Goal: Task Accomplishment & Management: Use online tool/utility

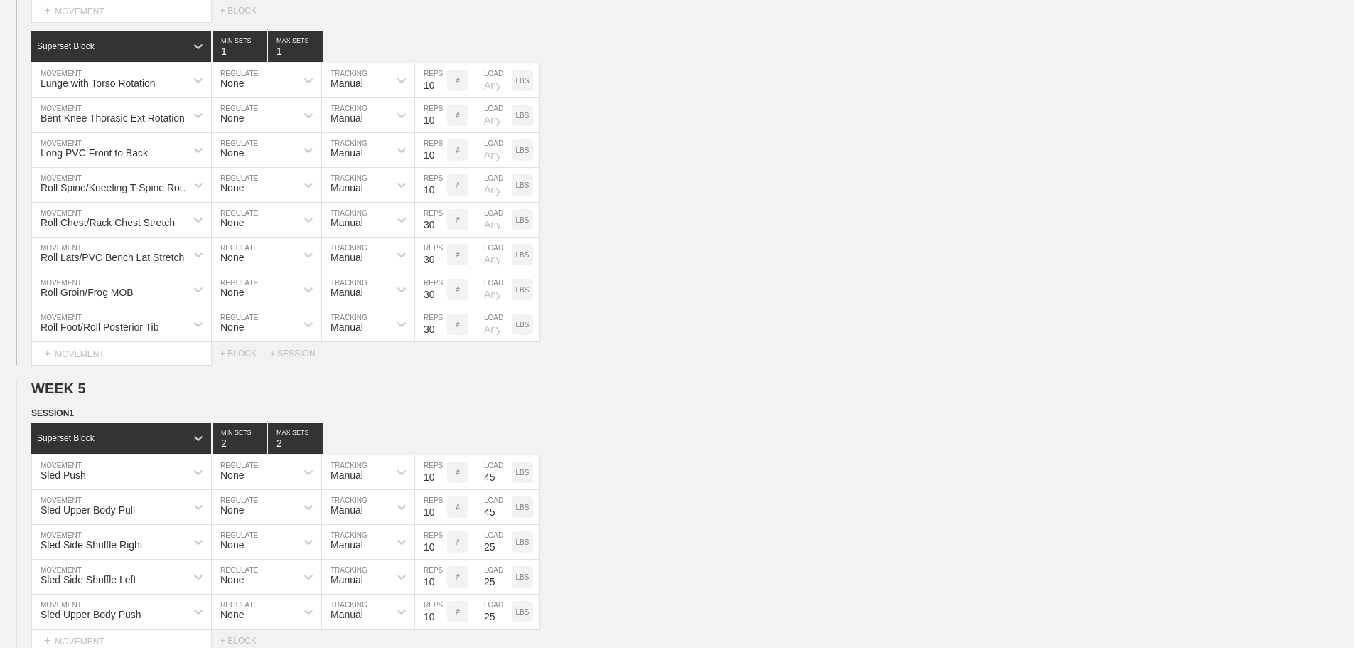
drag, startPoint x: 867, startPoint y: 309, endPoint x: 1056, endPoint y: 375, distance: 200.8
click at [929, 332] on div "Superset Block 1 MIN SETS 1 MAX SETS DUPLICATE INSERT MOVEMENT AFTER DELETE Lun…" at bounding box center [677, 198] width 1354 height 334
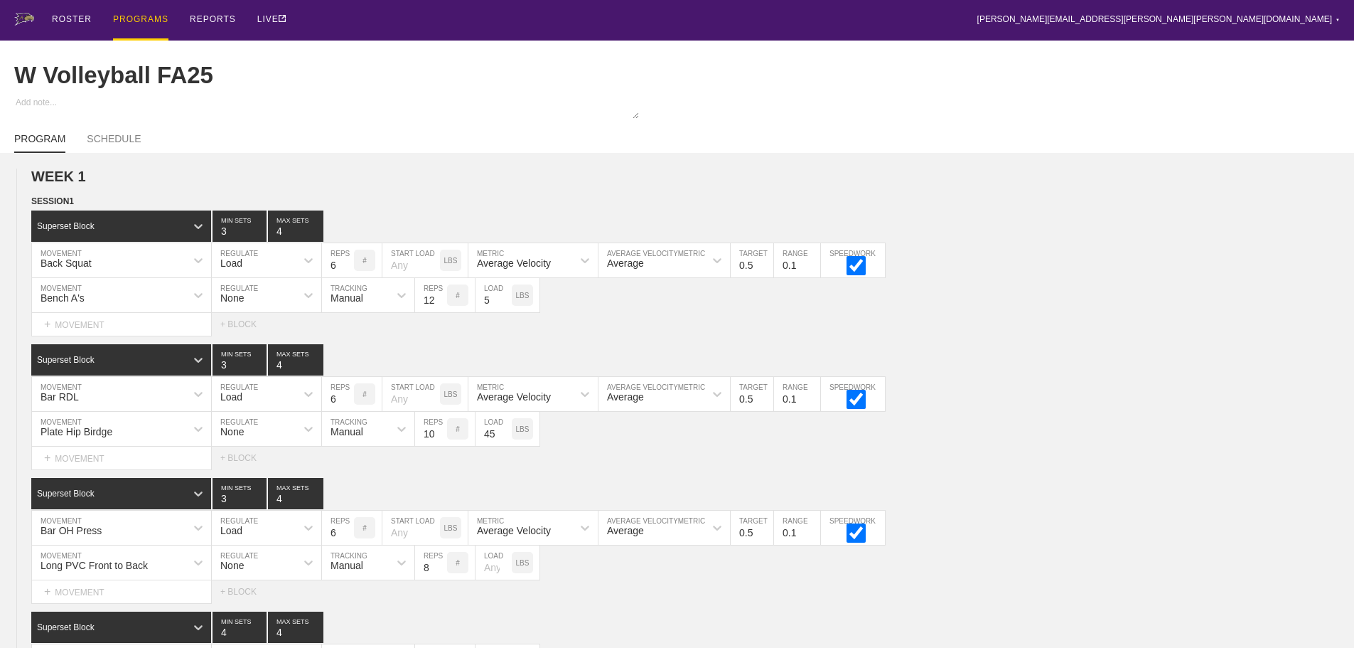
click at [129, 16] on div "PROGRAMS" at bounding box center [140, 20] width 55 height 41
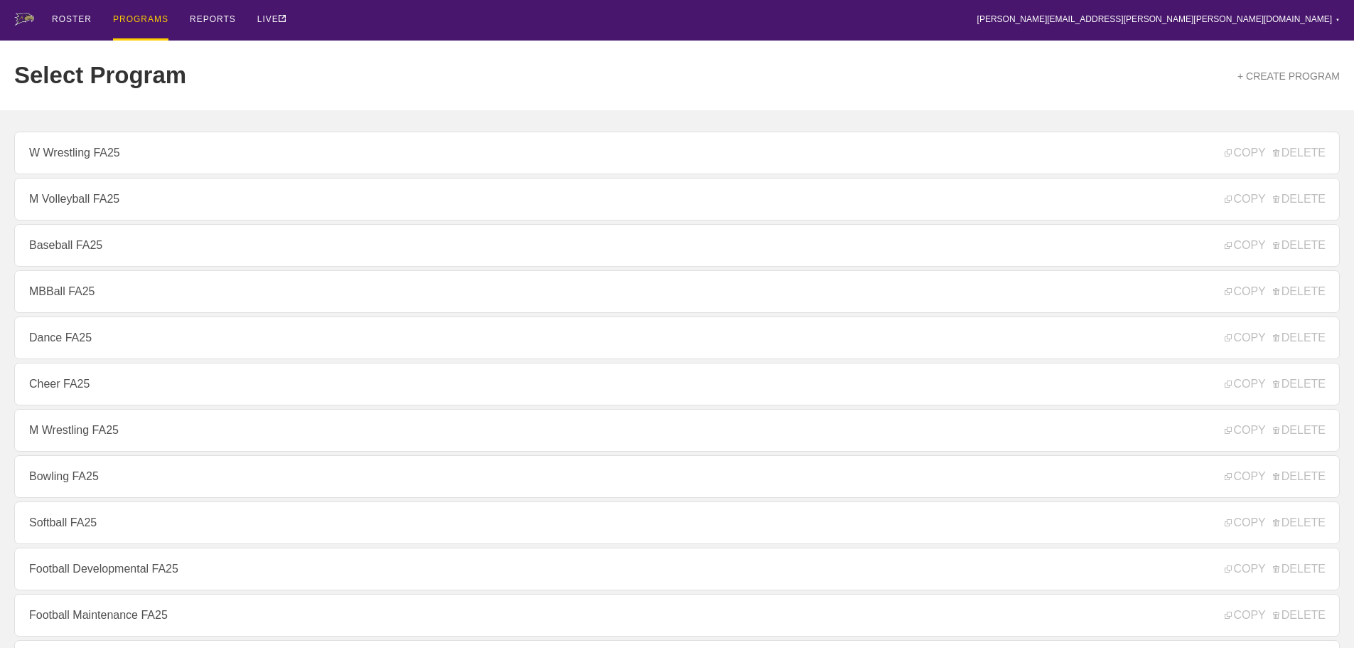
click at [441, 18] on div "ROSTER PROGRAMS REPORTS LIVE [PERSON_NAME][EMAIL_ADDRESS][PERSON_NAME][PERSON_N…" at bounding box center [677, 20] width 1326 height 41
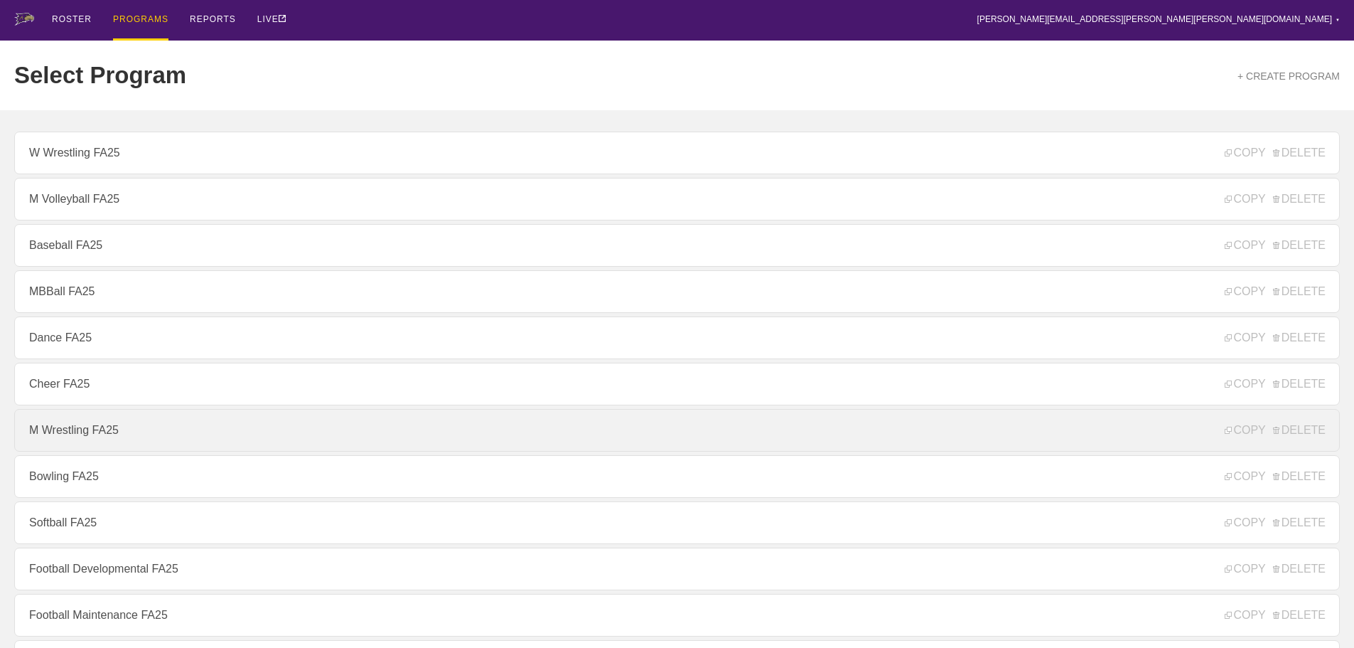
scroll to position [71, 0]
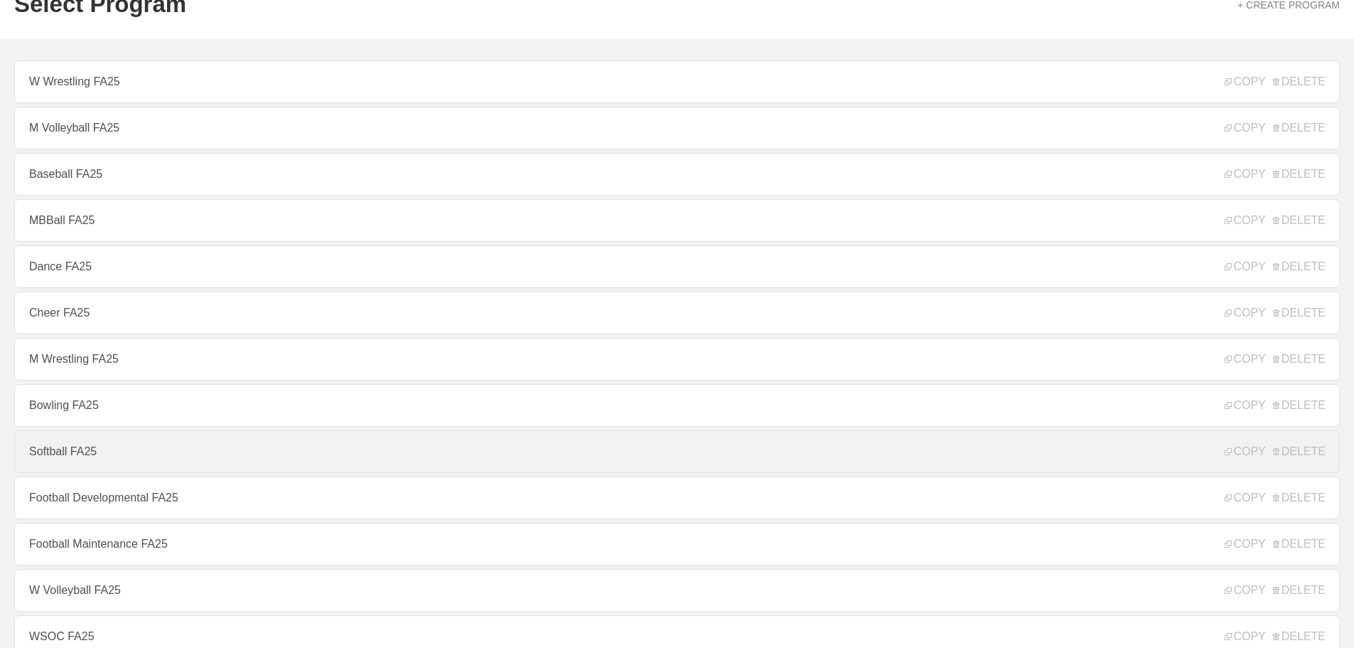
click at [74, 457] on link "Softball FA25" at bounding box center [677, 451] width 1326 height 43
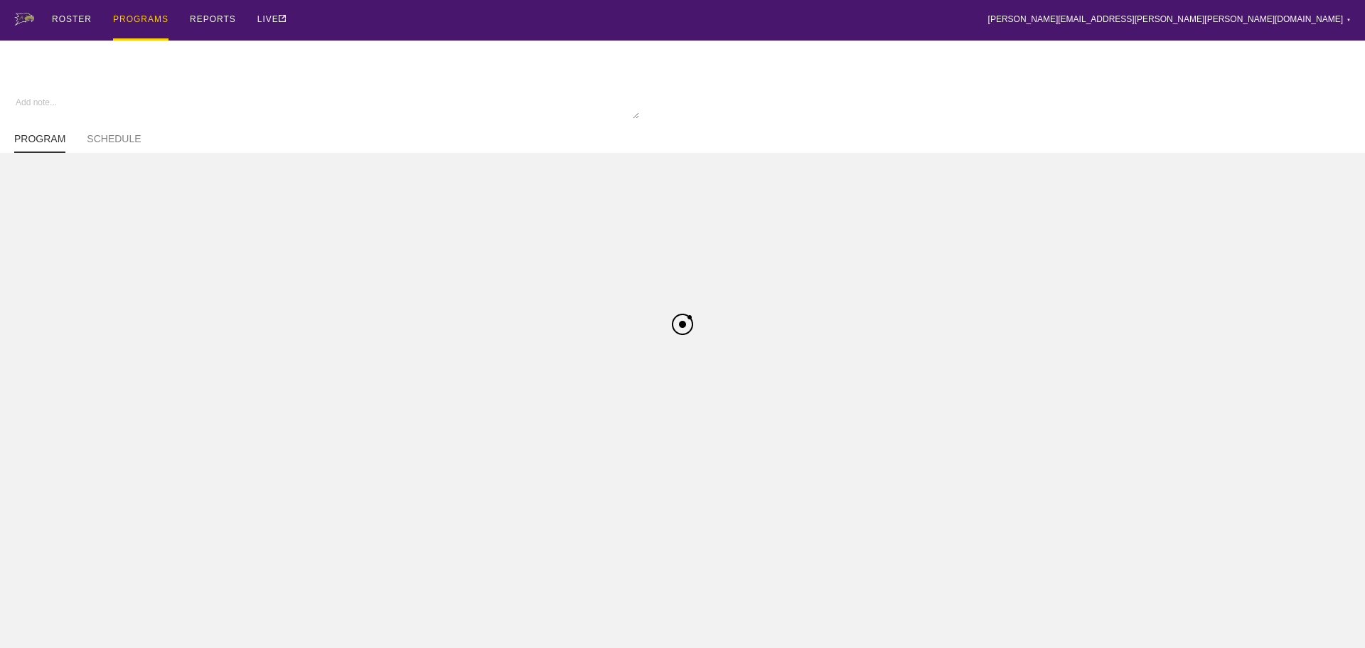
type textarea "x"
type input "Softball FA25"
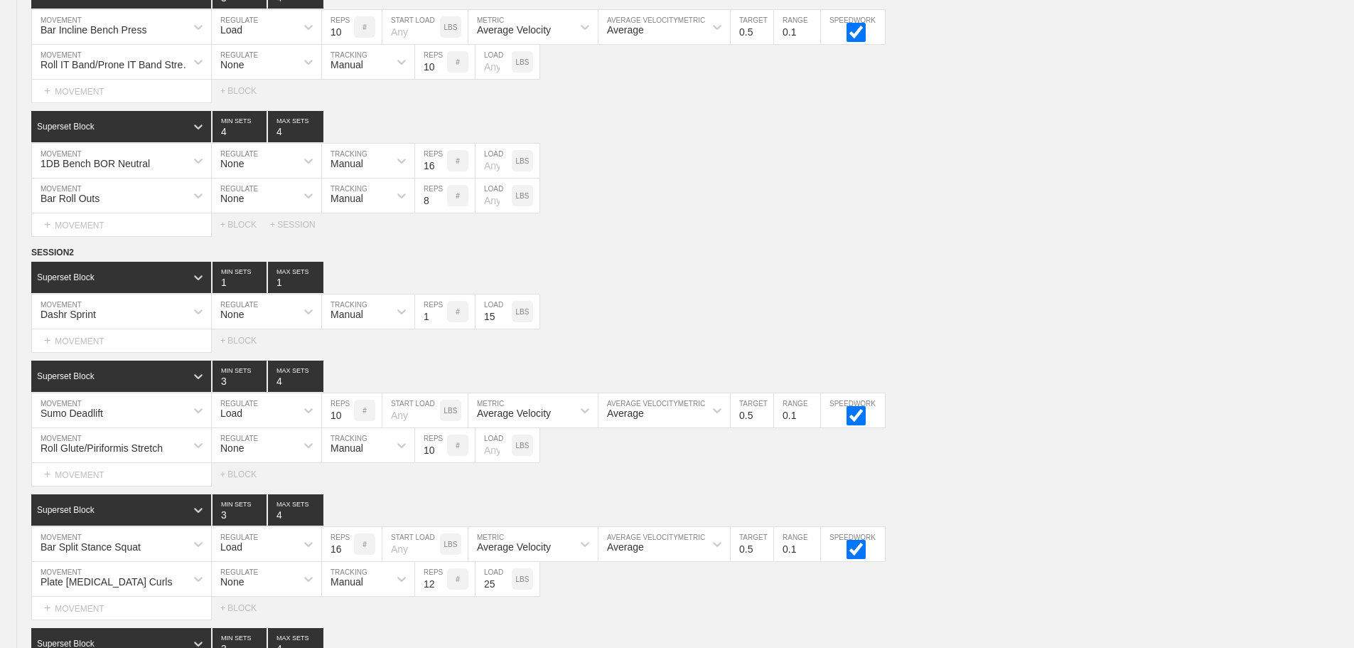
scroll to position [3271, 0]
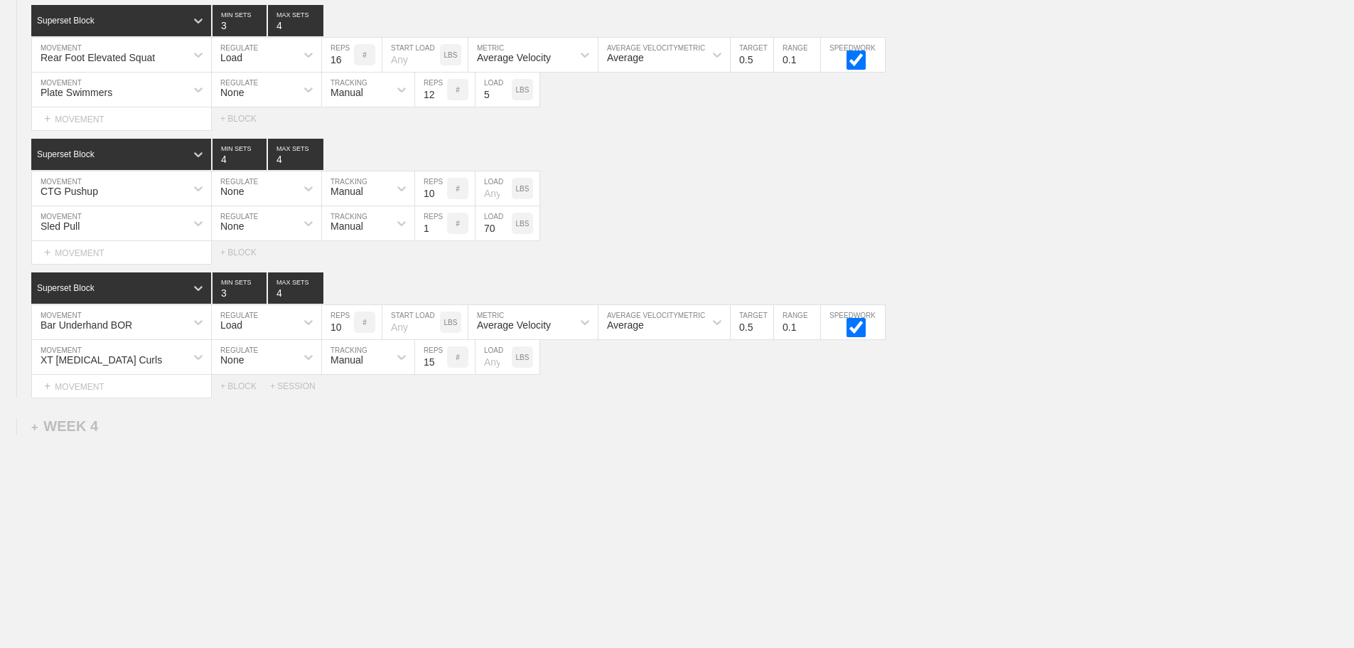
drag, startPoint x: 1188, startPoint y: 579, endPoint x: 1179, endPoint y: 573, distance: 10.9
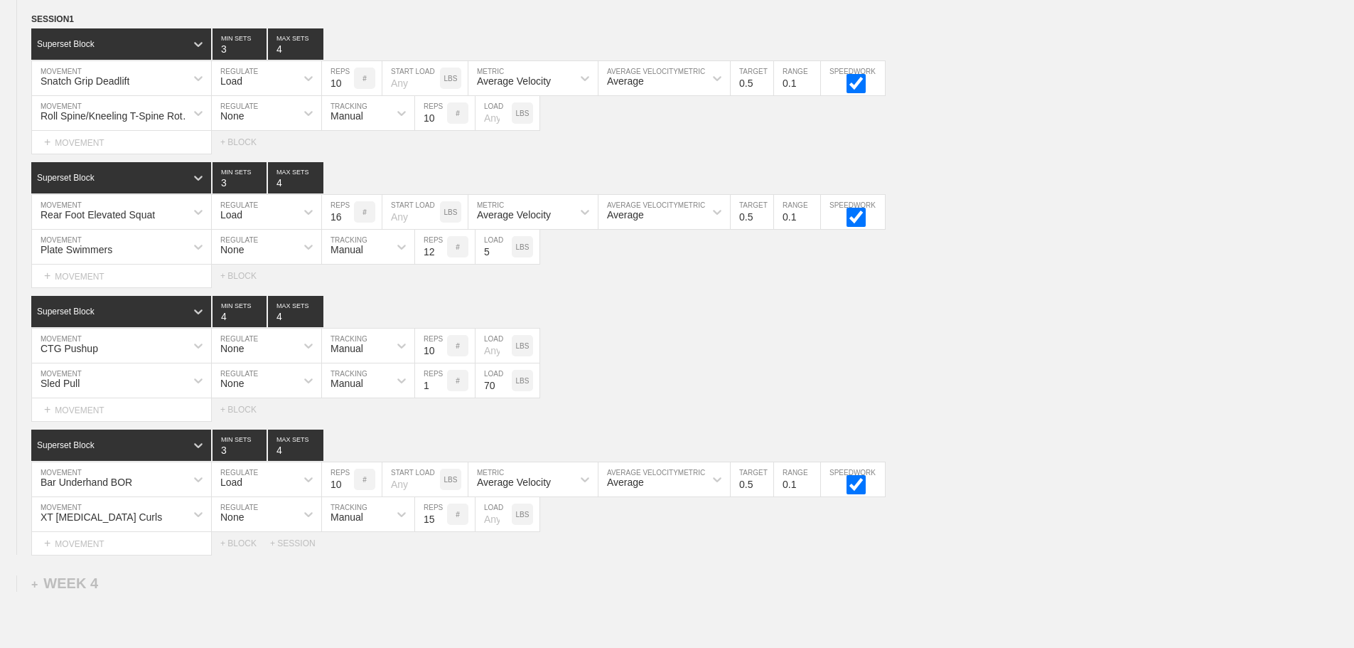
scroll to position [3129, 0]
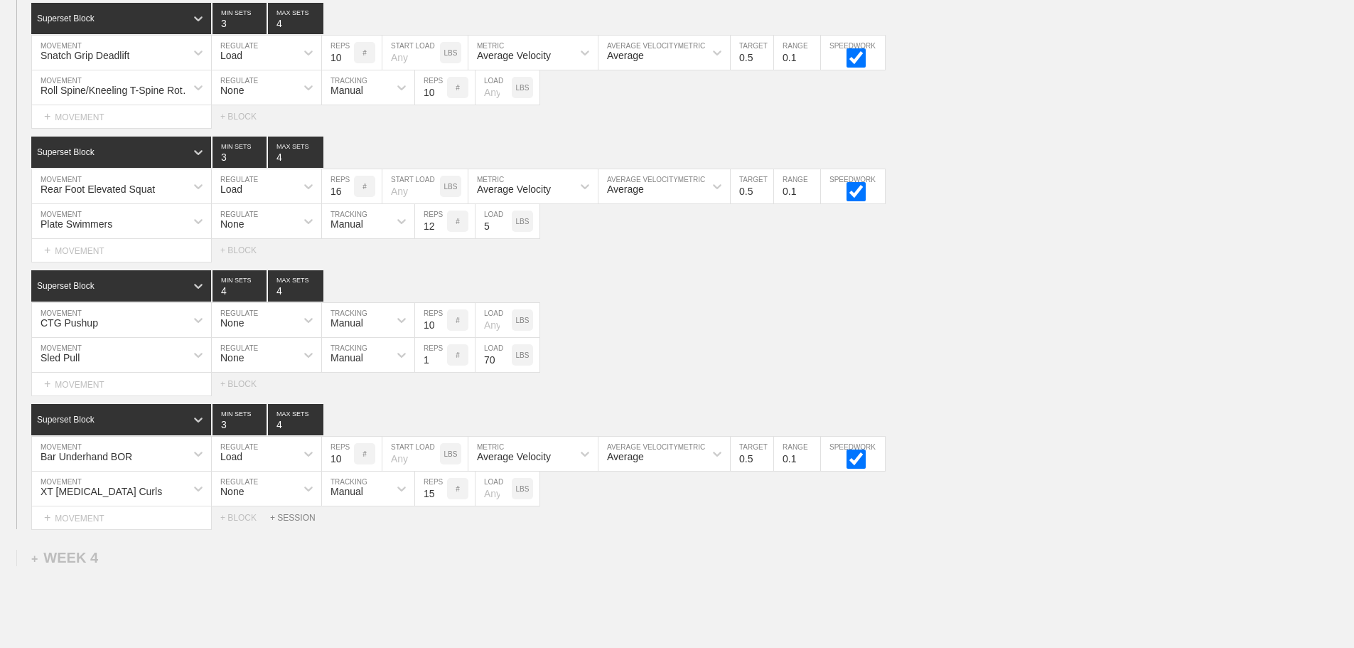
click at [296, 522] on div "+ SESSION" at bounding box center [298, 518] width 57 height 10
click at [128, 577] on div "+ BLOCK" at bounding box center [120, 565] width 179 height 23
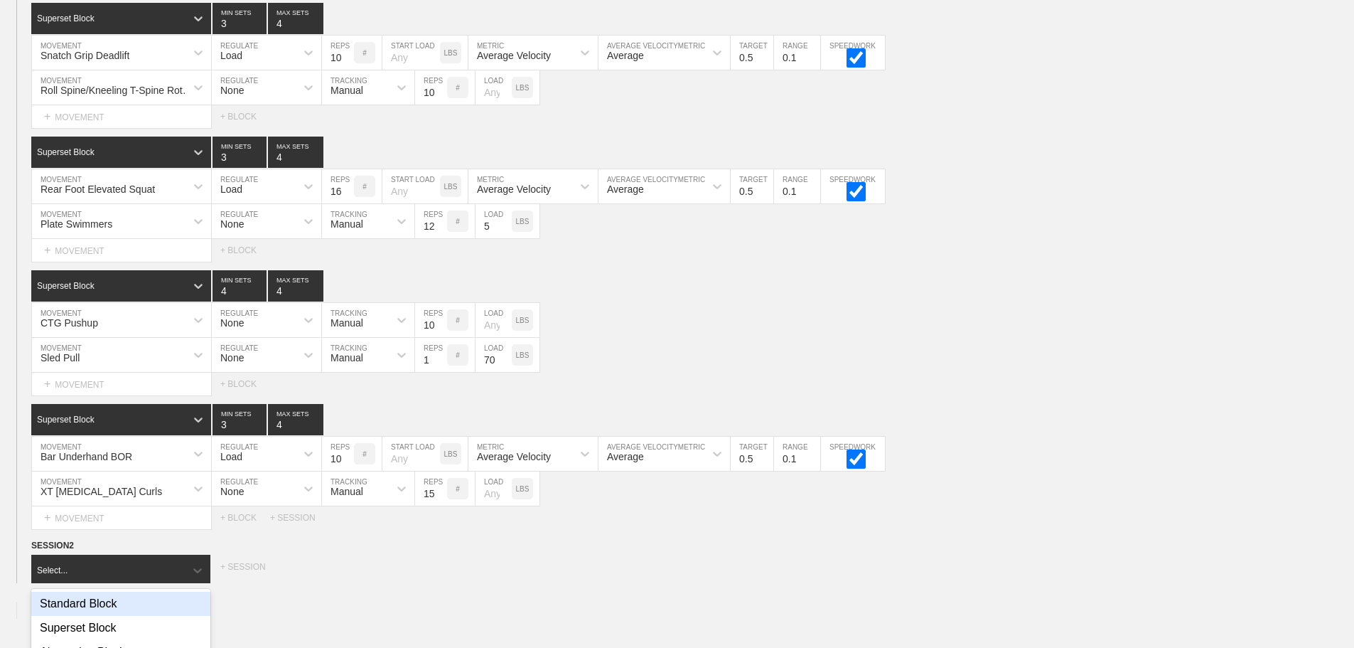
scroll to position [3164, 0]
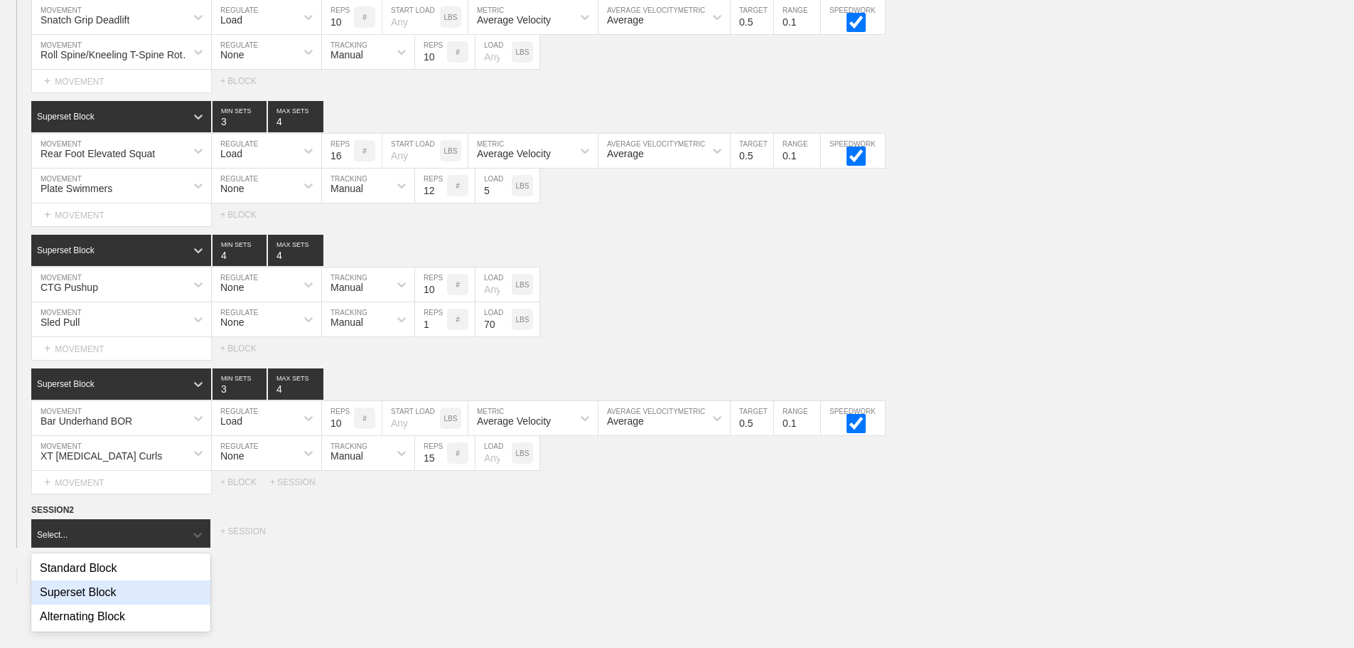
click at [108, 604] on div "Superset Block" at bounding box center [120, 592] width 179 height 24
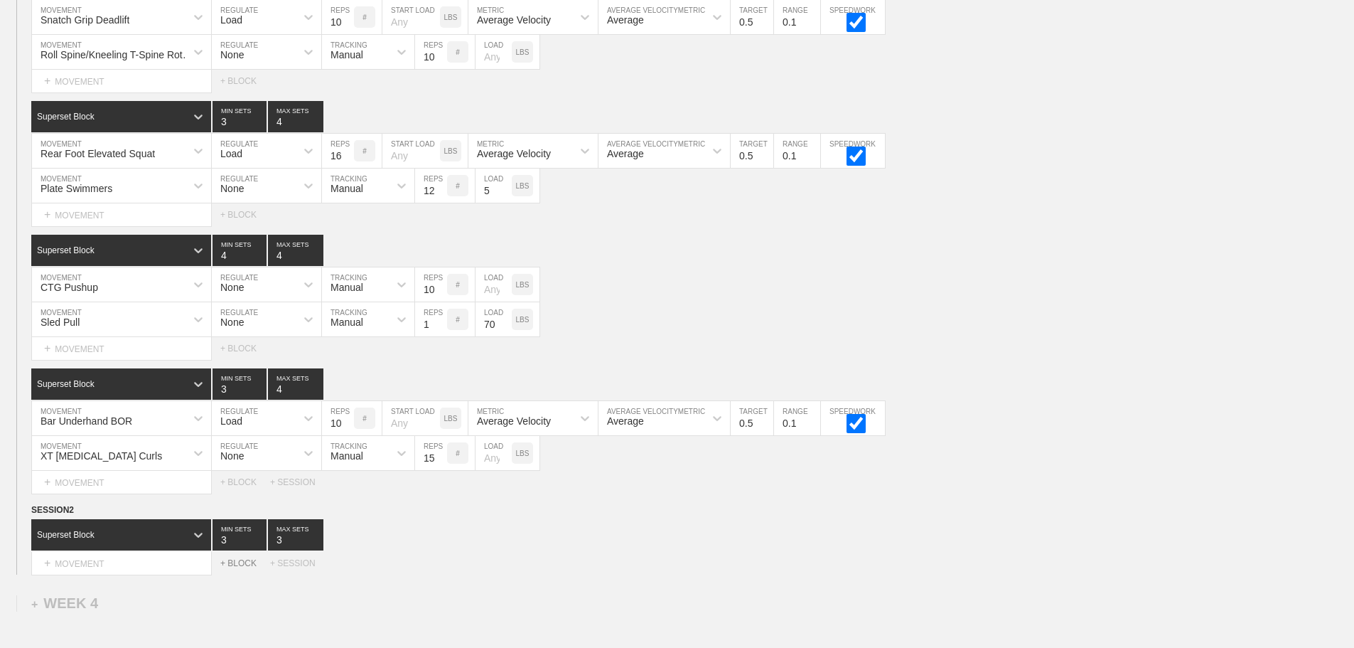
click at [242, 568] on div "+ BLOCK" at bounding box center [245, 563] width 50 height 10
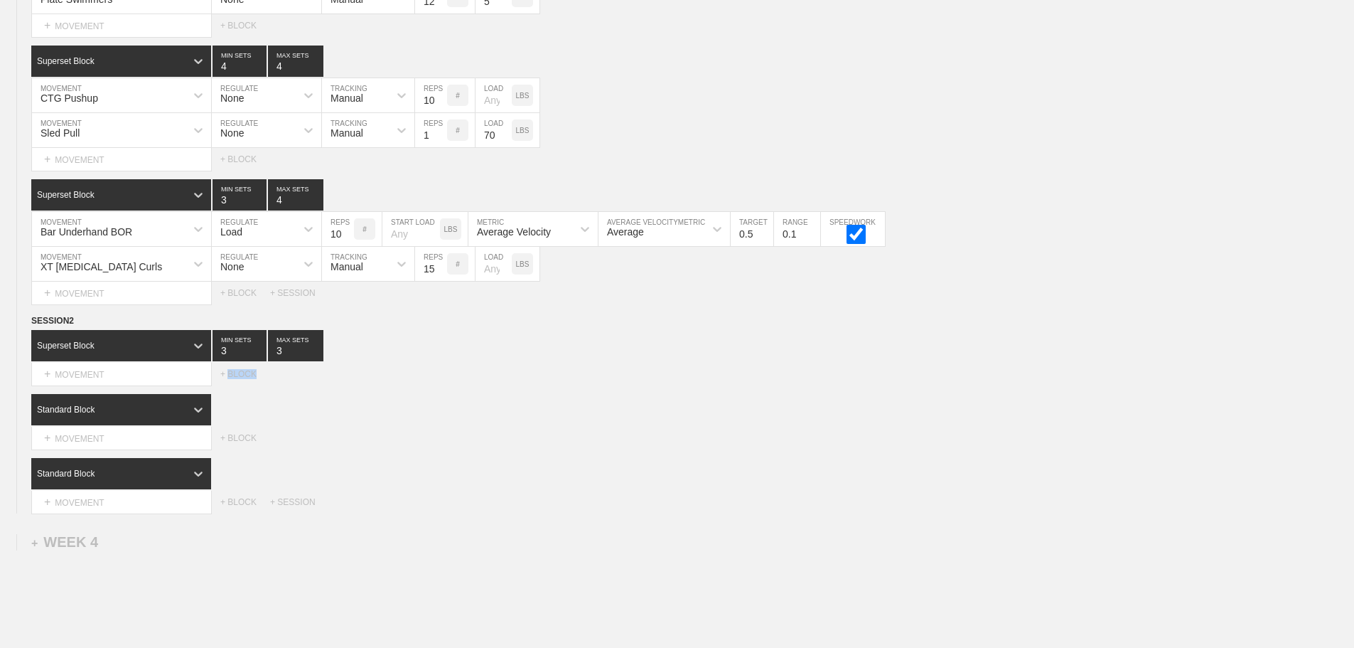
scroll to position [3377, 0]
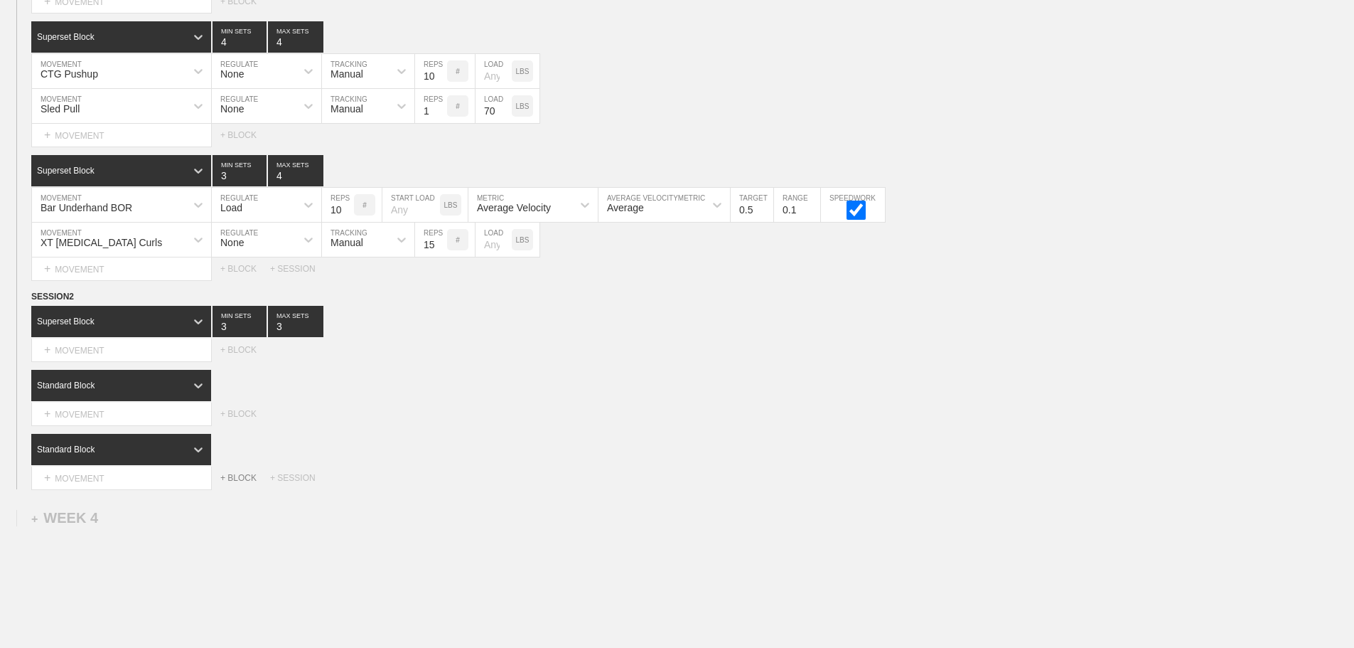
click at [242, 483] on div "+ BLOCK" at bounding box center [245, 478] width 50 height 10
click at [540, 486] on div "Select... MOVEMENT + MOVEMENT + BLOCK" at bounding box center [677, 477] width 1354 height 23
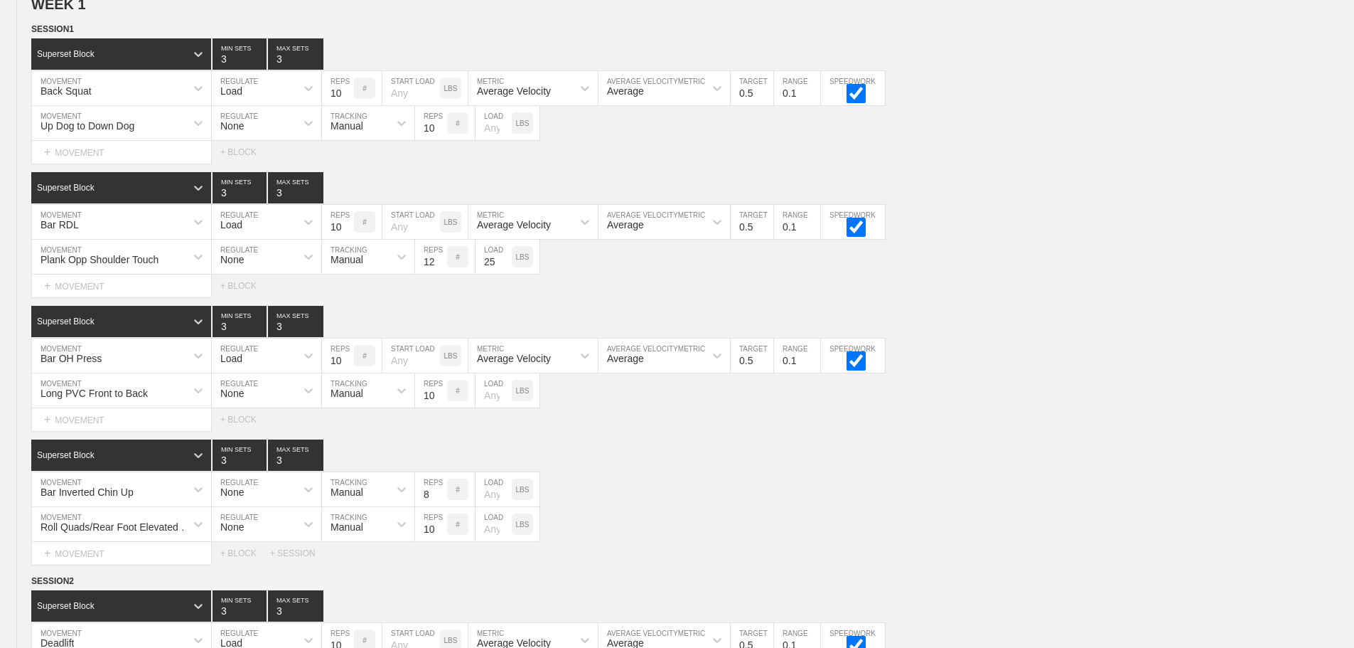
scroll to position [36, 0]
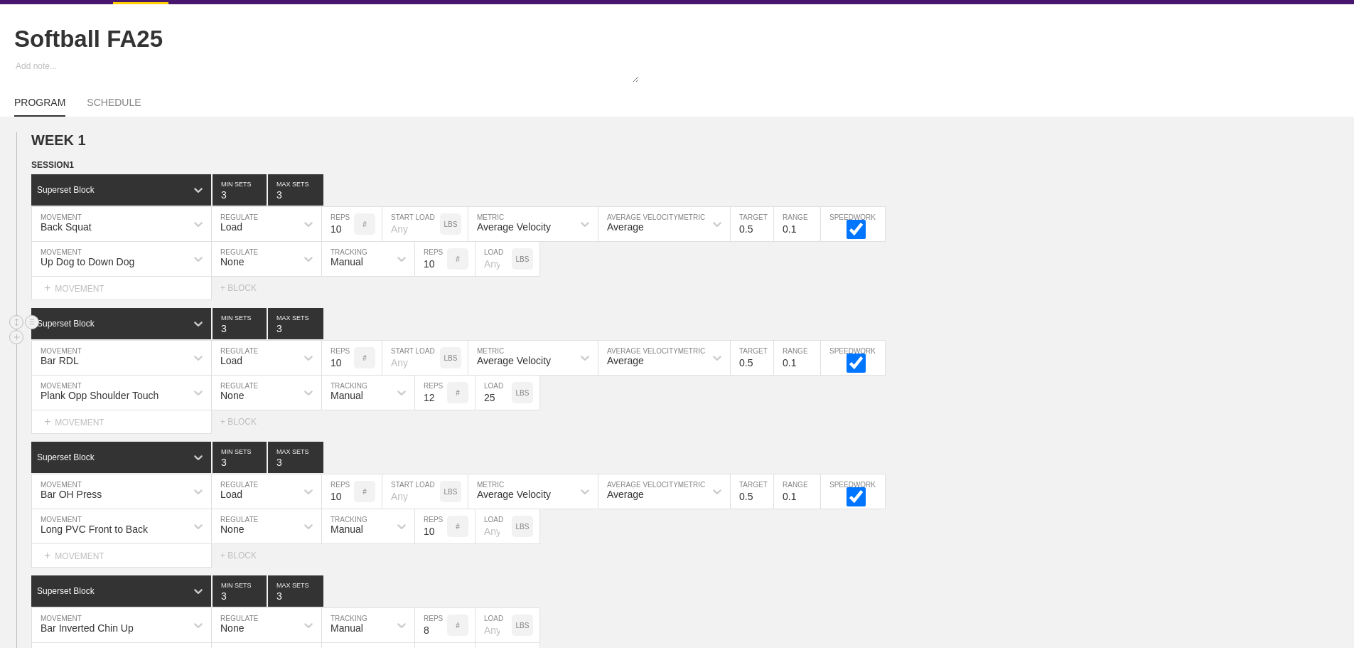
drag, startPoint x: 1059, startPoint y: 417, endPoint x: 591, endPoint y: 341, distance: 473.8
click at [1059, 410] on div "Plank Opp Shoulder Touch MOVEMENT None REGULATE Manual TRACKING 12 REPS # 25 LO…" at bounding box center [677, 392] width 1354 height 35
click at [33, 161] on line at bounding box center [32, 161] width 6 height 0
click at [92, 190] on div "DUPLICATE" at bounding box center [100, 191] width 114 height 21
click at [1169, 338] on div "Superset Block 3 MIN SETS 3 MAX SETS" at bounding box center [692, 323] width 1323 height 31
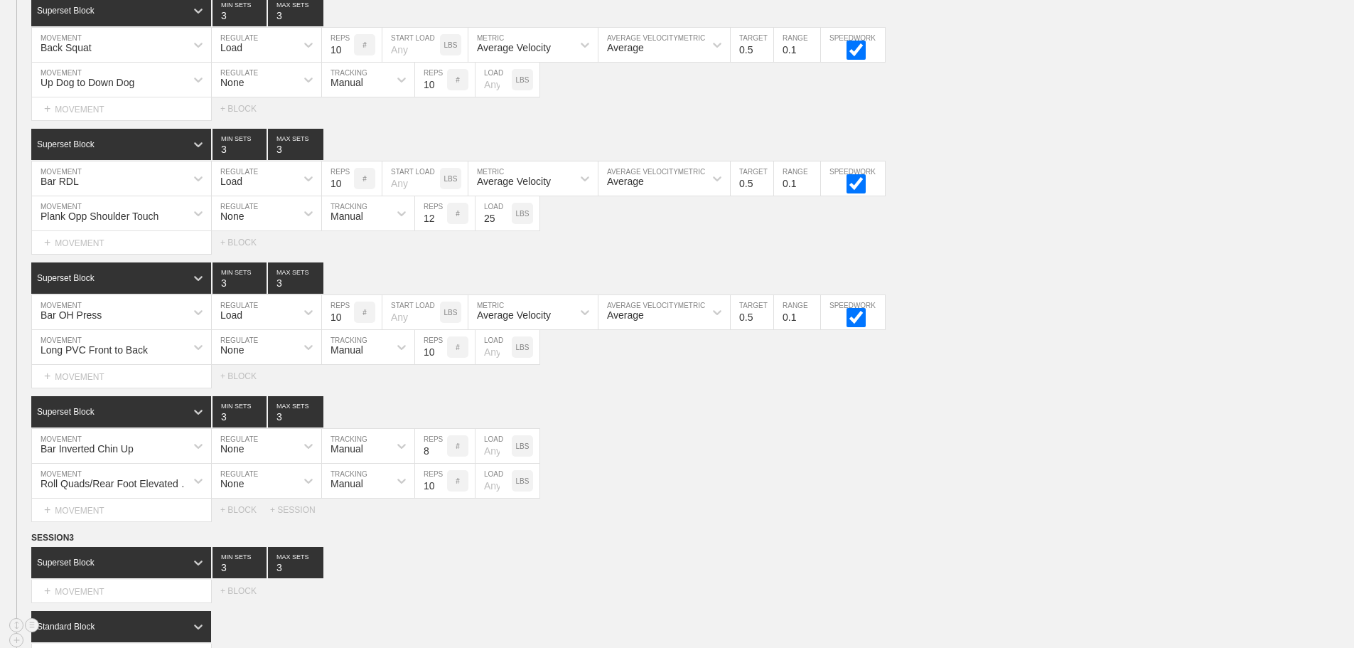
scroll to position [3817, 0]
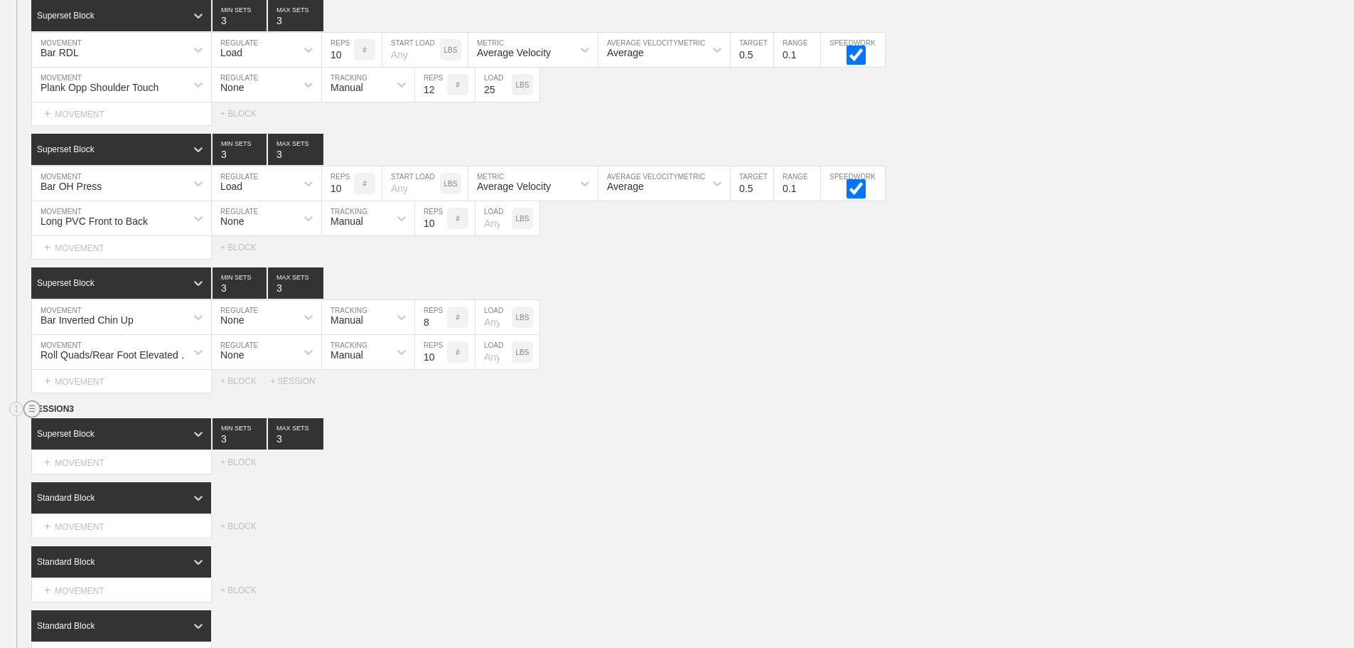
click at [30, 417] on circle at bounding box center [32, 409] width 16 height 16
click at [85, 456] on div "DELETE" at bounding box center [100, 456] width 114 height 21
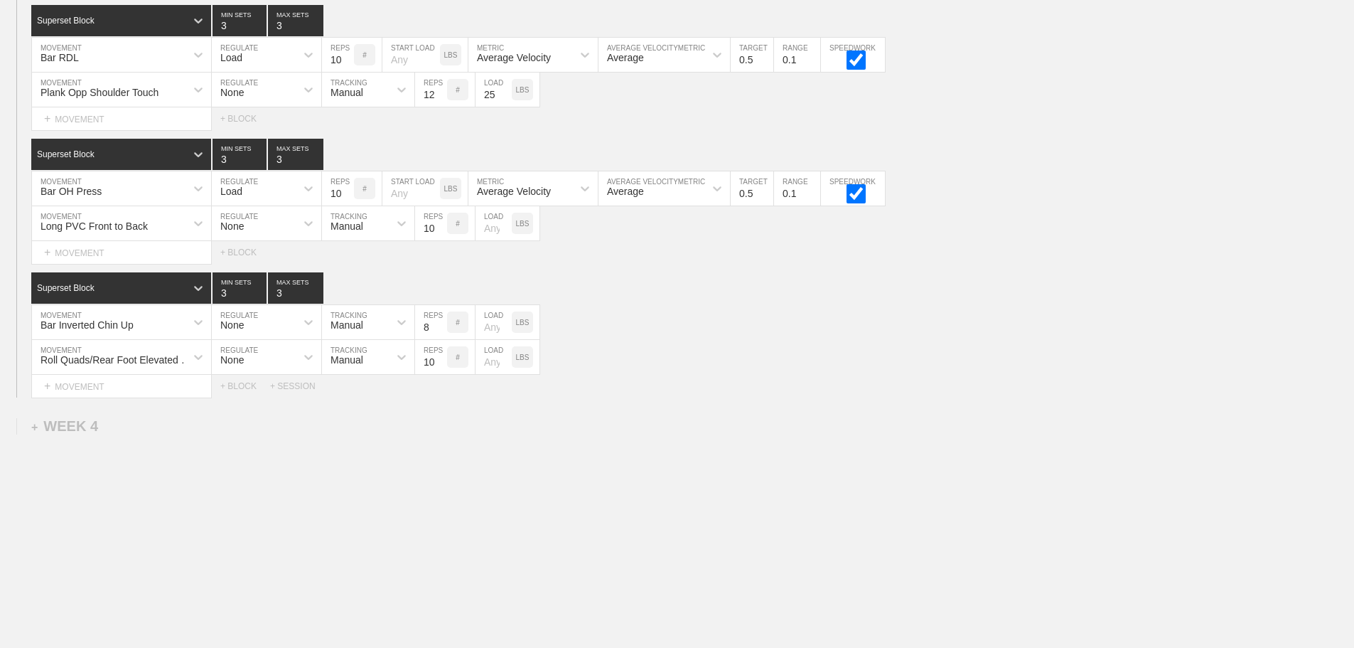
type input "4"
click at [315, 294] on input "4" at bounding box center [295, 287] width 55 height 31
type input "4"
click at [259, 294] on input "4" at bounding box center [240, 287] width 54 height 31
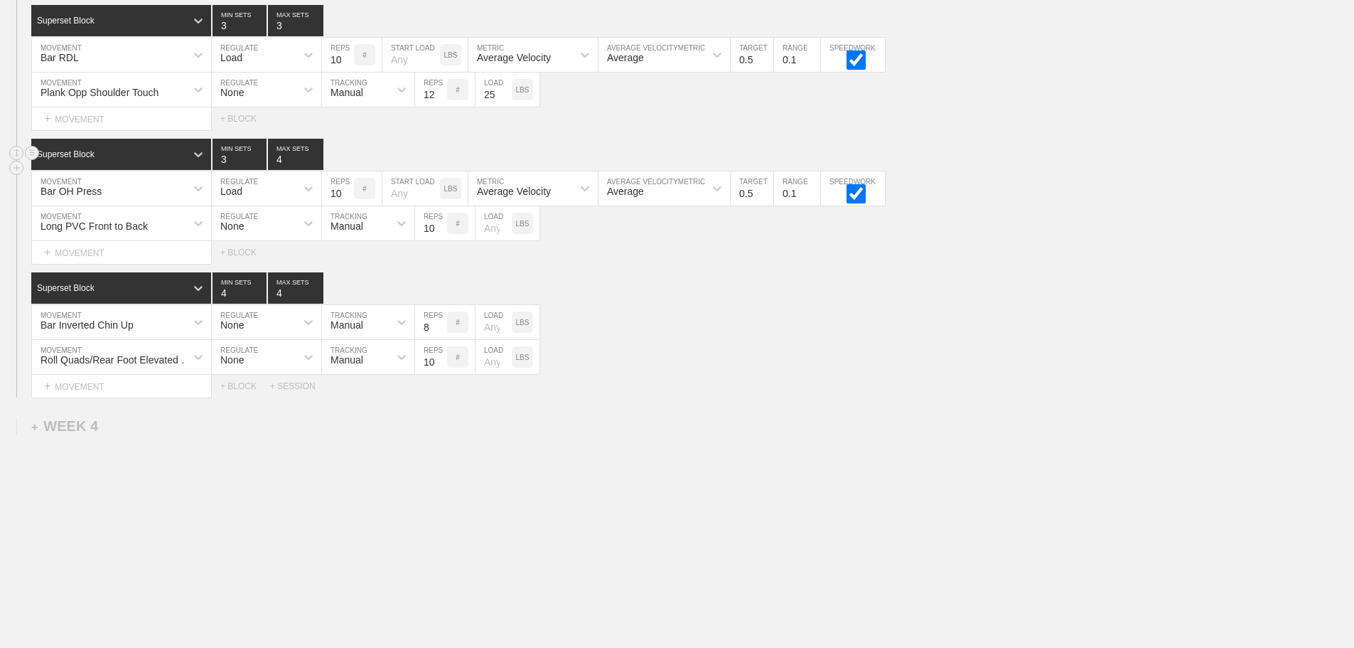
type input "4"
click at [316, 159] on input "4" at bounding box center [295, 154] width 55 height 31
type input "4"
click at [318, 28] on input "4" at bounding box center [295, 20] width 55 height 31
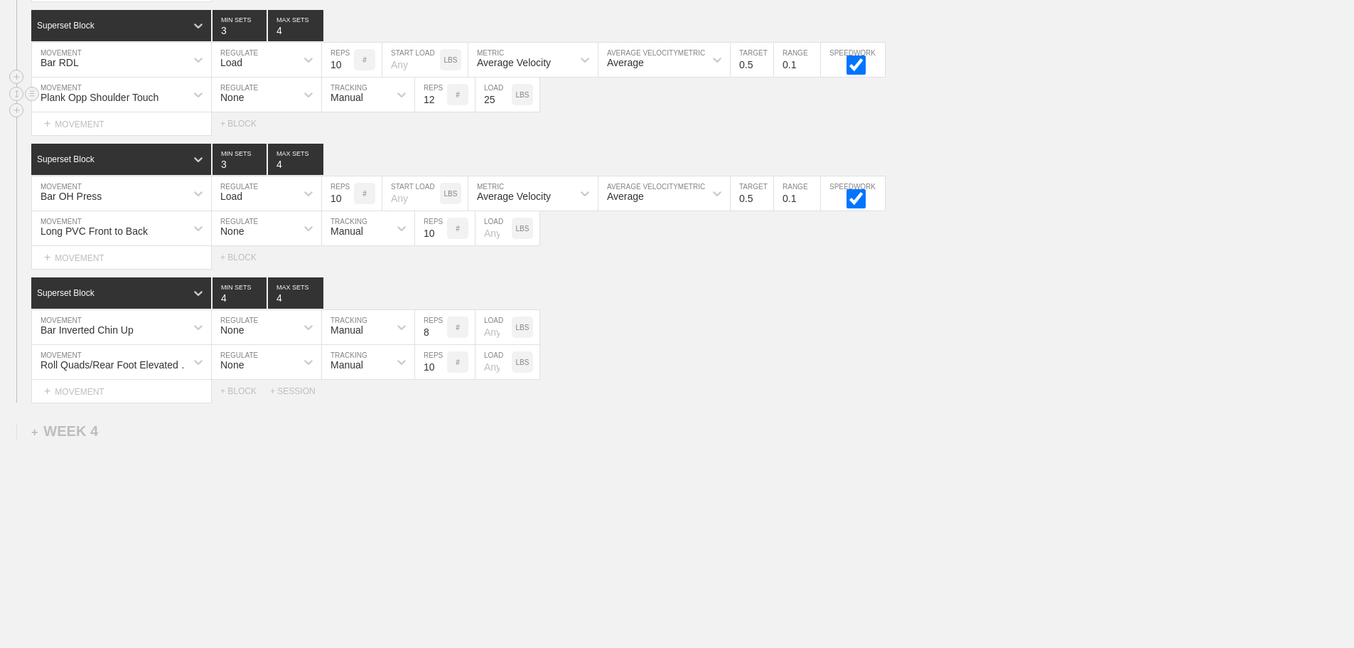
scroll to position [3603, 0]
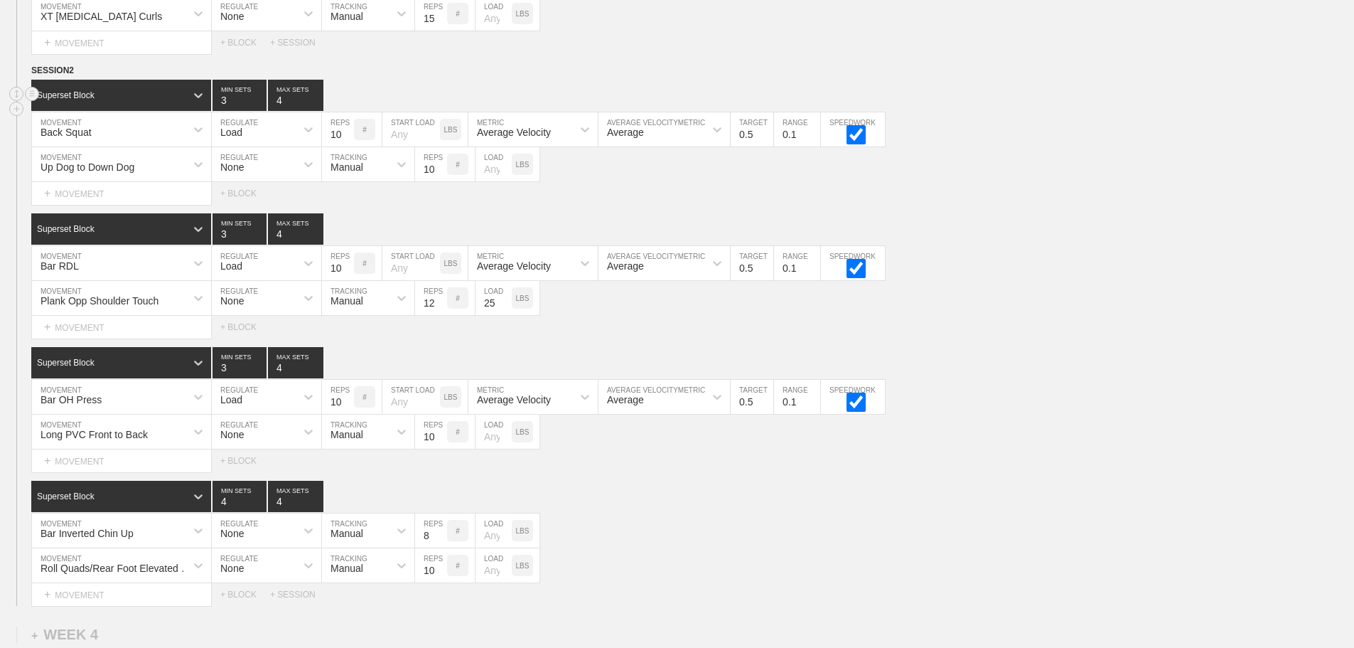
type input "4"
click at [316, 105] on input "4" at bounding box center [295, 95] width 55 height 31
click at [246, 198] on div "+ BLOCK" at bounding box center [245, 193] width 50 height 10
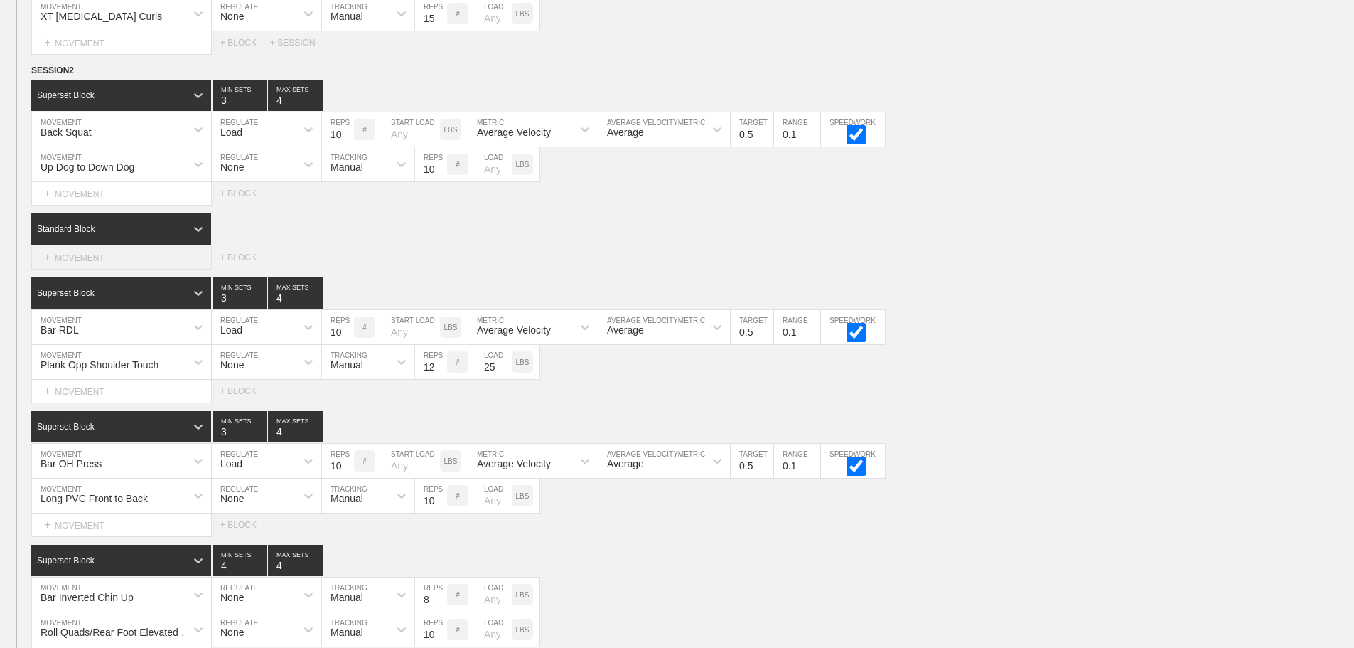
click at [102, 268] on div "+ MOVEMENT" at bounding box center [121, 257] width 181 height 23
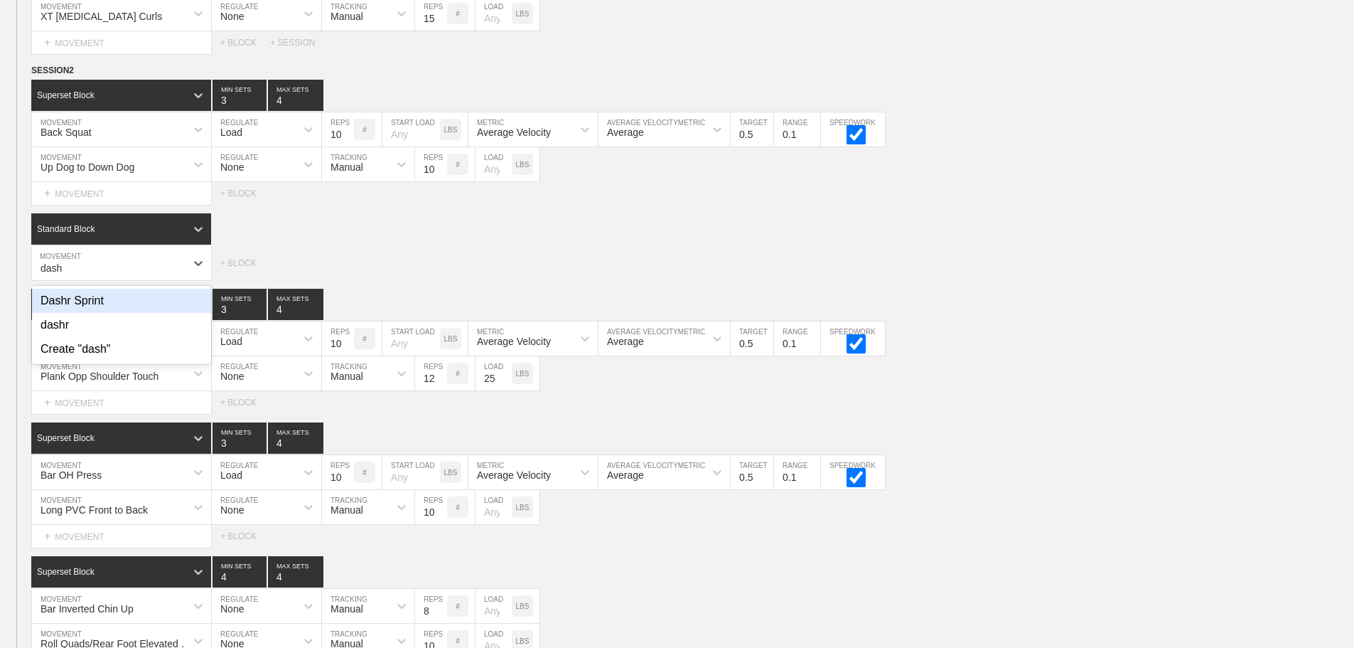
click at [105, 311] on div "Dashr Sprint" at bounding box center [121, 301] width 179 height 24
type input "dash"
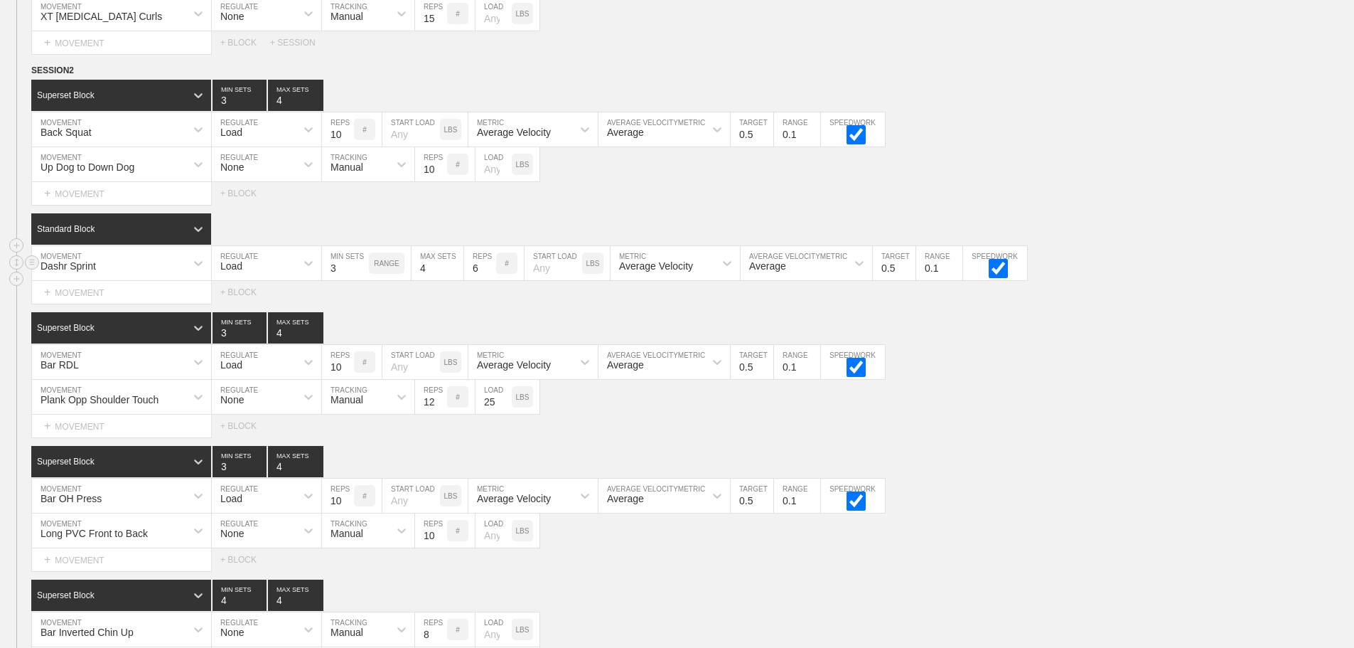
click at [260, 274] on div "Load" at bounding box center [254, 263] width 84 height 24
click at [246, 305] on div "None" at bounding box center [266, 301] width 109 height 24
click at [348, 275] on div "Sensor" at bounding box center [355, 263] width 67 height 24
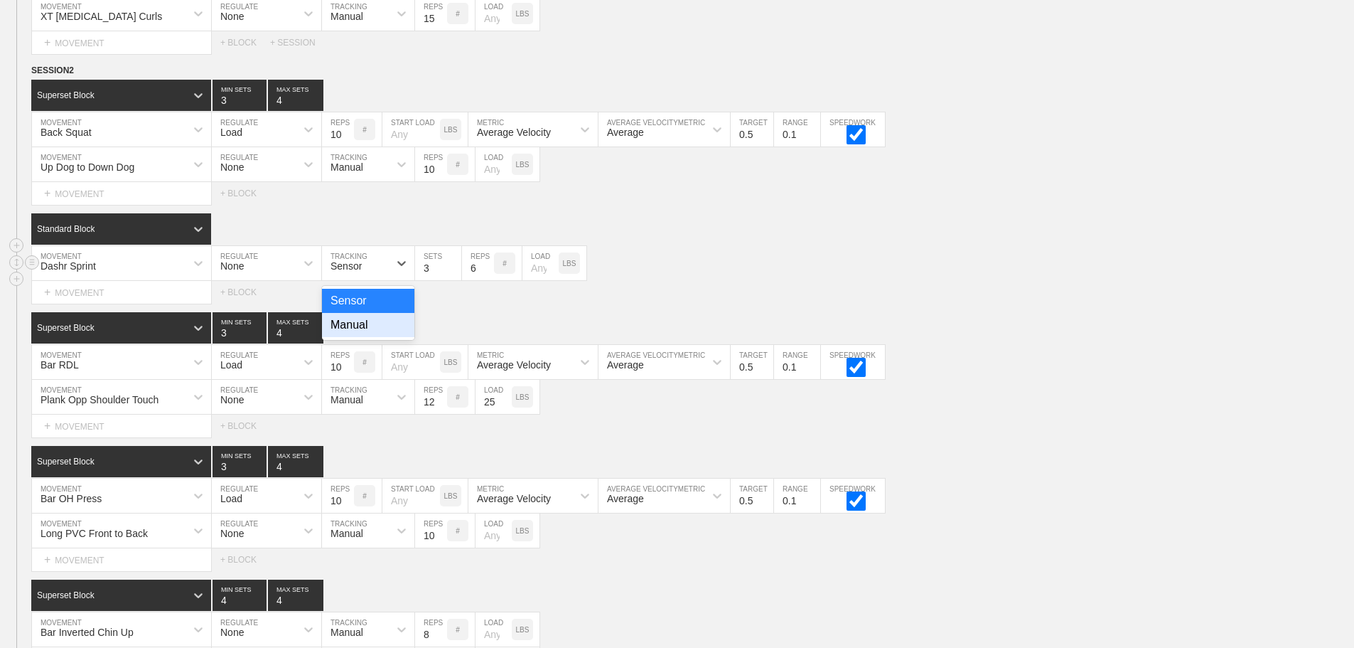
drag, startPoint x: 353, startPoint y: 334, endPoint x: 499, endPoint y: 274, distance: 157.5
click at [359, 333] on div "Manual" at bounding box center [368, 325] width 92 height 24
click at [486, 275] on input "7" at bounding box center [478, 263] width 32 height 34
click at [486, 275] on input "8" at bounding box center [478, 263] width 32 height 34
click at [486, 275] on input "9" at bounding box center [478, 263] width 32 height 34
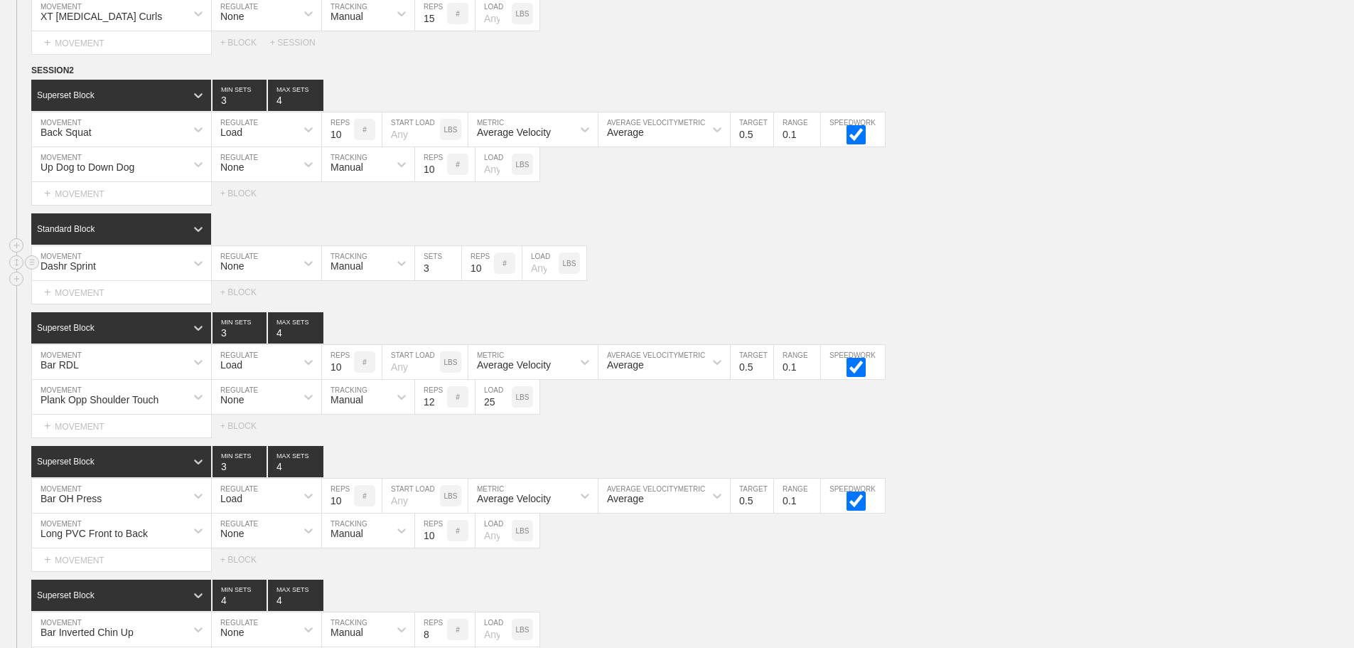
click at [486, 275] on input "10" at bounding box center [478, 263] width 32 height 34
click at [486, 275] on input "20" at bounding box center [478, 263] width 32 height 34
click at [486, 275] on input "21" at bounding box center [478, 263] width 32 height 34
click at [486, 275] on input "22" at bounding box center [478, 263] width 32 height 34
click at [488, 280] on input "21" at bounding box center [478, 263] width 32 height 34
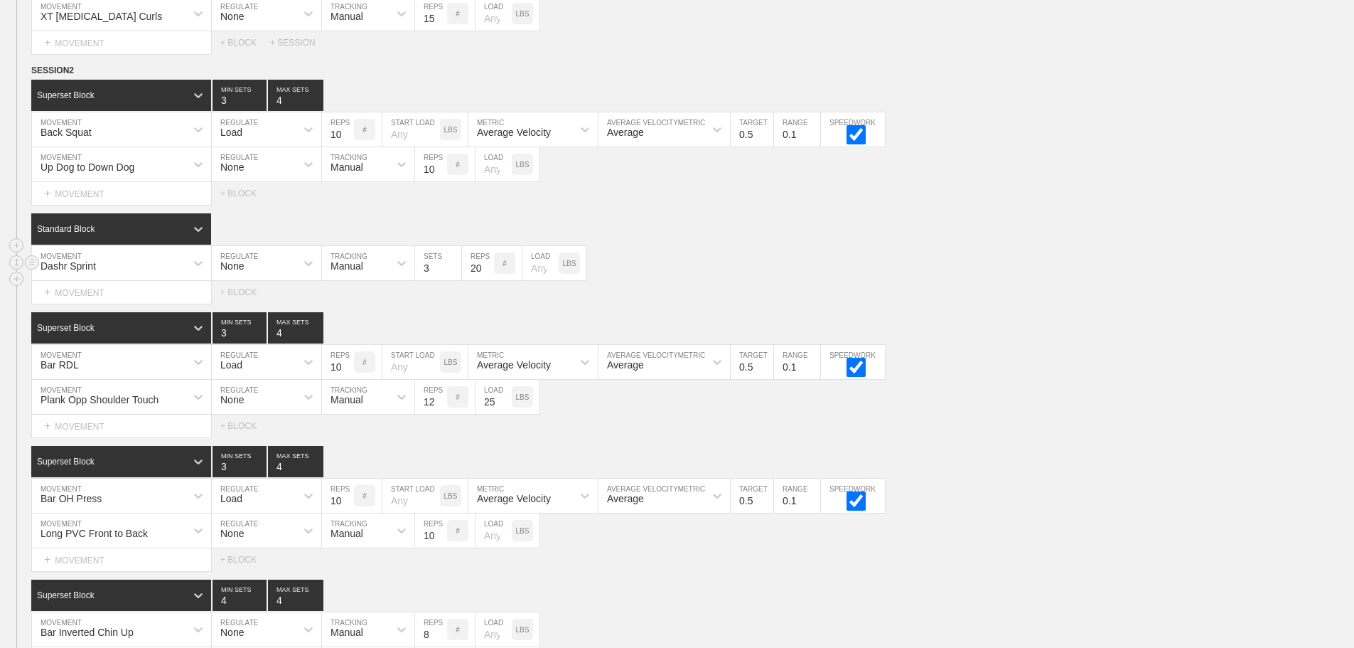
type input "20"
click at [488, 280] on input "20" at bounding box center [478, 263] width 32 height 34
drag, startPoint x: 723, startPoint y: 276, endPoint x: 1098, endPoint y: 30, distance: 448.2
click at [727, 270] on div "Dashr Sprint MOVEMENT None REGULATE Manual TRACKING 3 SETS 20 REPS # LOAD LBS" at bounding box center [677, 263] width 1354 height 35
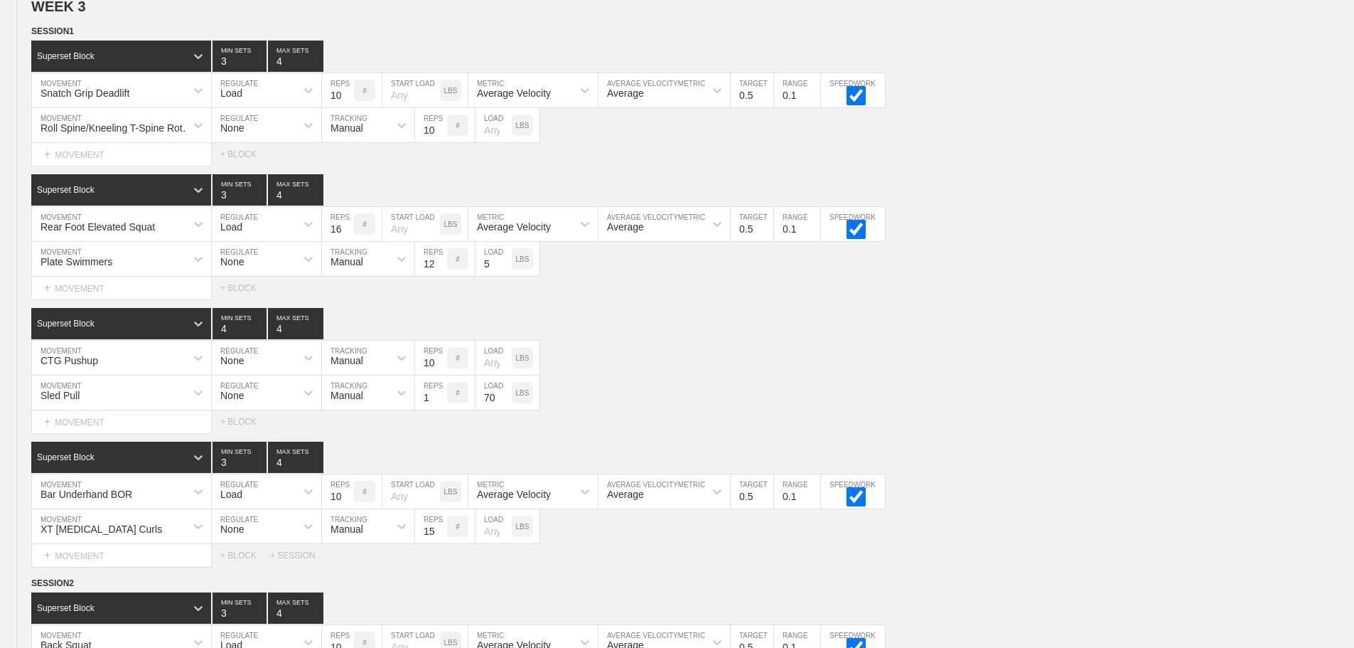
scroll to position [3921, 0]
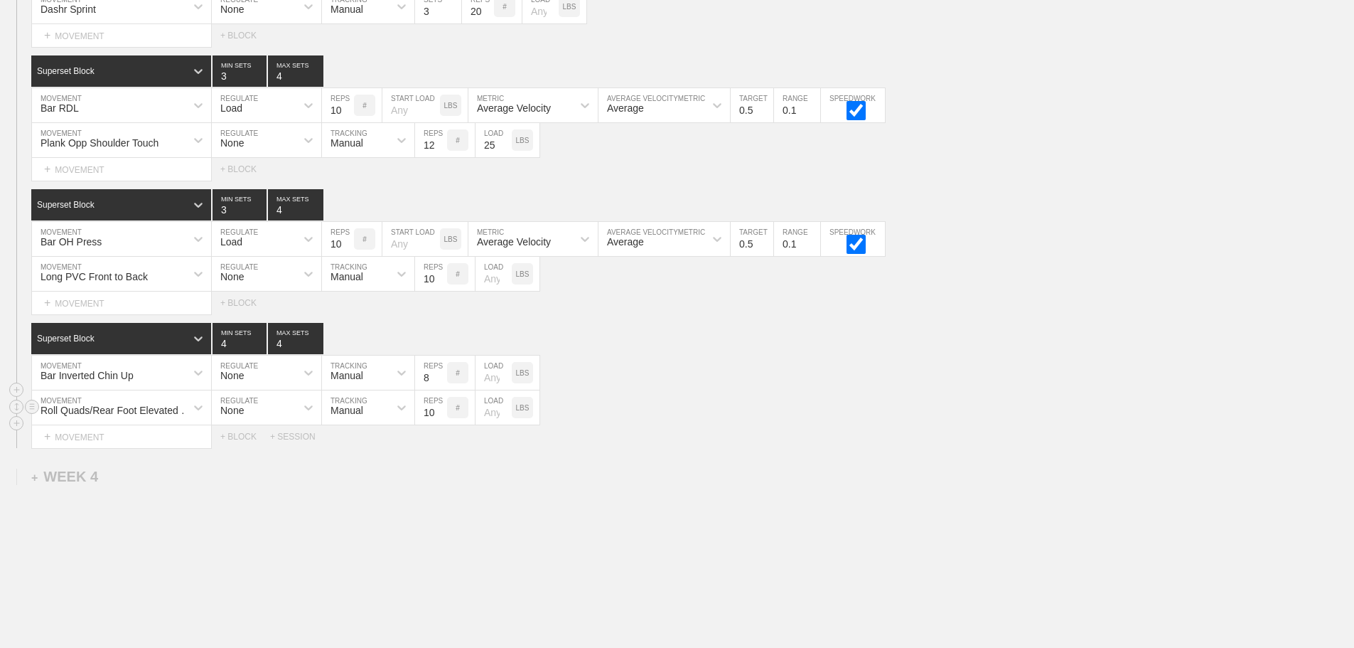
scroll to position [3779, 0]
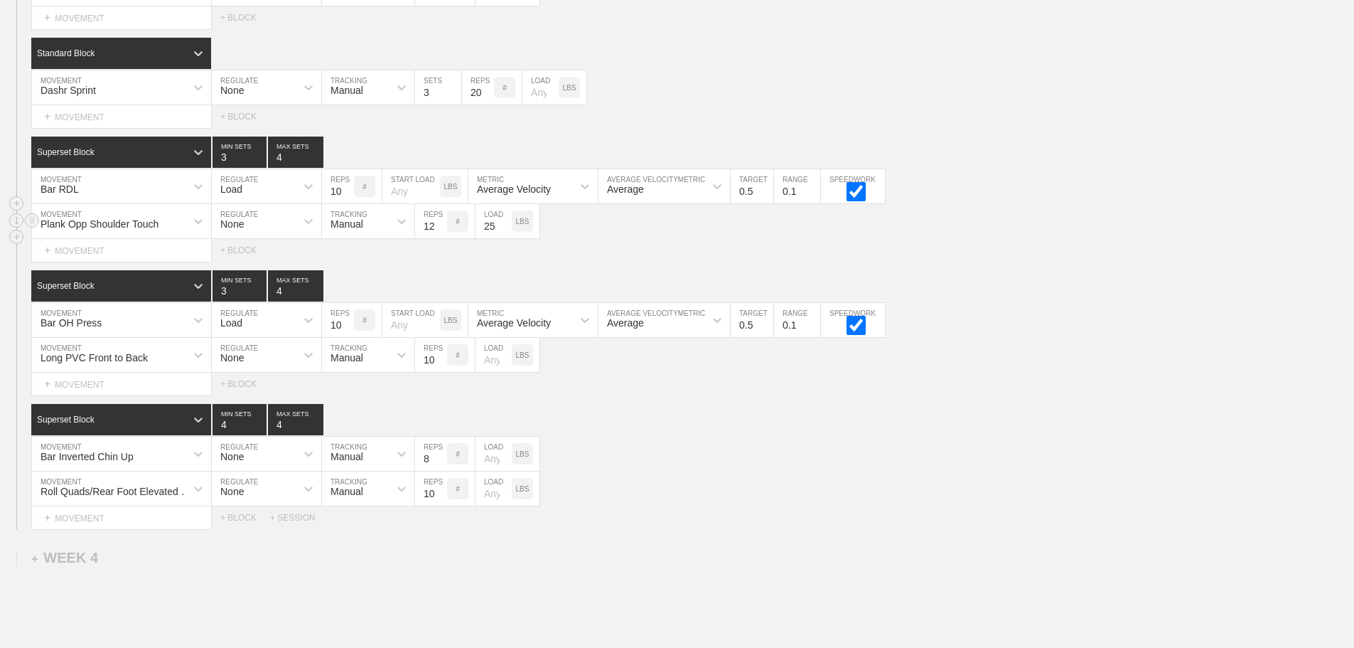
click at [185, 233] on div "Plank Opp Shoulder Touch" at bounding box center [109, 221] width 154 height 24
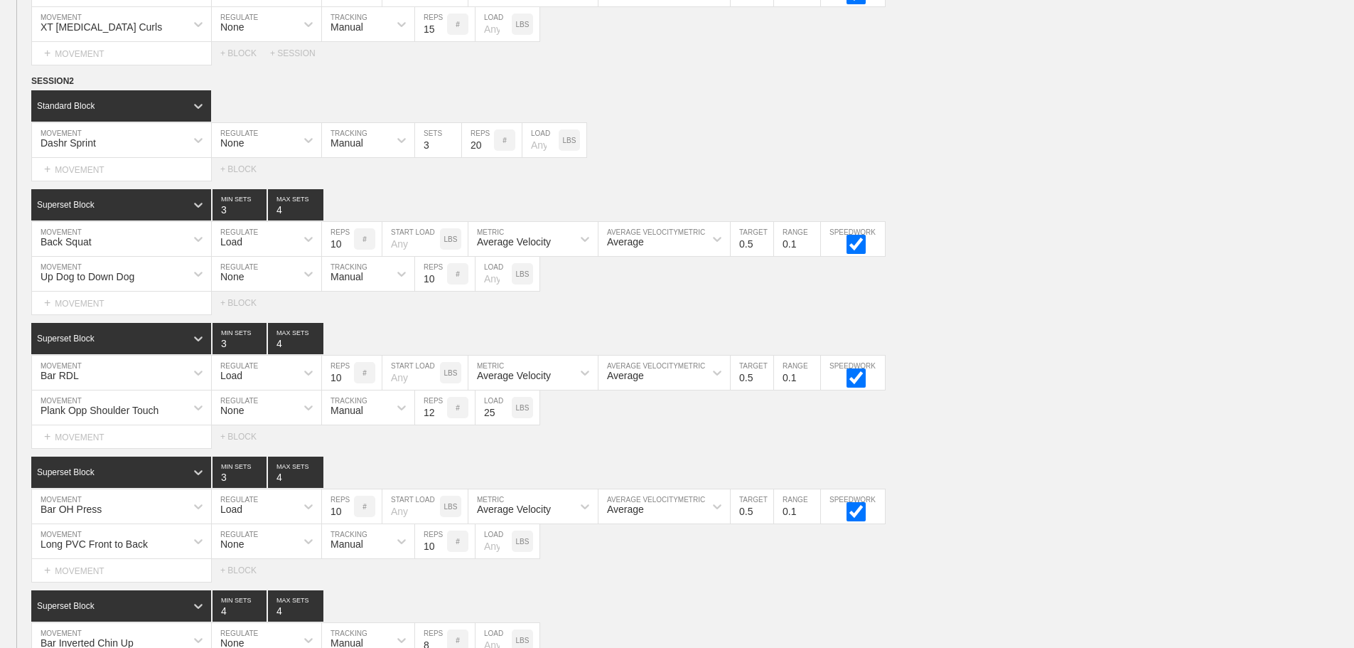
scroll to position [3921, 0]
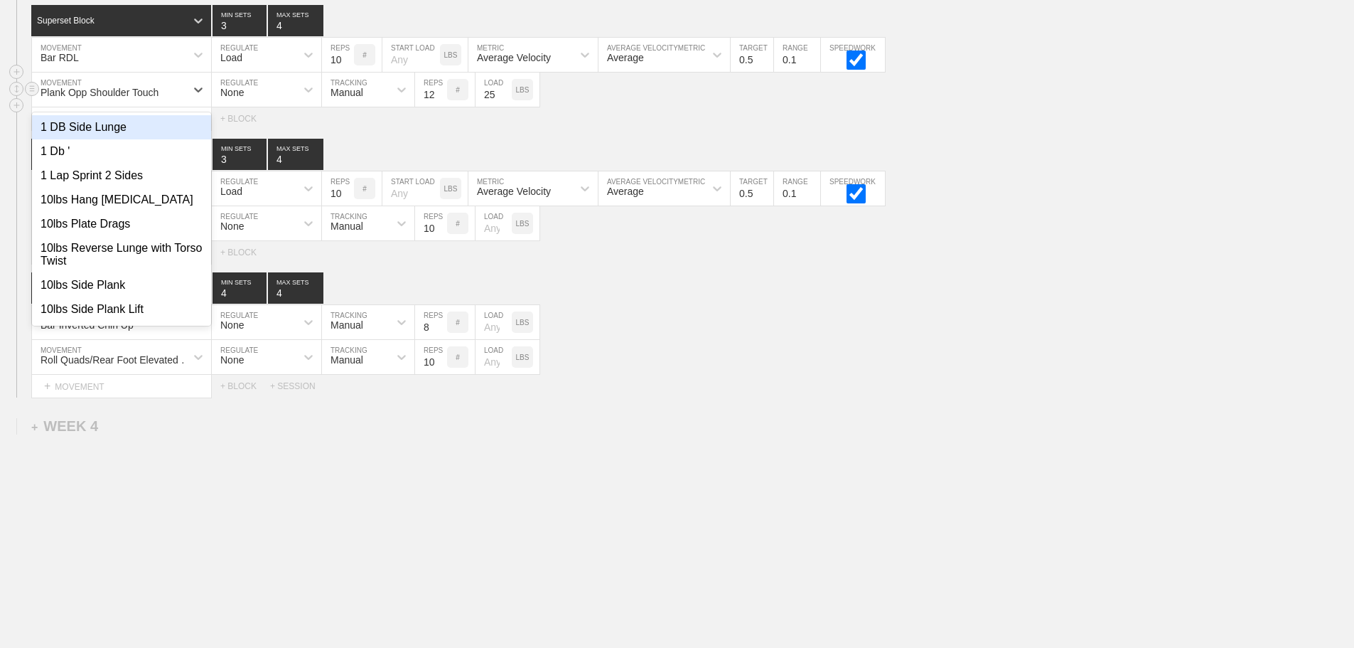
click at [183, 91] on div "Plank Opp Shoulder Touch" at bounding box center [109, 89] width 154 height 24
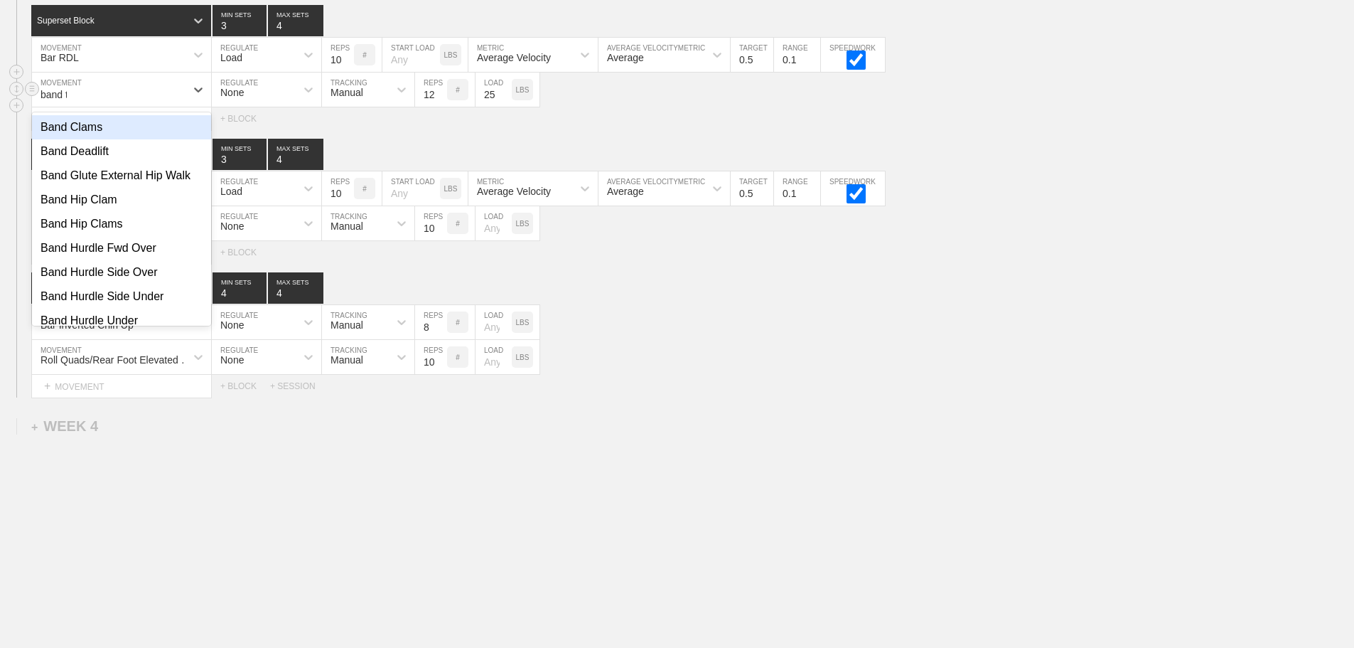
type input "band tr"
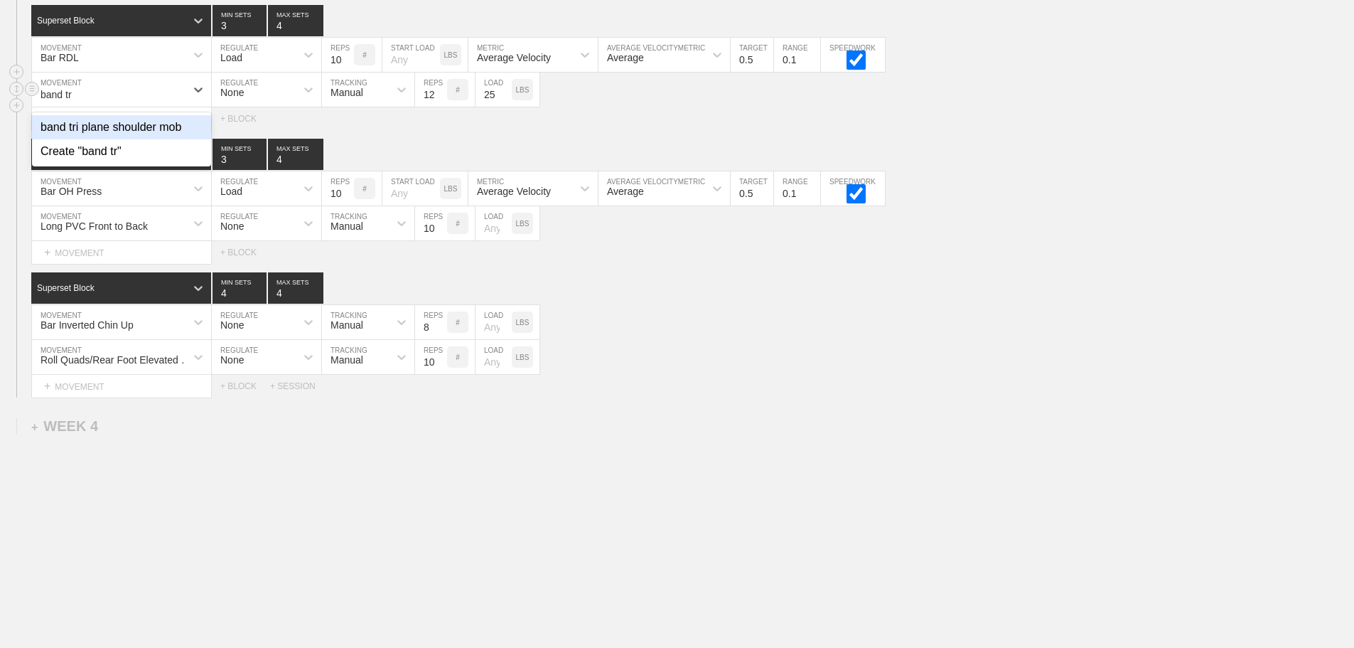
click at [160, 128] on div "band tri plane shoulder mob" at bounding box center [121, 127] width 179 height 24
click at [496, 92] on input "25" at bounding box center [494, 90] width 36 height 34
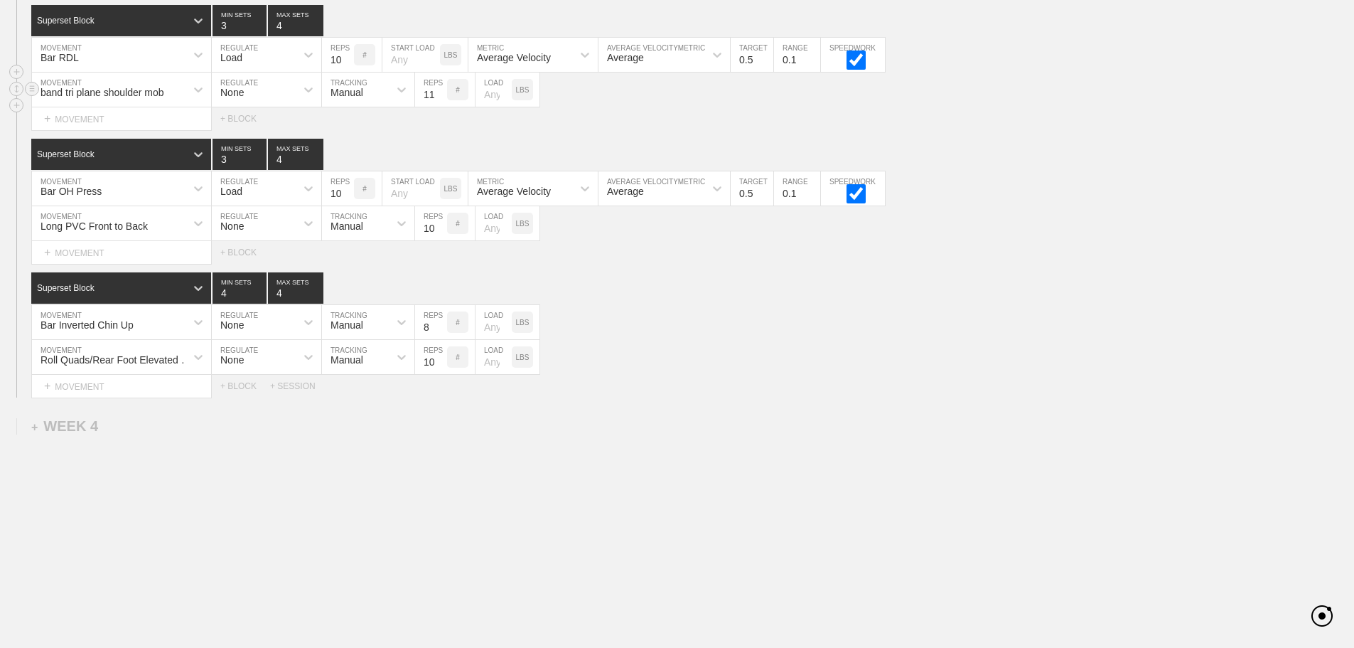
click at [440, 97] on input "11" at bounding box center [431, 90] width 32 height 34
click at [440, 97] on input "10" at bounding box center [431, 90] width 32 height 34
click at [440, 97] on input "9" at bounding box center [431, 90] width 32 height 34
click at [440, 97] on input "8" at bounding box center [431, 90] width 32 height 34
click at [440, 97] on input "7" at bounding box center [431, 90] width 32 height 34
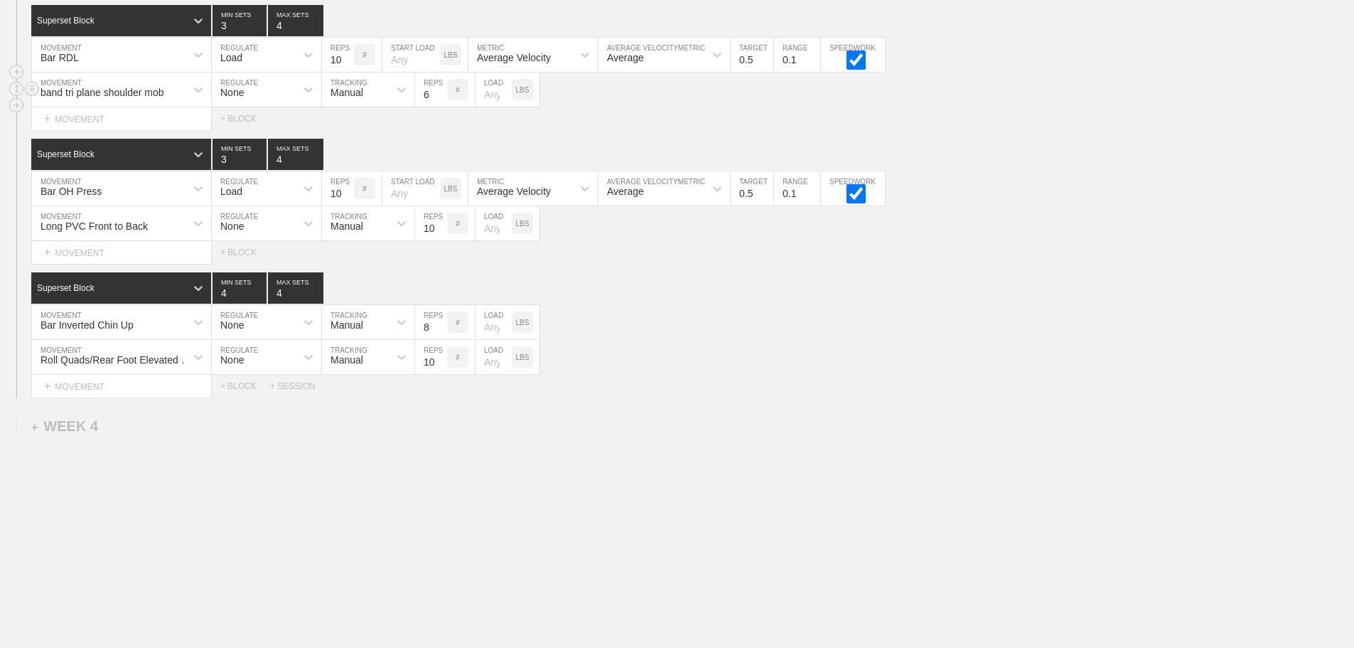
click at [440, 97] on input "6" at bounding box center [431, 90] width 32 height 34
type input "7"
click at [439, 90] on input "7" at bounding box center [431, 90] width 32 height 34
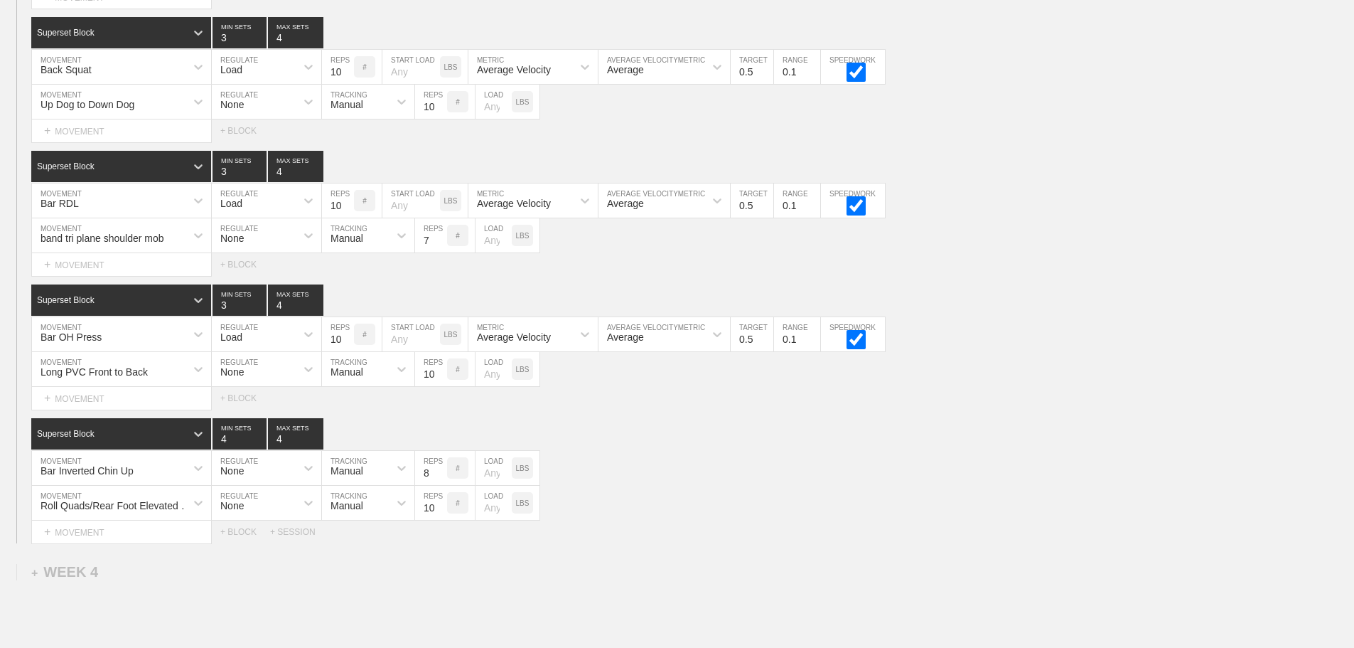
scroll to position [3850, 0]
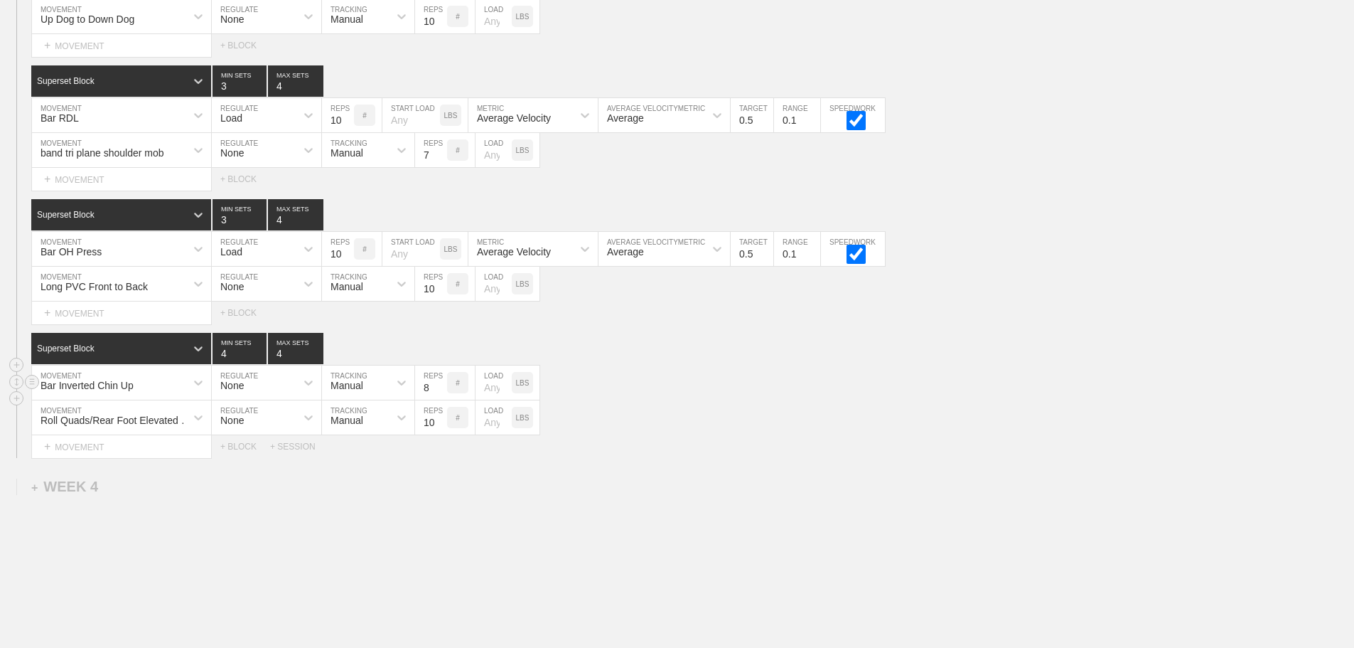
click at [485, 400] on input "number" at bounding box center [494, 382] width 36 height 34
type input "10"
click at [751, 416] on div "Roll Quads/Rear Foot Elevated Stretch MOVEMENT None REGULATE Manual TRACKING 10…" at bounding box center [677, 417] width 1354 height 35
click at [761, 435] on div "Roll Quads/Rear Foot Elevated Stretch MOVEMENT None REGULATE Manual TRACKING 10…" at bounding box center [677, 417] width 1354 height 35
click at [497, 400] on input "10" at bounding box center [494, 382] width 36 height 34
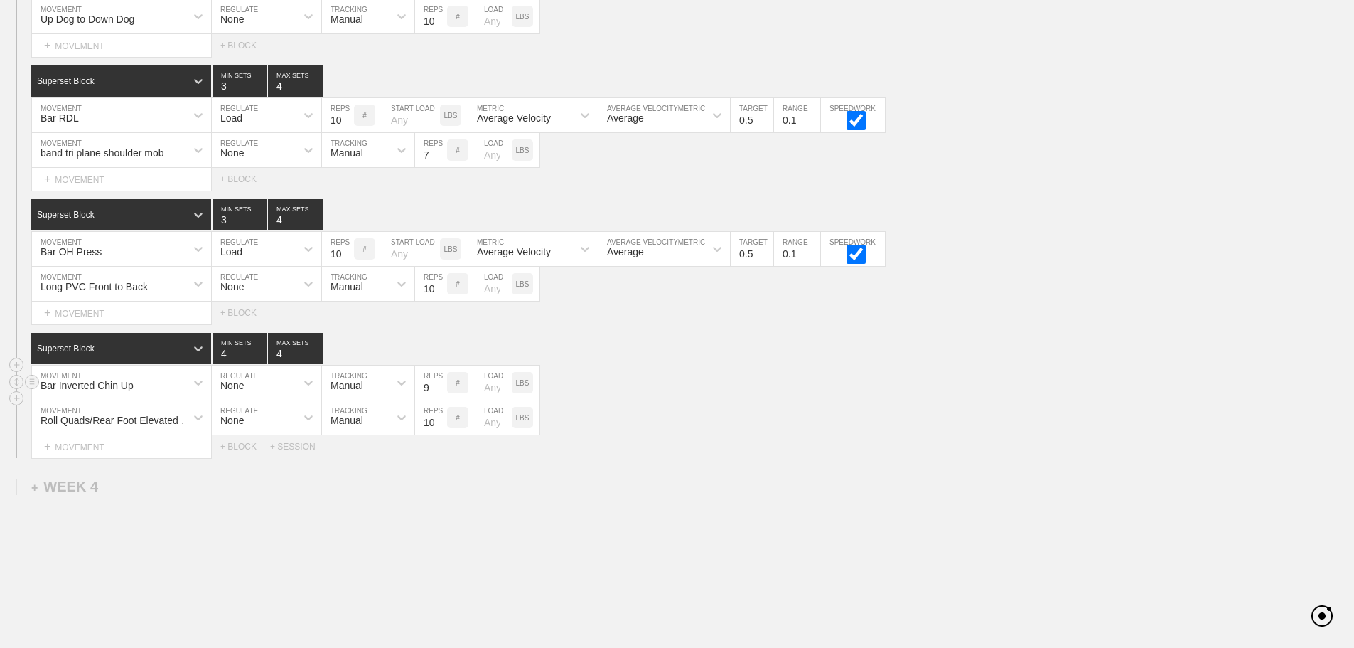
click at [440, 395] on input "9" at bounding box center [431, 382] width 32 height 34
type input "10"
click at [440, 395] on input "10" at bounding box center [431, 382] width 32 height 34
click at [760, 400] on div "Bar Inverted Chin Up MOVEMENT None REGULATE Manual TRACKING 10 REPS # LOAD LBS" at bounding box center [677, 382] width 1354 height 35
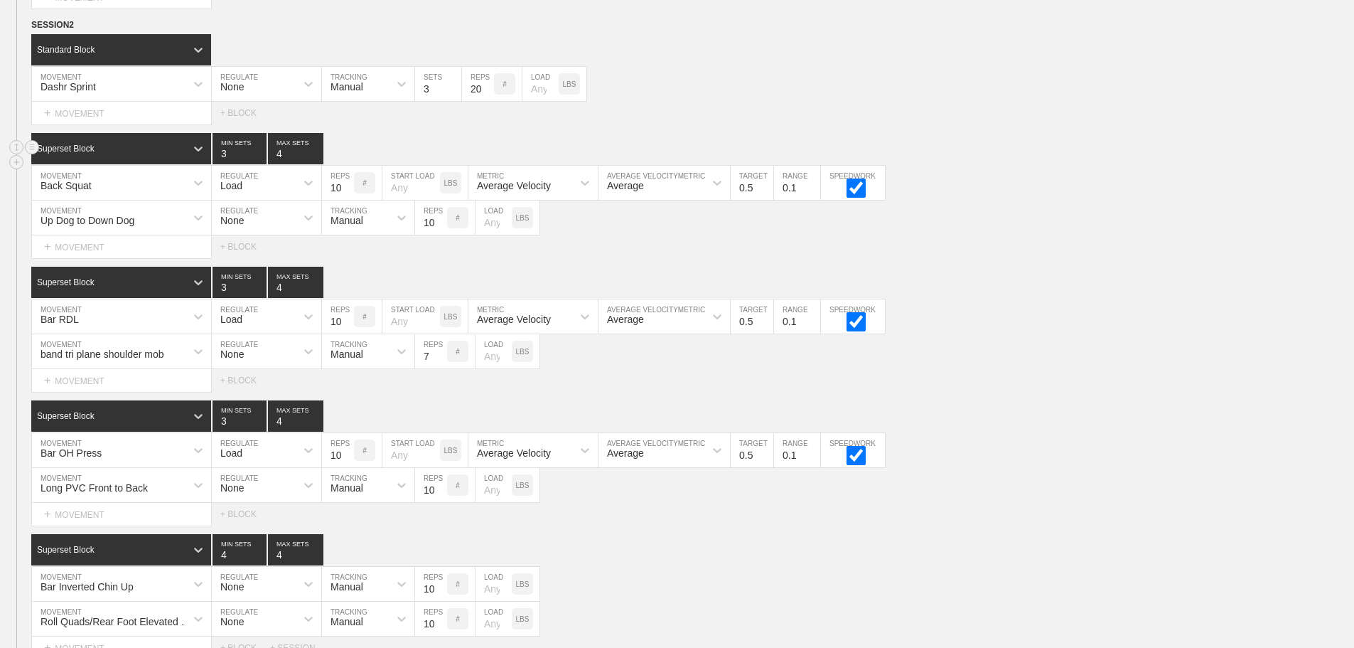
scroll to position [3921, 0]
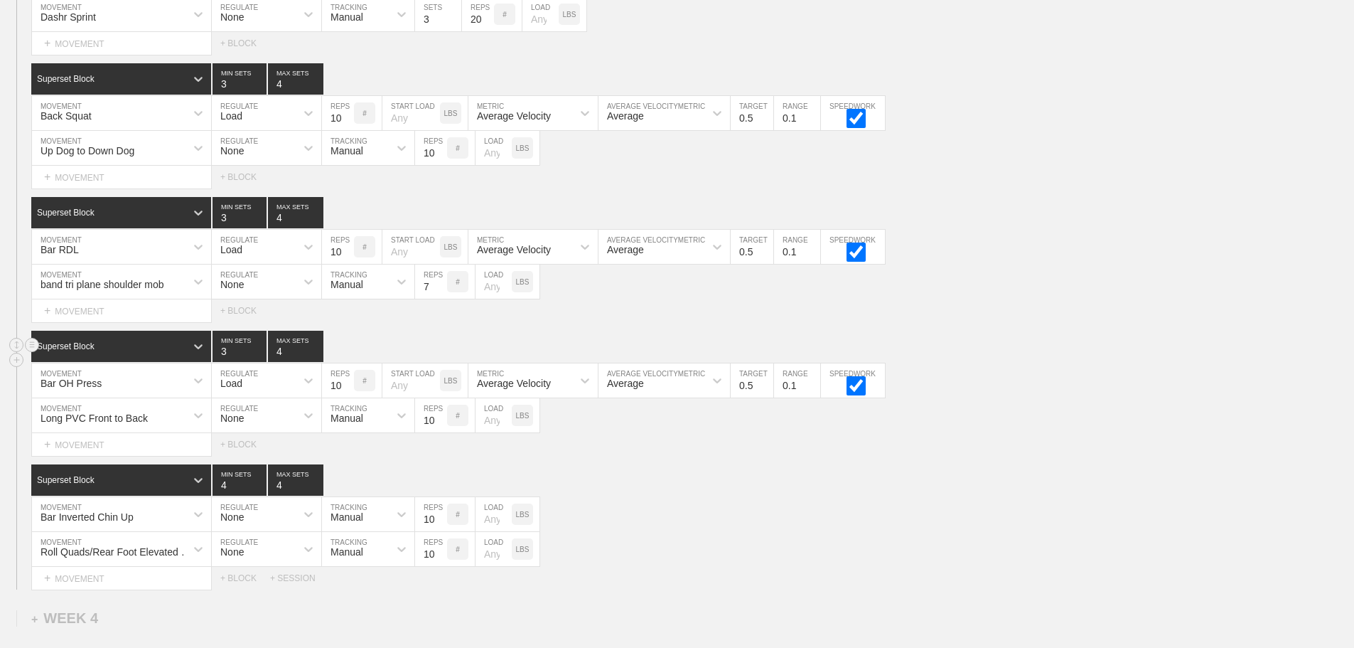
scroll to position [3708, 0]
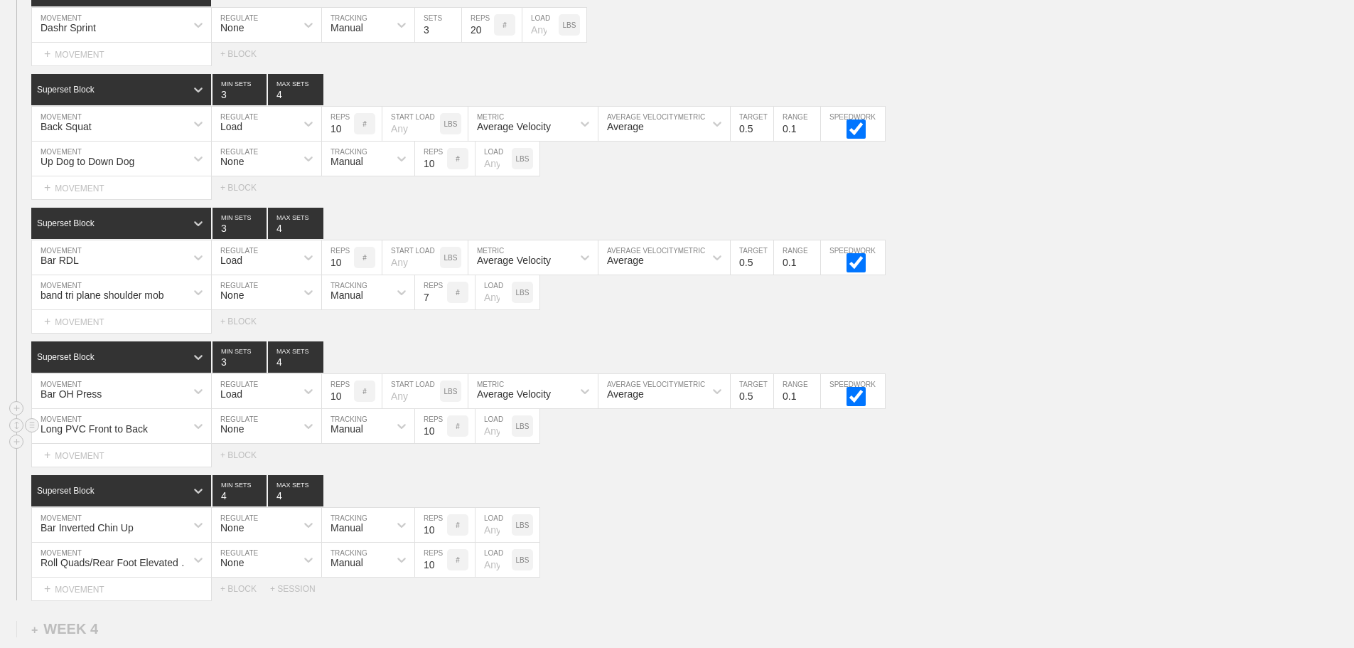
click at [164, 433] on div "Long PVC Front to Back MOVEMENT None REGULATE Manual TRACKING 10 REPS # LOAD LBS" at bounding box center [285, 426] width 509 height 35
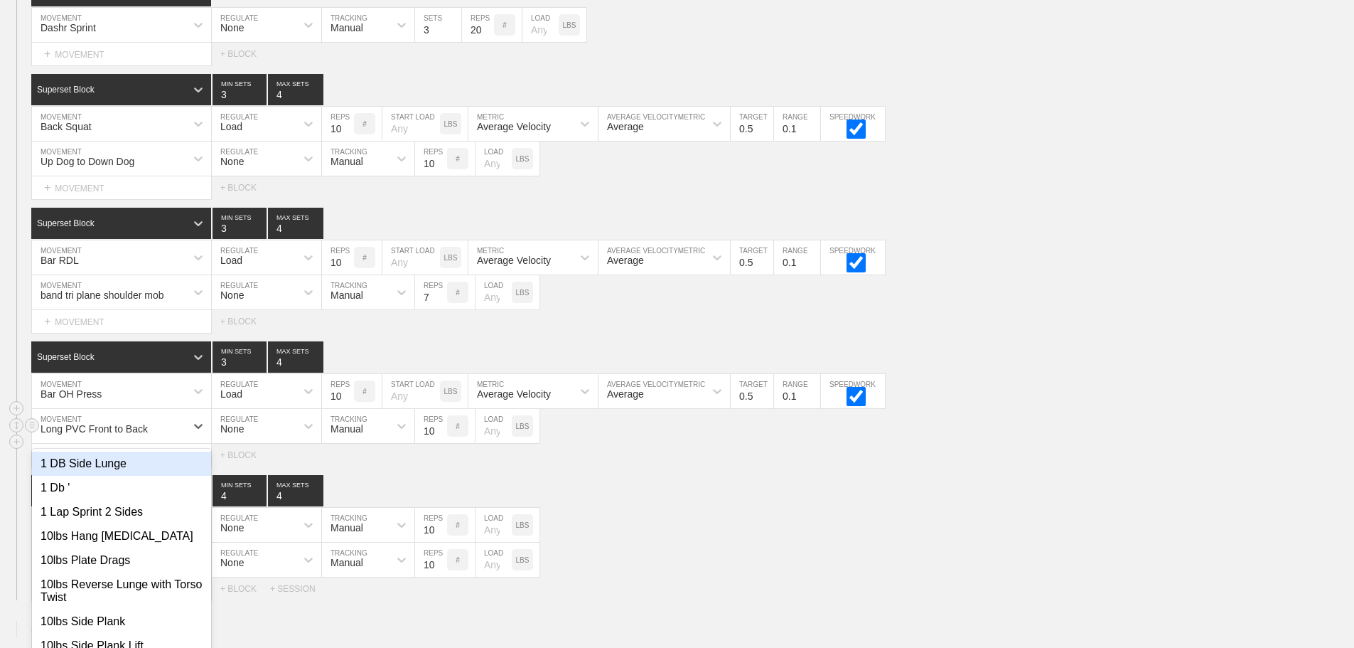
scroll to position [3738, 0]
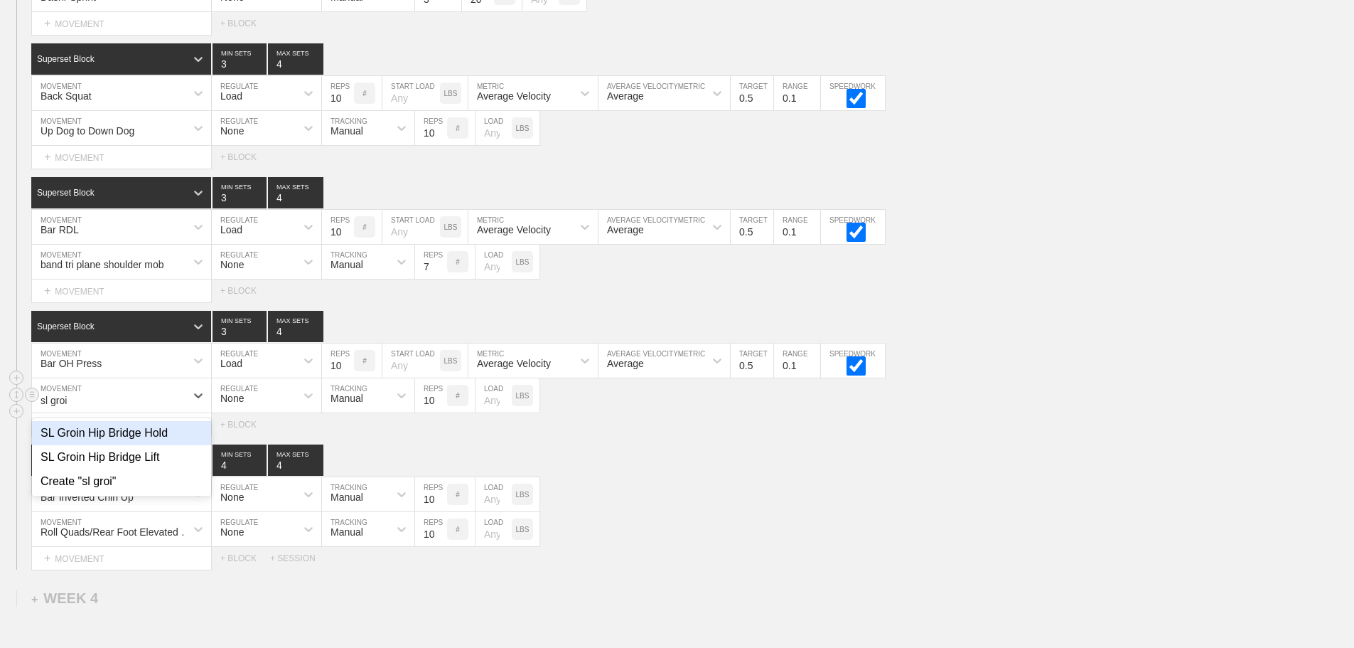
type input "sl groin"
click at [146, 442] on div "SL Groin Hip Bridge Hold" at bounding box center [121, 433] width 179 height 24
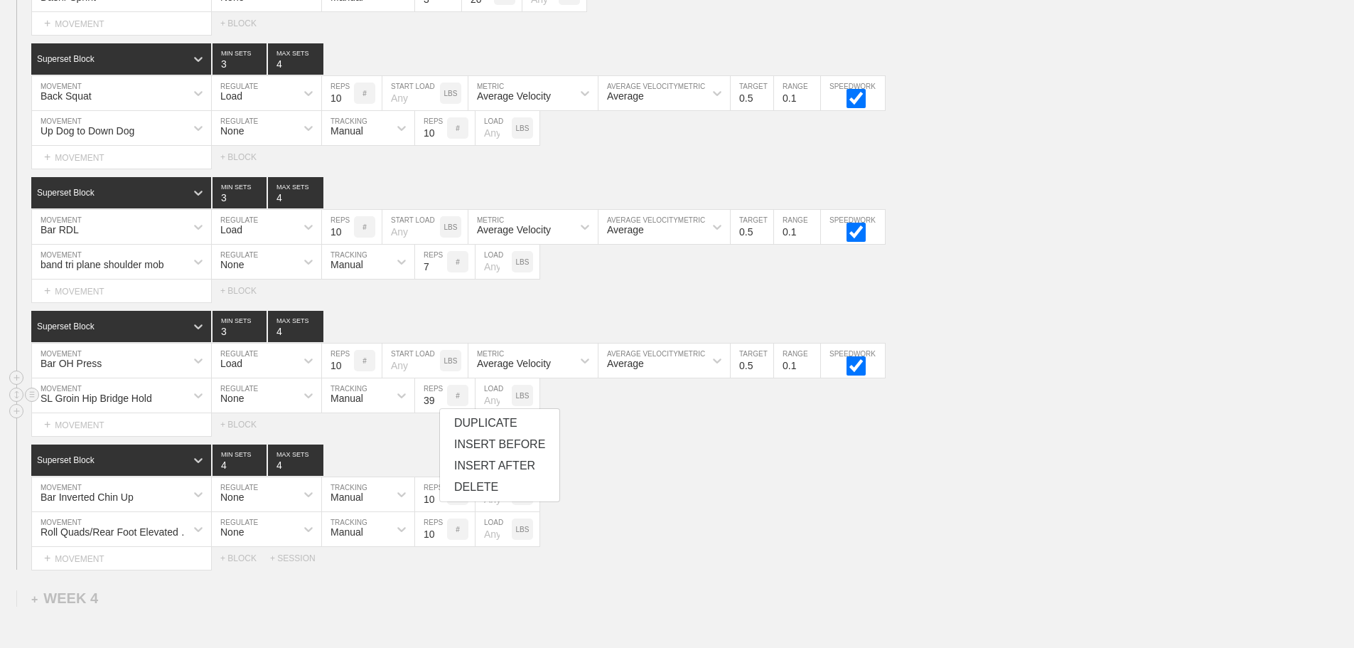
click at [439, 407] on input "39" at bounding box center [431, 395] width 32 height 34
click at [439, 407] on input "40" at bounding box center [431, 395] width 32 height 34
click at [439, 407] on input "41" at bounding box center [431, 395] width 32 height 34
click at [439, 407] on input "42" at bounding box center [431, 395] width 32 height 34
click at [439, 407] on input "43" at bounding box center [431, 395] width 32 height 34
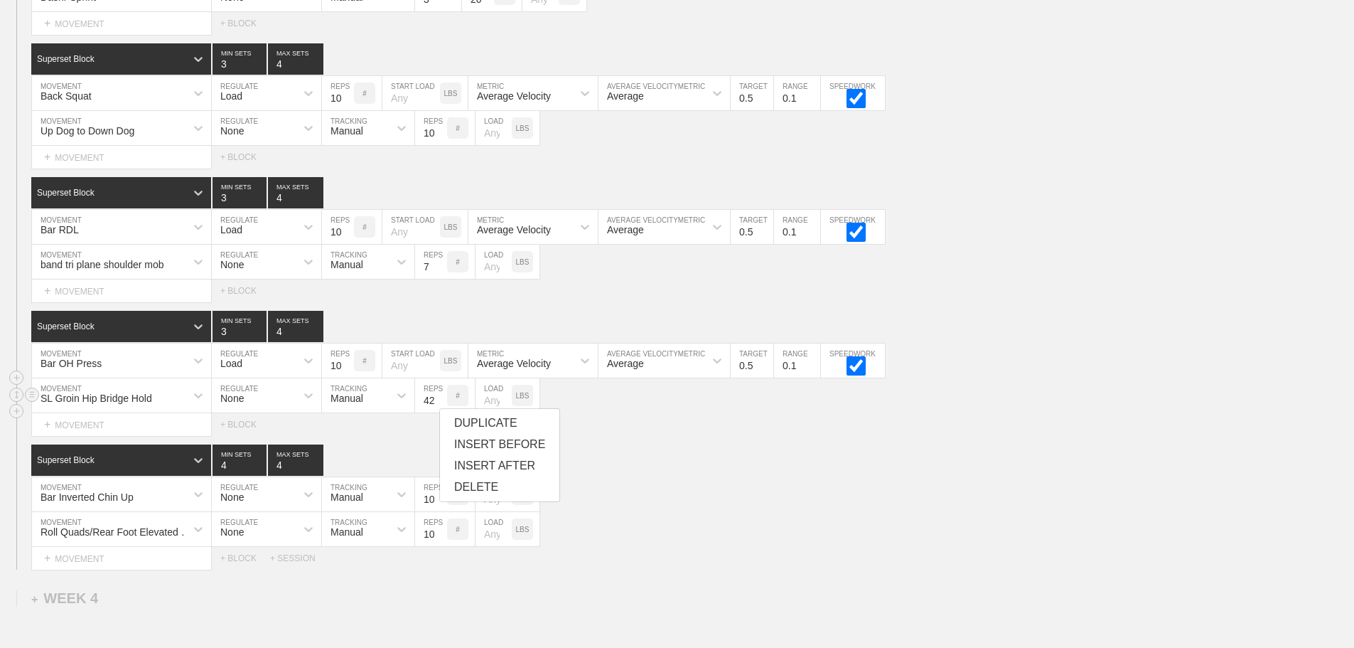
click at [437, 412] on input "42" at bounding box center [431, 395] width 32 height 34
click at [437, 412] on input "41" at bounding box center [431, 395] width 32 height 34
type input "40"
click at [439, 412] on input "40" at bounding box center [431, 395] width 32 height 34
click at [751, 466] on div "Superset Block 4 MIN SETS 4 MAX SETS" at bounding box center [692, 459] width 1323 height 31
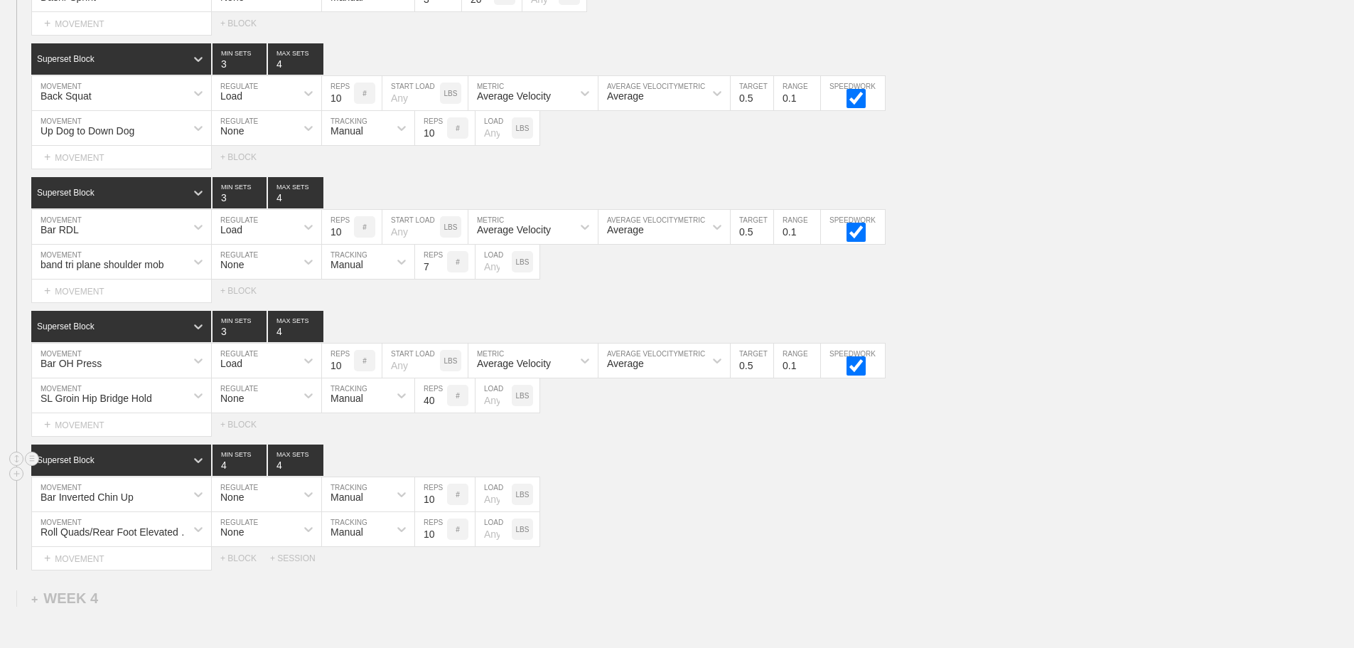
scroll to position [3667, 0]
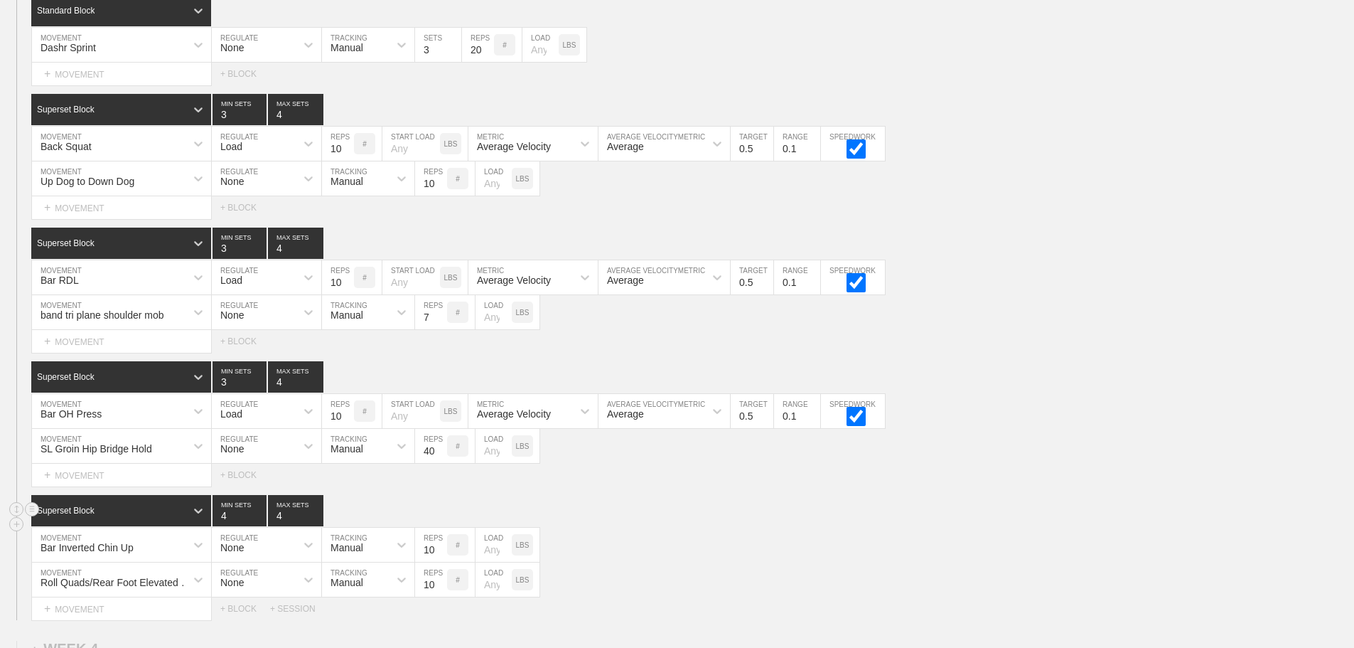
click at [750, 466] on div "SESSION 2 Standard Block DUPLICATE INSERT MOVEMENT AFTER DELETE Dashr Sprint MO…" at bounding box center [677, 299] width 1354 height 641
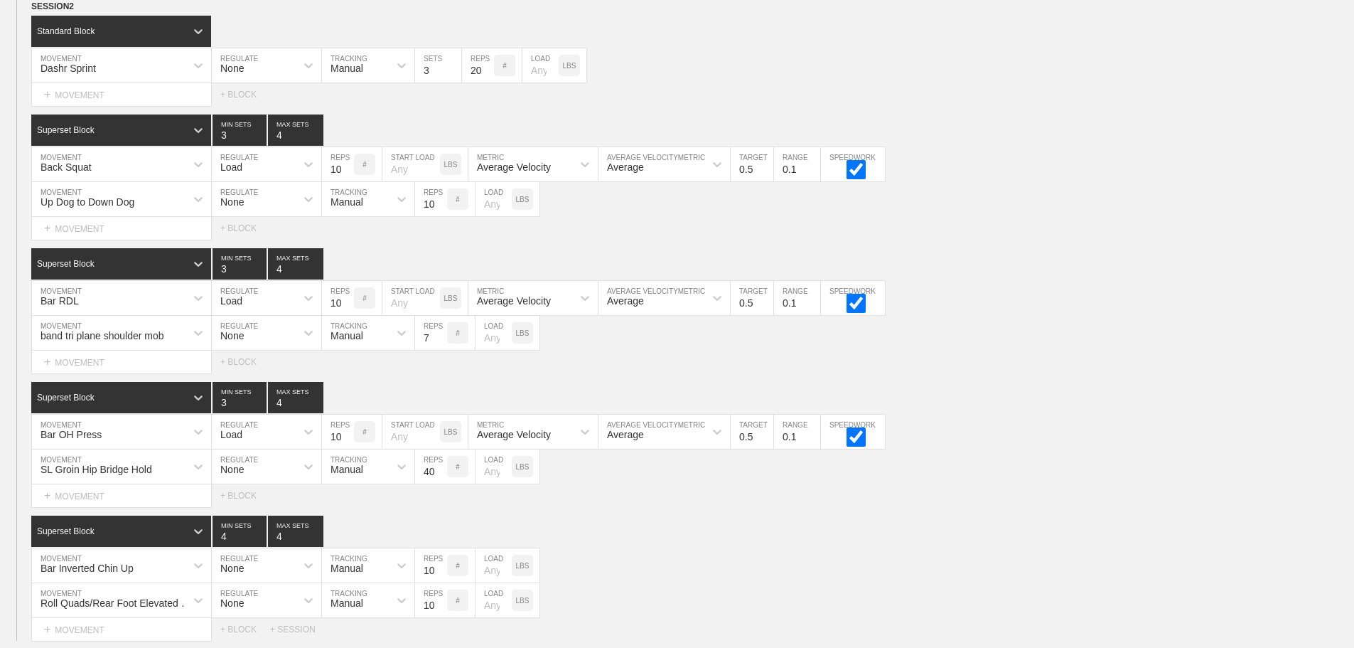
click at [617, 496] on div "Select... MOVEMENT + MOVEMENT + BLOCK" at bounding box center [677, 495] width 1354 height 23
click at [658, 522] on div "SESSION 2 Standard Block DUPLICATE INSERT MOVEMENT AFTER DELETE Dashr Sprint MO…" at bounding box center [677, 319] width 1354 height 641
click at [1016, 519] on div "SESSION 2 Standard Block DUPLICATE INSERT MOVEMENT AFTER DELETE Dashr Sprint MO…" at bounding box center [677, 319] width 1354 height 641
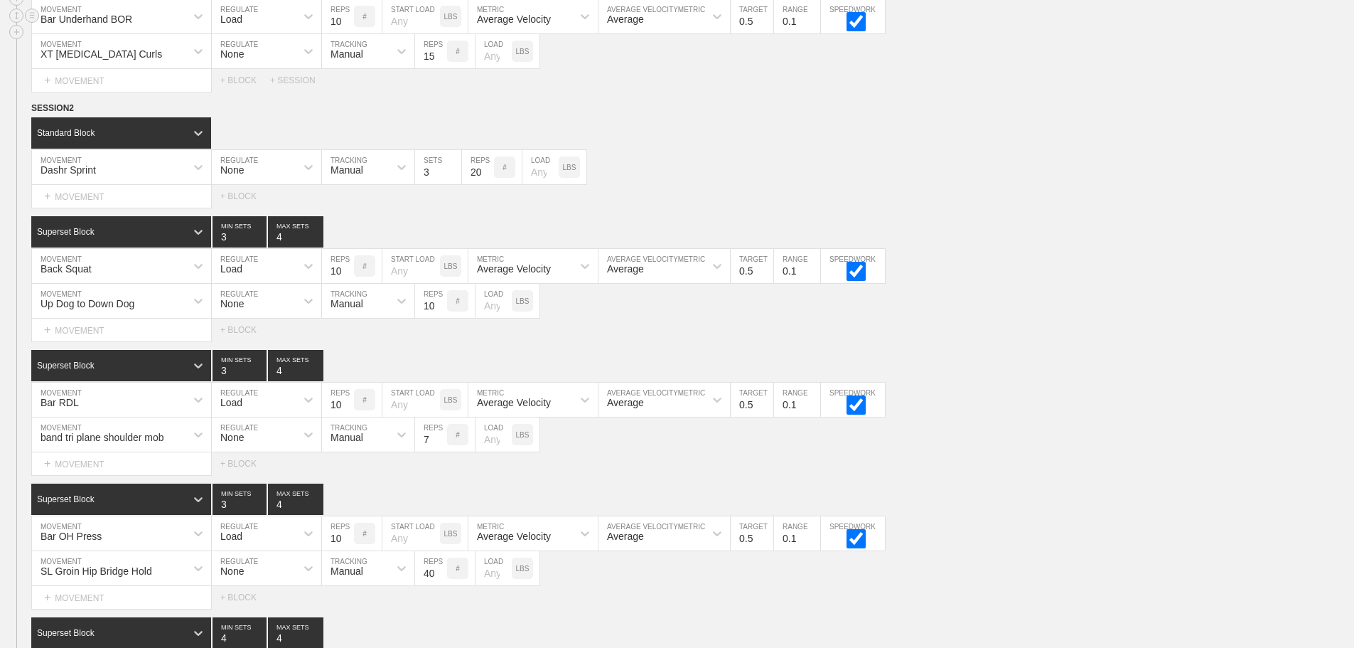
scroll to position [3921, 0]
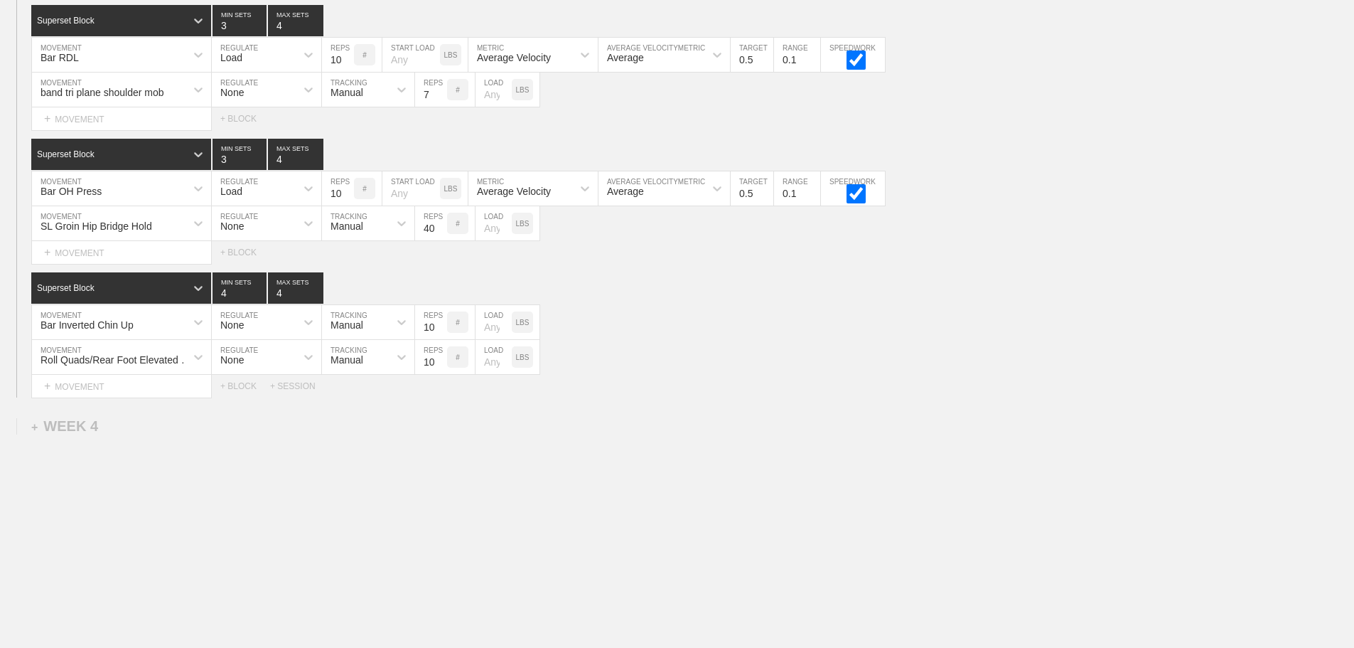
drag, startPoint x: 783, startPoint y: 397, endPoint x: 846, endPoint y: 385, distance: 63.6
click at [785, 397] on div "Select... MOVEMENT + MOVEMENT + BLOCK + SESSION" at bounding box center [677, 386] width 1354 height 23
click at [137, 356] on div "Roll Quads/Rear Foot Elevated Stretch" at bounding box center [118, 359] width 154 height 11
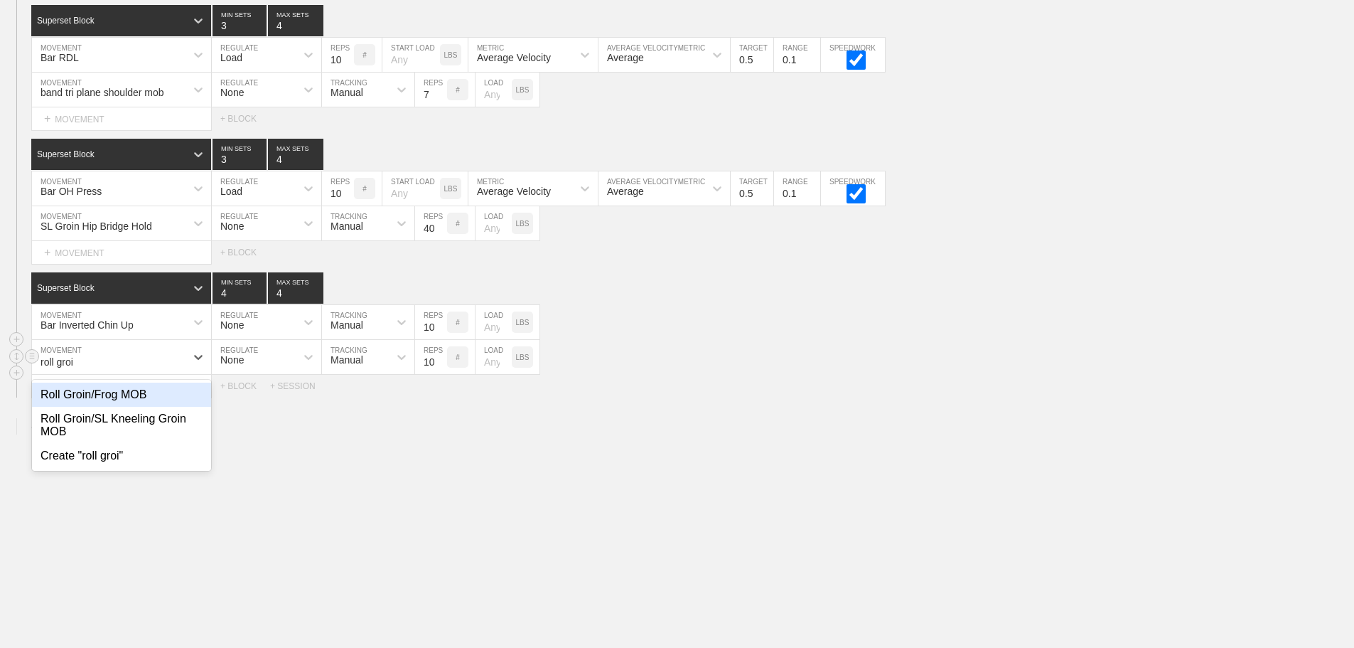
type input "roll groin"
click at [110, 419] on div "Roll Groin/SL Kneeling Groin MOB" at bounding box center [121, 425] width 179 height 37
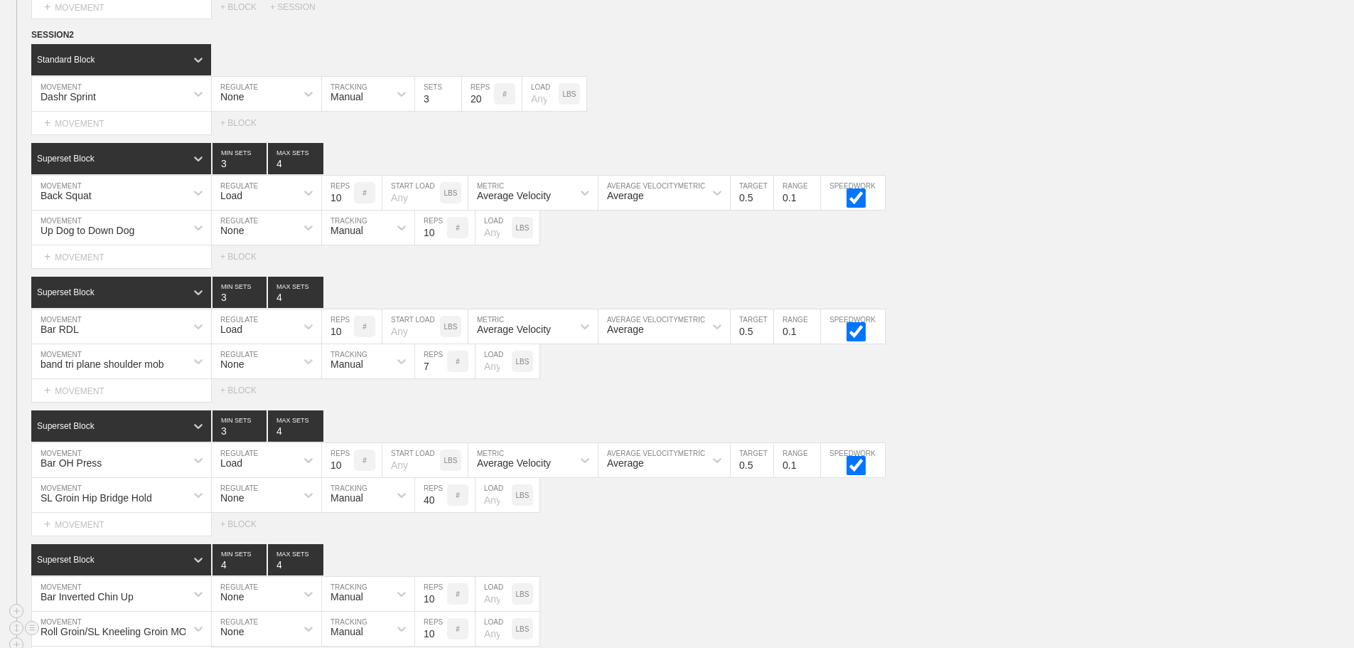
scroll to position [3637, 0]
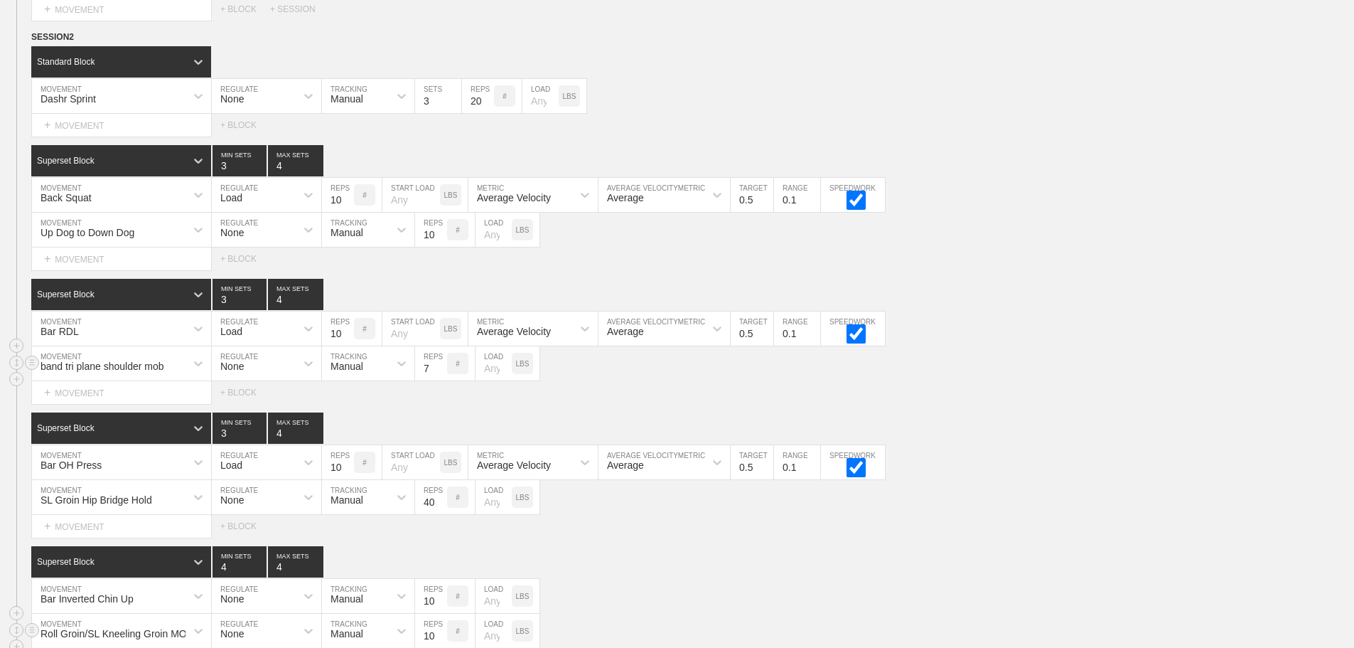
click at [1167, 381] on div "band tri plane shoulder mob MOVEMENT None REGULATE Manual TRACKING 7 REPS # LOA…" at bounding box center [677, 363] width 1354 height 35
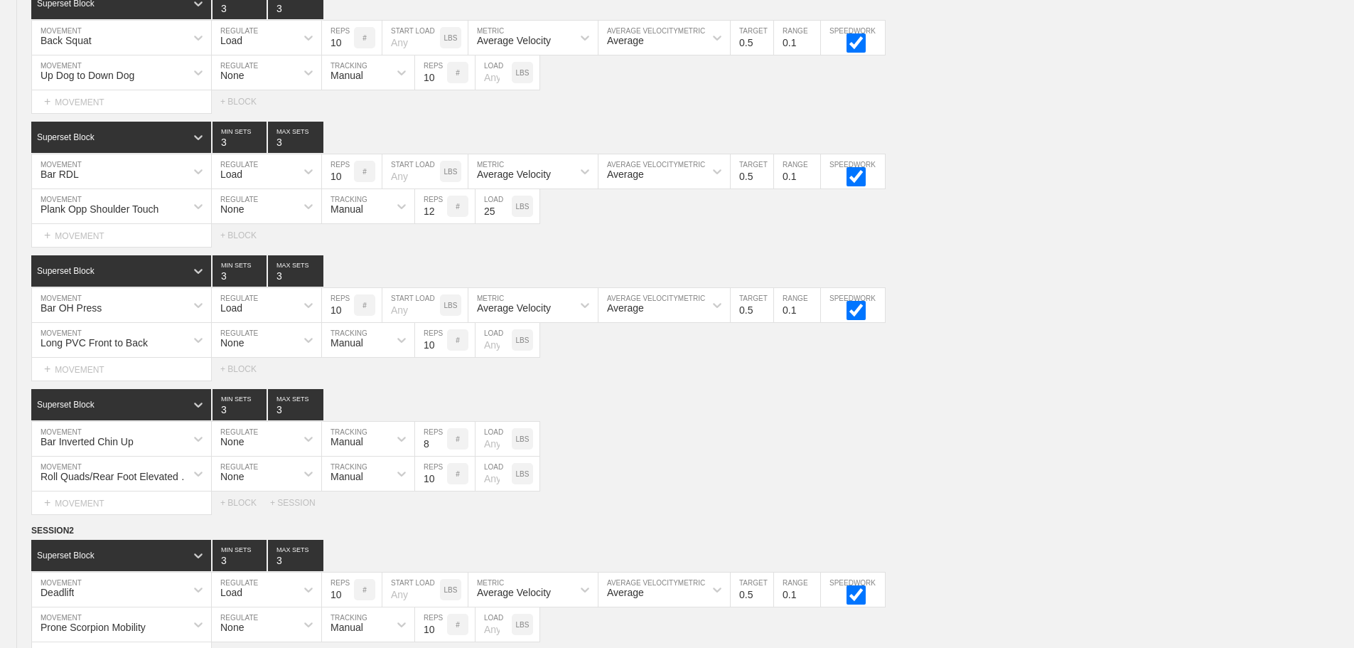
scroll to position [0, 0]
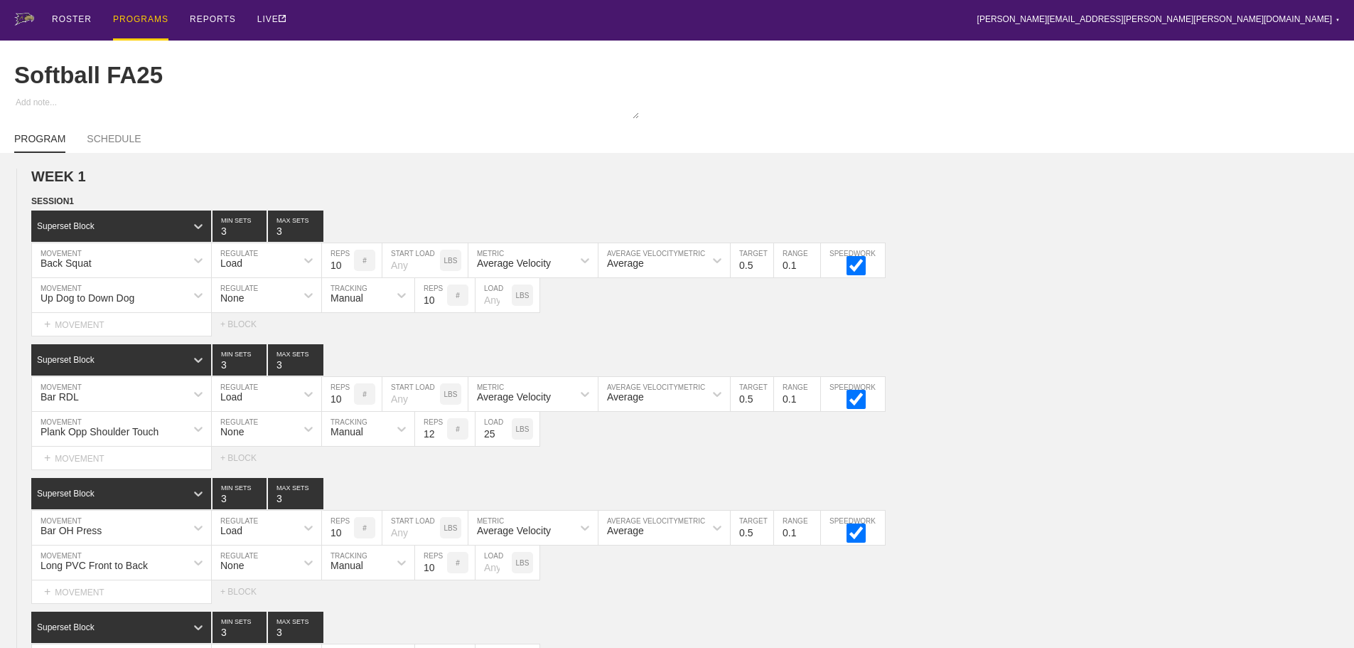
click at [143, 15] on div "PROGRAMS" at bounding box center [140, 20] width 55 height 41
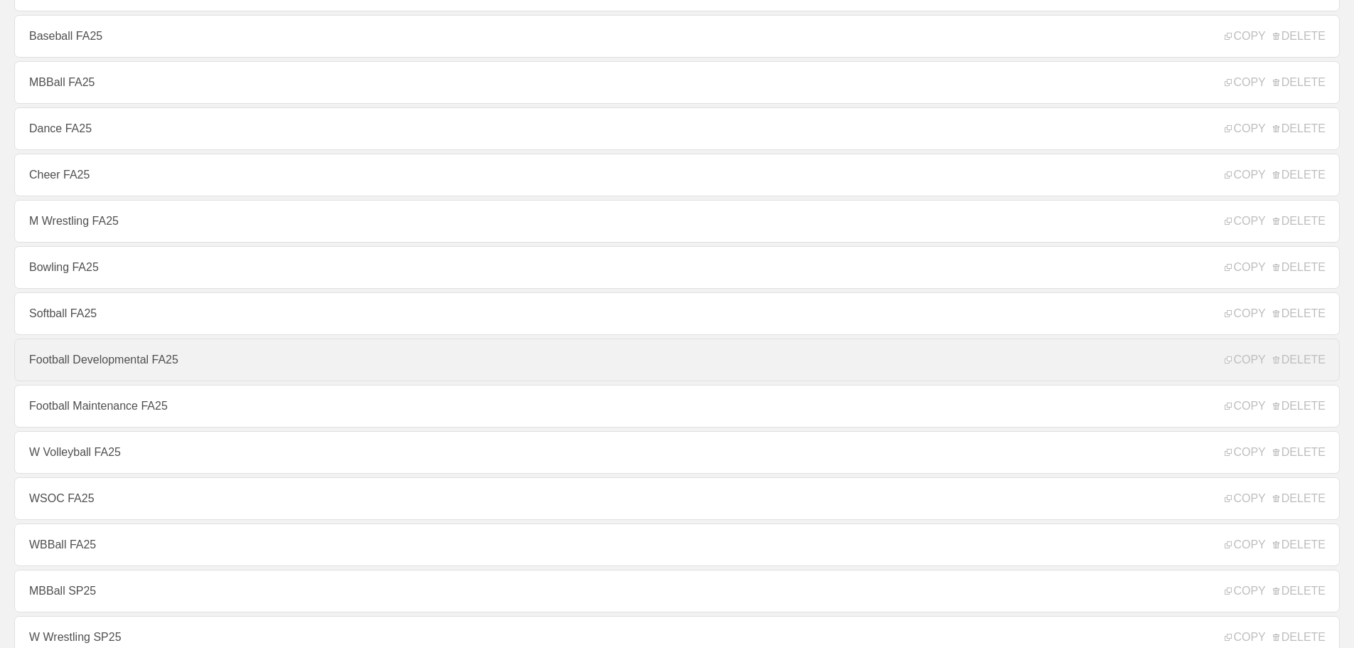
scroll to position [213, 0]
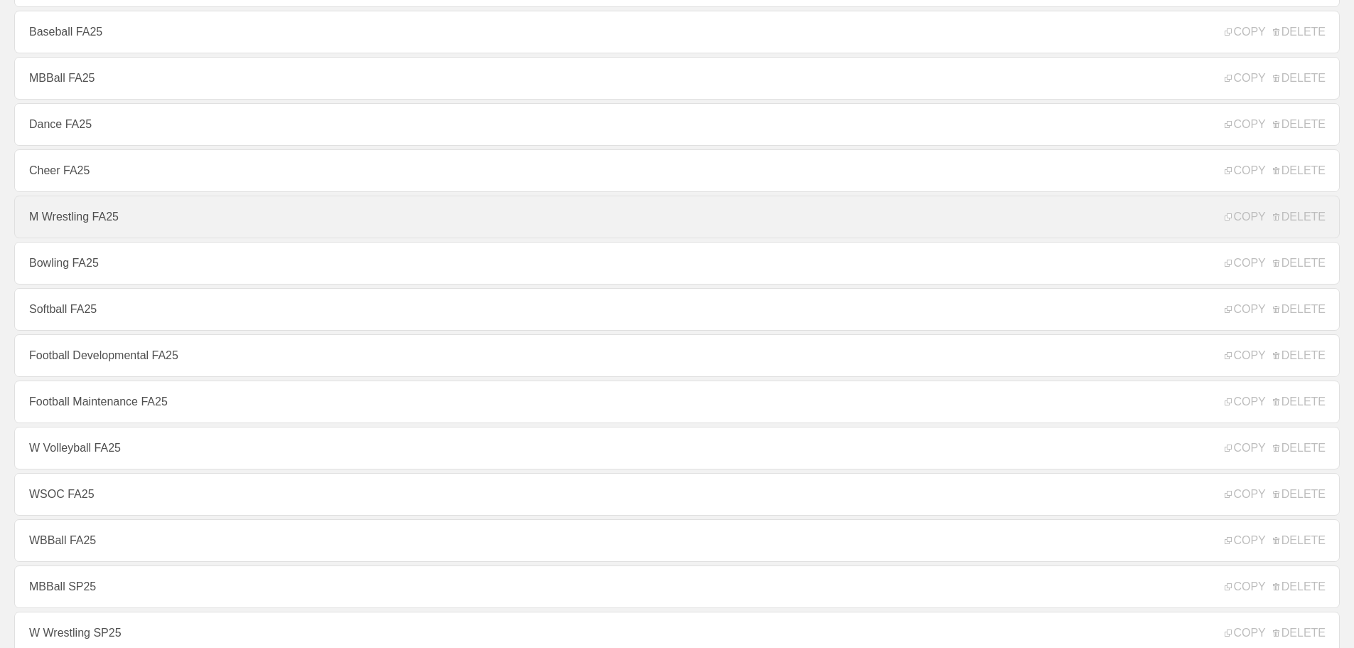
click at [91, 222] on link "M Wrestling FA25" at bounding box center [677, 216] width 1326 height 43
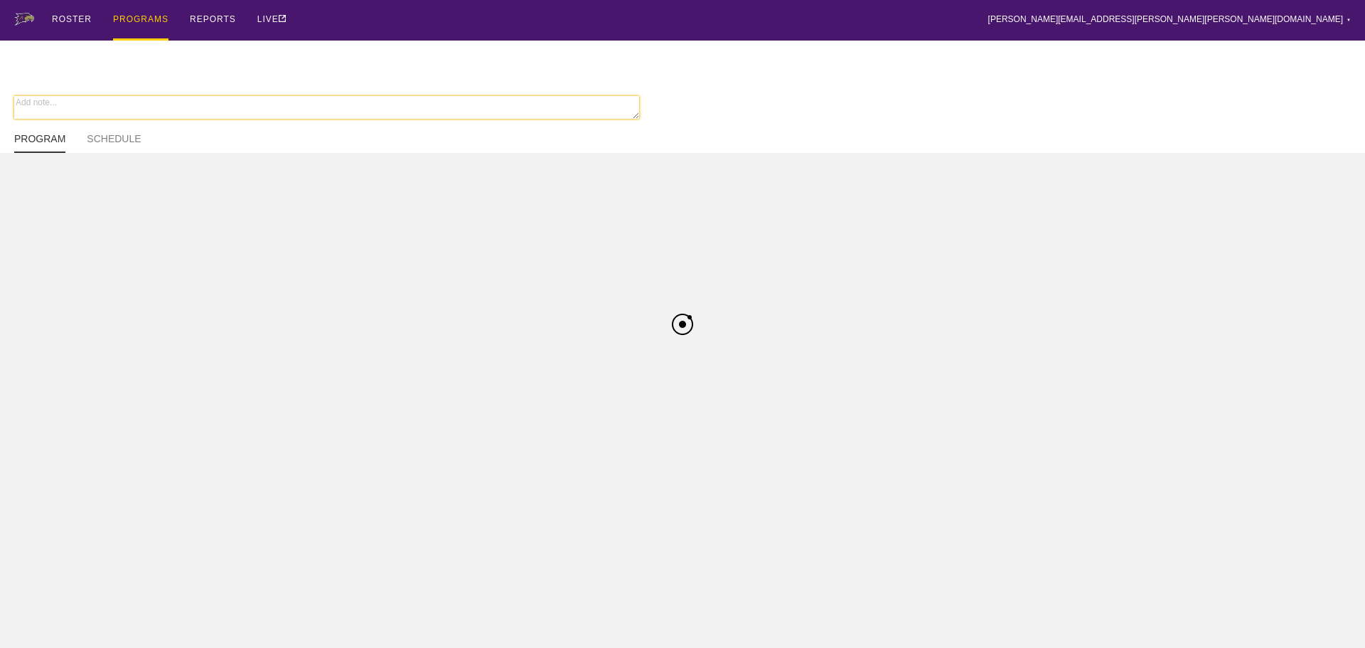
type textarea "x"
type input "M Wrestling FA25"
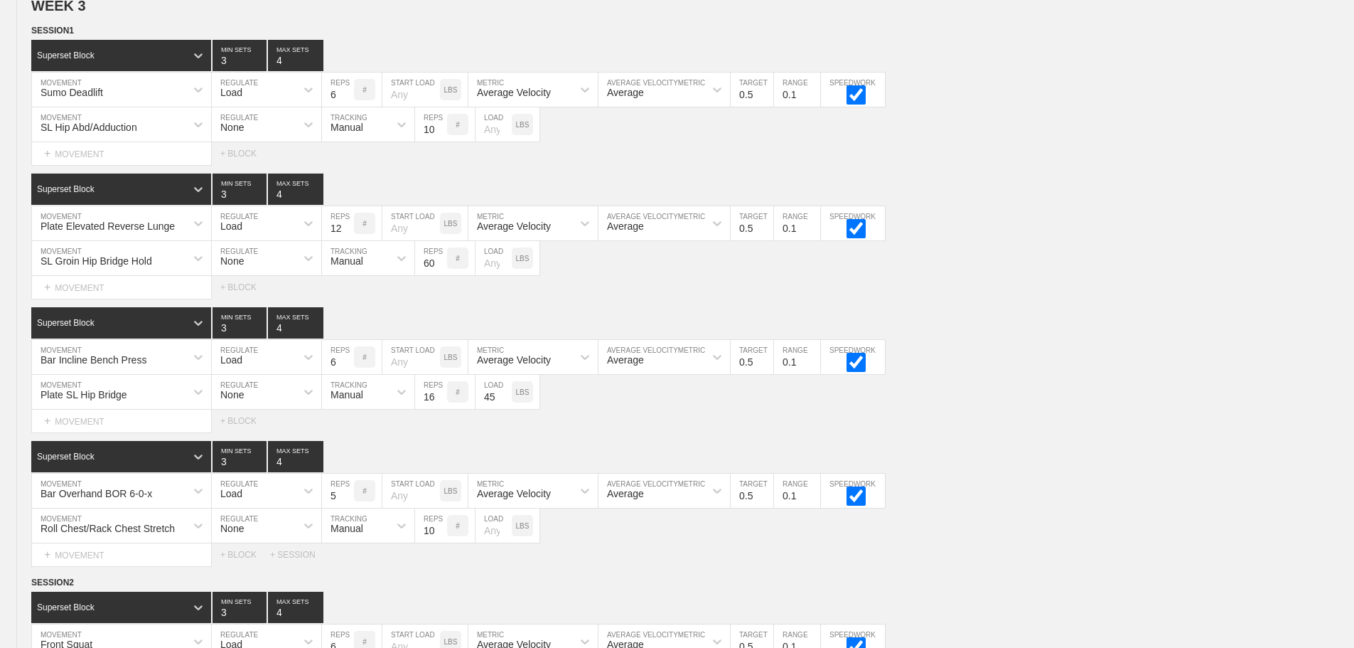
scroll to position [3732, 0]
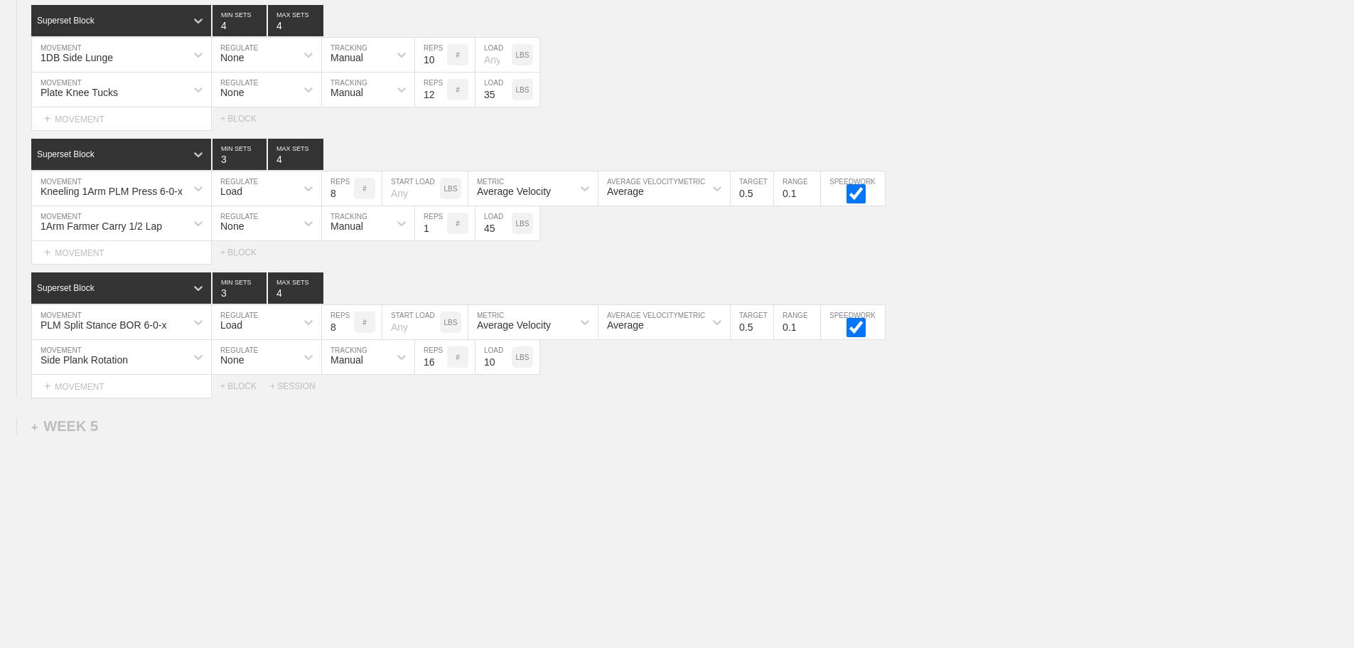
click at [305, 390] on div "+ SESSION" at bounding box center [298, 386] width 57 height 10
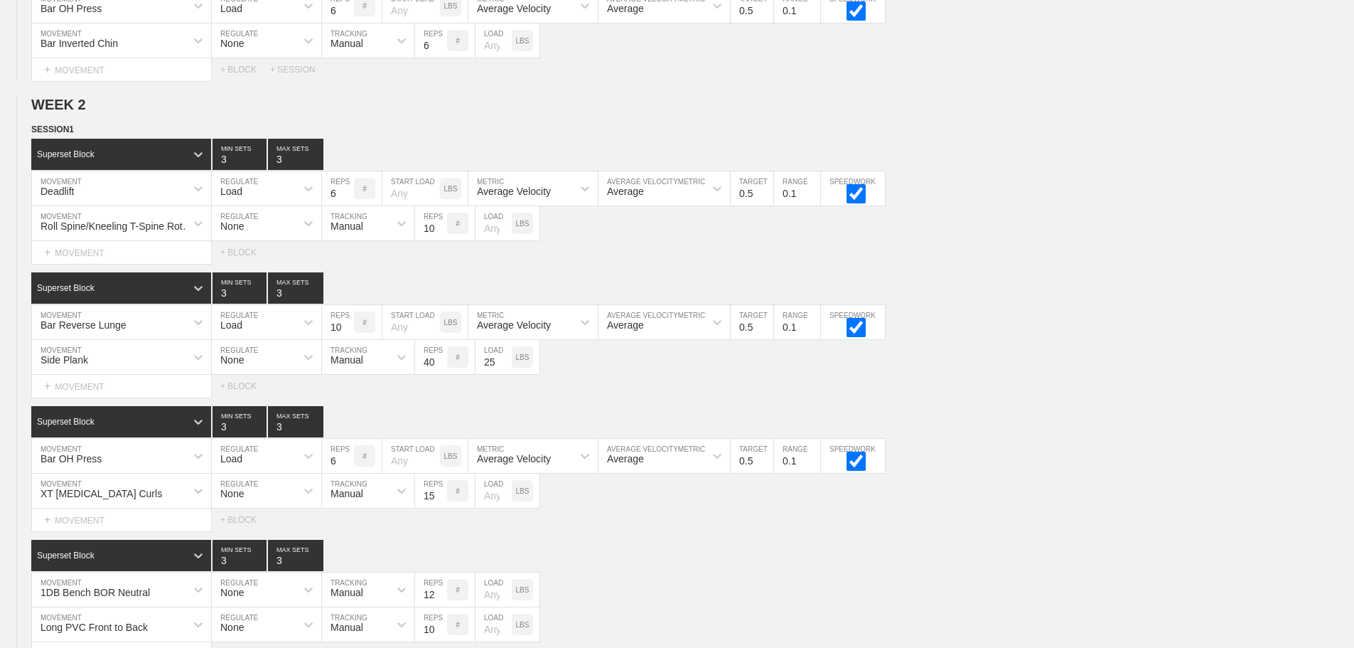
scroll to position [604, 0]
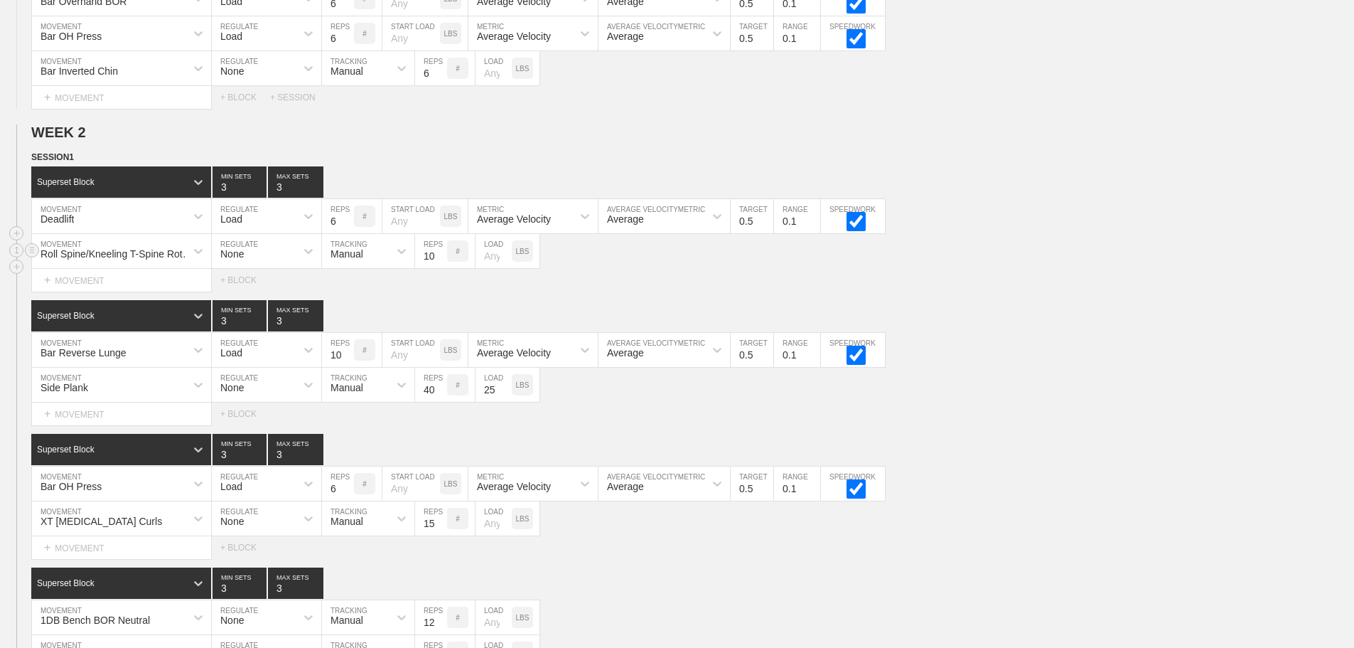
drag, startPoint x: 1115, startPoint y: 274, endPoint x: 773, endPoint y: 279, distance: 342.0
click at [1113, 269] on div "Roll Spine/Kneeling T-Spine Rotation MOVEMENT None REGULATE Manual TRACKING 10 …" at bounding box center [677, 251] width 1354 height 35
click at [30, 156] on line at bounding box center [32, 156] width 6 height 0
click at [92, 181] on div "DUPLICATE" at bounding box center [100, 183] width 114 height 21
click at [1198, 368] on div "Bar Reverse Lunge MOVEMENT Load REGULATE 10 REPS # START LOAD LBS Average Veloc…" at bounding box center [677, 350] width 1354 height 35
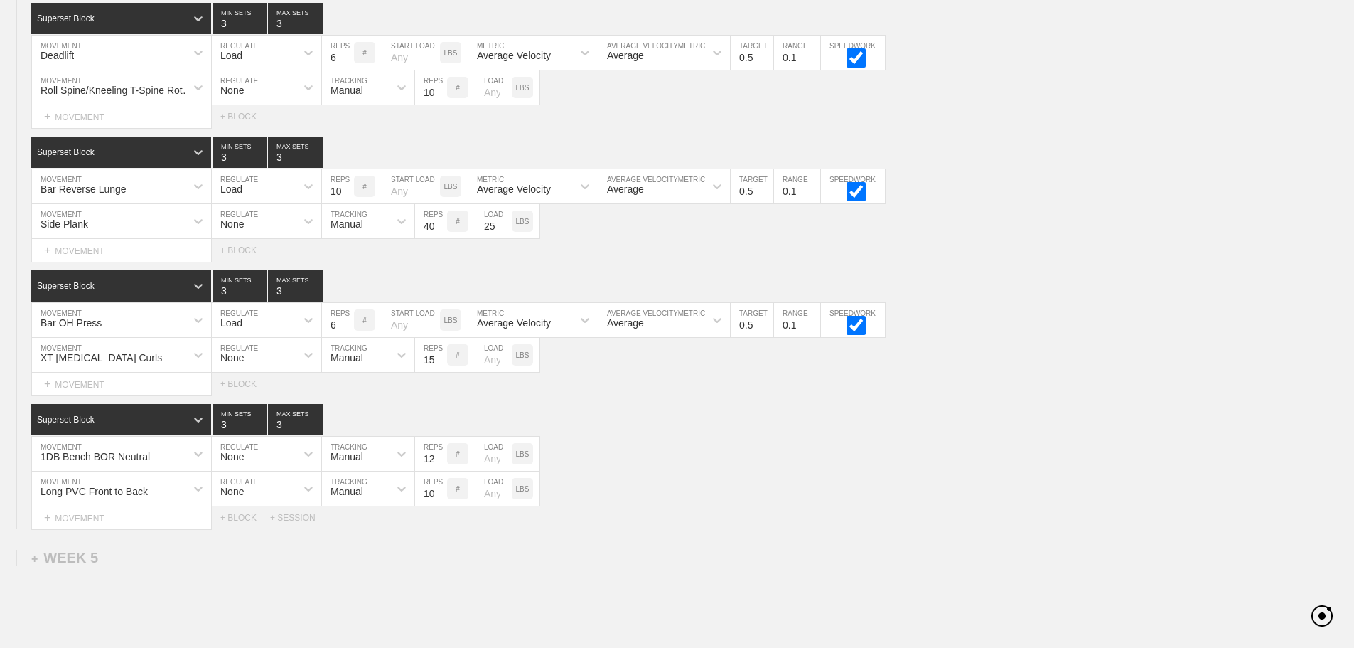
scroll to position [3638, 0]
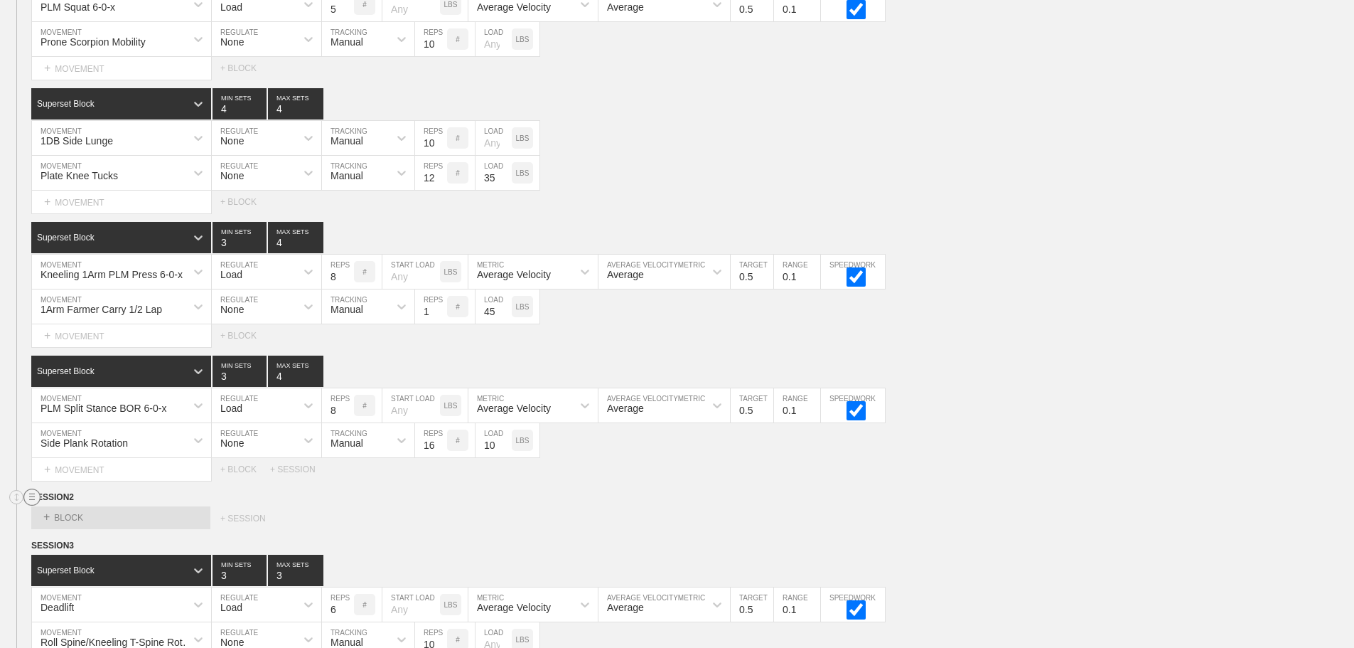
click at [32, 505] on circle at bounding box center [32, 497] width 16 height 16
drag, startPoint x: 79, startPoint y: 545, endPoint x: 751, endPoint y: 60, distance: 828.5
click at [81, 545] on div "DELETE" at bounding box center [100, 545] width 114 height 21
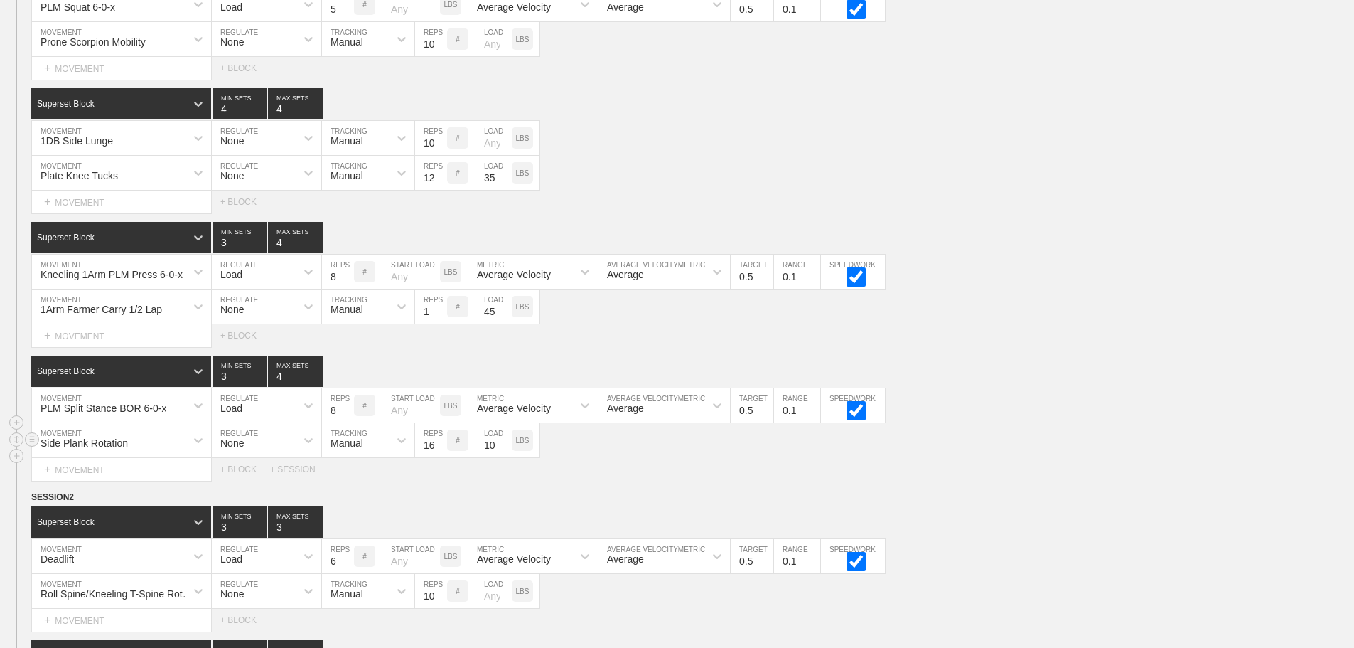
click at [1116, 456] on div "Side Plank Rotation MOVEMENT None REGULATE Manual TRACKING 16 REPS # 10 LOAD LBS" at bounding box center [677, 440] width 1354 height 35
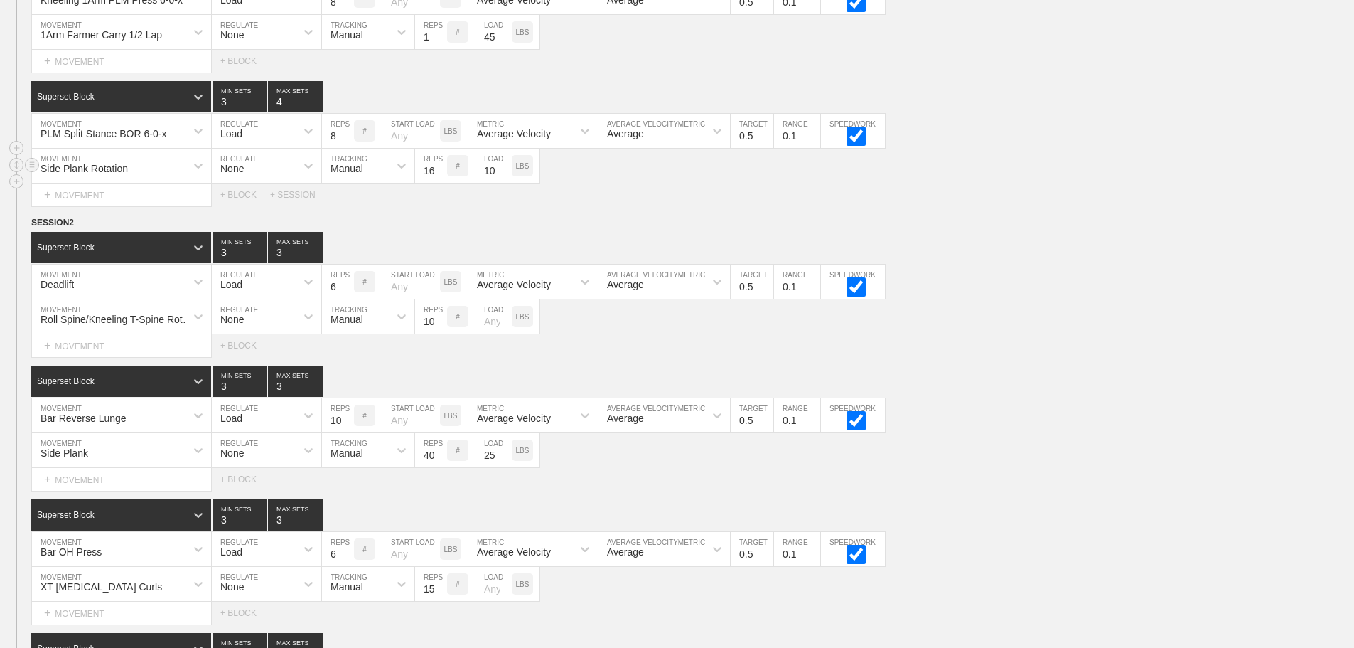
scroll to position [3923, 0]
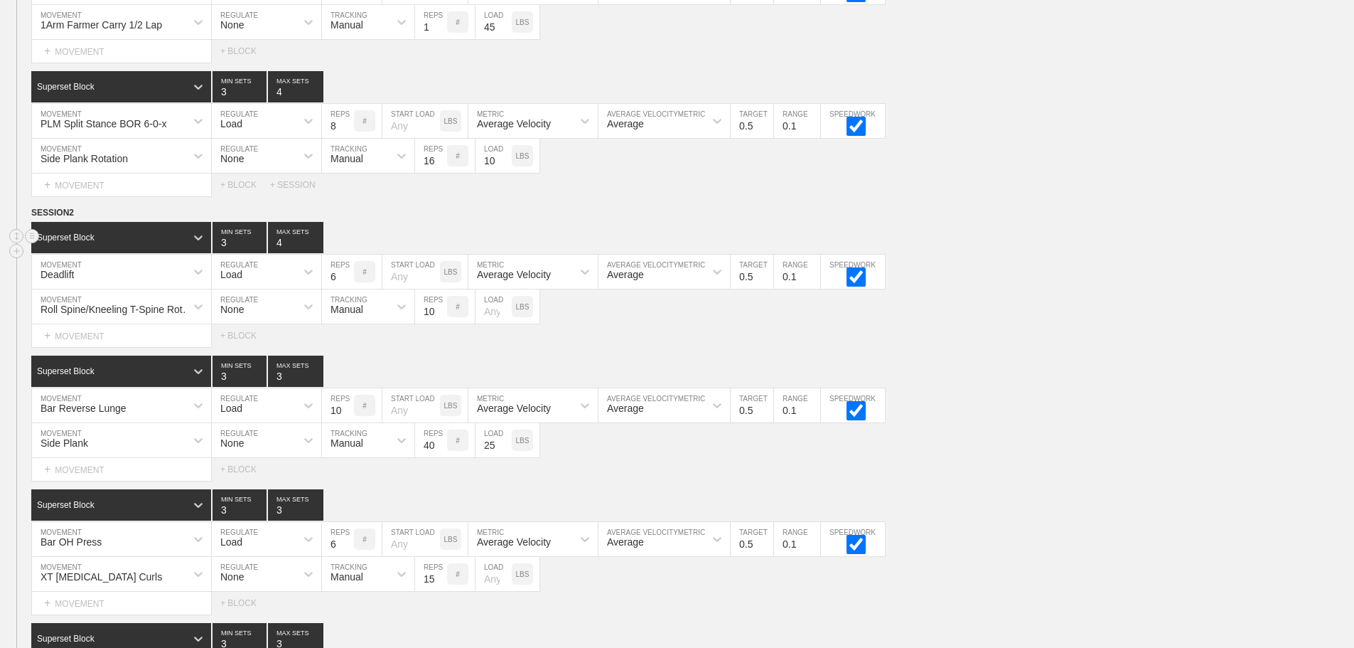
type input "4"
click at [312, 249] on input "4" at bounding box center [295, 237] width 55 height 31
click at [1088, 458] on div "Side Plank MOVEMENT None REGULATE Manual TRACKING 40 REPS # 25 LOAD LBS" at bounding box center [677, 440] width 1354 height 35
type input "4"
click at [315, 382] on input "4" at bounding box center [295, 370] width 55 height 31
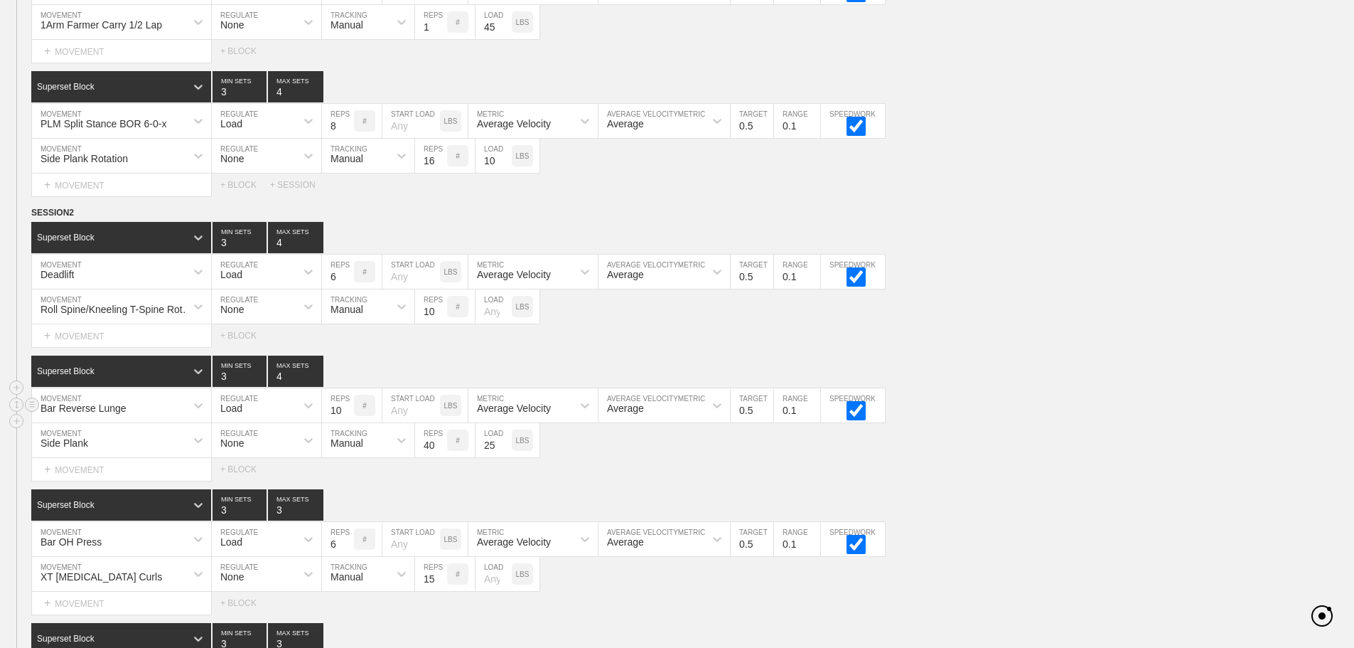
click at [1054, 413] on div "Bar Reverse Lunge MOVEMENT Load REGULATE 10 REPS # START LOAD LBS Average Veloc…" at bounding box center [677, 405] width 1354 height 35
type input "4"
click at [314, 515] on input "4" at bounding box center [295, 504] width 55 height 31
click at [1069, 481] on div "Select... MOVEMENT + MOVEMENT + BLOCK" at bounding box center [677, 469] width 1354 height 23
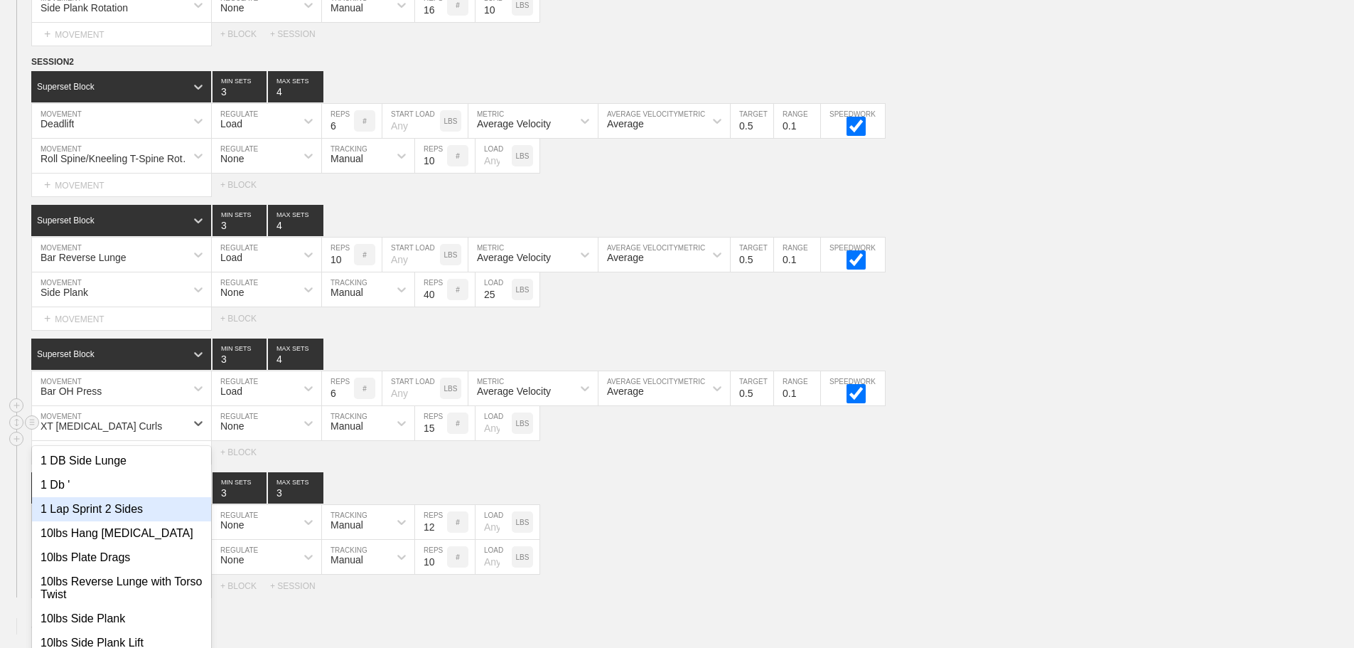
click at [175, 440] on div "option 1 Lap Sprint 2 Sides focused, 3 of 801. 801 results available. Use Up an…" at bounding box center [121, 423] width 179 height 34
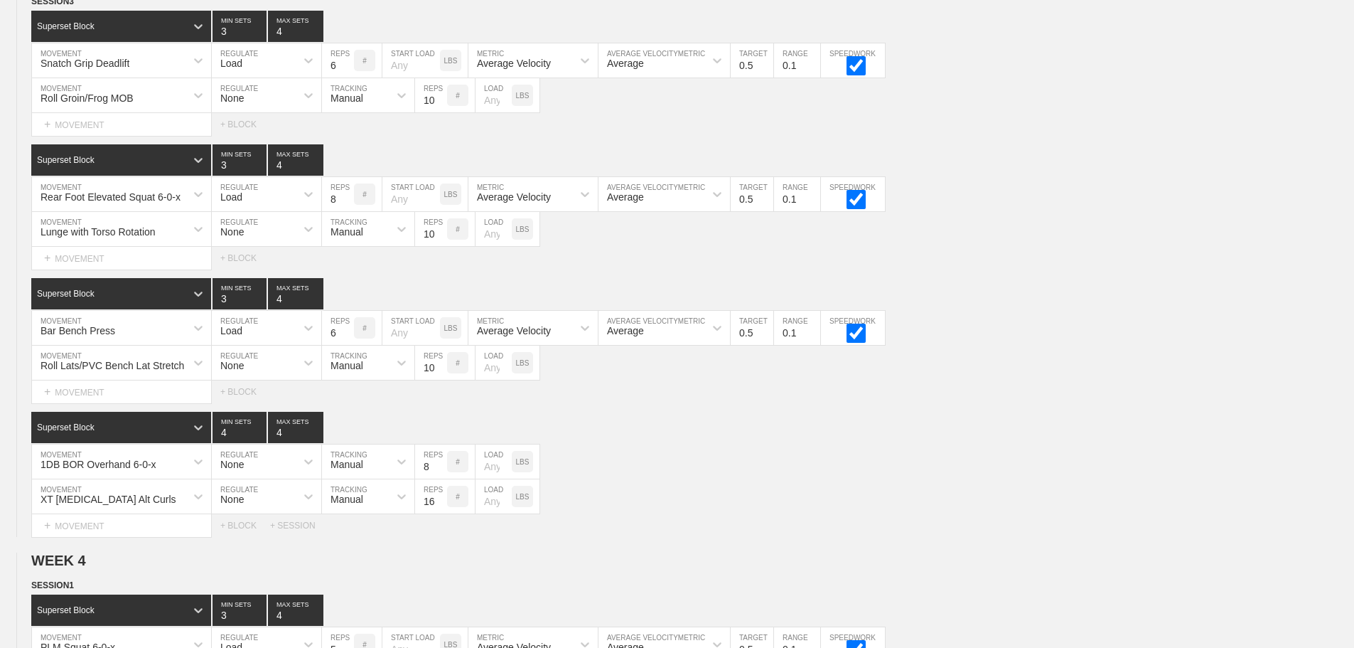
scroll to position [4284, 0]
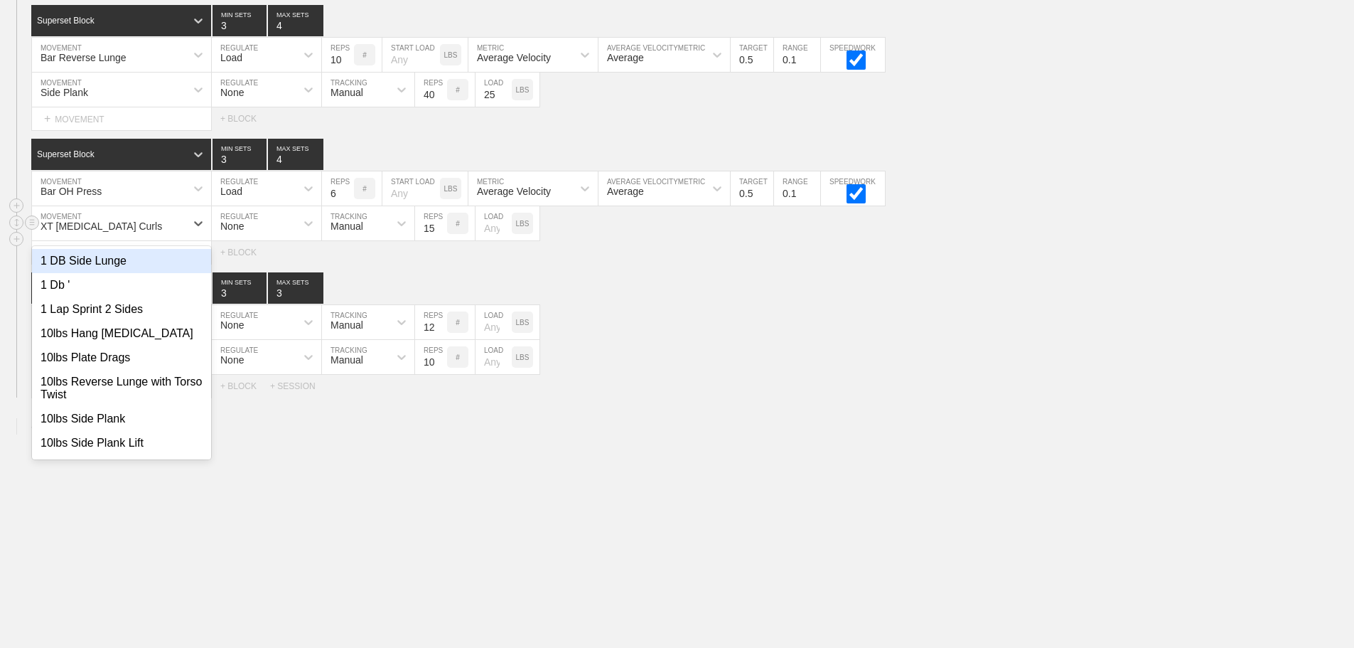
click at [128, 225] on div "XT [MEDICAL_DATA] Curls" at bounding box center [109, 223] width 154 height 24
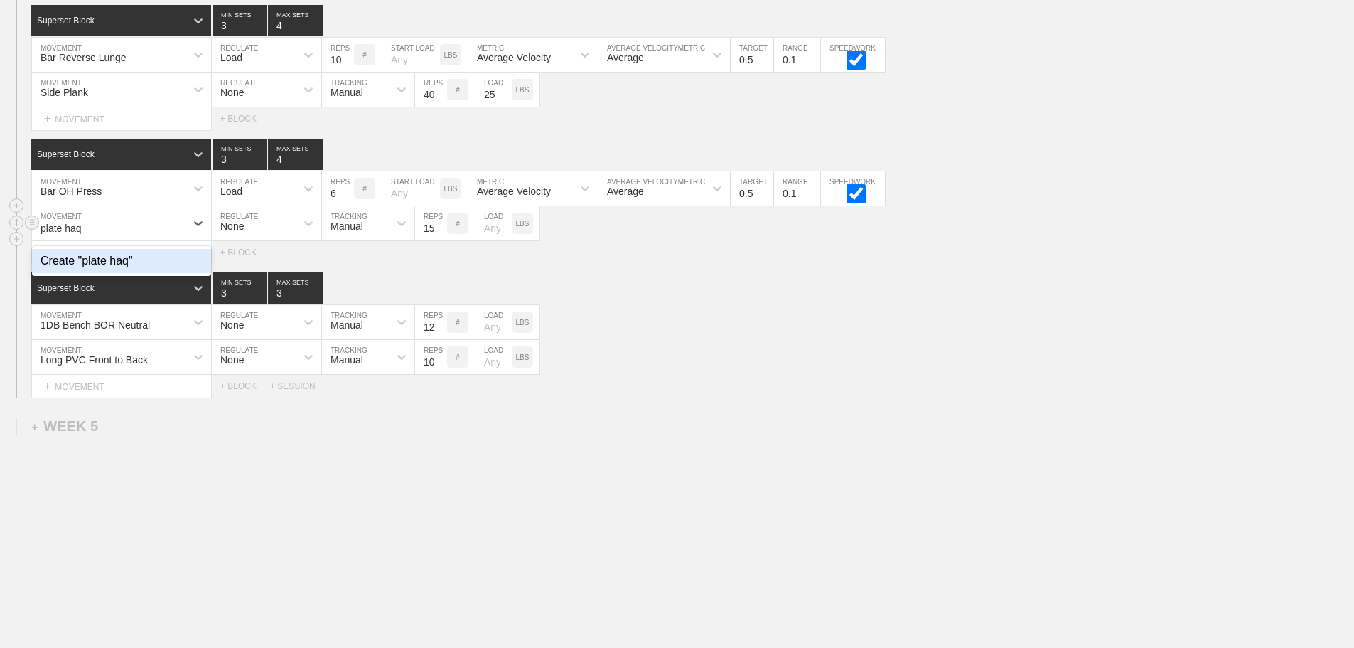
type input "plate ha"
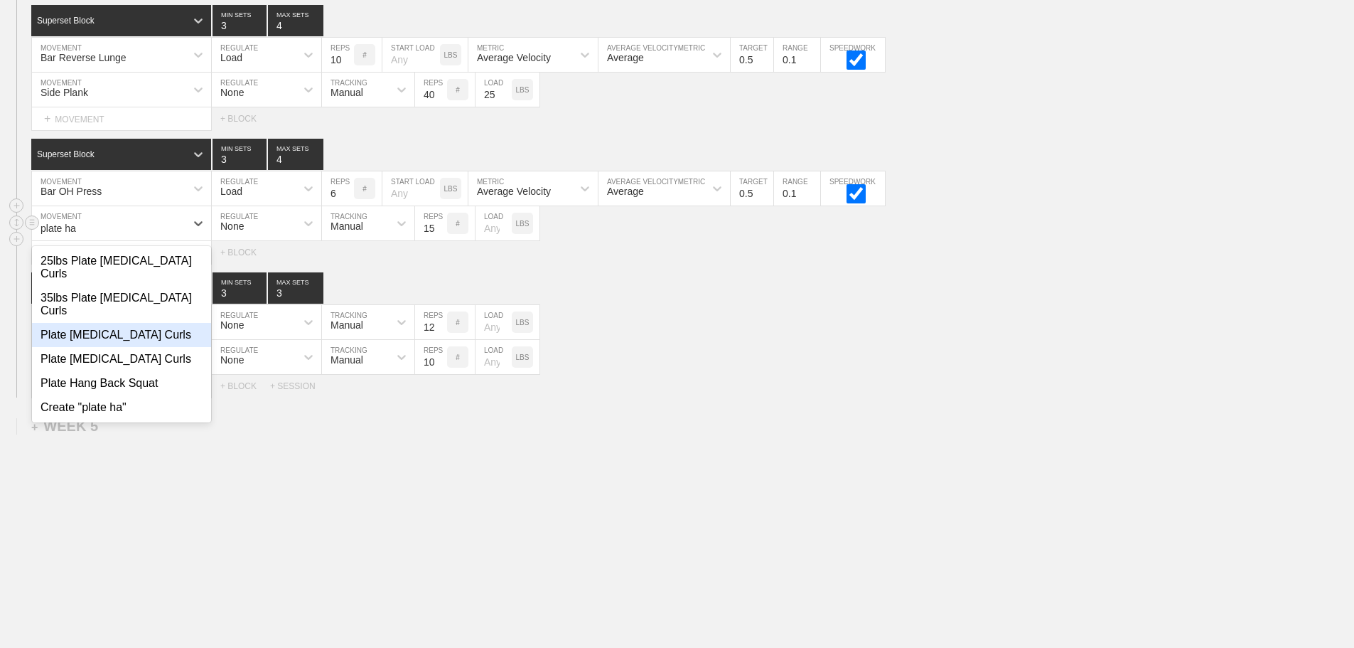
click at [130, 323] on div "Plate [MEDICAL_DATA] Curls" at bounding box center [121, 335] width 179 height 24
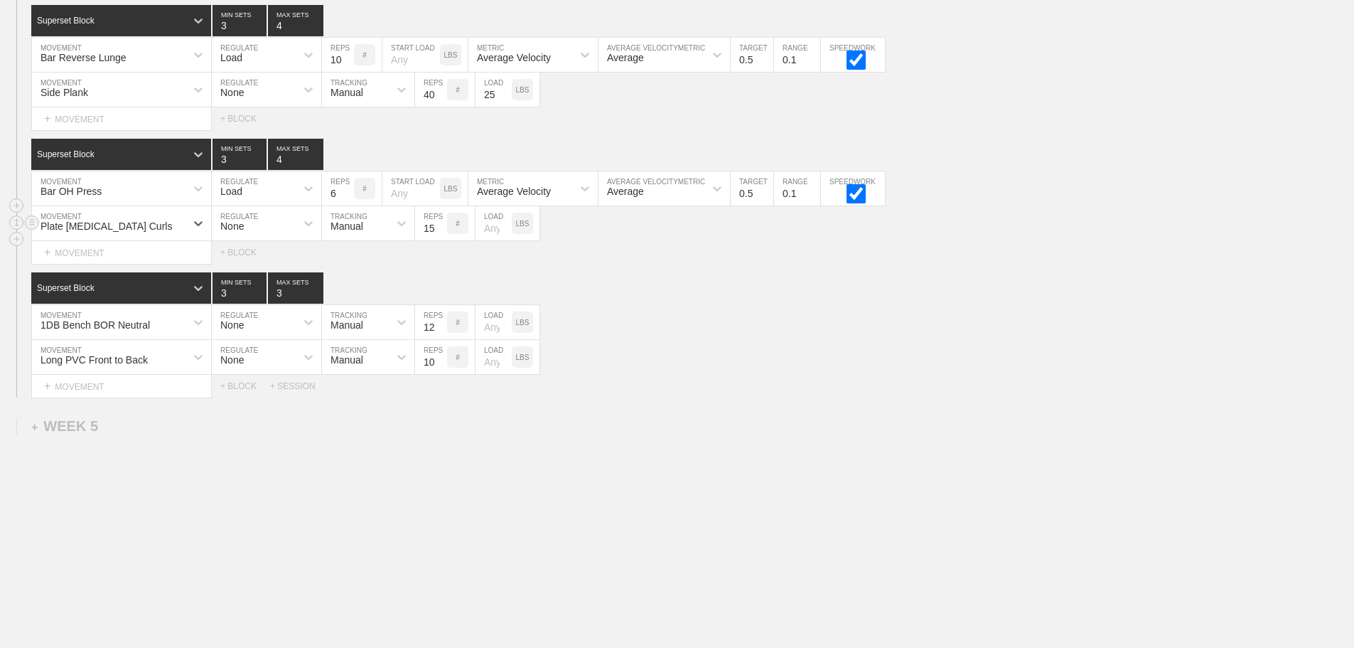
click at [487, 230] on input "number" at bounding box center [494, 223] width 36 height 34
type input "35"
click at [439, 230] on input "14" at bounding box center [431, 223] width 32 height 34
click at [439, 230] on input "13" at bounding box center [431, 223] width 32 height 34
type input "12"
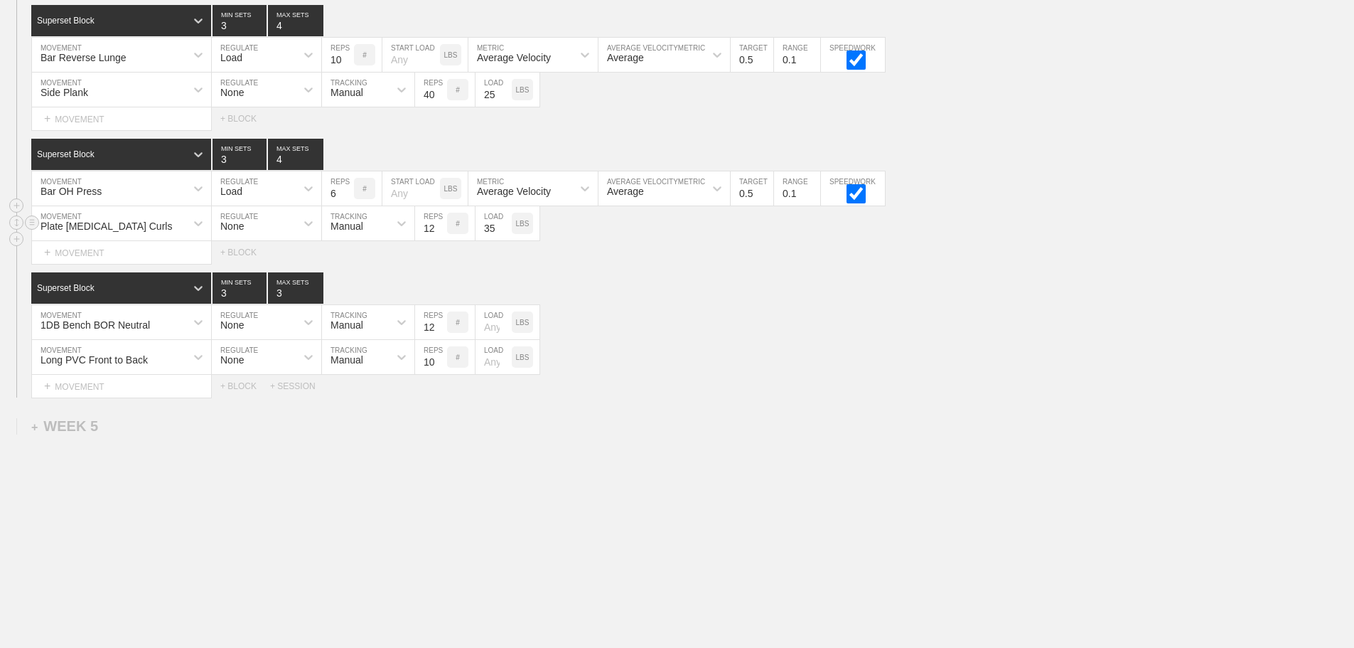
click at [439, 230] on input "12" at bounding box center [431, 223] width 32 height 34
click at [658, 302] on div "Superset Block 3 MIN SETS 3 MAX SETS" at bounding box center [692, 287] width 1323 height 31
type input "4"
click at [316, 290] on input "4" at bounding box center [295, 287] width 55 height 31
type input "4"
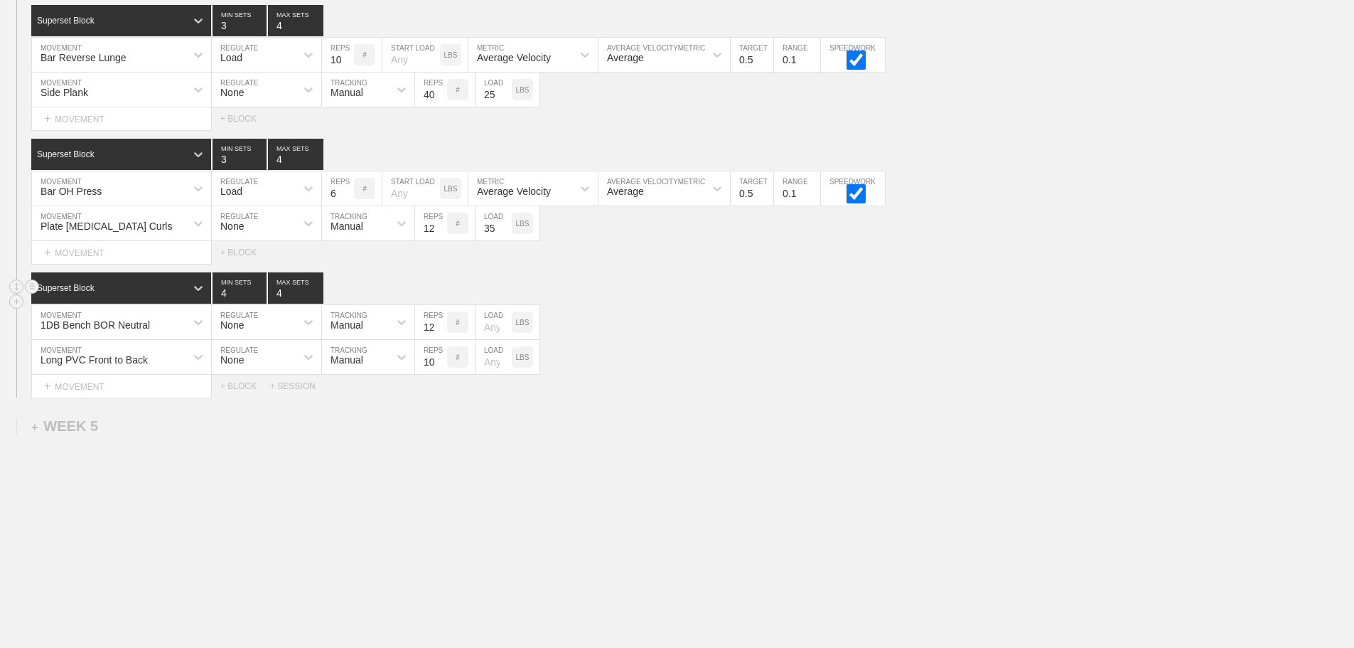
click at [257, 290] on input "4" at bounding box center [240, 287] width 54 height 31
click at [893, 391] on div "Select... MOVEMENT + MOVEMENT + BLOCK + SESSION" at bounding box center [677, 386] width 1354 height 23
drag, startPoint x: 164, startPoint y: 323, endPoint x: 151, endPoint y: 322, distance: 12.2
click at [163, 323] on div "1DB Bench BOR Neutral" at bounding box center [109, 322] width 154 height 24
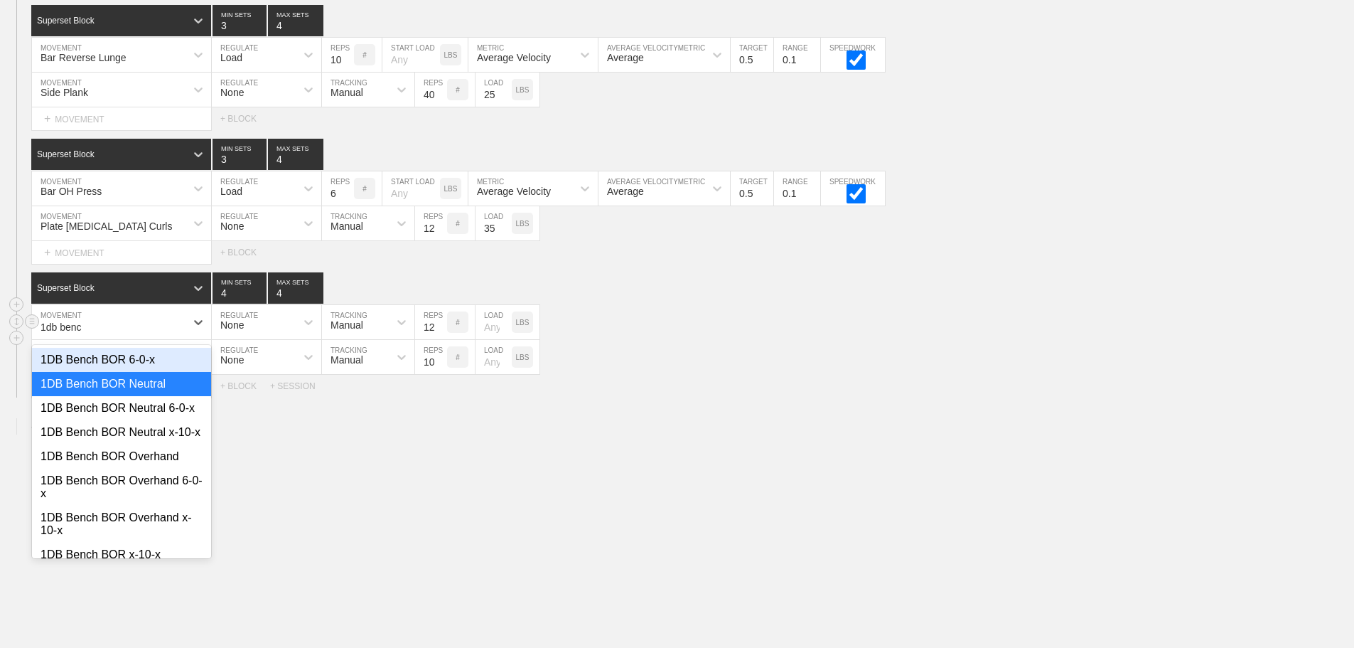
type input "1db bench"
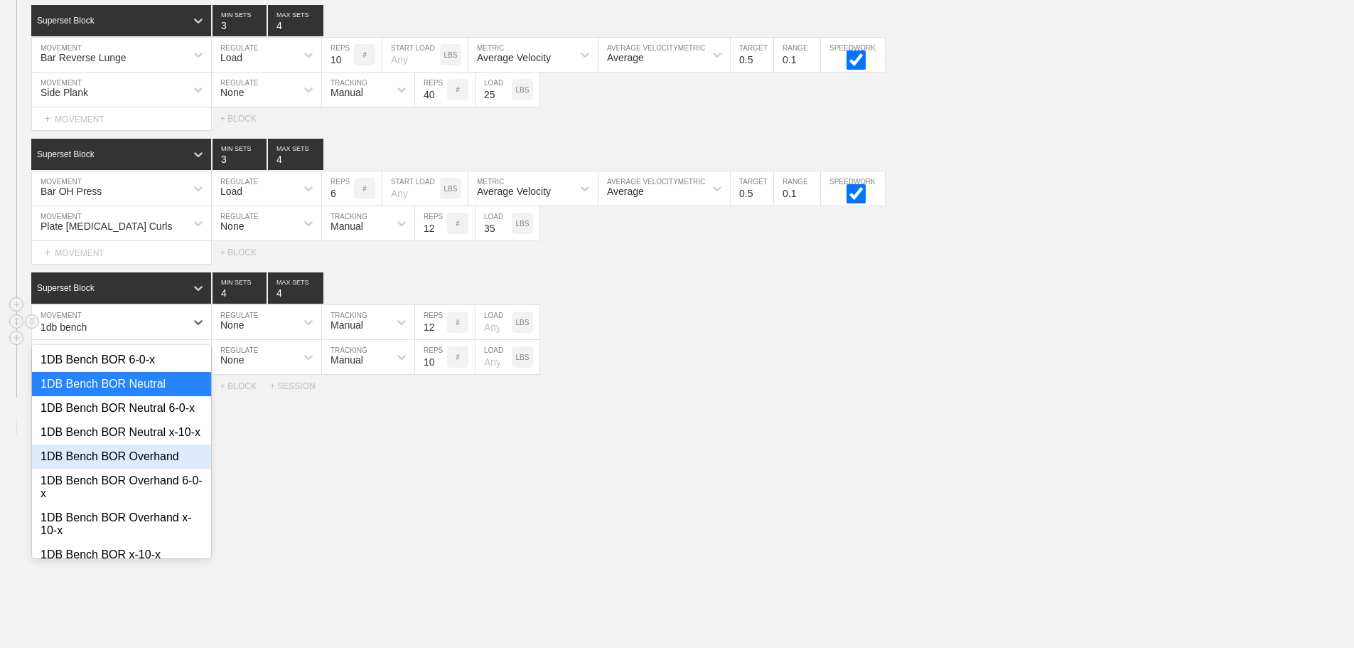
click at [154, 468] on div "1DB Bench BOR Overhand" at bounding box center [121, 456] width 179 height 24
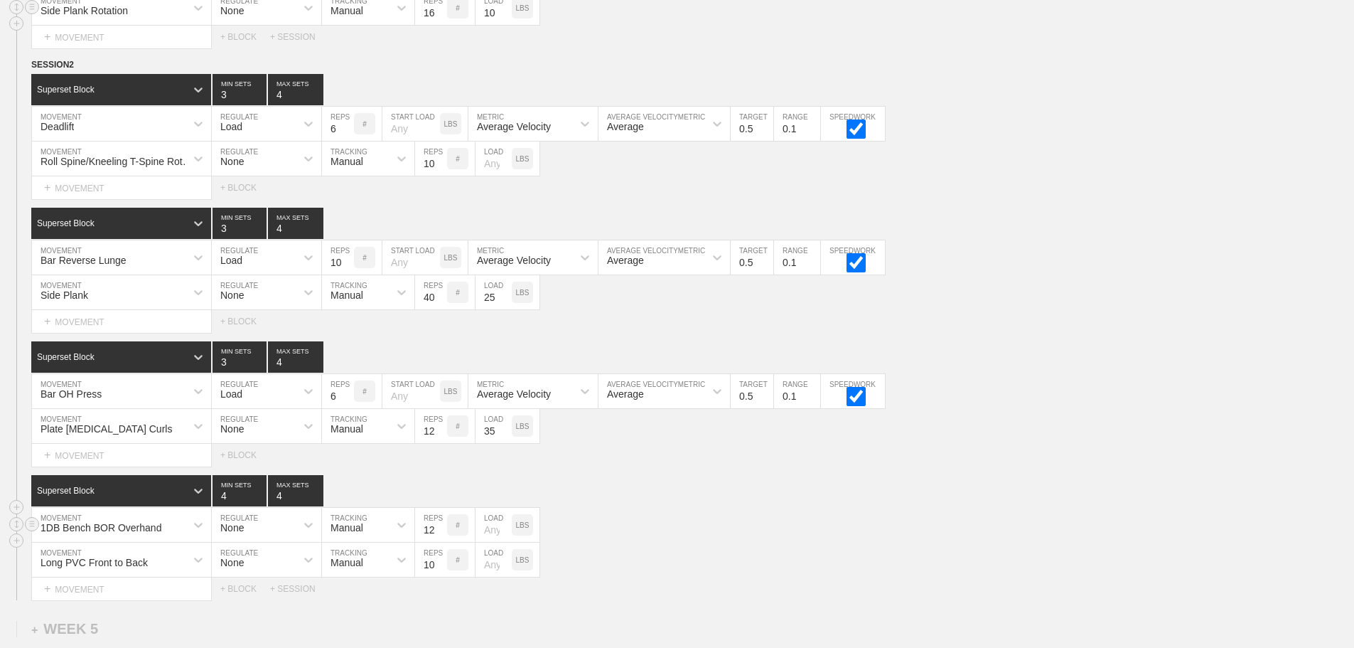
scroll to position [1814, 0]
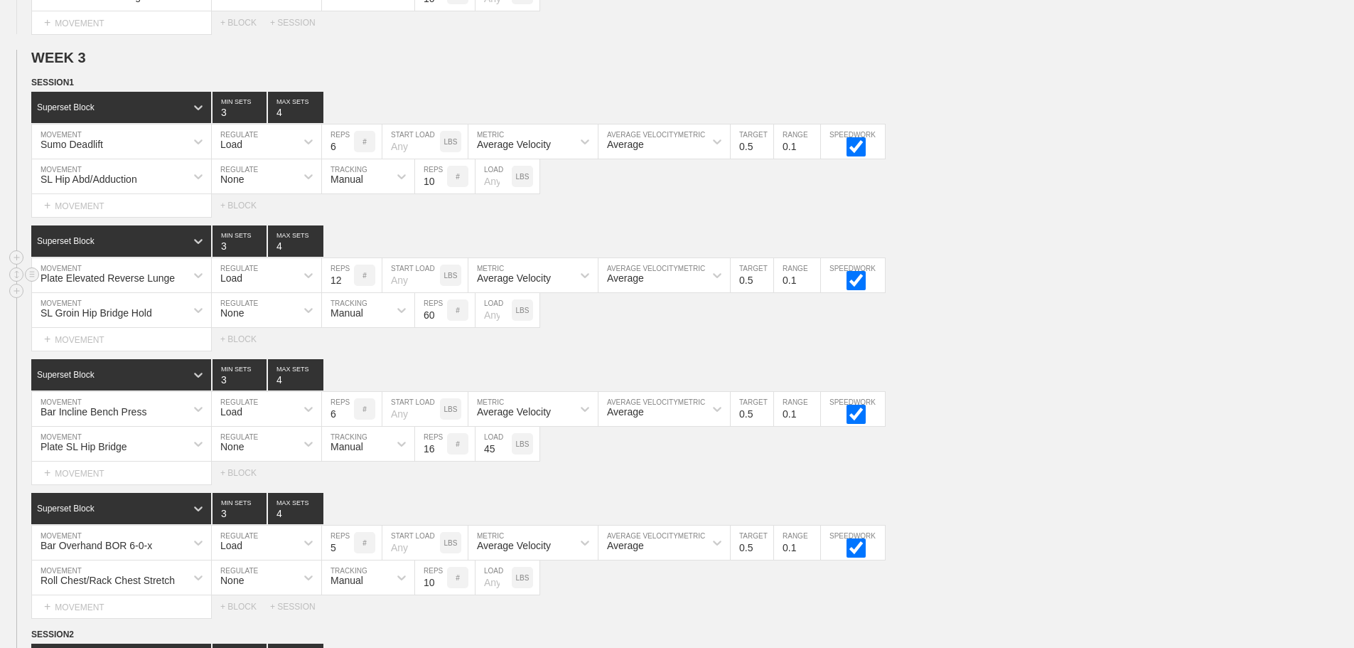
drag, startPoint x: 1122, startPoint y: 408, endPoint x: 1213, endPoint y: 274, distance: 162.7
click at [1122, 407] on div "Bar Incline Bench Press MOVEMENT Load REGULATE 6 REPS # START LOAD LBS Average …" at bounding box center [677, 409] width 1354 height 35
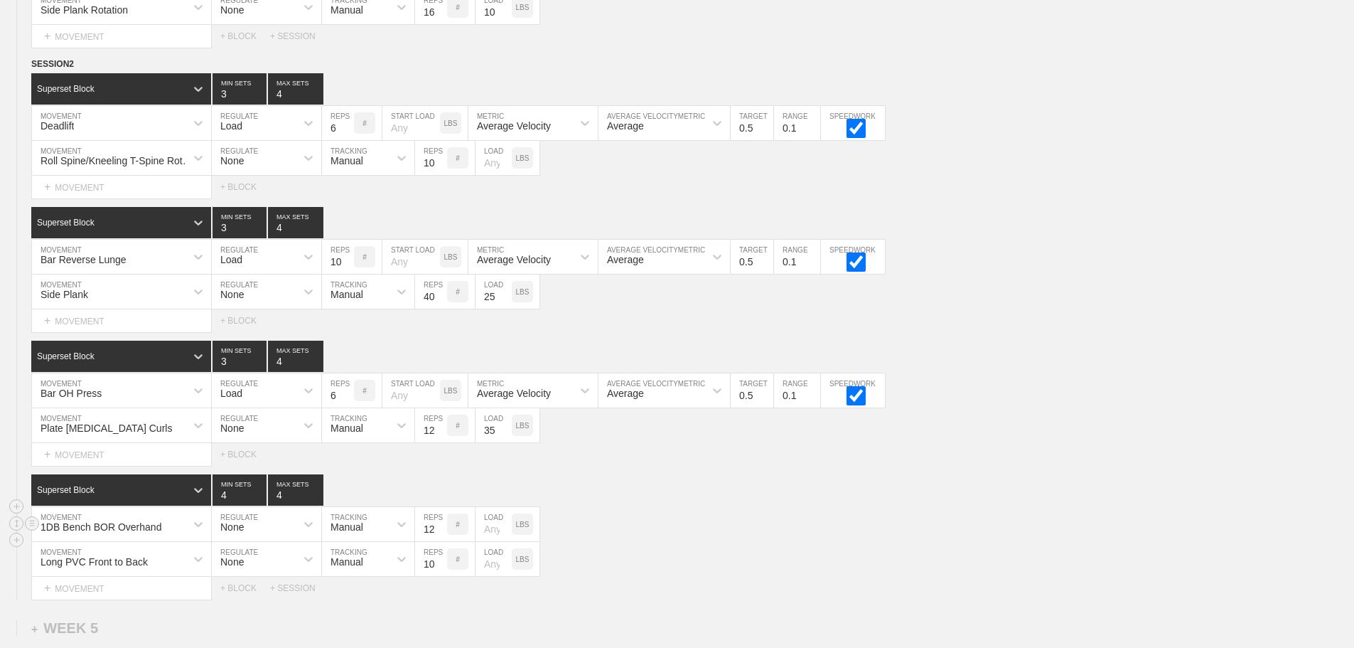
scroll to position [4070, 0]
drag, startPoint x: 772, startPoint y: 520, endPoint x: 514, endPoint y: 555, distance: 260.5
click at [751, 524] on div "1DB Bench BOR Overhand MOVEMENT None REGULATE Manual TRACKING 12 REPS # LOAD LBS" at bounding box center [677, 525] width 1354 height 35
click at [691, 538] on div "1DB Bench BOR Overhand MOVEMENT None REGULATE Manual TRACKING 12 REPS # LOAD LBS" at bounding box center [677, 525] width 1354 height 35
click at [786, 506] on div "Superset Block 4 MIN SETS 4 MAX SETS" at bounding box center [692, 490] width 1323 height 31
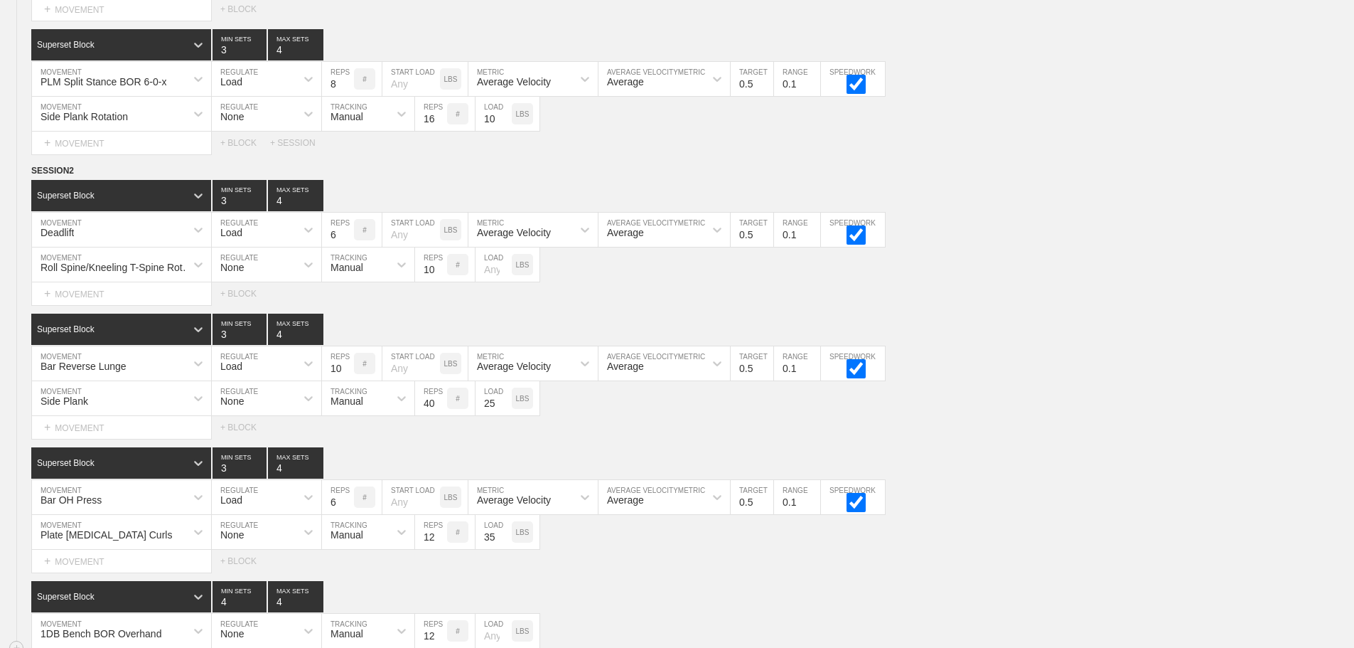
scroll to position [4284, 0]
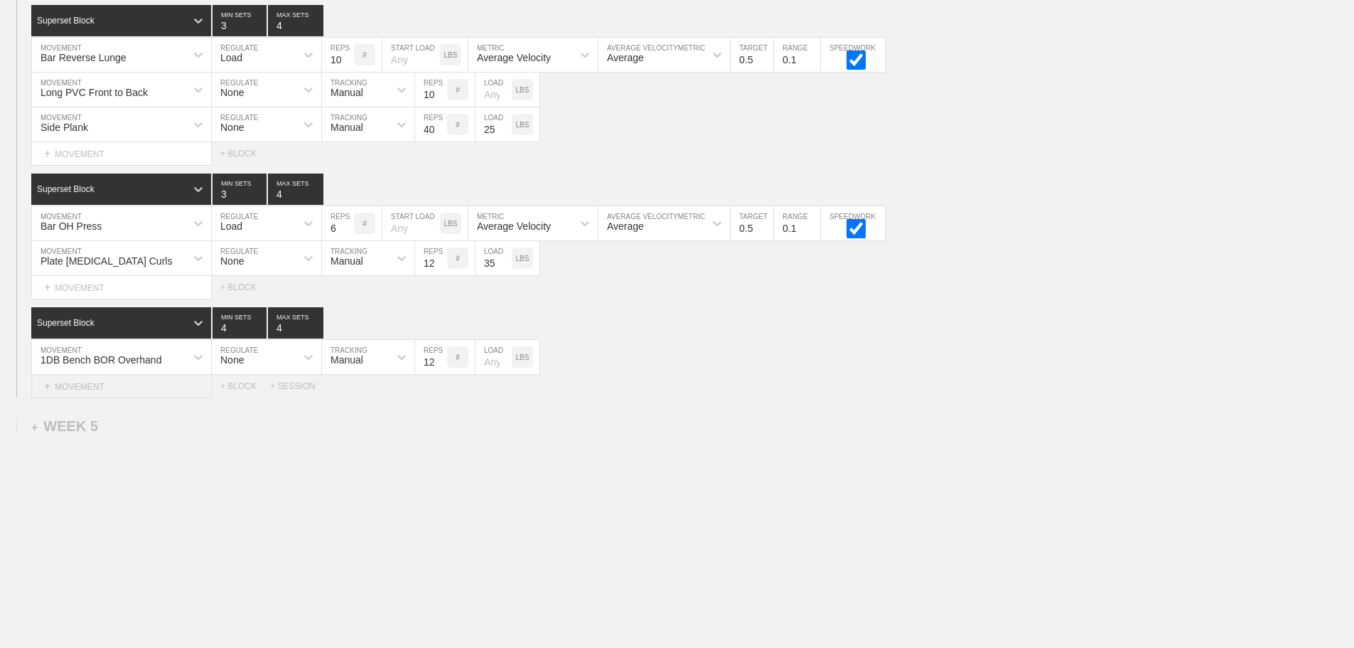
click at [102, 392] on div "+ MOVEMENT" at bounding box center [121, 386] width 181 height 23
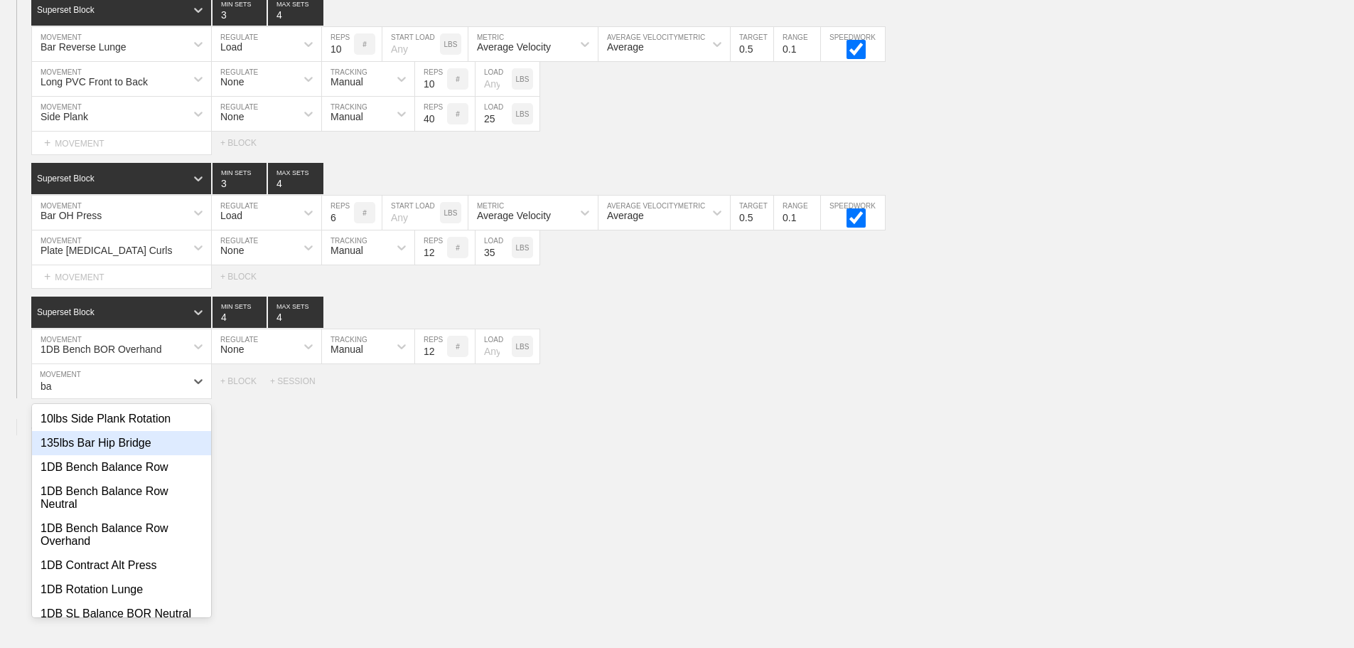
type input "b"
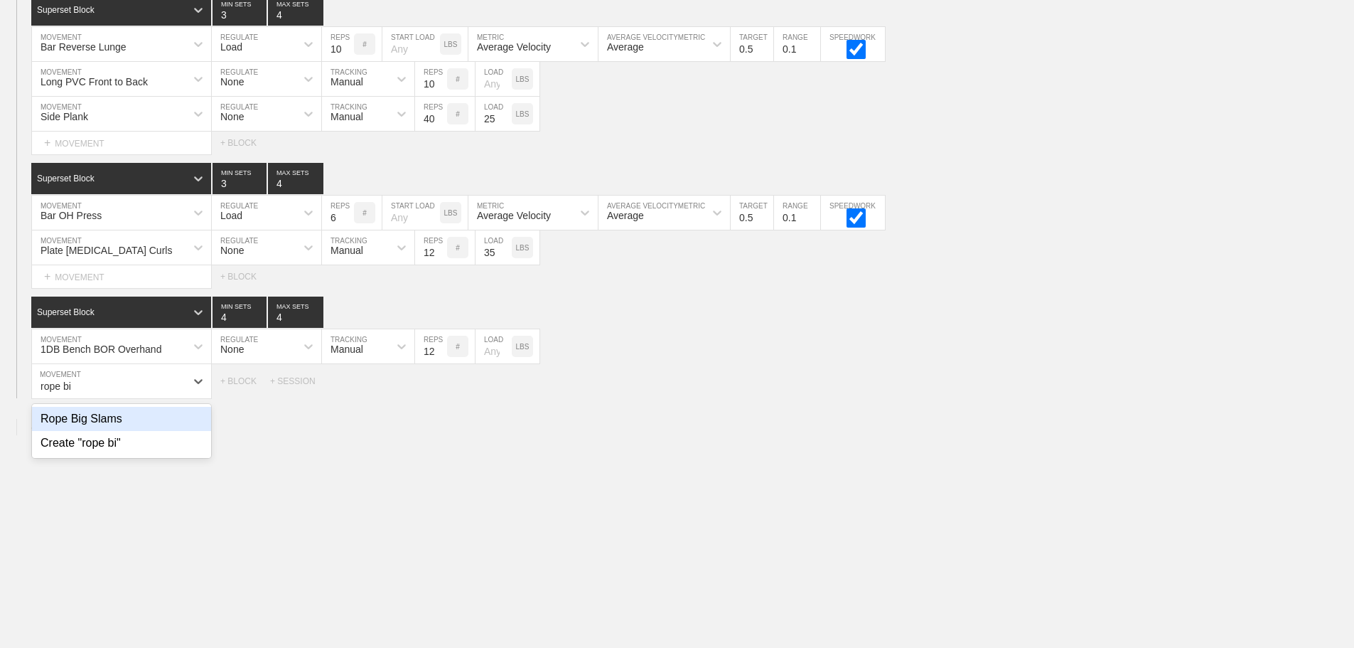
click at [104, 424] on div "Rope Big Slams" at bounding box center [121, 419] width 179 height 24
type input "rope bi"
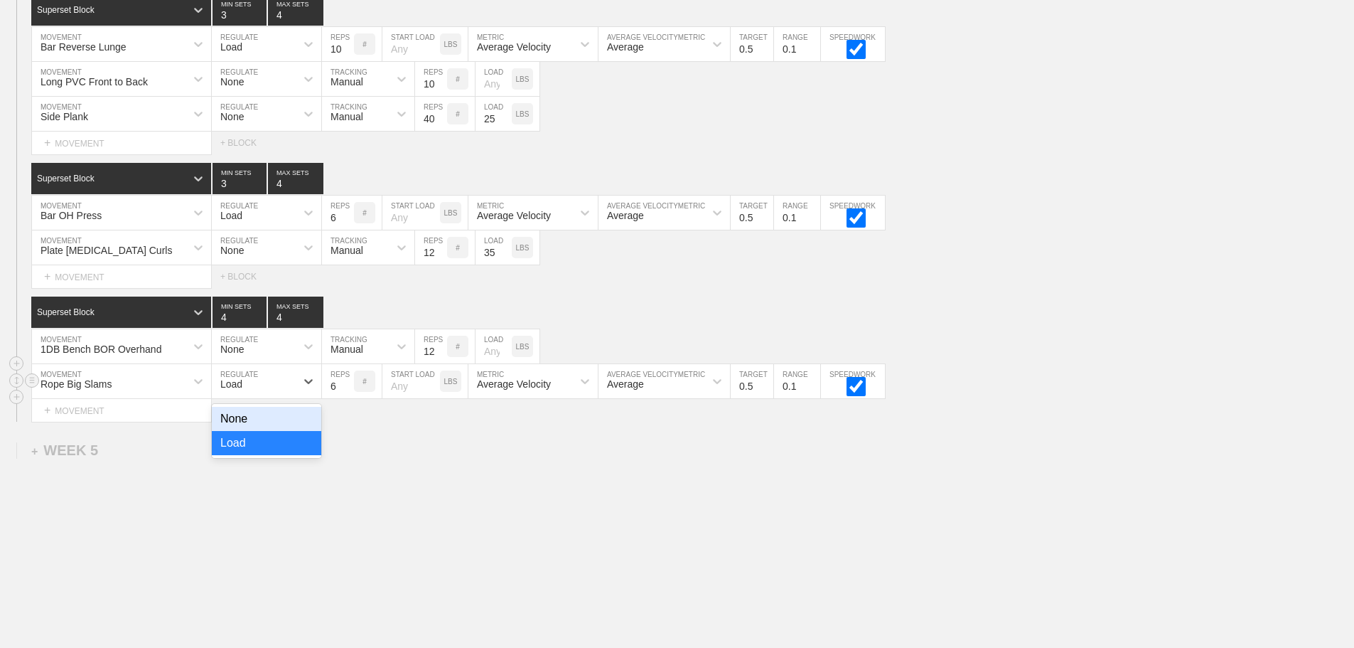
click at [263, 393] on div "Load" at bounding box center [254, 381] width 84 height 24
drag, startPoint x: 242, startPoint y: 432, endPoint x: 340, endPoint y: 432, distance: 98.1
click at [253, 431] on div "None" at bounding box center [266, 419] width 109 height 24
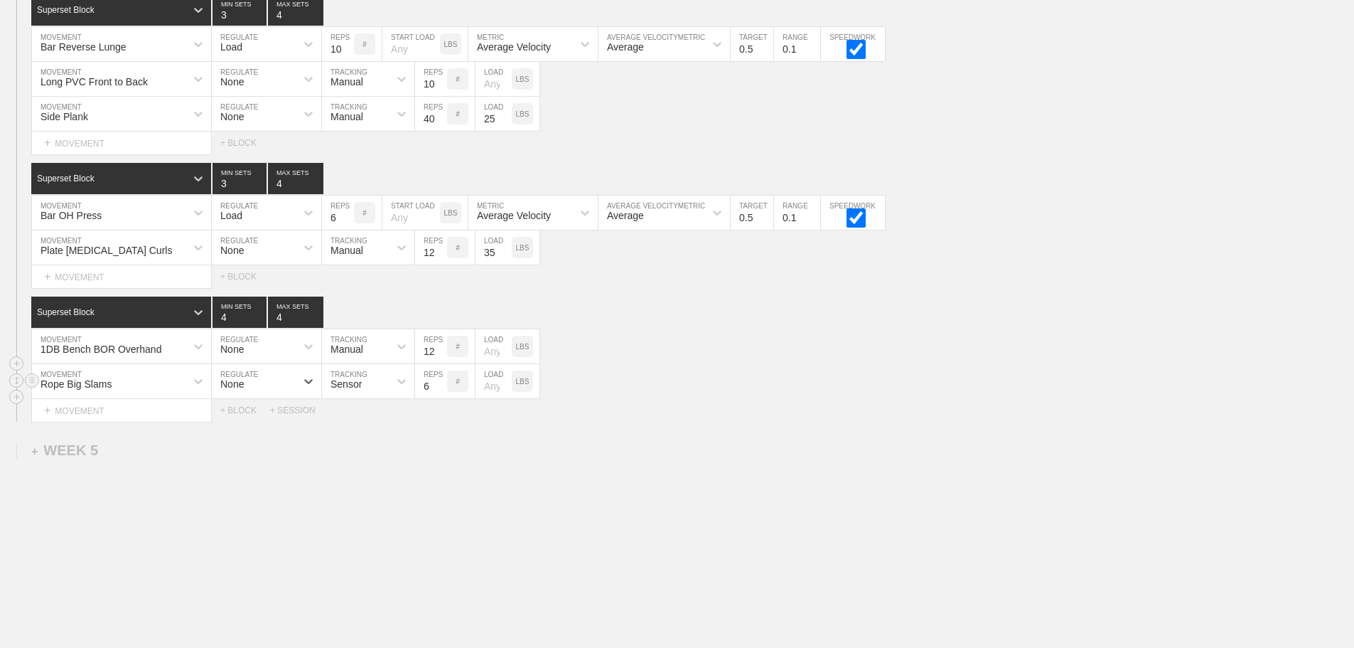
click at [359, 390] on div "Sensor" at bounding box center [346, 383] width 31 height 11
drag, startPoint x: 355, startPoint y: 450, endPoint x: 423, endPoint y: 412, distance: 78.3
click at [358, 449] on div "Manual" at bounding box center [368, 443] width 92 height 24
click at [441, 390] on input "7" at bounding box center [431, 381] width 32 height 34
click at [441, 390] on input "8" at bounding box center [431, 381] width 32 height 34
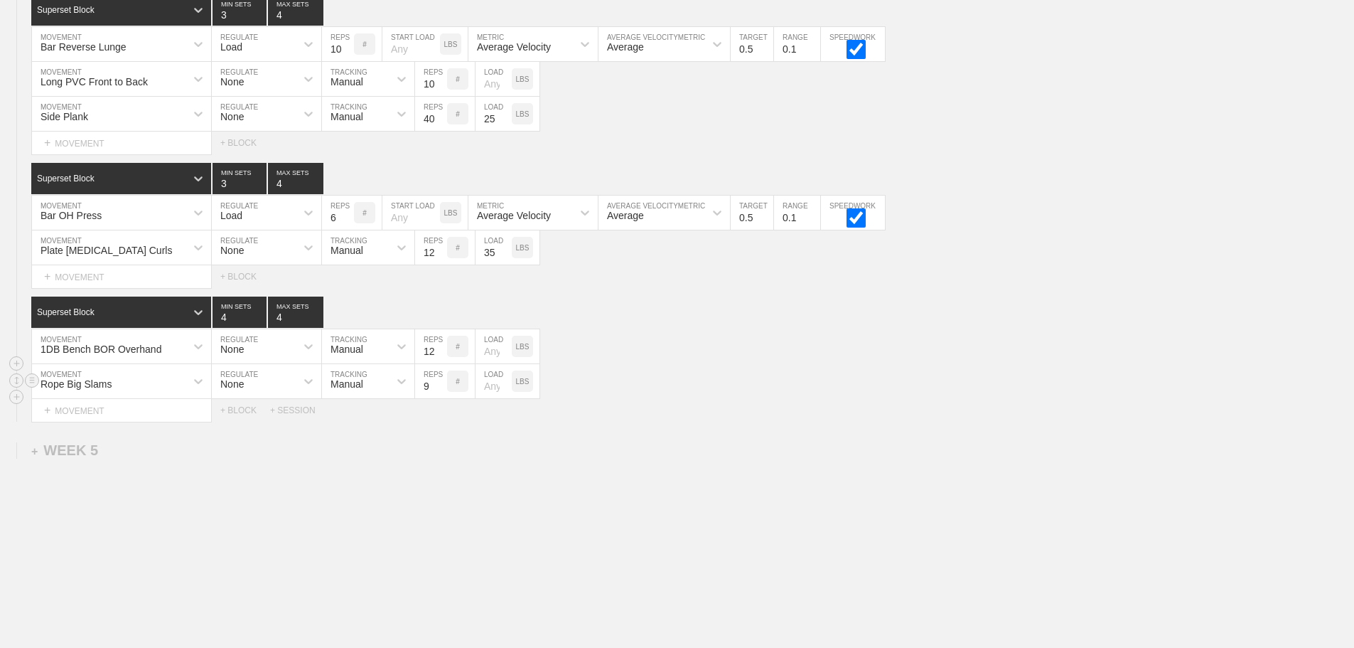
click at [441, 390] on input "9" at bounding box center [431, 381] width 32 height 34
click at [441, 390] on input "10" at bounding box center [431, 381] width 32 height 34
click at [441, 390] on input "11" at bounding box center [431, 381] width 32 height 34
click at [441, 390] on input "22" at bounding box center [431, 381] width 32 height 34
click at [441, 398] on input "21" at bounding box center [431, 381] width 32 height 34
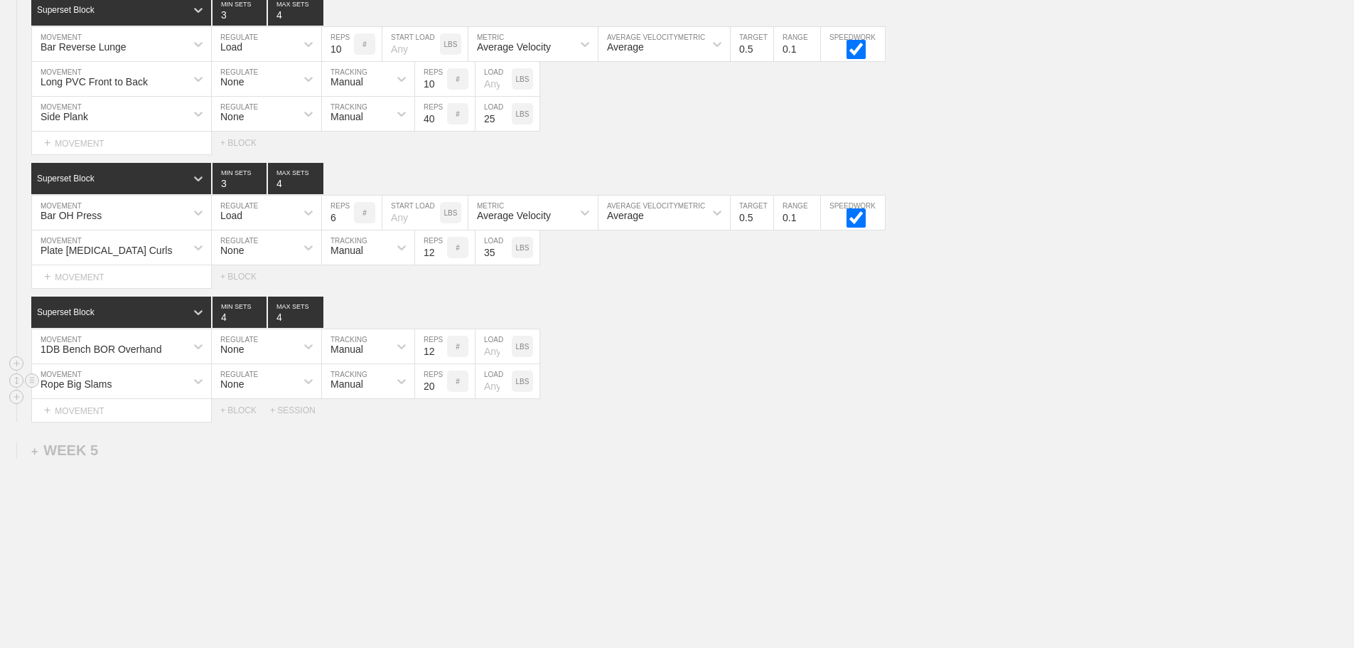
type input "20"
click at [441, 398] on input "20" at bounding box center [431, 381] width 32 height 34
click at [636, 399] on div "Rope Big Slams MOVEMENT None REGULATE Manual TRACKING 20 REPS # LOAD LBS" at bounding box center [677, 381] width 1354 height 35
click at [728, 364] on div "1DB Bench BOR Overhand MOVEMENT None REGULATE Manual TRACKING 12 REPS # LOAD LBS" at bounding box center [677, 346] width 1354 height 35
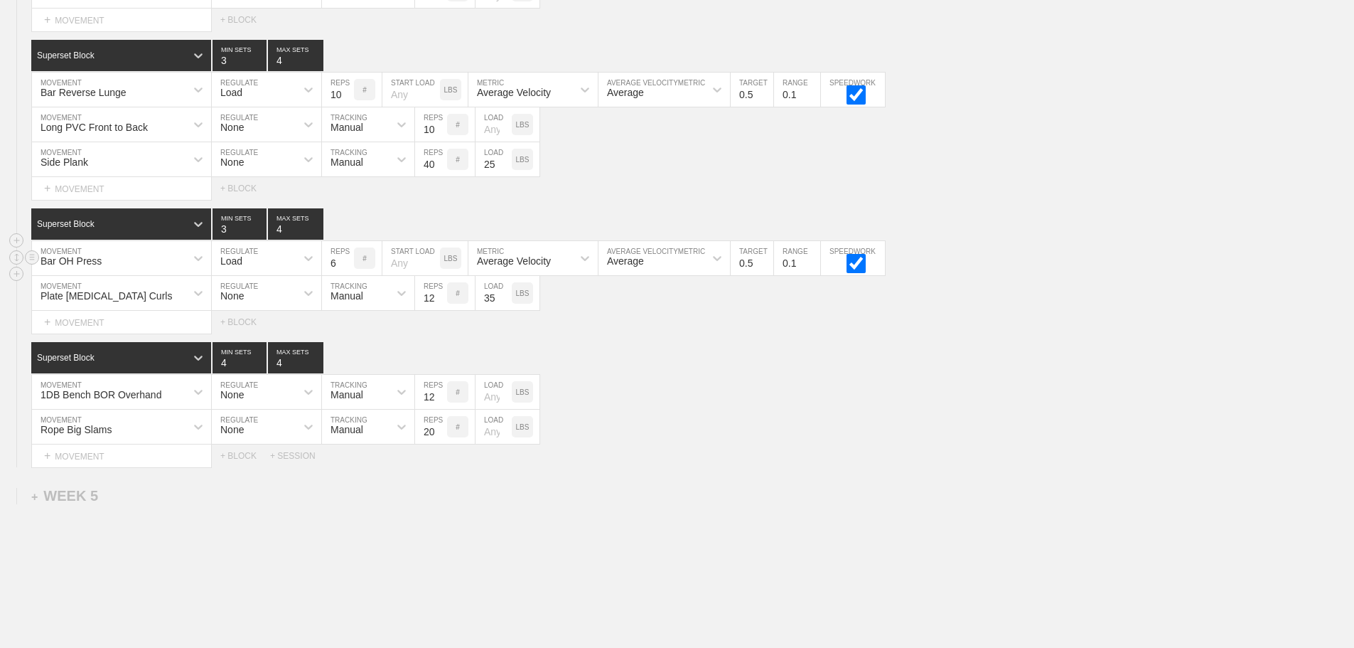
scroll to position [4213, 0]
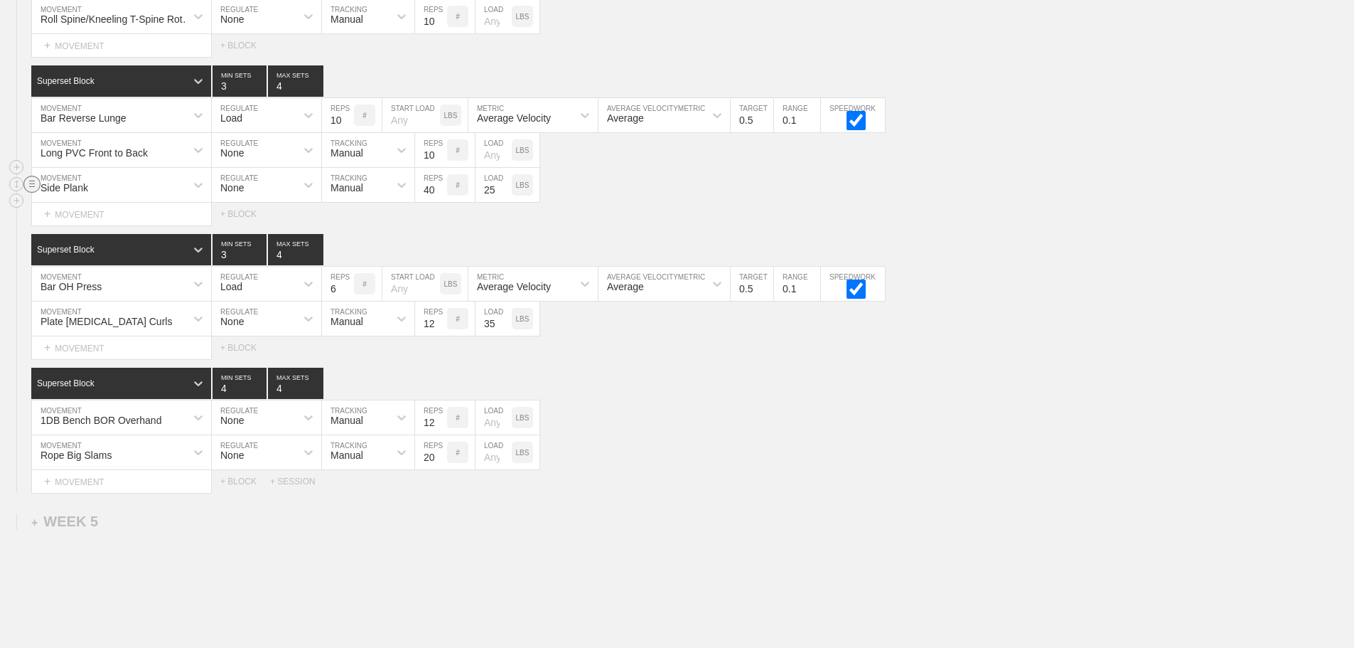
click at [31, 186] on line at bounding box center [32, 186] width 6 height 0
click at [87, 221] on div "DELETE" at bounding box center [100, 223] width 114 height 21
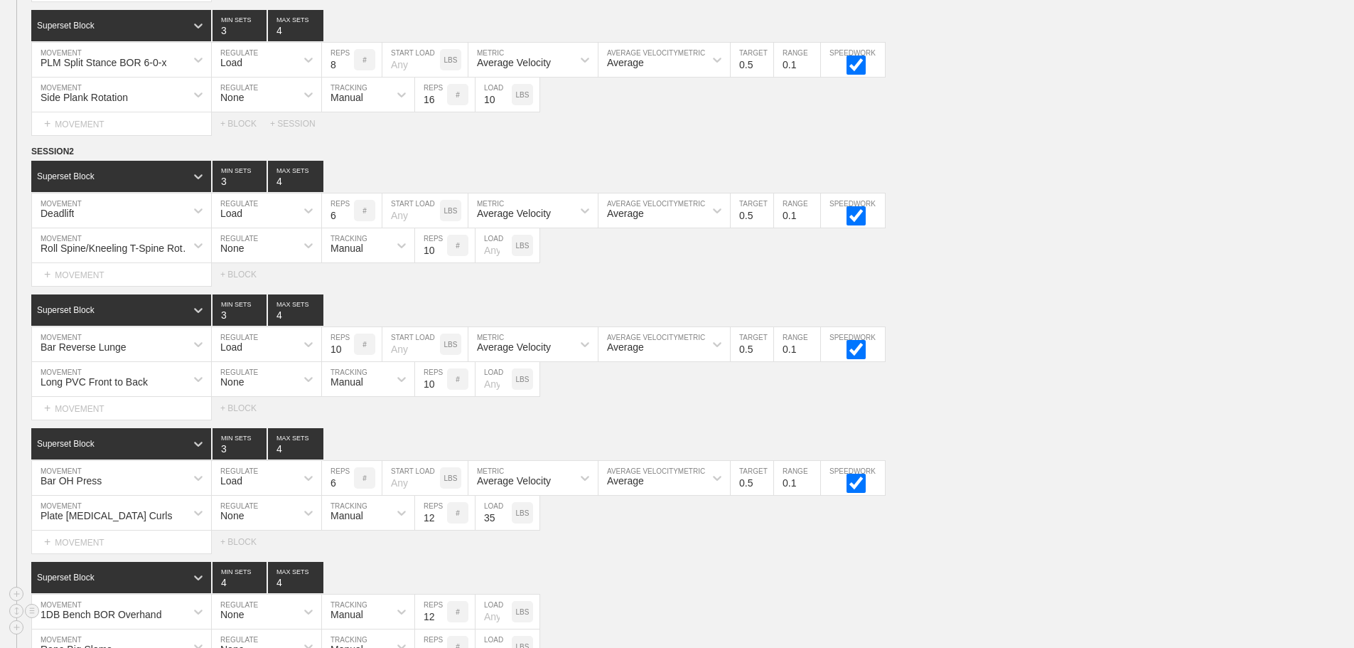
scroll to position [3928, 0]
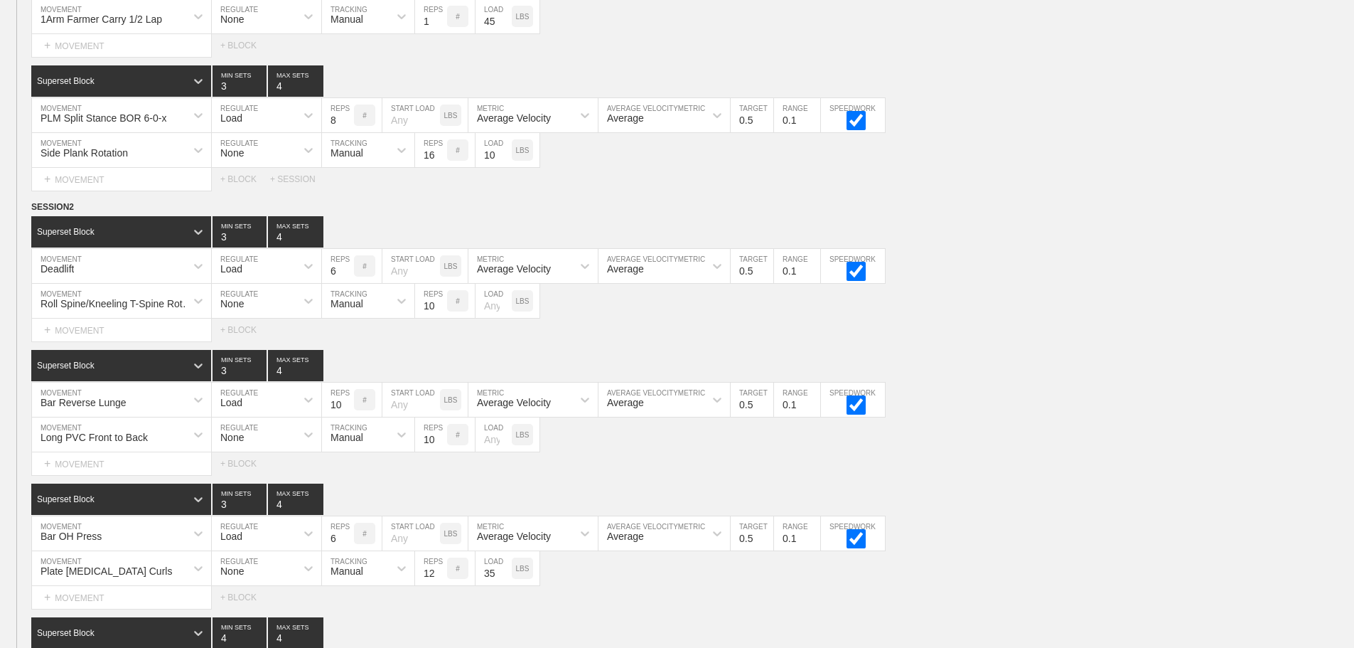
click at [1006, 339] on div "Select... MOVEMENT + MOVEMENT + BLOCK" at bounding box center [677, 329] width 1354 height 23
click at [1035, 306] on div "Roll Spine/Kneeling T-Spine Rotation MOVEMENT None REGULATE Manual TRACKING 10 …" at bounding box center [677, 301] width 1354 height 35
click at [1088, 414] on div "Bar Reverse Lunge MOVEMENT Load REGULATE 10 REPS # START LOAD LBS Average Veloc…" at bounding box center [677, 399] width 1354 height 35
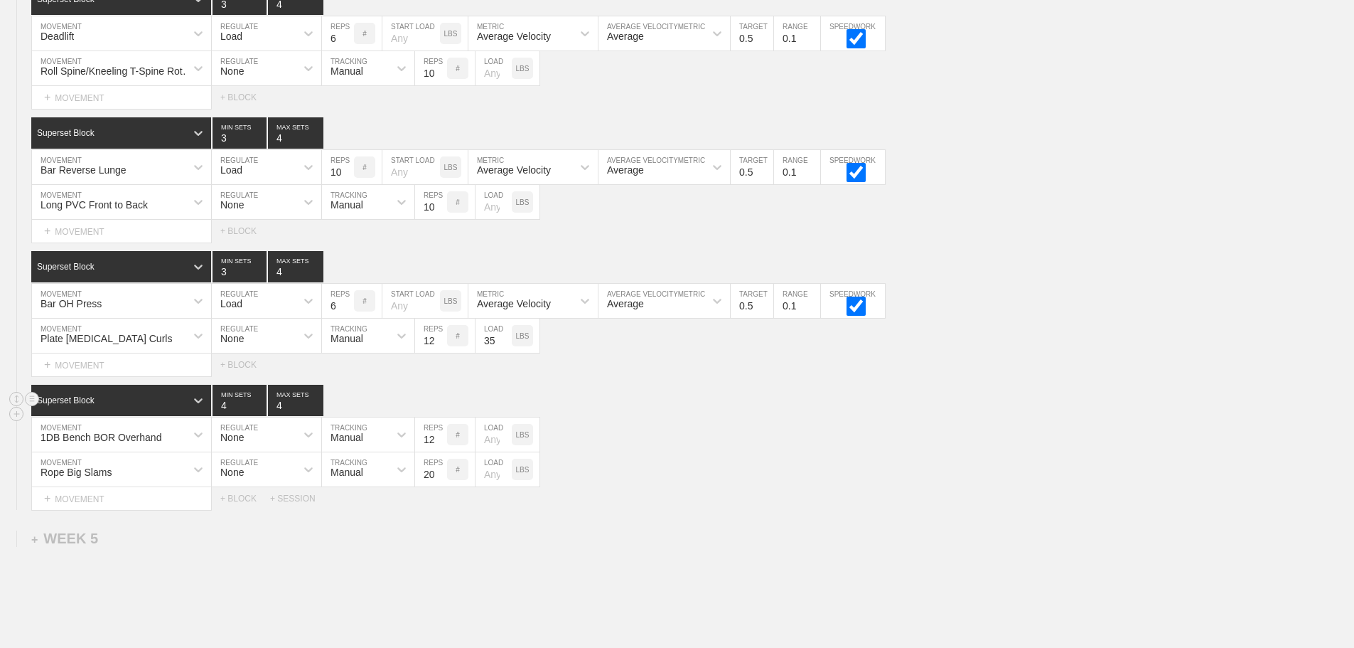
scroll to position [4213, 0]
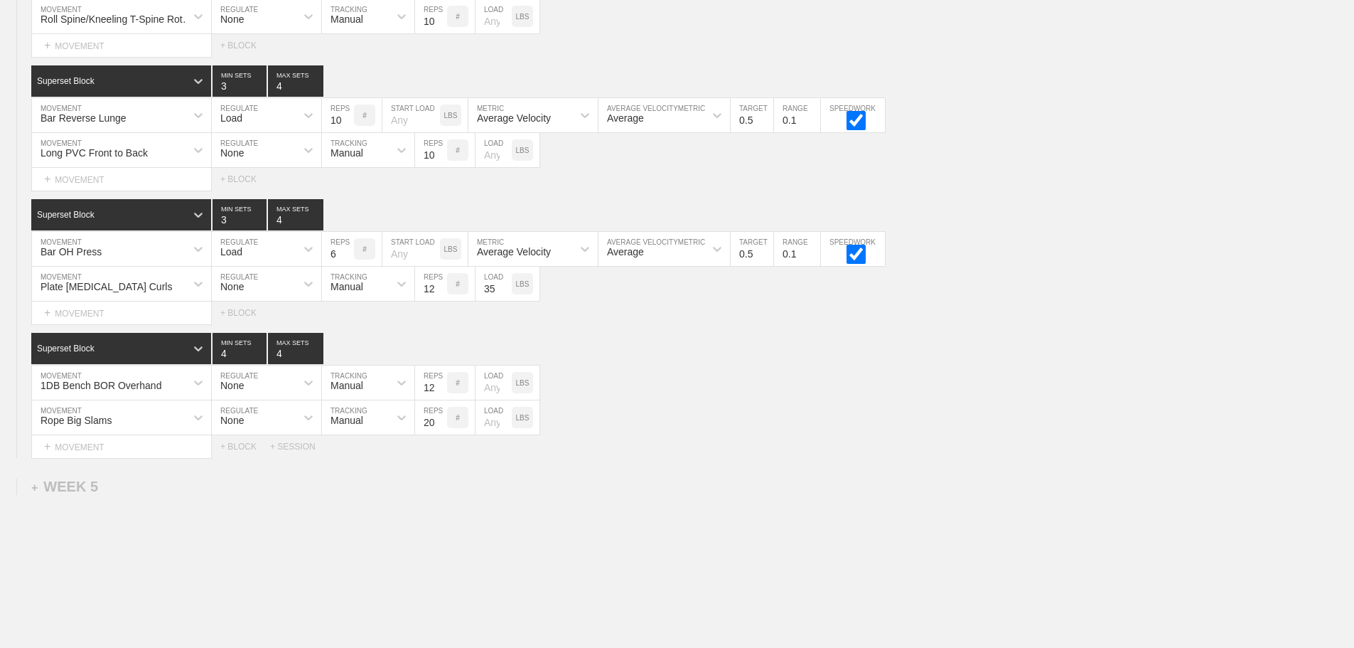
click at [178, 387] on div "1DB Bench BOR Overhand" at bounding box center [109, 382] width 154 height 24
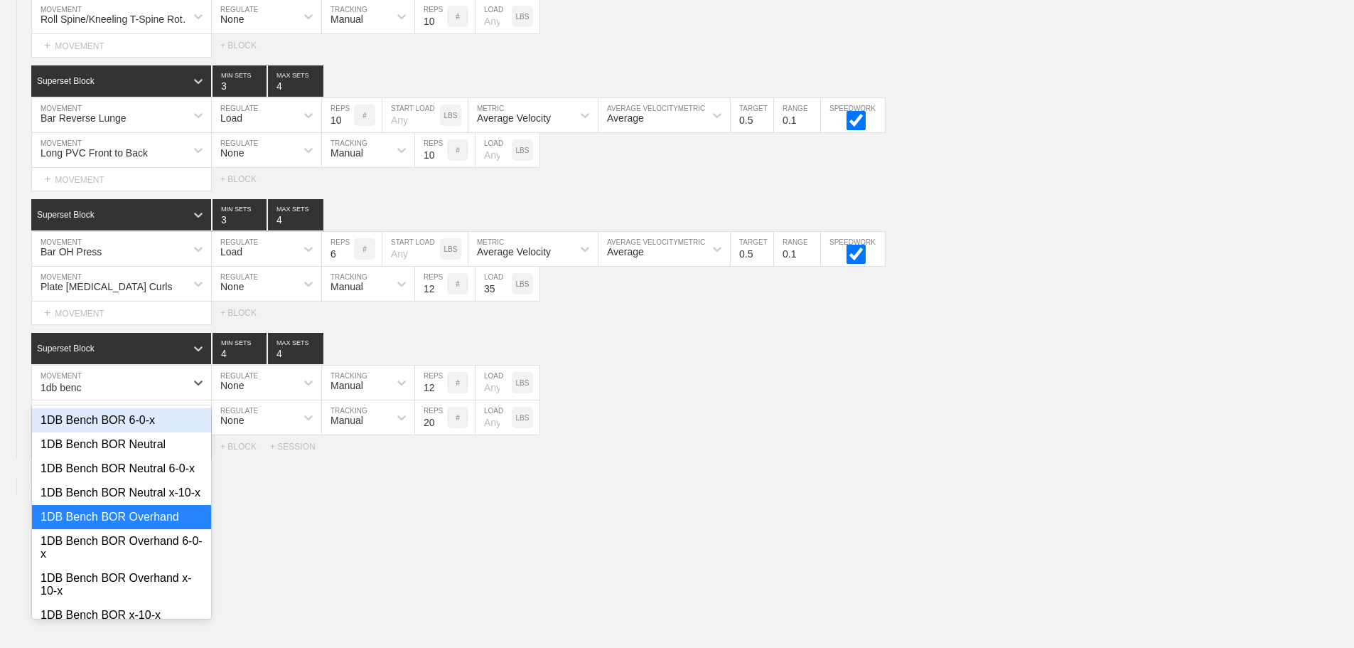
type input "1db bench"
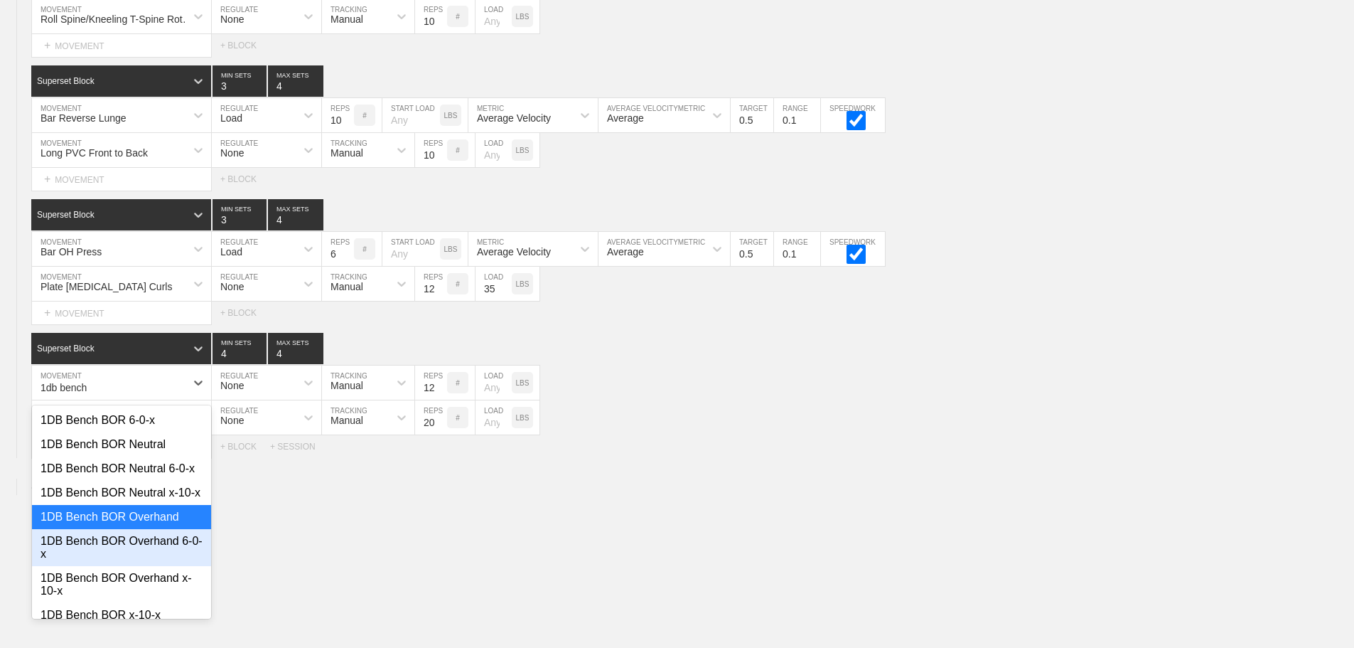
click at [166, 566] on div "1DB Bench BOR Overhand 6-0-x" at bounding box center [121, 547] width 179 height 37
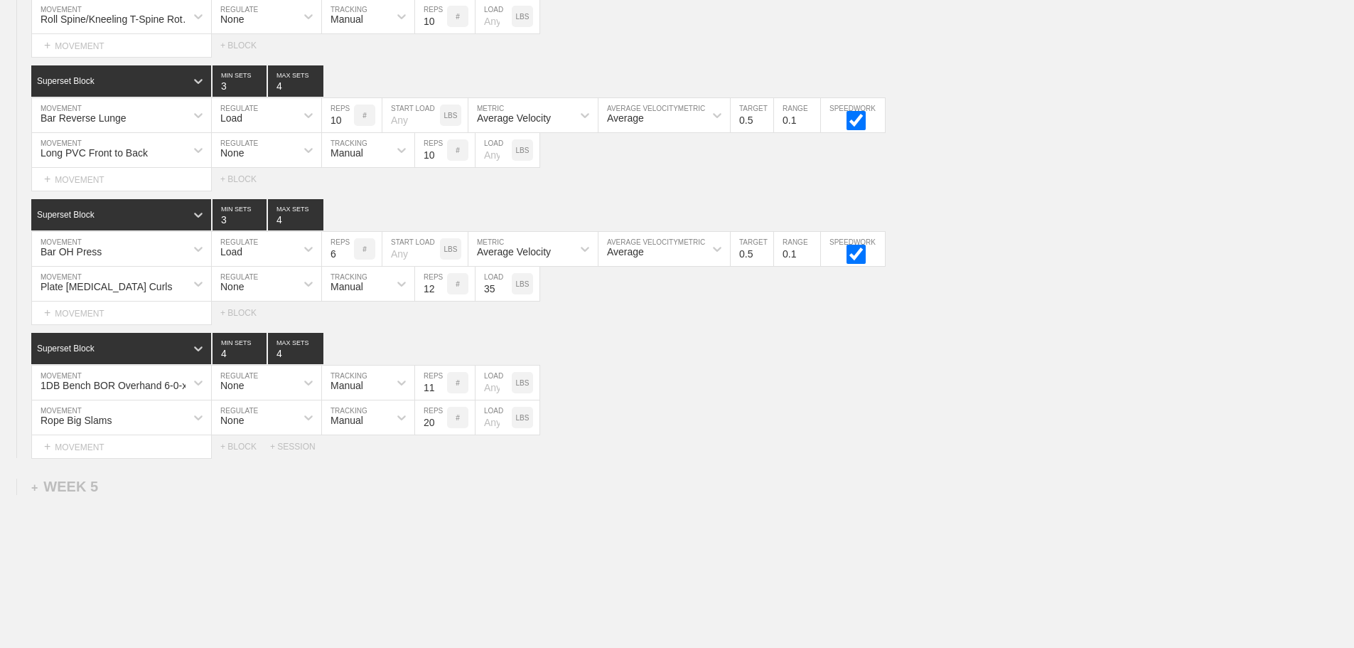
click at [440, 400] on input "11" at bounding box center [431, 382] width 32 height 34
click at [440, 400] on input "10" at bounding box center [431, 382] width 32 height 34
click at [440, 400] on input "9" at bounding box center [431, 382] width 32 height 34
type input "8"
click at [440, 400] on input "8" at bounding box center [431, 382] width 32 height 34
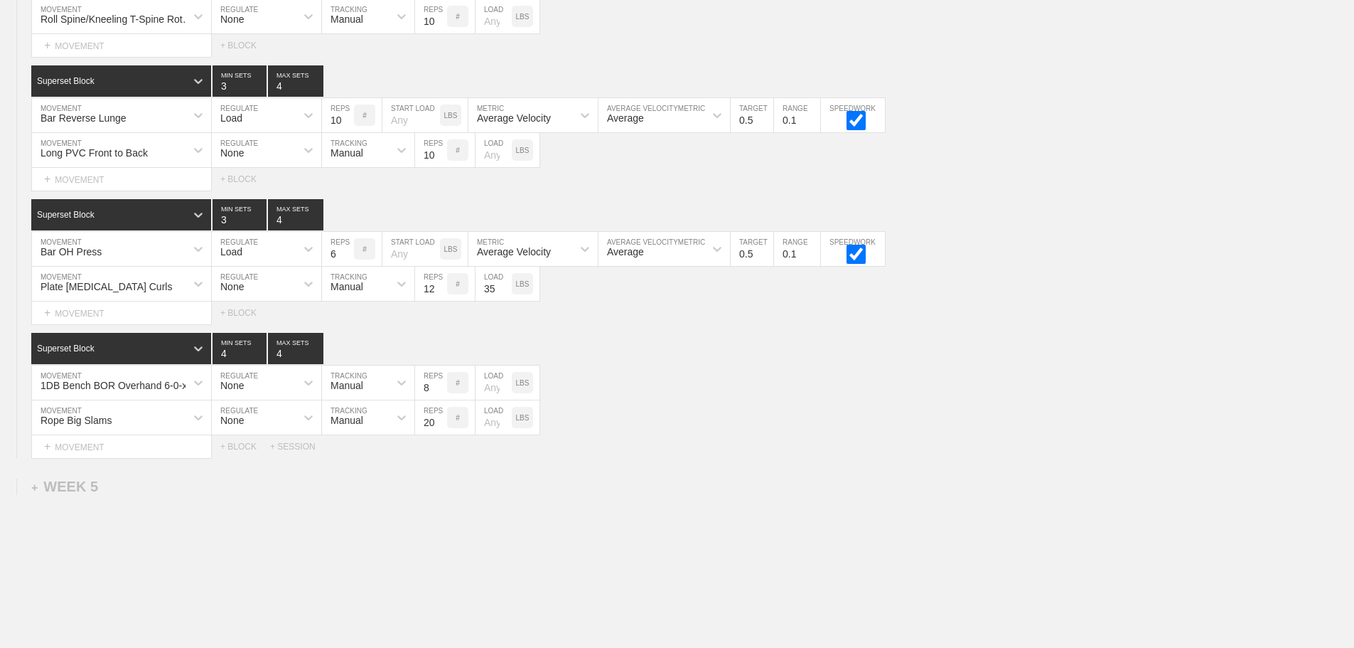
click at [753, 458] on div "Select... MOVEMENT + MOVEMENT + BLOCK + SESSION" at bounding box center [677, 446] width 1354 height 23
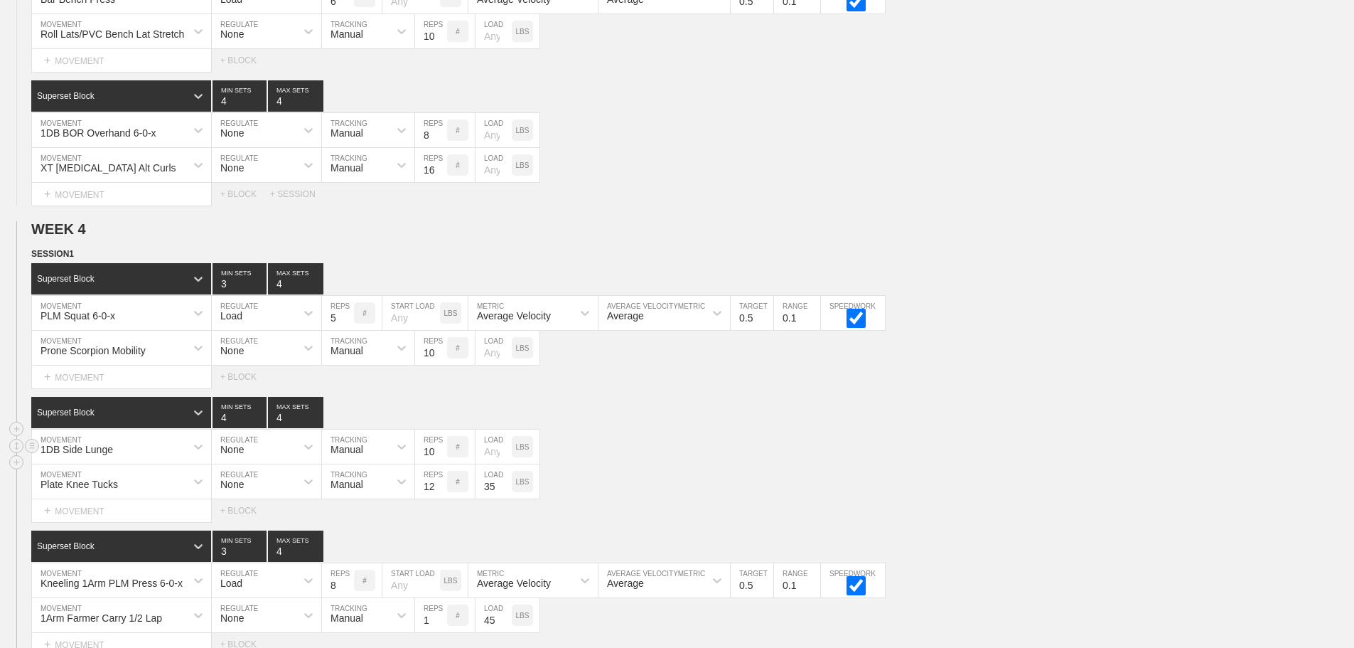
scroll to position [3289, 0]
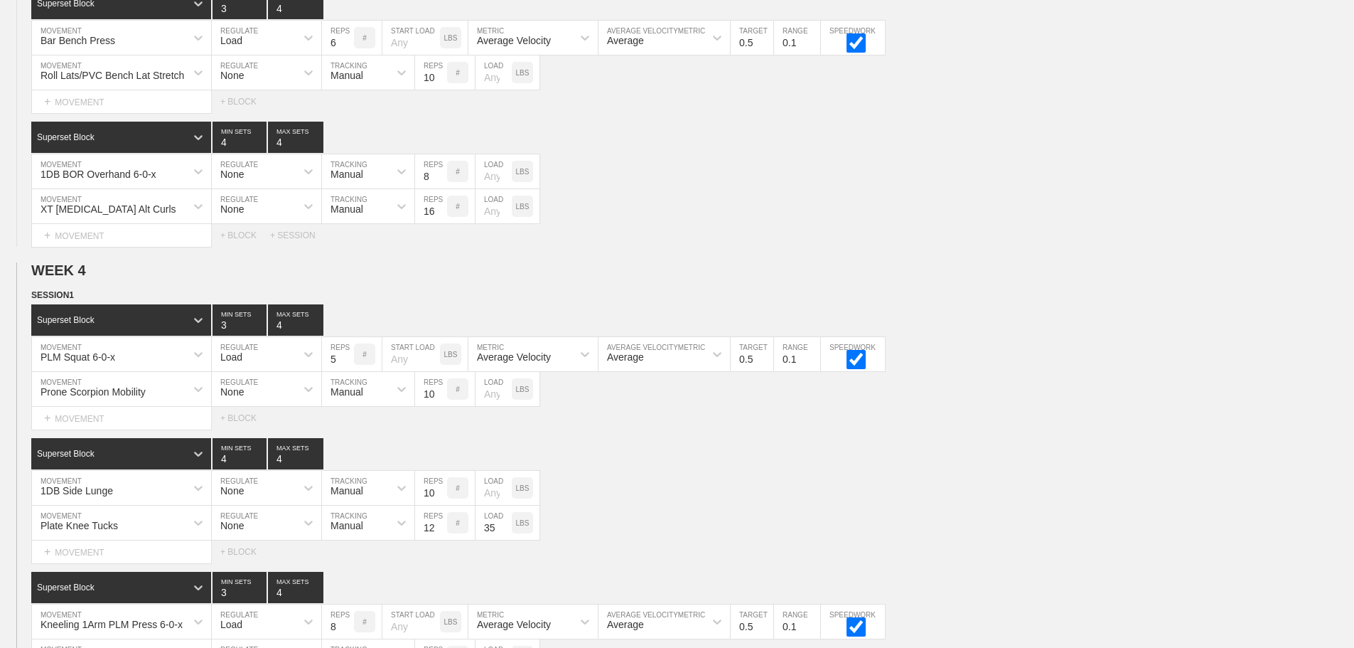
click at [999, 446] on div "SESSION 1 Superset Block 3 MIN SETS 4 MAX SETS DUPLICATE INSERT MOVEMENT AFTER …" at bounding box center [677, 559] width 1354 height 542
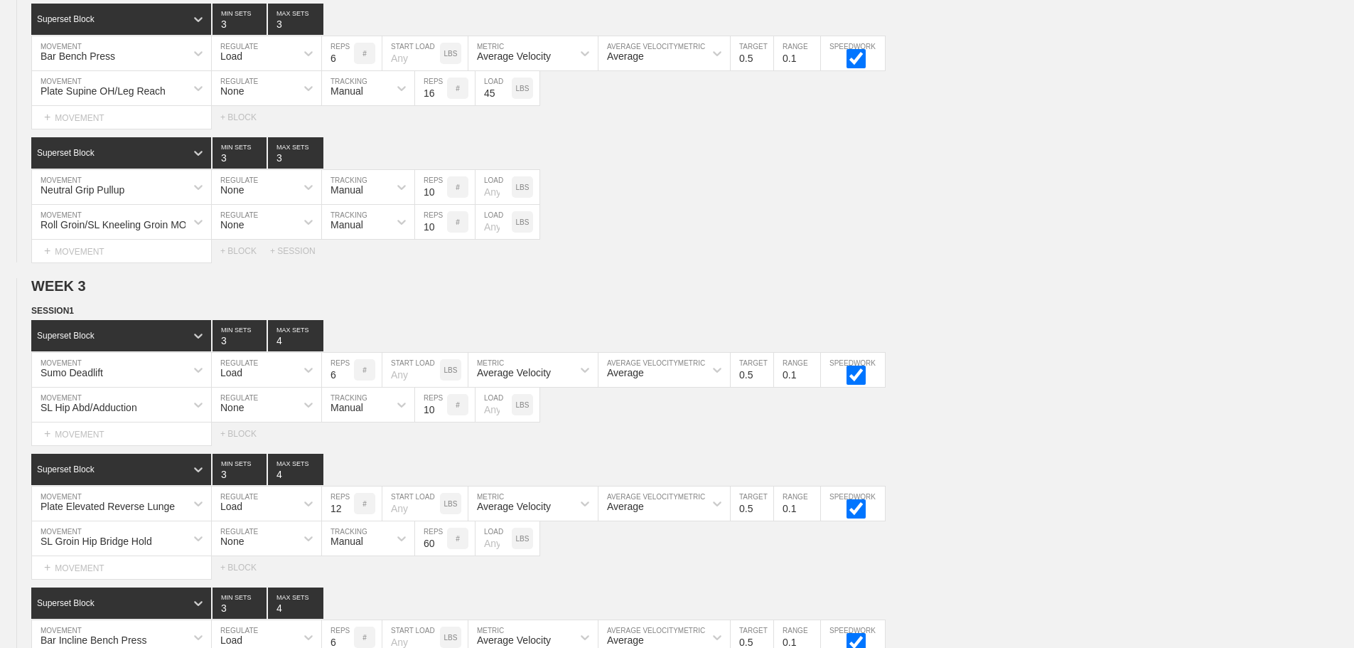
scroll to position [0, 0]
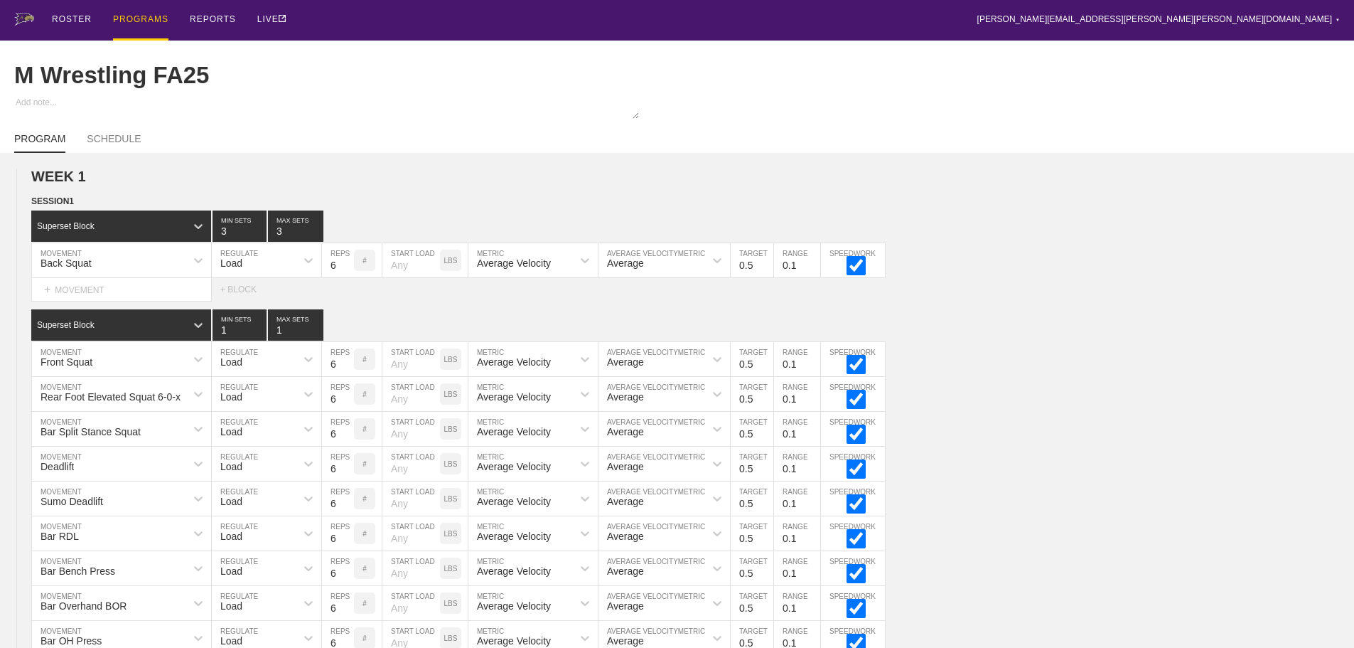
click at [131, 16] on div "PROGRAMS" at bounding box center [140, 20] width 55 height 41
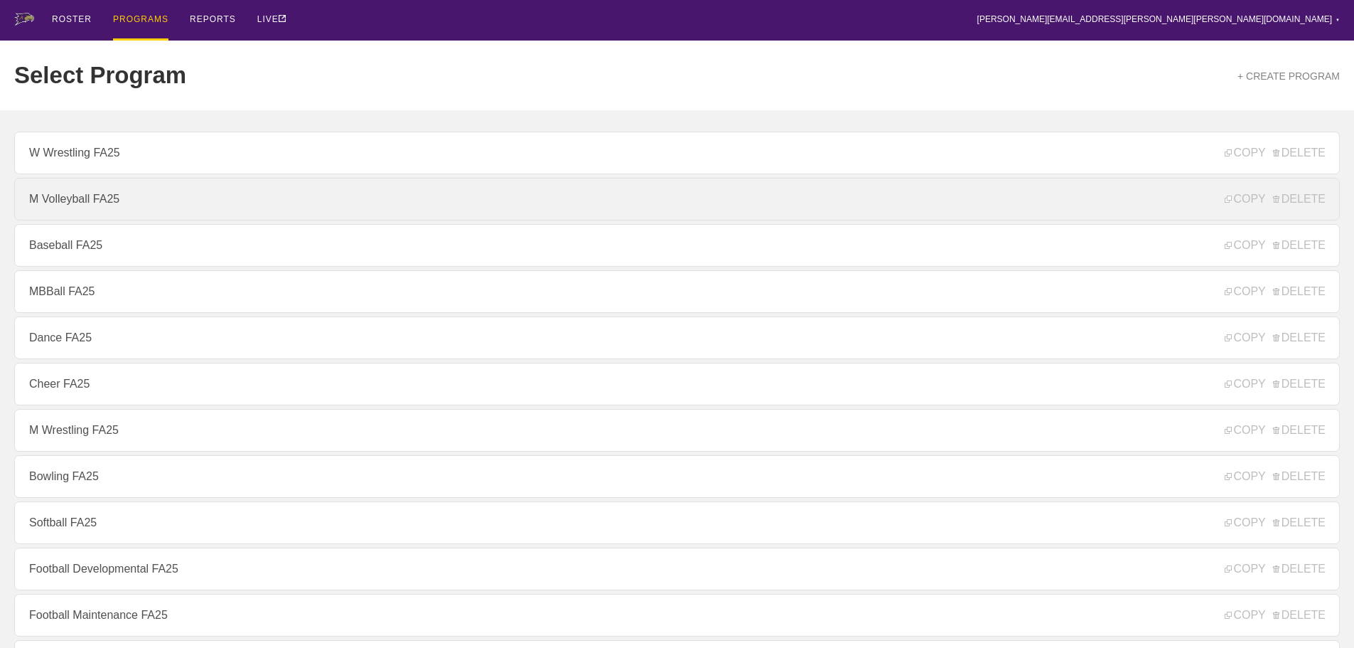
click at [81, 208] on link "M Volleyball FA25" at bounding box center [677, 199] width 1326 height 43
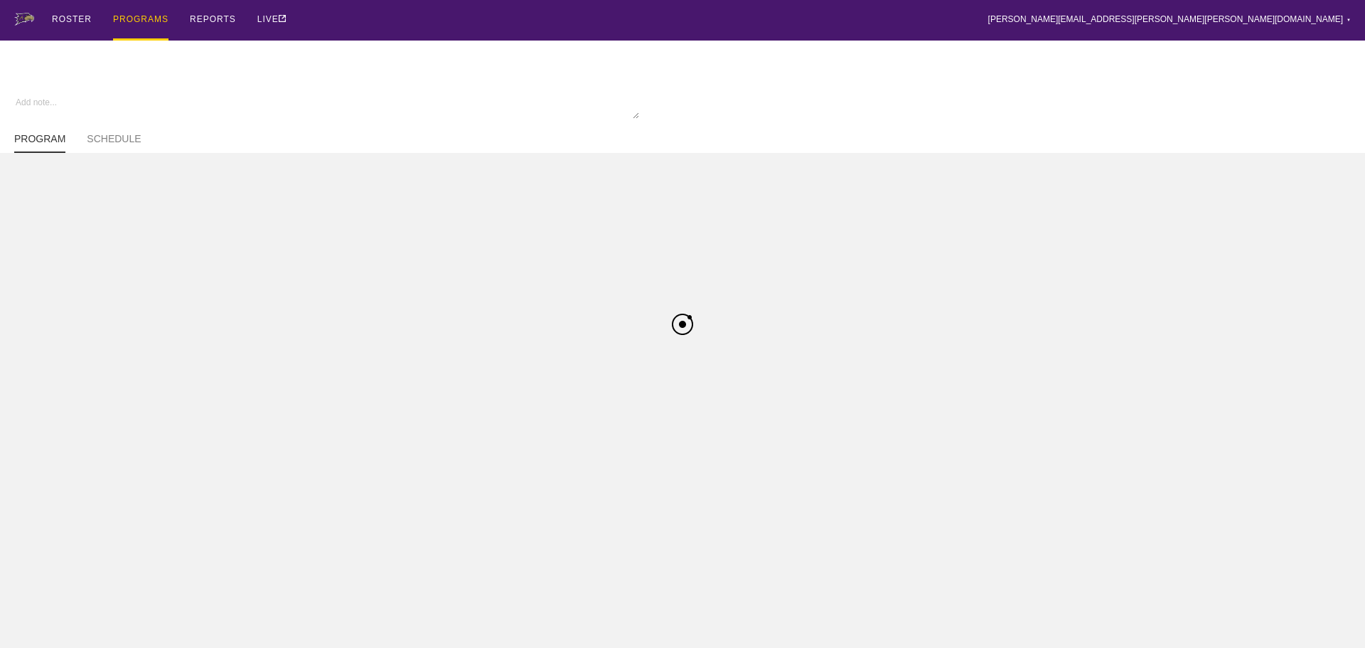
type textarea "x"
type input "M Volleyball FA25"
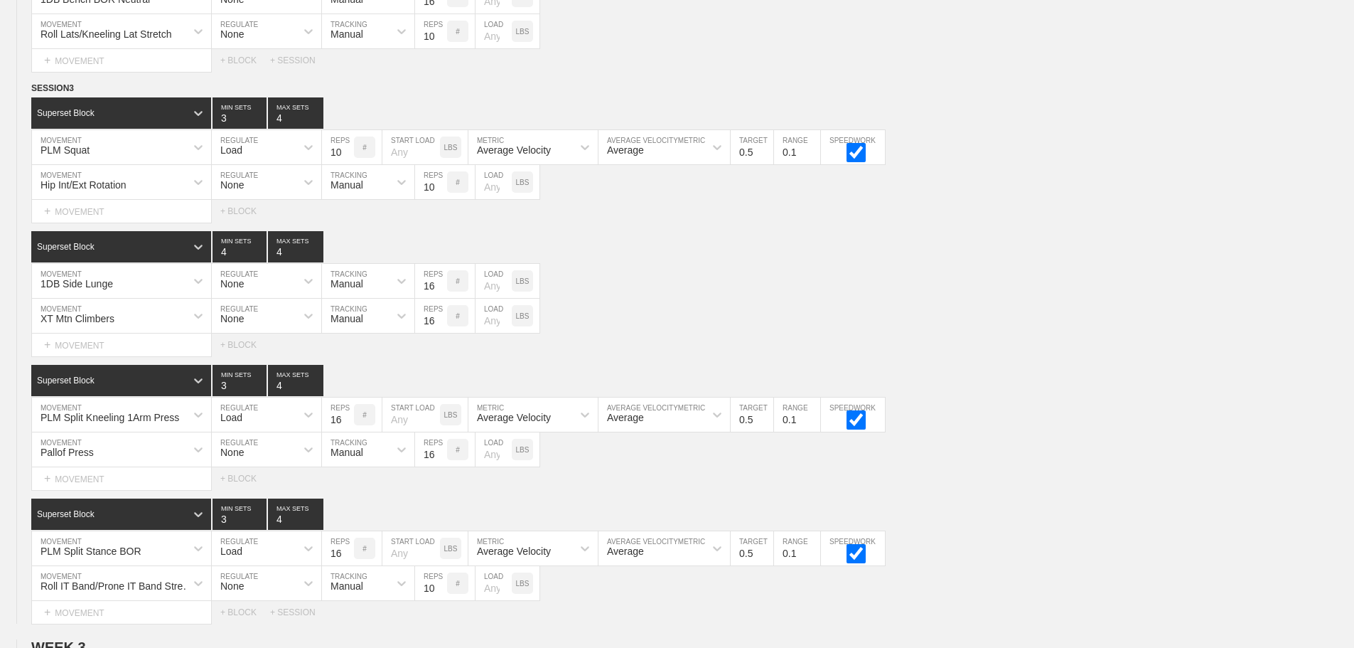
scroll to position [3172, 0]
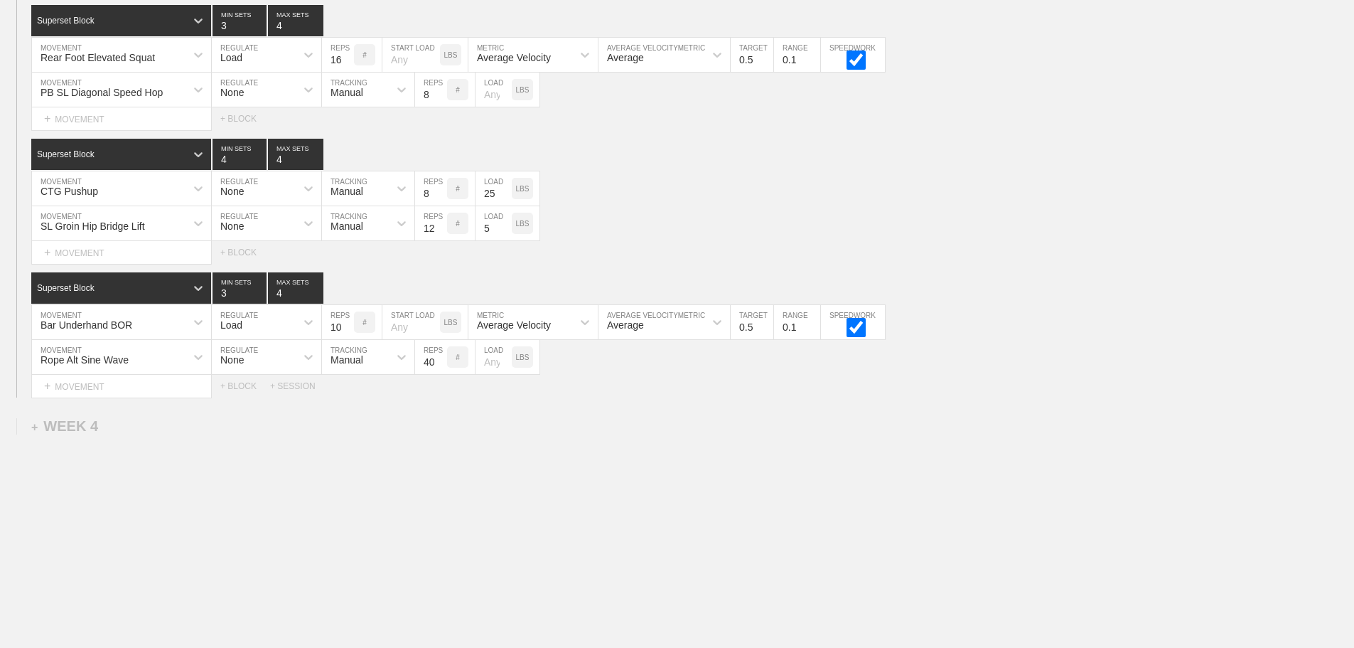
drag, startPoint x: 294, startPoint y: 387, endPoint x: 271, endPoint y: 404, distance: 28.4
click at [294, 387] on div "+ SESSION" at bounding box center [298, 386] width 57 height 10
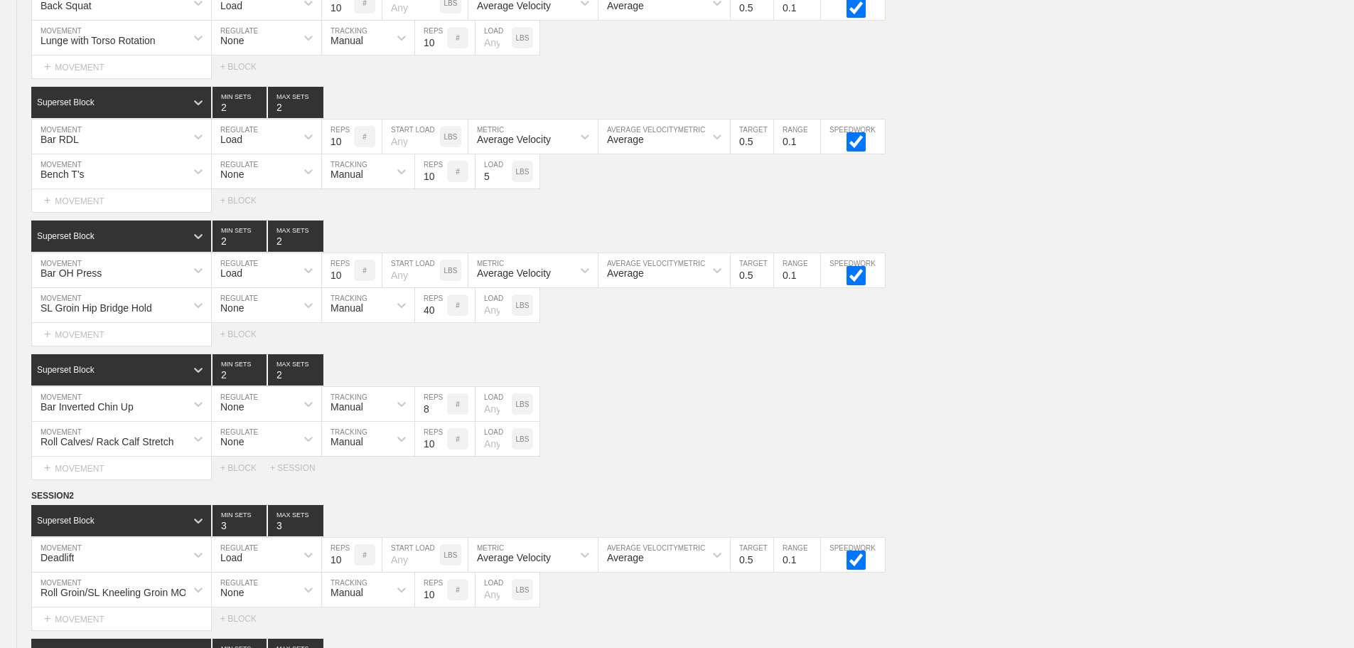
scroll to position [115, 0]
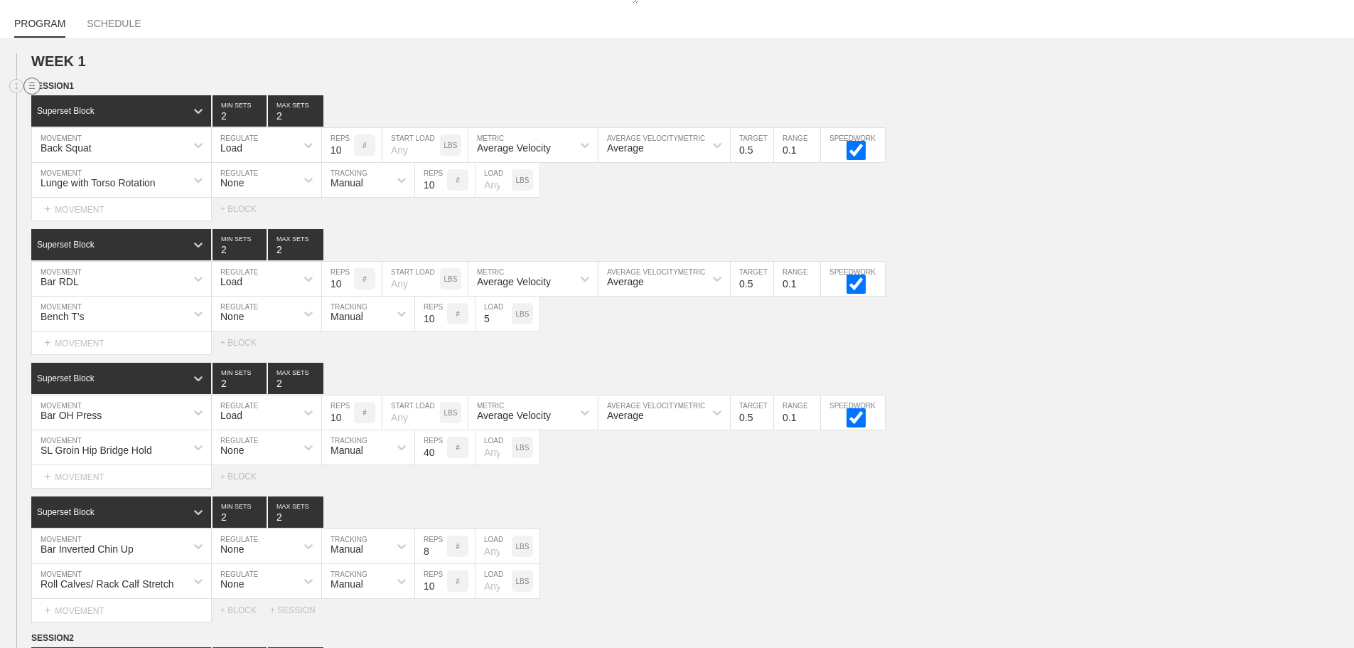
click at [30, 95] on circle at bounding box center [32, 86] width 16 height 16
click at [106, 109] on div "DUPLICATE" at bounding box center [100, 112] width 114 height 21
drag, startPoint x: 648, startPoint y: 488, endPoint x: 675, endPoint y: 499, distance: 29.3
click at [660, 488] on div "Select... MOVEMENT + MOVEMENT + BLOCK" at bounding box center [677, 476] width 1354 height 23
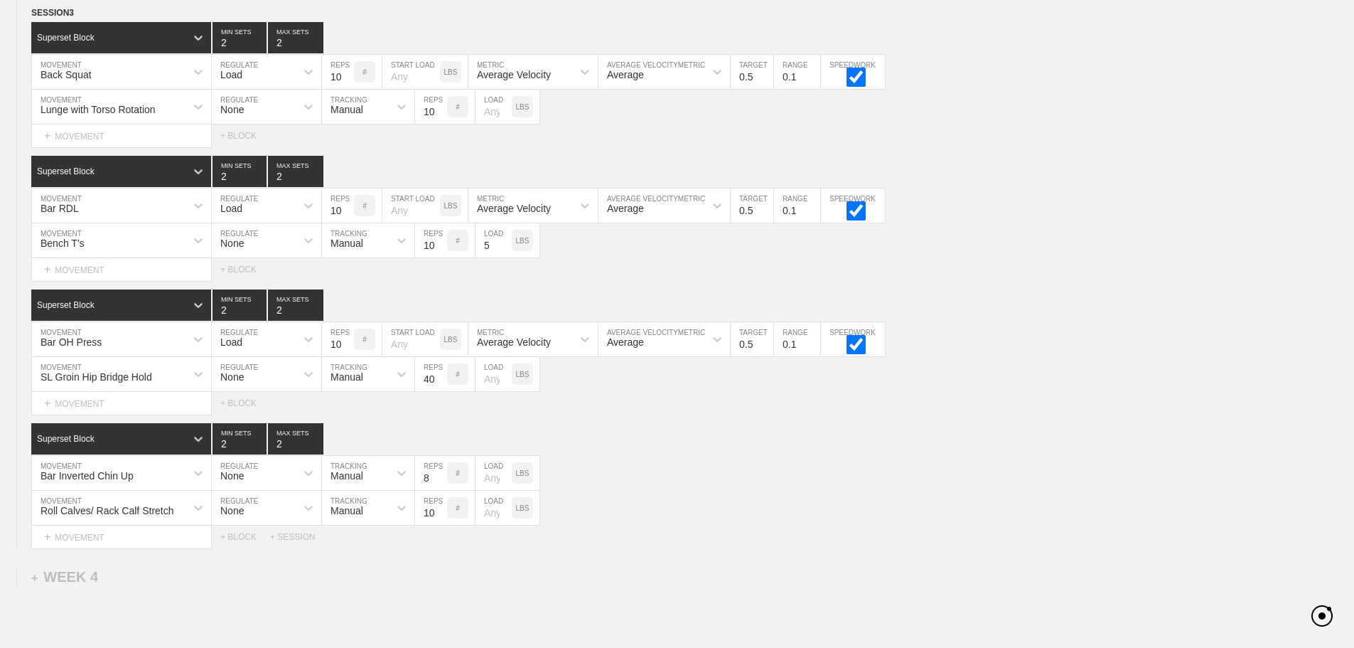
scroll to position [3059, 0]
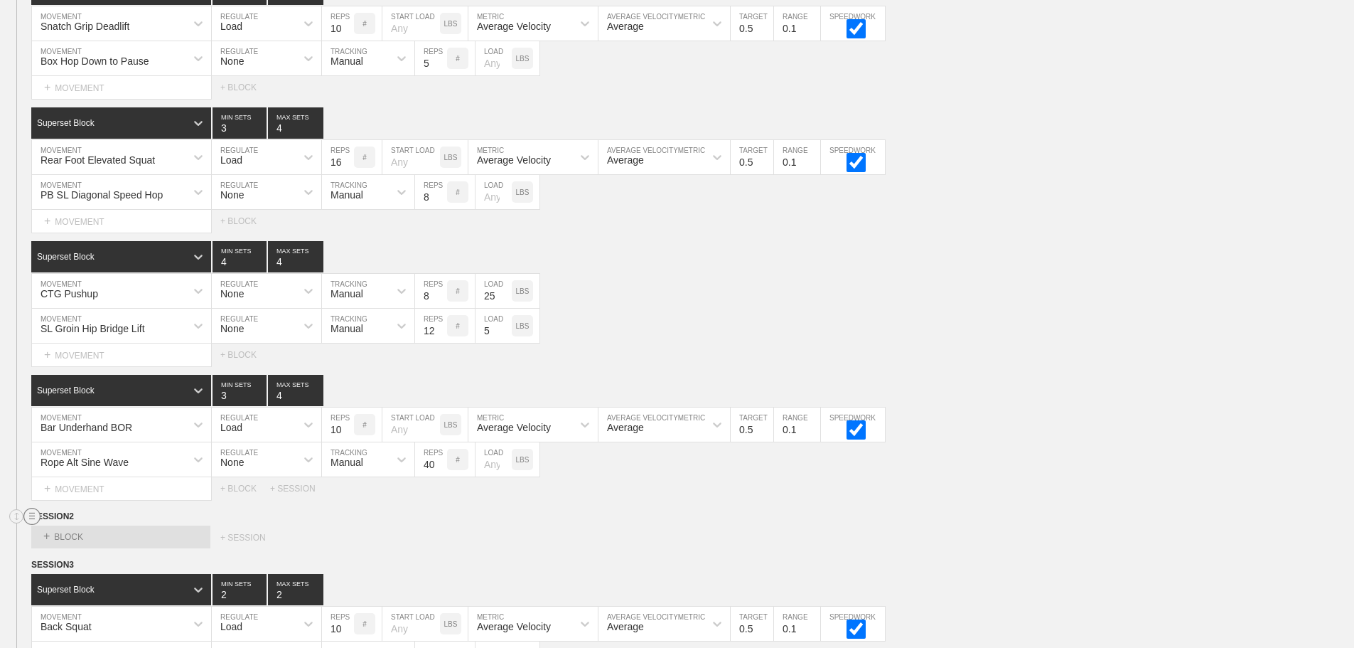
click at [30, 515] on line at bounding box center [32, 515] width 6 height 0
click at [82, 566] on div "DELETE" at bounding box center [100, 564] width 114 height 21
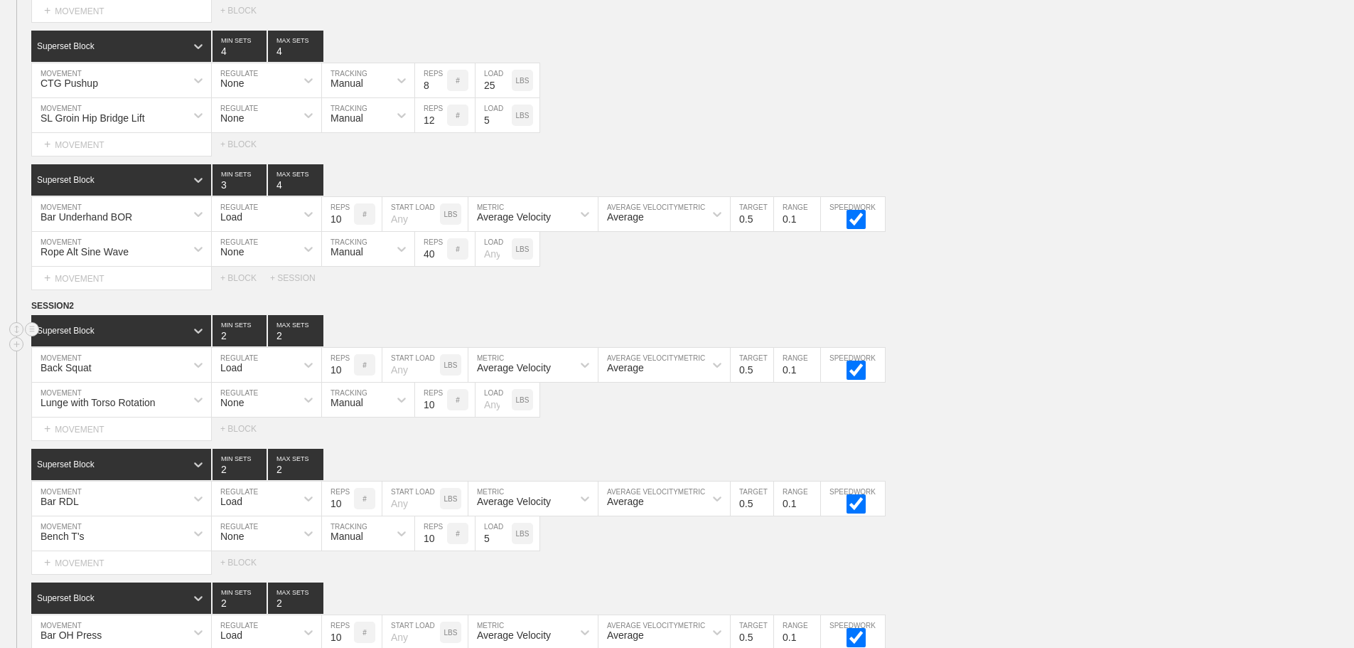
scroll to position [3272, 0]
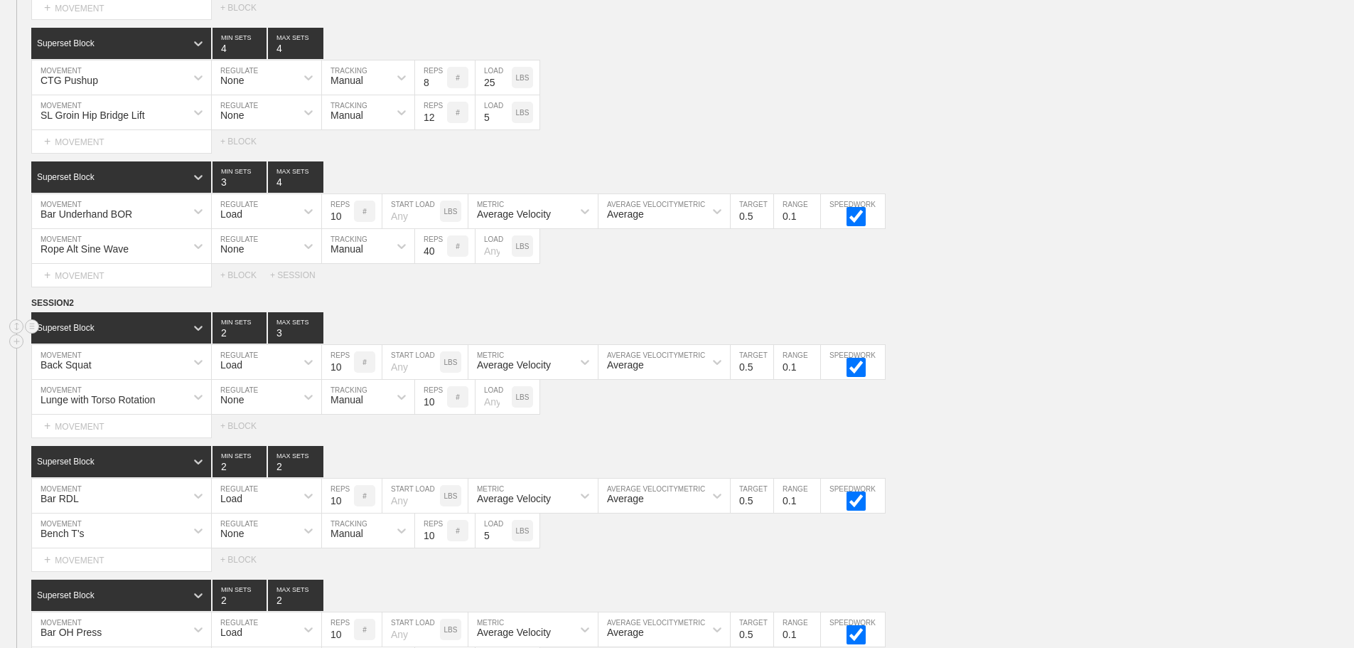
click at [317, 339] on input "3" at bounding box center [295, 327] width 55 height 31
type input "4"
click at [317, 339] on input "4" at bounding box center [295, 327] width 55 height 31
type input "3"
click at [259, 339] on input "3" at bounding box center [240, 327] width 54 height 31
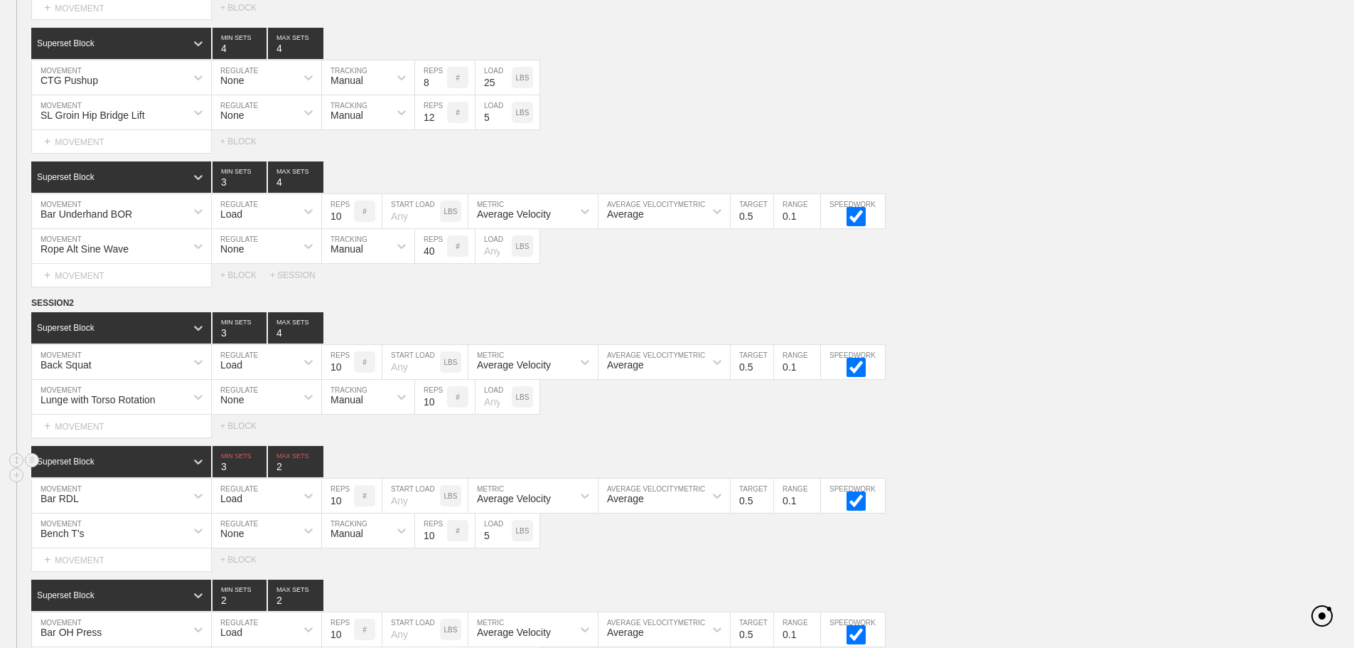
click at [254, 472] on input "3" at bounding box center [240, 461] width 54 height 31
type input "4"
click at [254, 472] on input "4" at bounding box center [240, 461] width 54 height 31
click at [316, 473] on input "3" at bounding box center [295, 461] width 55 height 31
type input "4"
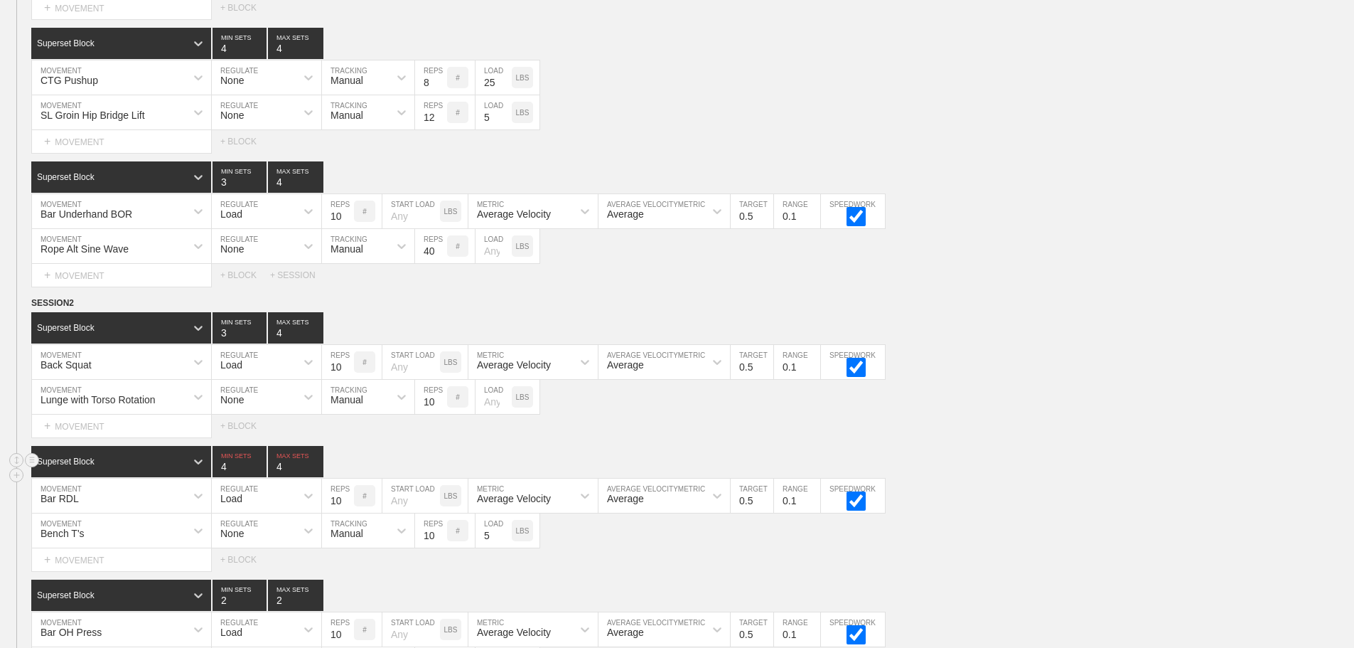
click at [316, 473] on input "4" at bounding box center [295, 461] width 55 height 31
type input "3"
click at [259, 477] on input "3" at bounding box center [240, 461] width 54 height 31
click at [1016, 528] on div "Bench T's MOVEMENT None REGULATE Manual TRACKING 10 REPS # 5 LOAD LBS" at bounding box center [677, 530] width 1354 height 35
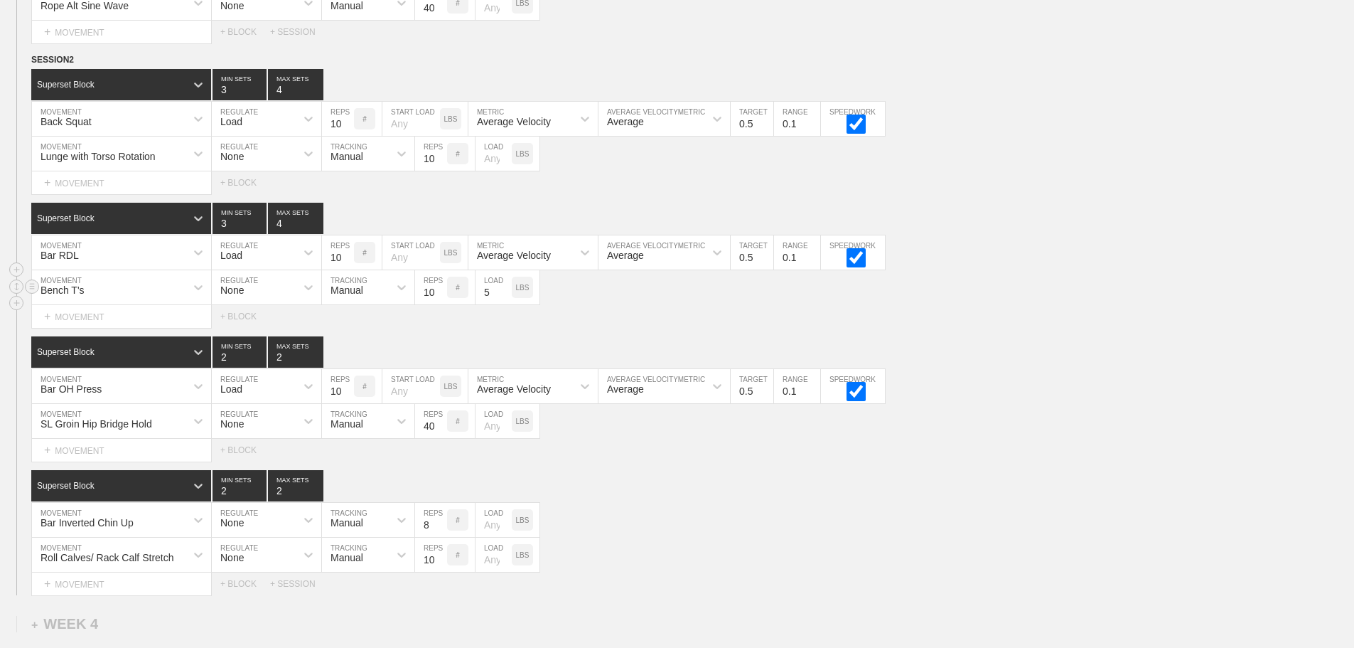
scroll to position [3557, 0]
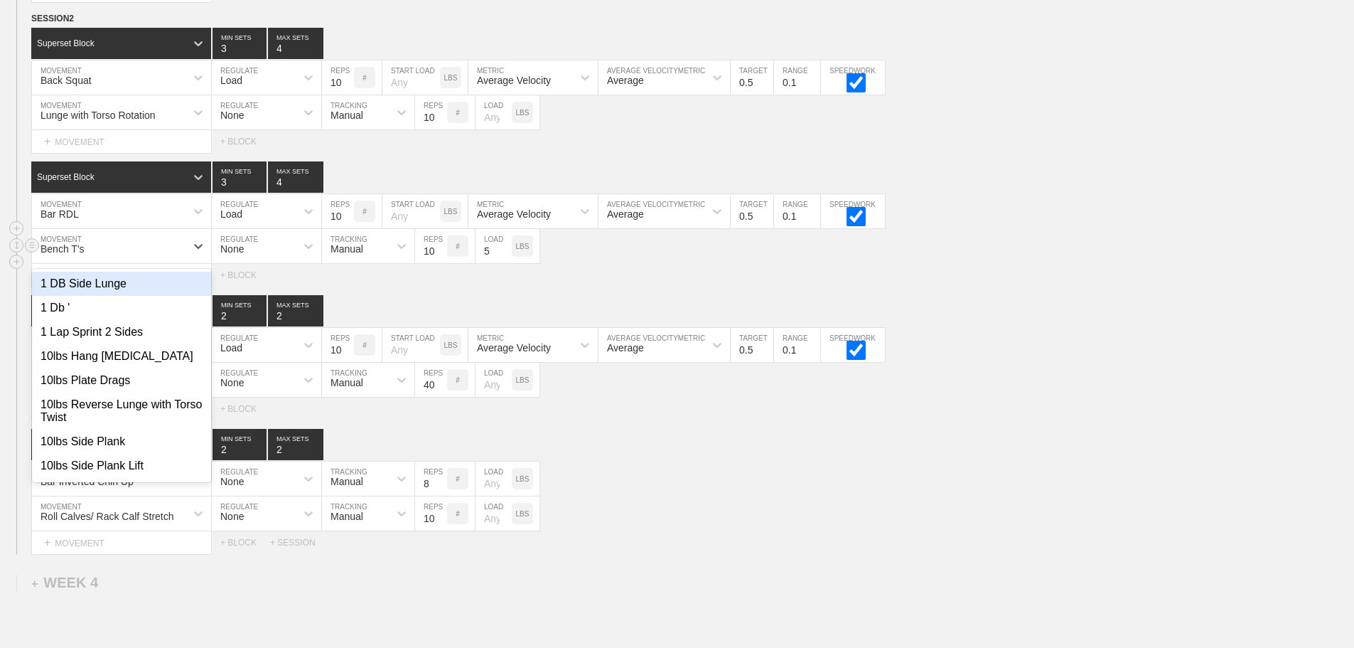
click at [160, 254] on div "Bench T's" at bounding box center [109, 246] width 154 height 24
type input "bench a"
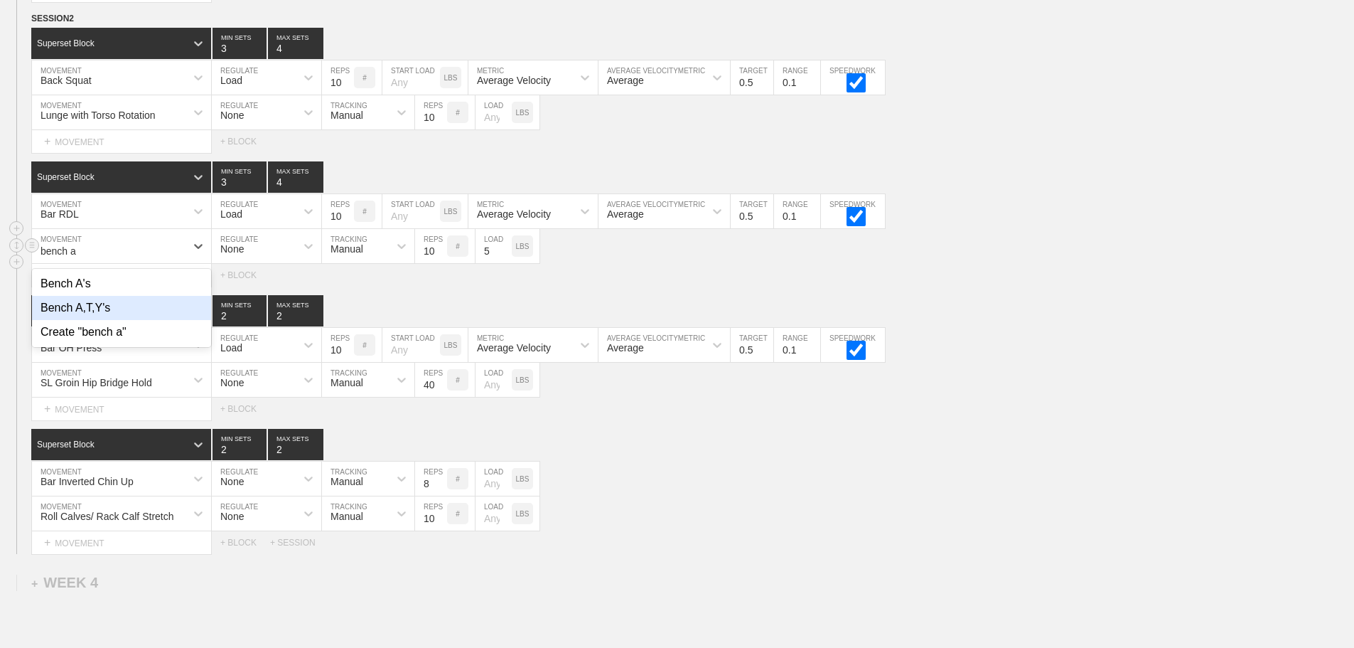
click at [102, 319] on div "Bench A,T,Y's" at bounding box center [121, 308] width 179 height 24
click at [441, 263] on input "9" at bounding box center [431, 246] width 32 height 34
click at [441, 263] on input "8" at bounding box center [431, 246] width 32 height 34
click at [441, 263] on input "7" at bounding box center [431, 246] width 32 height 34
click at [441, 263] on input "6" at bounding box center [431, 246] width 32 height 34
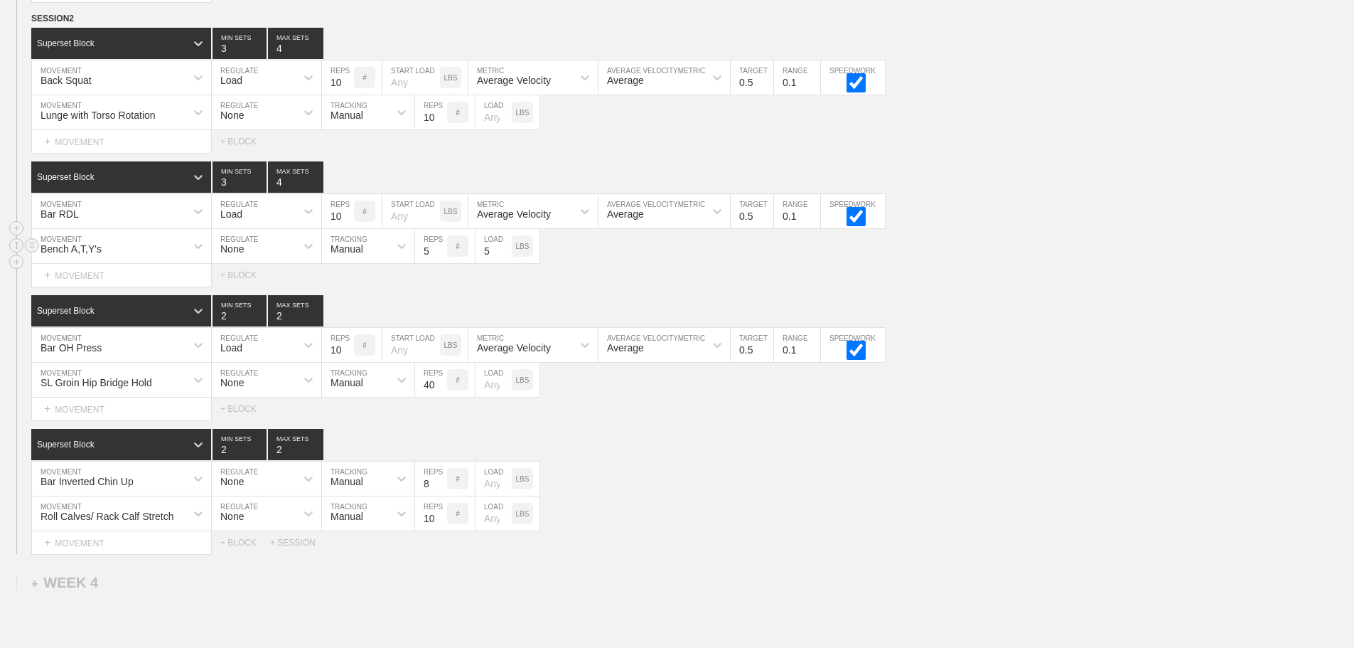
click at [441, 263] on input "5" at bounding box center [431, 246] width 32 height 34
click at [441, 263] on input "4" at bounding box center [431, 246] width 32 height 34
type input "3"
click at [441, 263] on input "3" at bounding box center [431, 246] width 32 height 34
click at [313, 321] on input "3" at bounding box center [295, 310] width 55 height 31
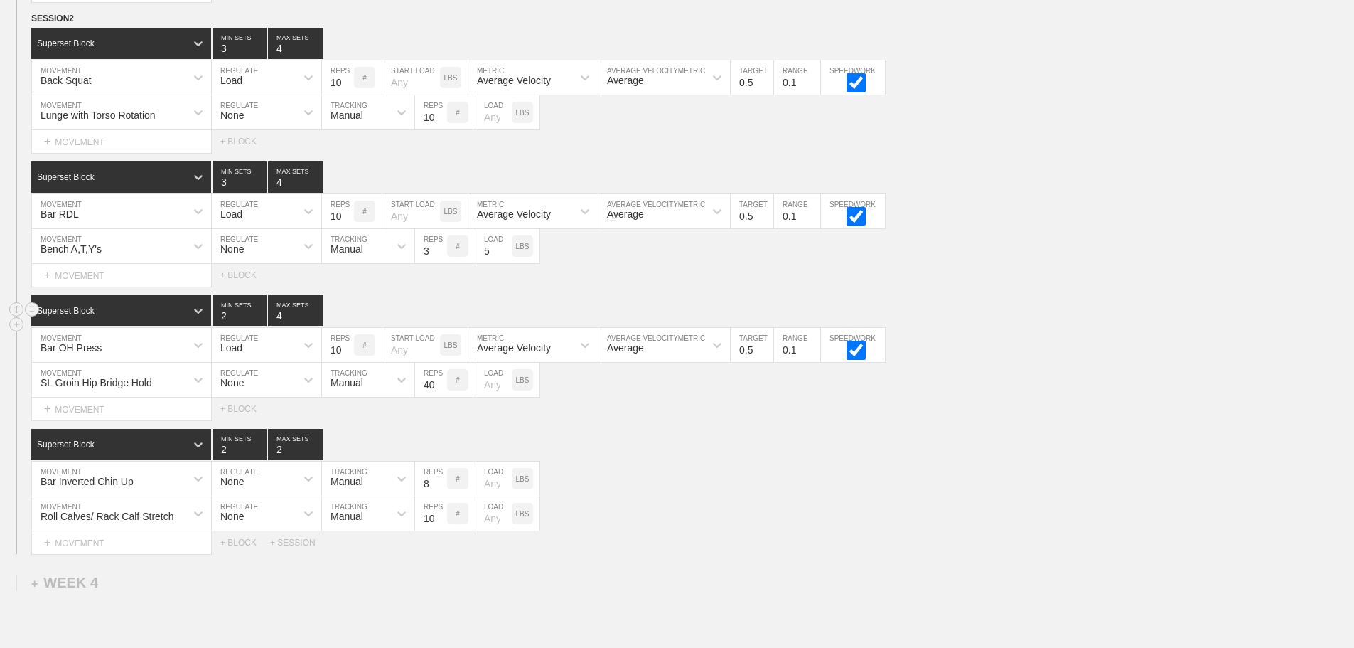
type input "4"
click at [313, 321] on input "4" at bounding box center [295, 310] width 55 height 31
type input "3"
click at [259, 321] on input "3" at bounding box center [240, 310] width 54 height 31
drag, startPoint x: 706, startPoint y: 454, endPoint x: 691, endPoint y: 451, distance: 15.1
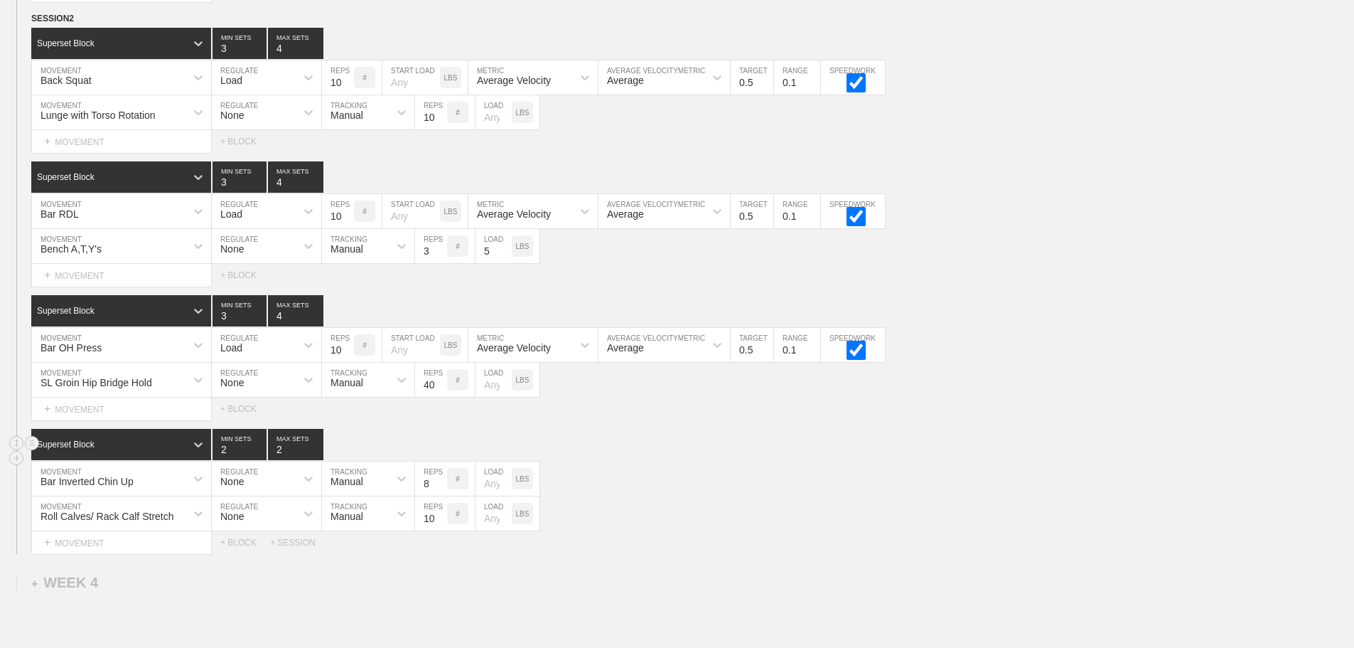
click at [707, 454] on div "Superset Block 2 MIN SETS 2 MAX SETS" at bounding box center [692, 444] width 1323 height 31
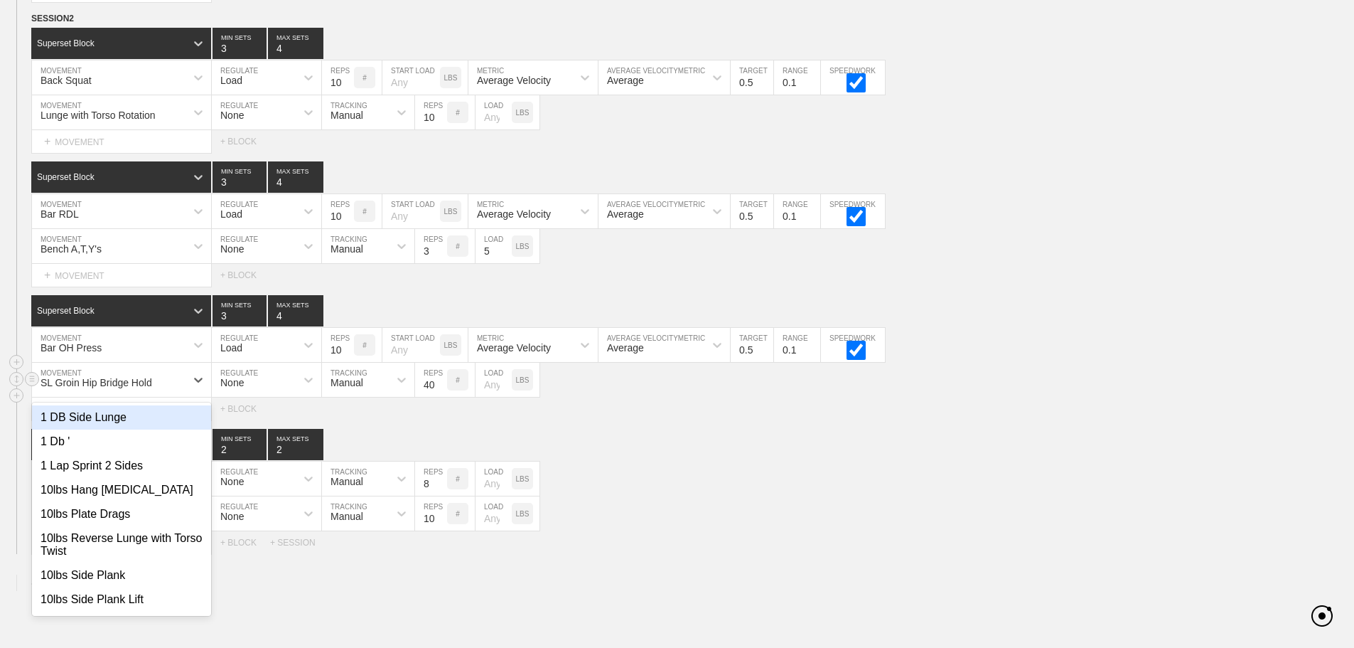
click at [181, 387] on div "SL Groin Hip Bridge Hold" at bounding box center [109, 380] width 154 height 24
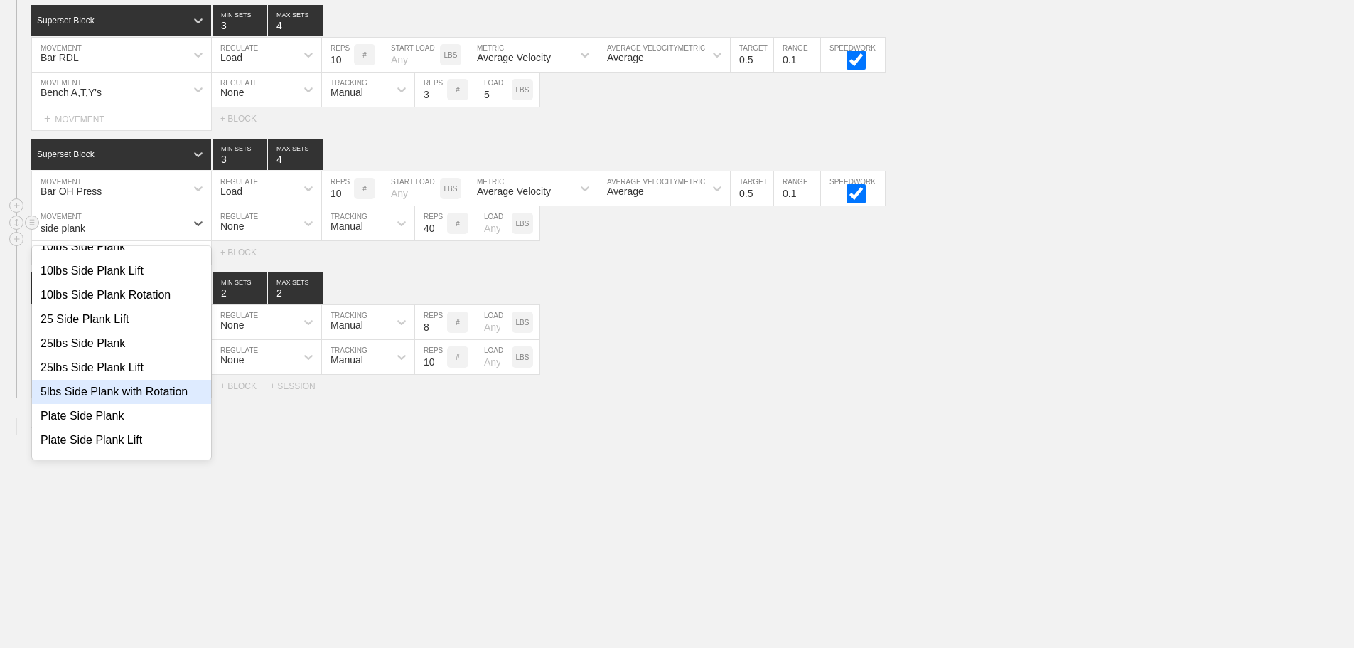
scroll to position [0, 0]
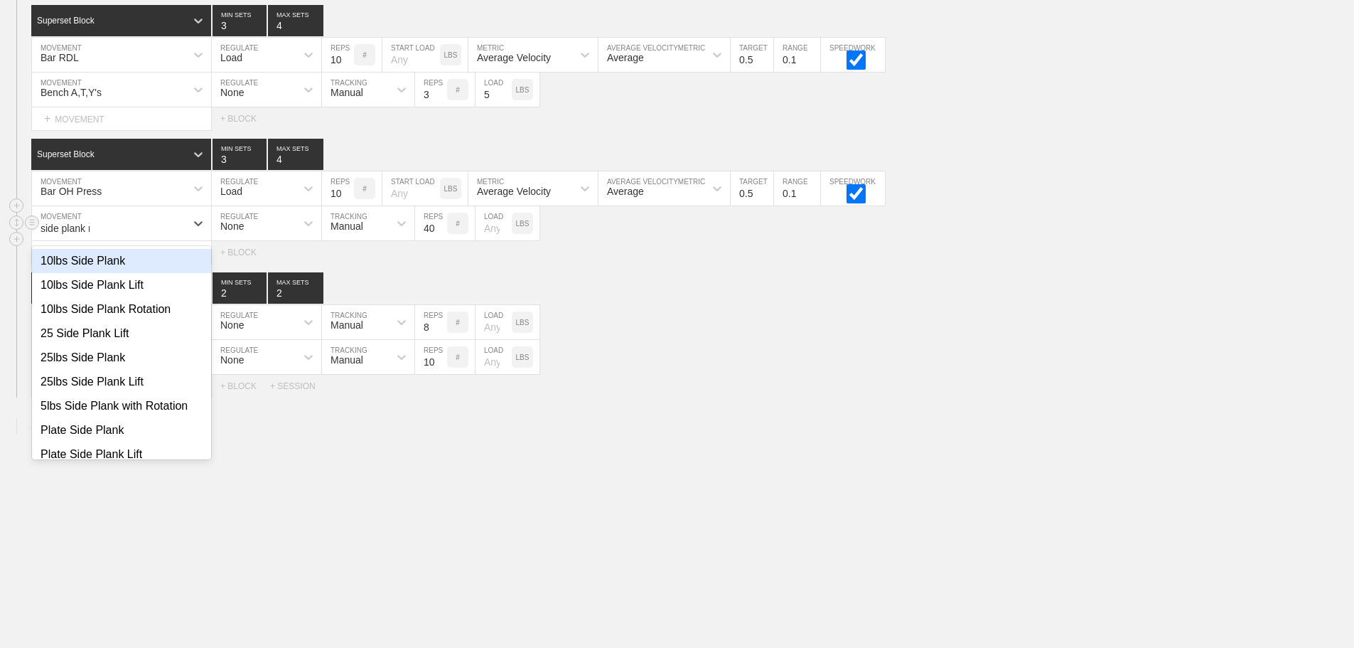
type input "side plank ro"
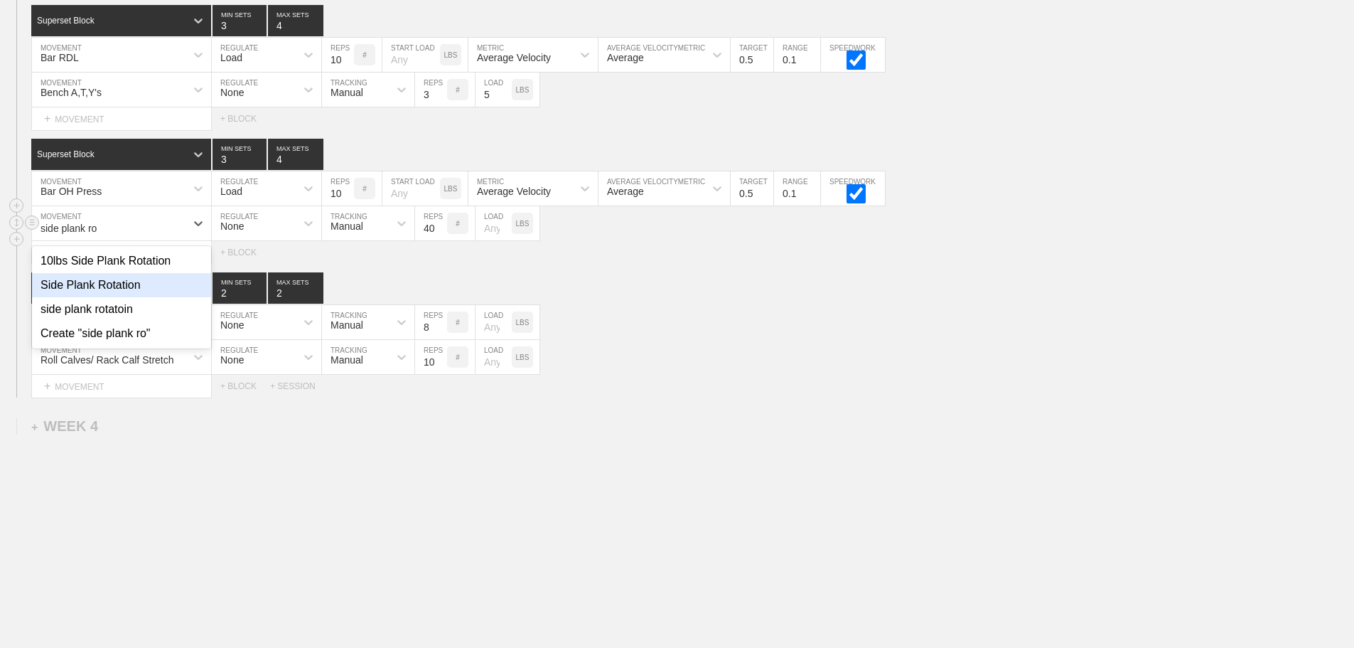
click at [110, 289] on div "Side Plank Rotation" at bounding box center [121, 285] width 179 height 24
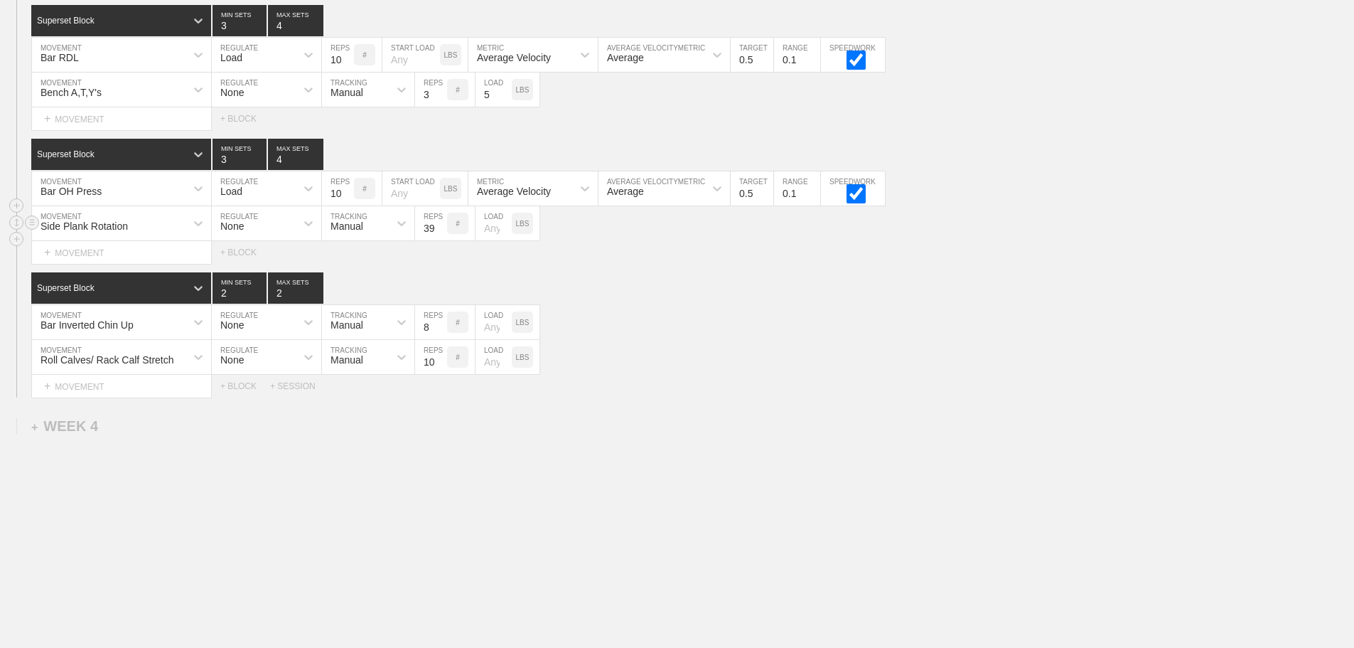
click at [439, 230] on input "39" at bounding box center [431, 223] width 32 height 34
click at [439, 230] on input "38" at bounding box center [431, 223] width 32 height 34
click at [439, 230] on input "37" at bounding box center [431, 223] width 32 height 34
click at [439, 230] on input "28" at bounding box center [431, 223] width 32 height 34
click at [439, 230] on input "27" at bounding box center [431, 223] width 32 height 34
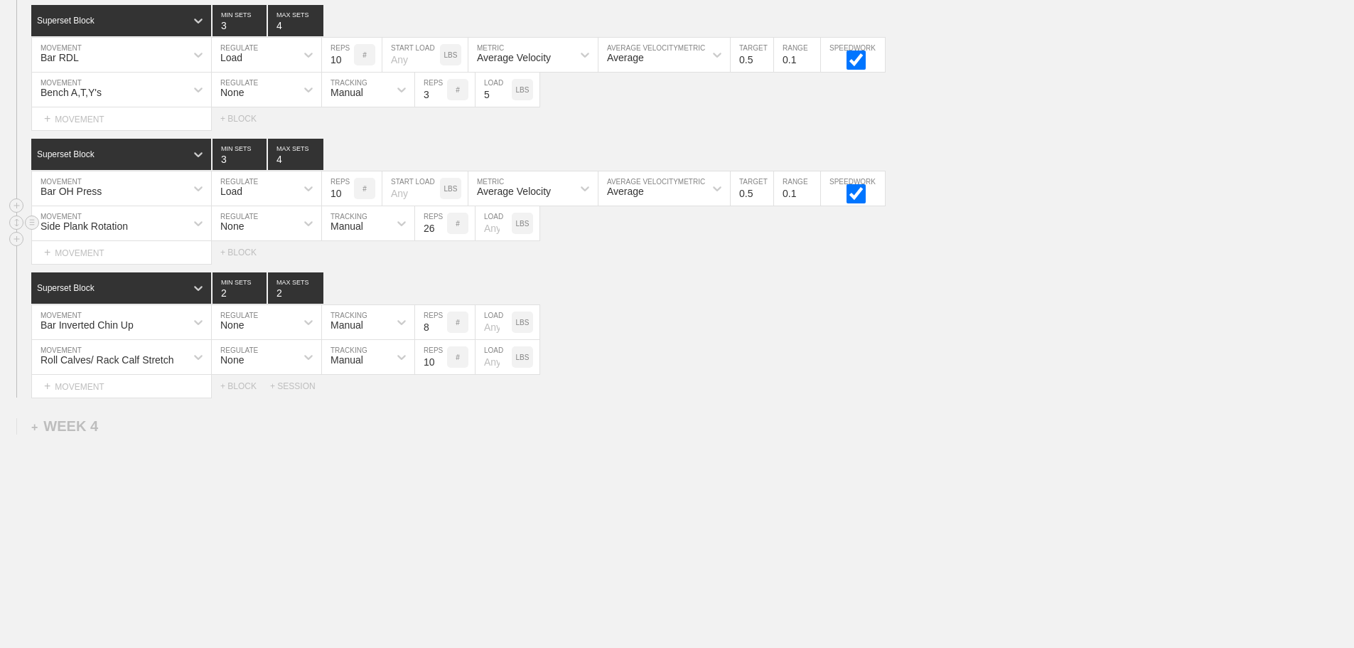
click at [439, 230] on input "26" at bounding box center [431, 223] width 32 height 34
click at [439, 230] on input "25" at bounding box center [431, 223] width 32 height 34
click at [439, 230] on input "24" at bounding box center [431, 223] width 32 height 34
click at [439, 230] on input "23" at bounding box center [431, 223] width 32 height 34
click at [439, 230] on input "22" at bounding box center [431, 223] width 32 height 34
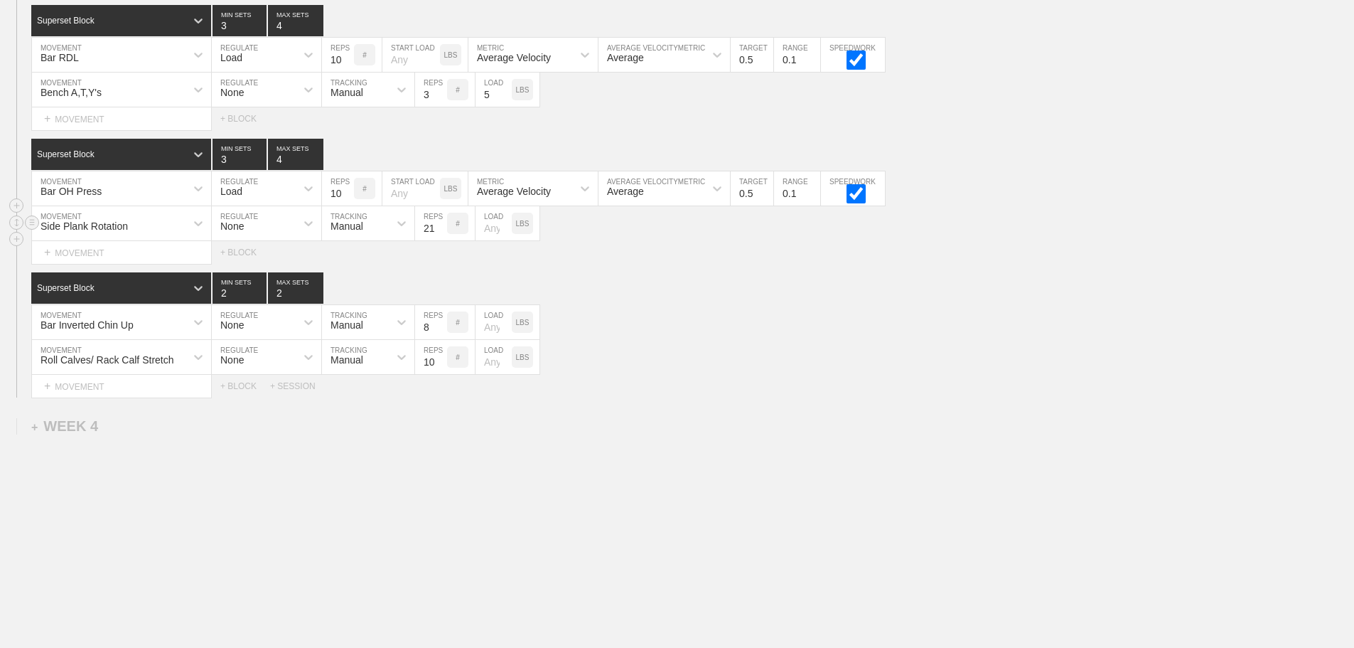
click at [439, 230] on input "21" at bounding box center [431, 223] width 32 height 34
click at [439, 230] on input "20" at bounding box center [431, 223] width 32 height 34
click at [439, 230] on input "19" at bounding box center [431, 223] width 32 height 34
click at [439, 230] on input "18" at bounding box center [431, 223] width 32 height 34
click at [439, 230] on input "17" at bounding box center [431, 223] width 32 height 34
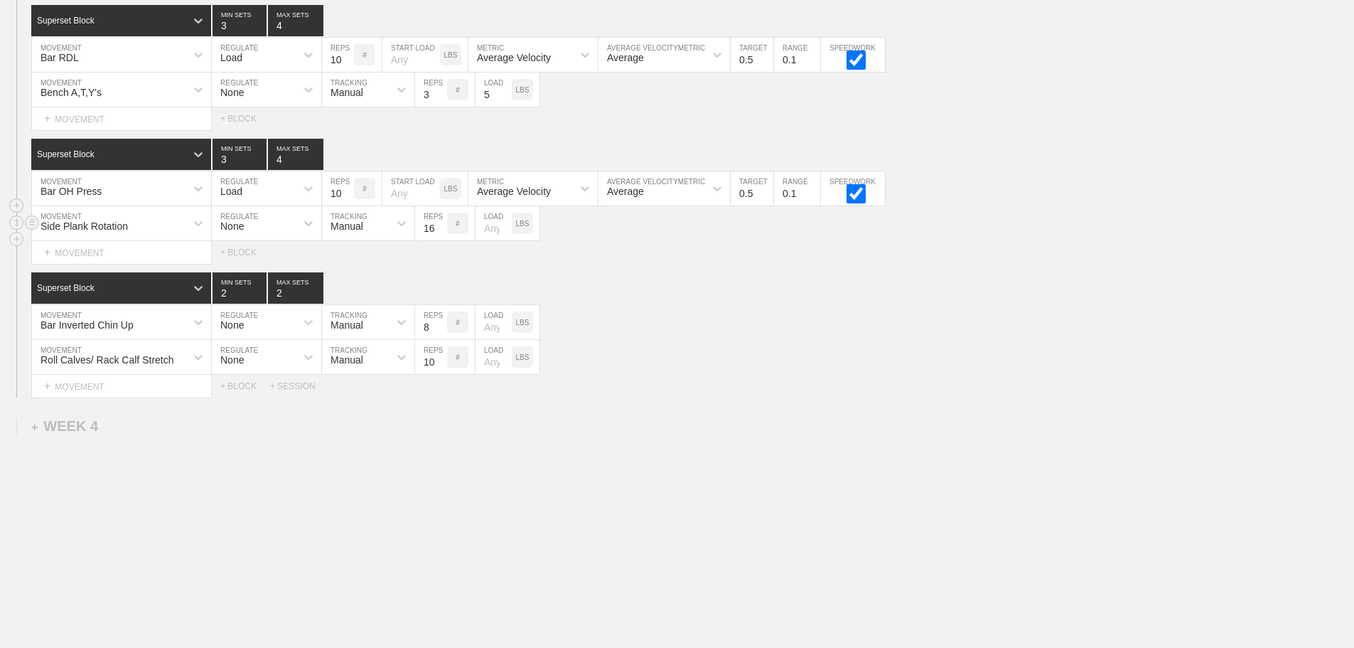
type input "16"
click at [439, 230] on input "16" at bounding box center [431, 223] width 32 height 34
click at [488, 230] on input "number" at bounding box center [494, 223] width 36 height 34
type input "5"
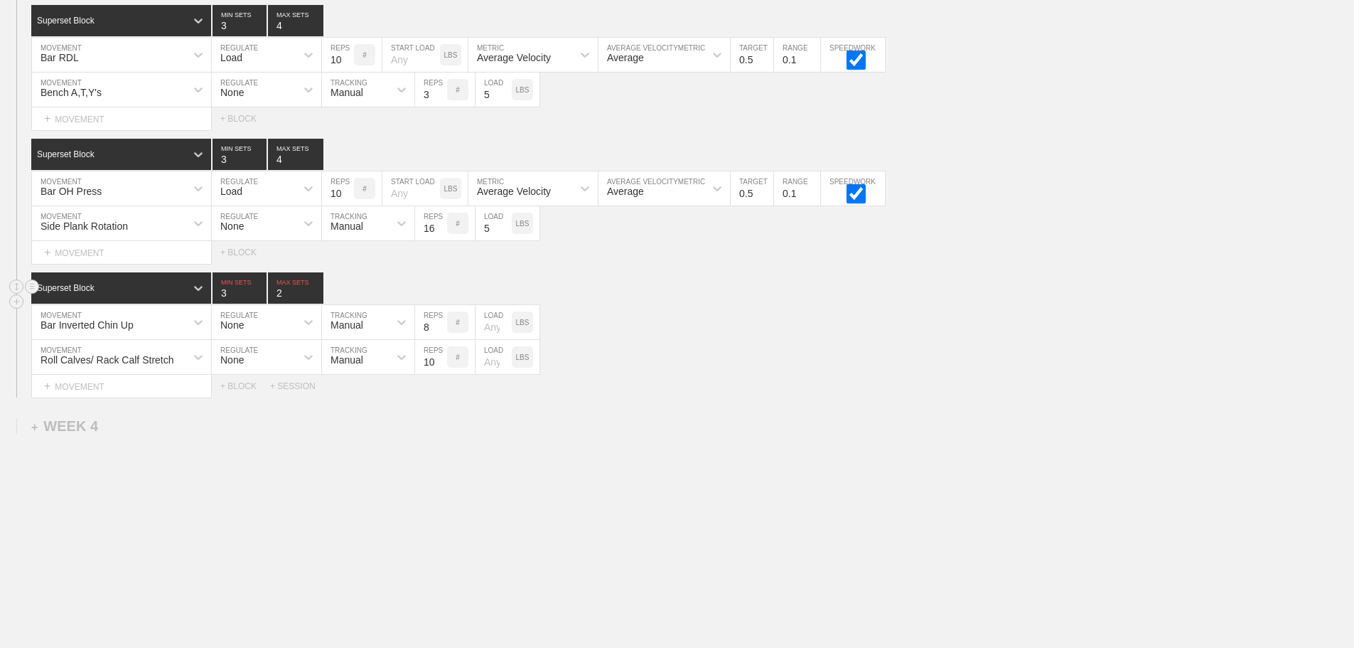
click at [259, 289] on input "3" at bounding box center [240, 287] width 54 height 31
type input "4"
click at [259, 289] on input "4" at bounding box center [240, 287] width 54 height 31
click at [318, 288] on input "3" at bounding box center [295, 287] width 55 height 31
type input "4"
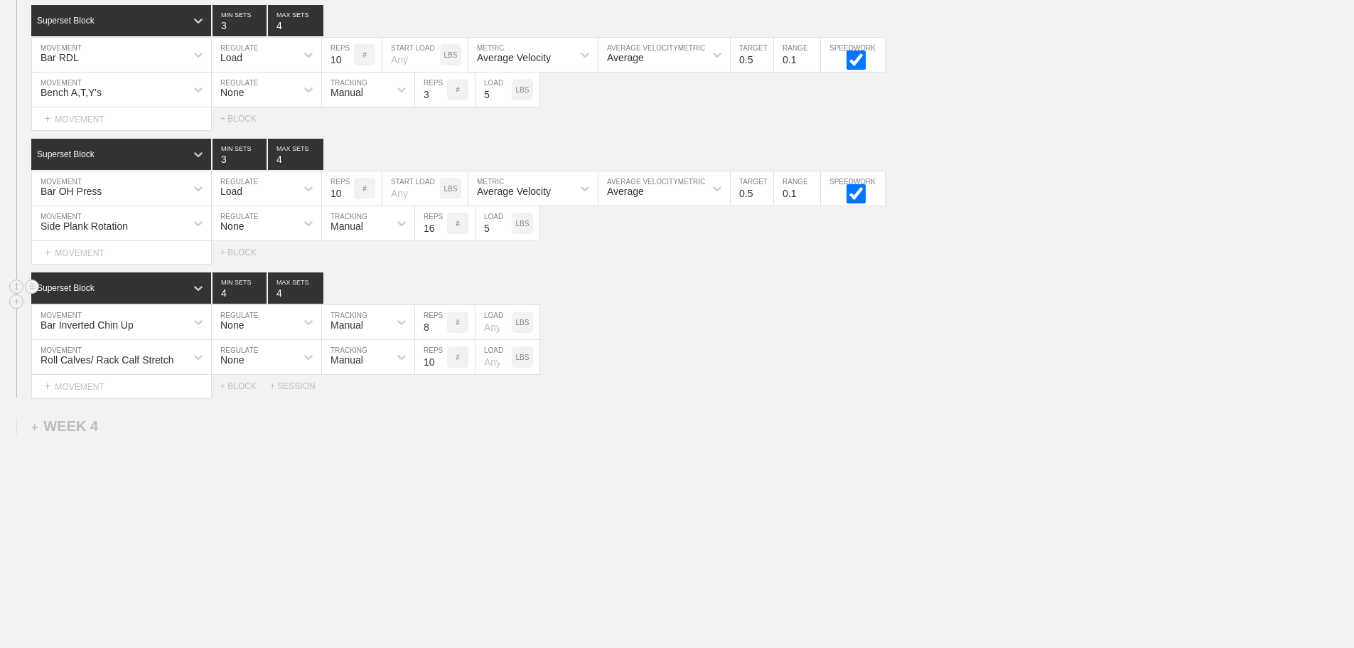
click at [318, 288] on input "4" at bounding box center [295, 287] width 55 height 31
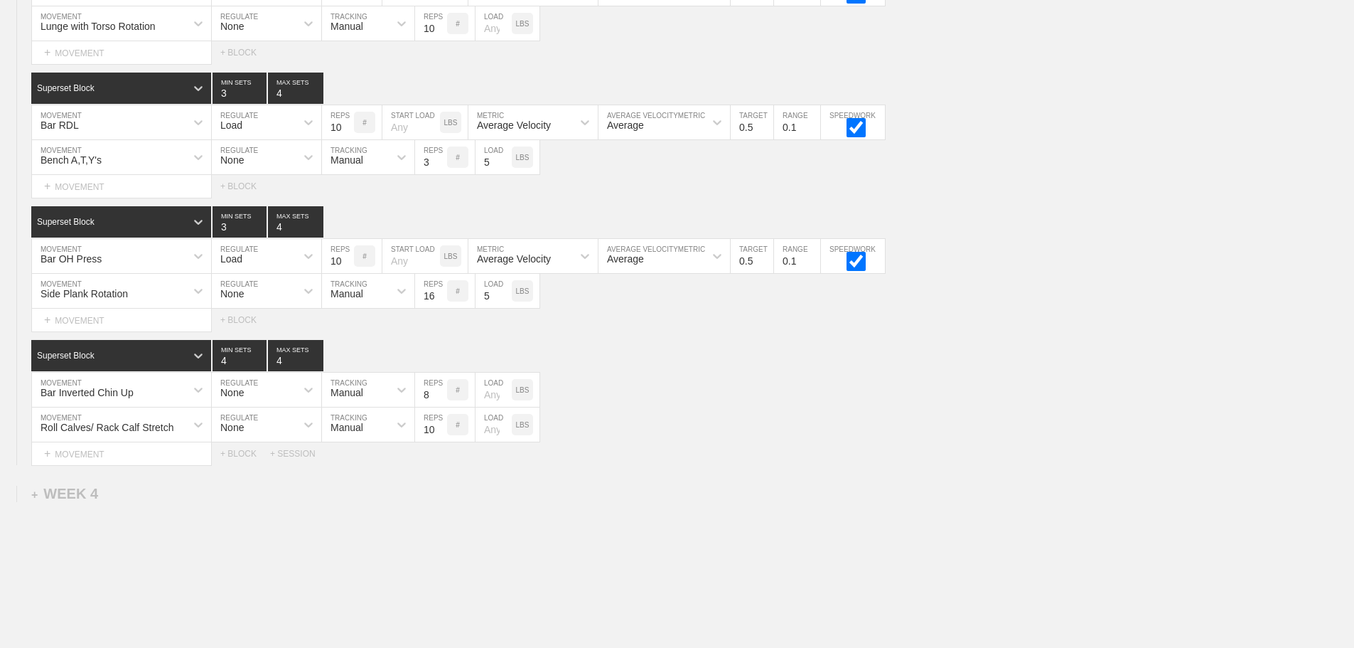
scroll to position [3652, 0]
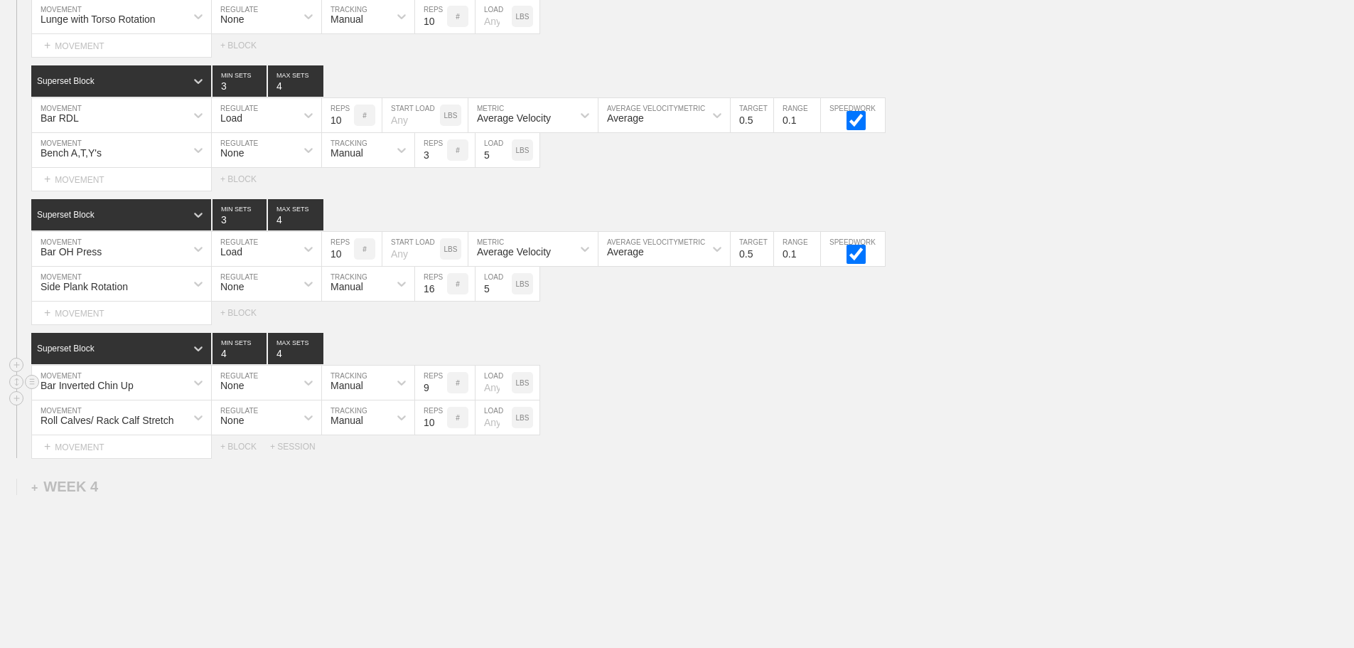
click at [440, 393] on input "9" at bounding box center [431, 382] width 32 height 34
type input "10"
click at [440, 393] on input "10" at bounding box center [431, 382] width 32 height 34
drag, startPoint x: 899, startPoint y: 442, endPoint x: 677, endPoint y: 456, distance: 223.0
click at [900, 435] on div "Roll Calves/ Rack Calf Stretch MOVEMENT None REGULATE Manual TRACKING 10 REPS #…" at bounding box center [677, 417] width 1354 height 35
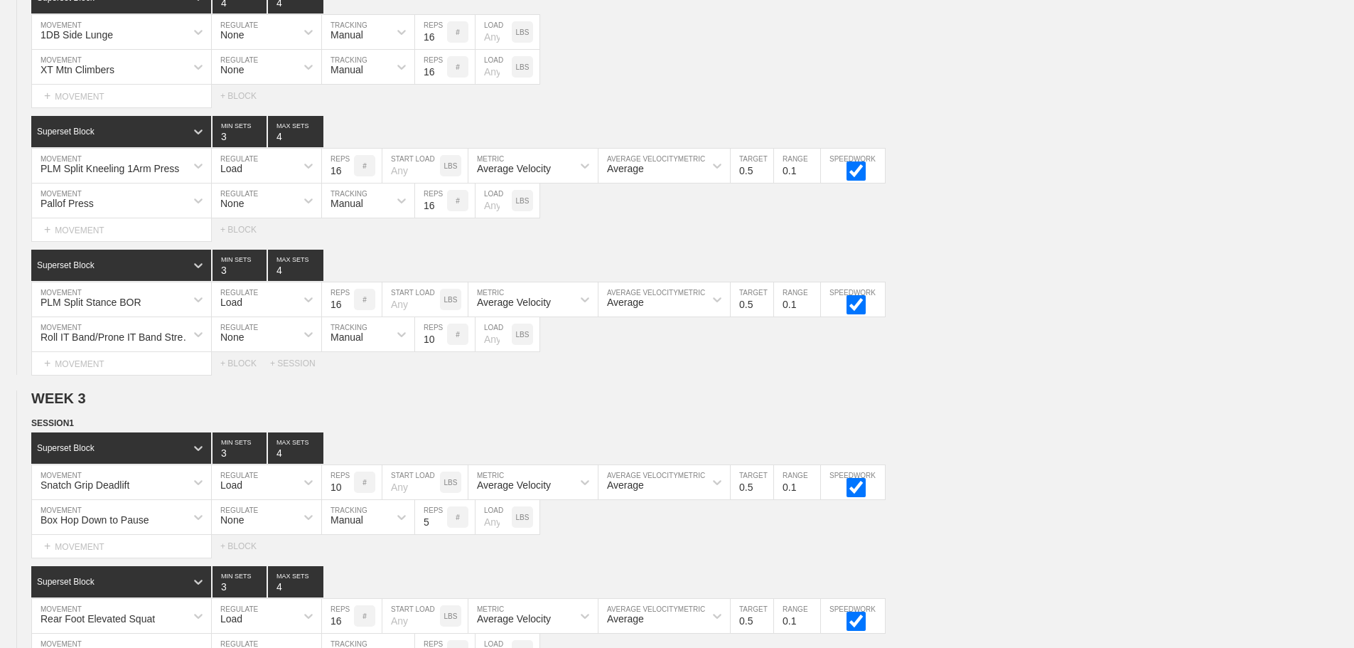
scroll to position [3724, 0]
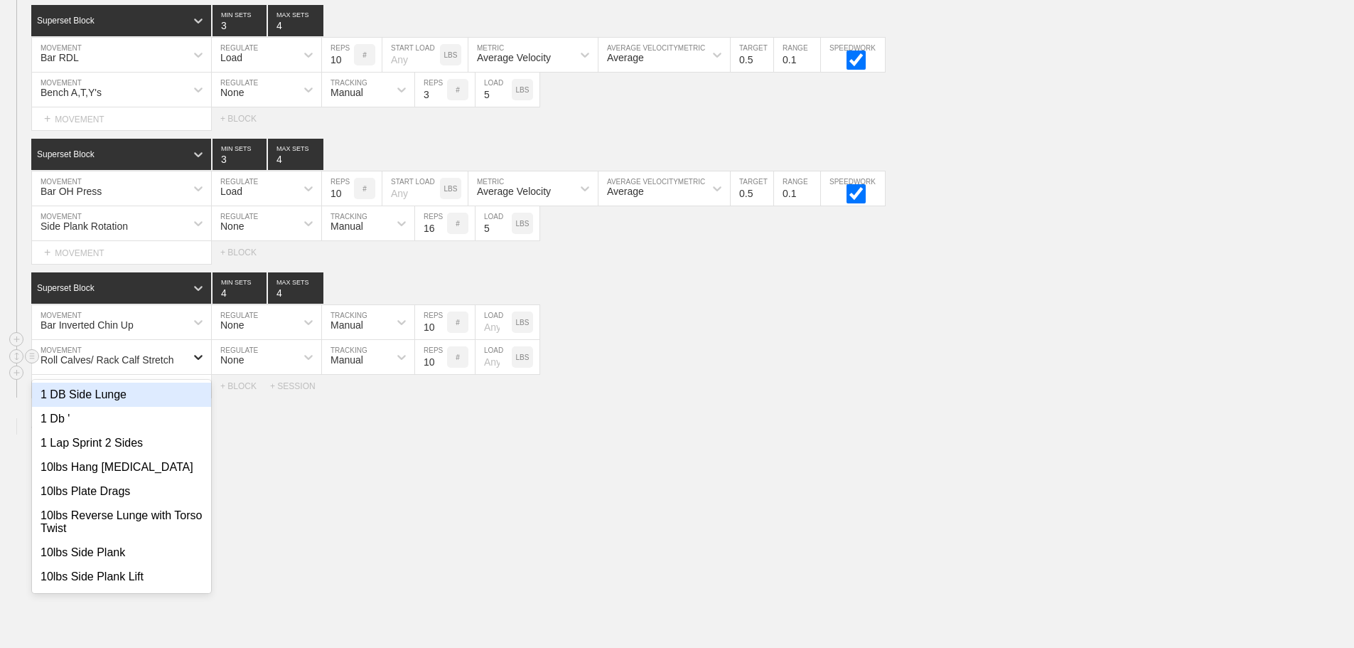
click at [196, 357] on icon at bounding box center [198, 357] width 9 height 5
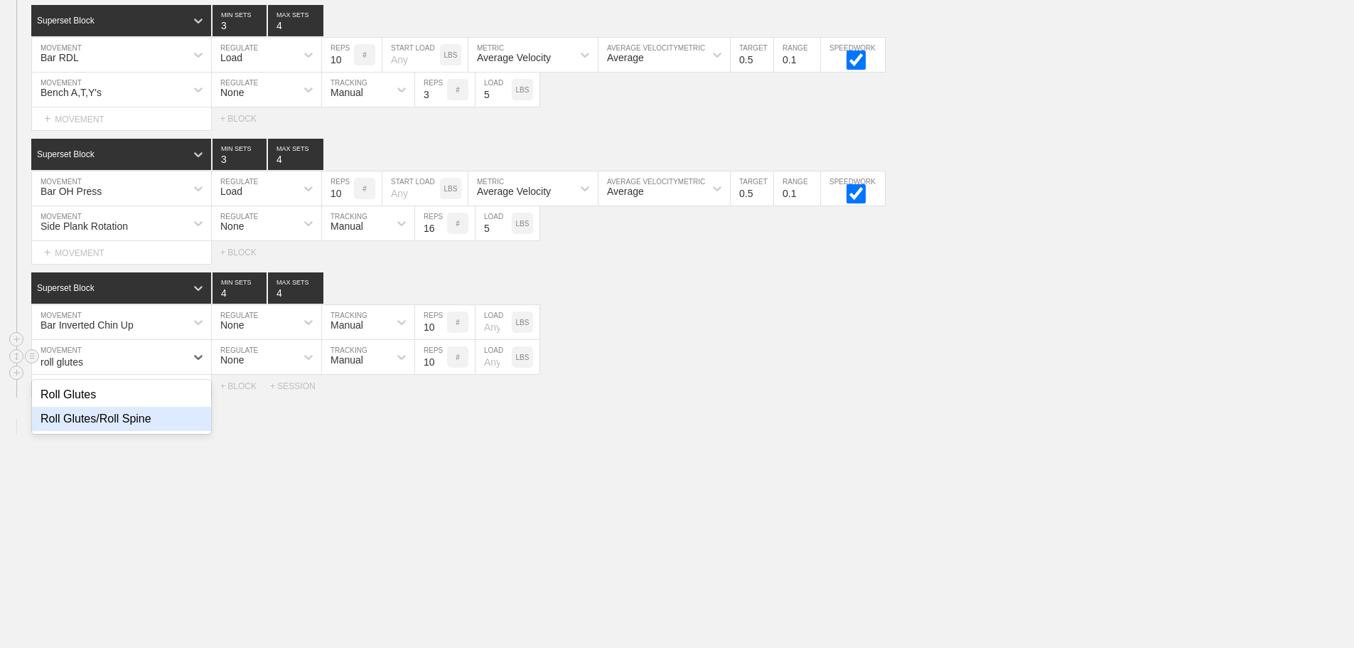
type input "roll glute"
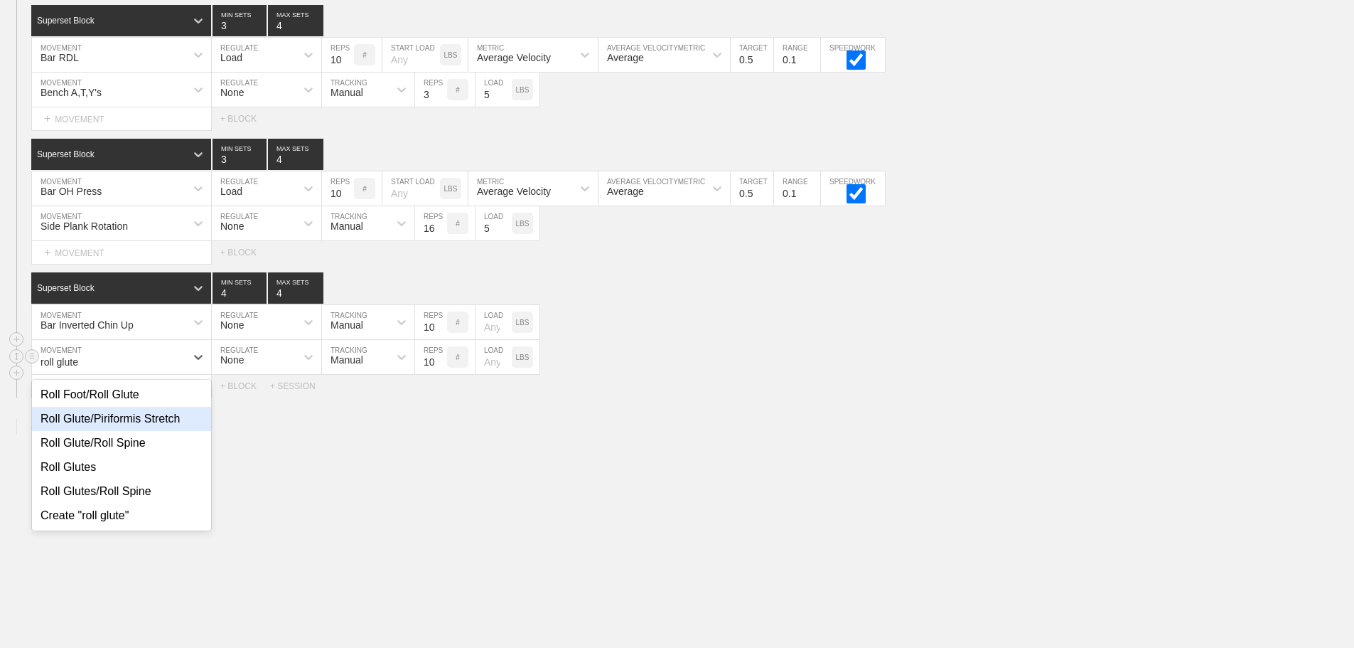
click at [153, 420] on div "Roll Glute/Piriformis Stretch" at bounding box center [121, 419] width 179 height 24
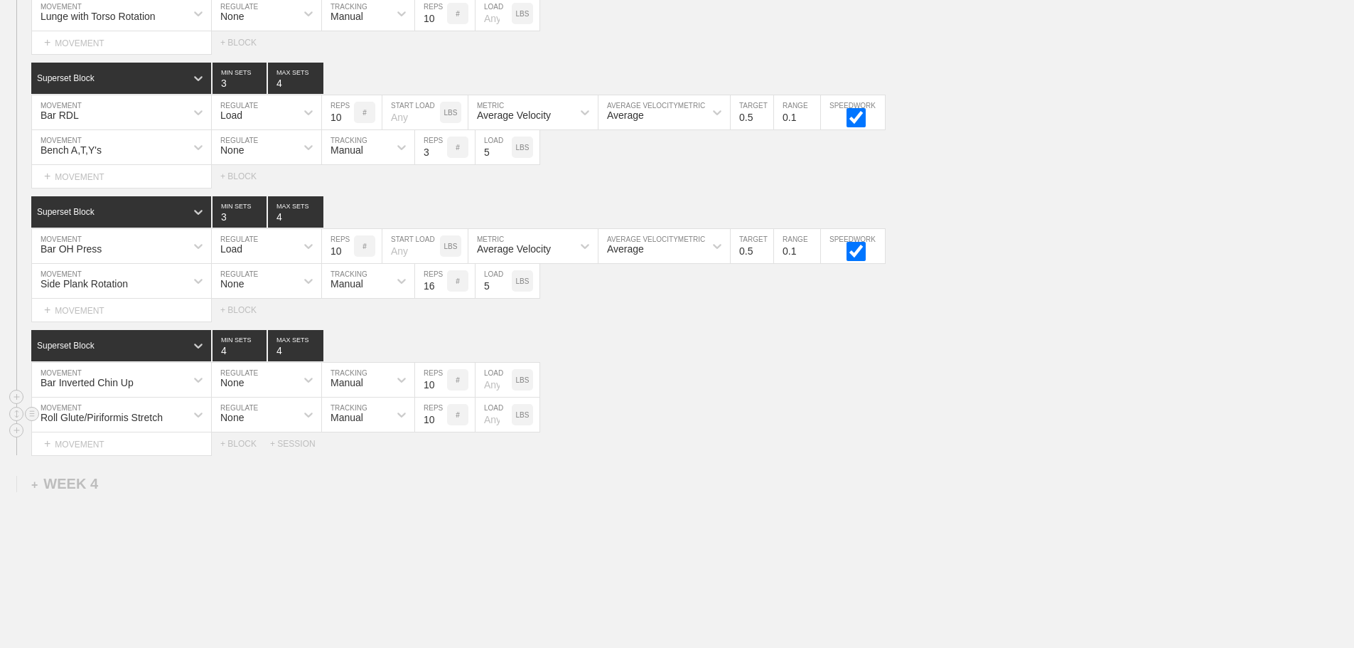
scroll to position [3581, 0]
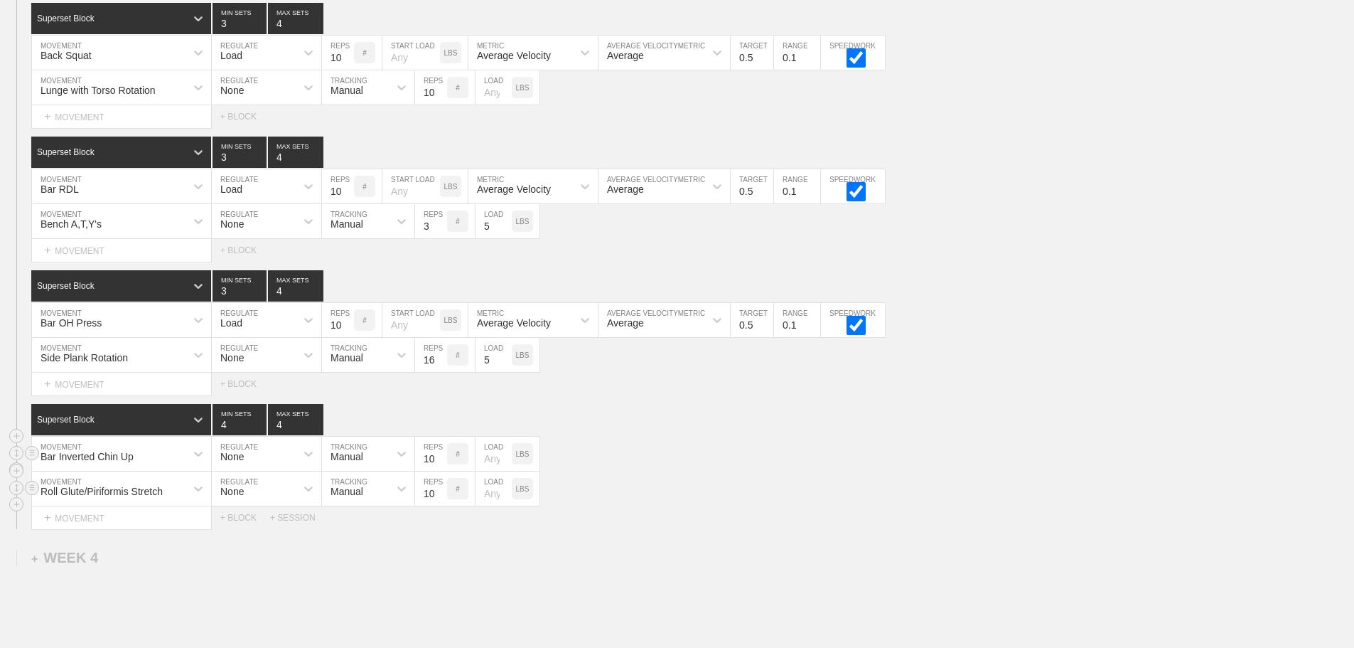
click at [678, 449] on div "Bar Inverted Chin Up MOVEMENT None REGULATE Manual TRACKING 10 REPS # LOAD LBS" at bounding box center [677, 453] width 1354 height 35
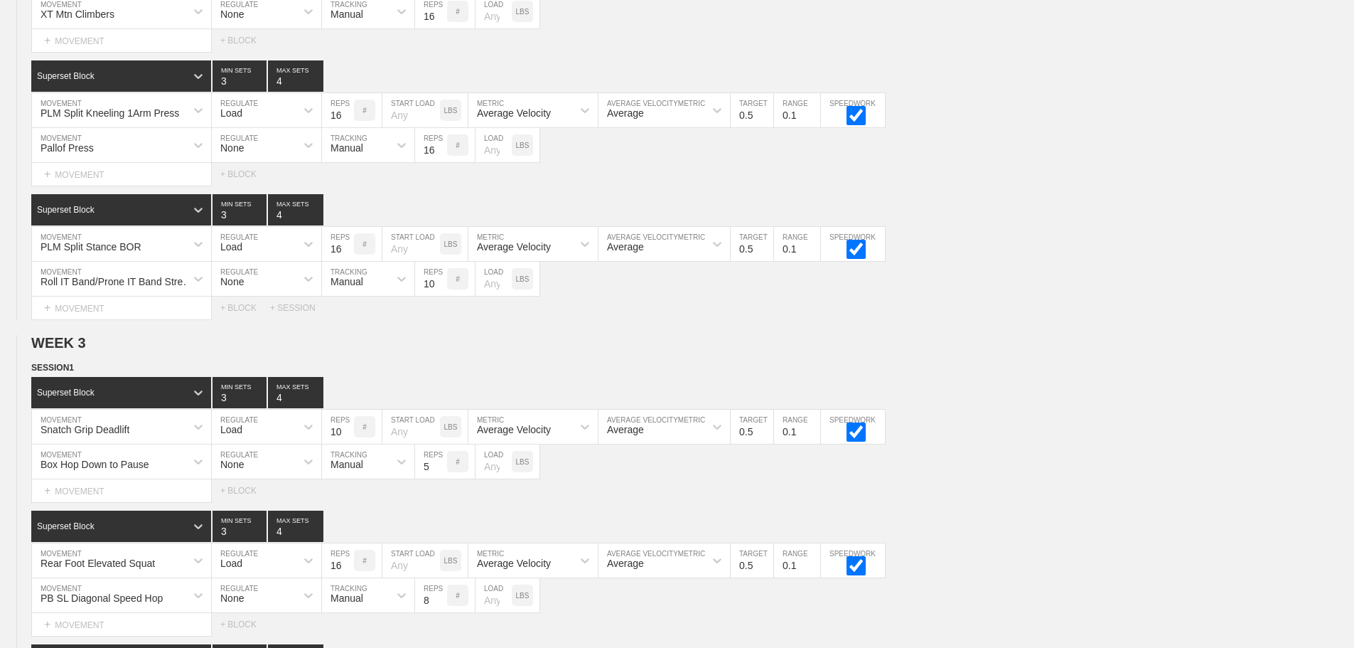
scroll to position [2657, 0]
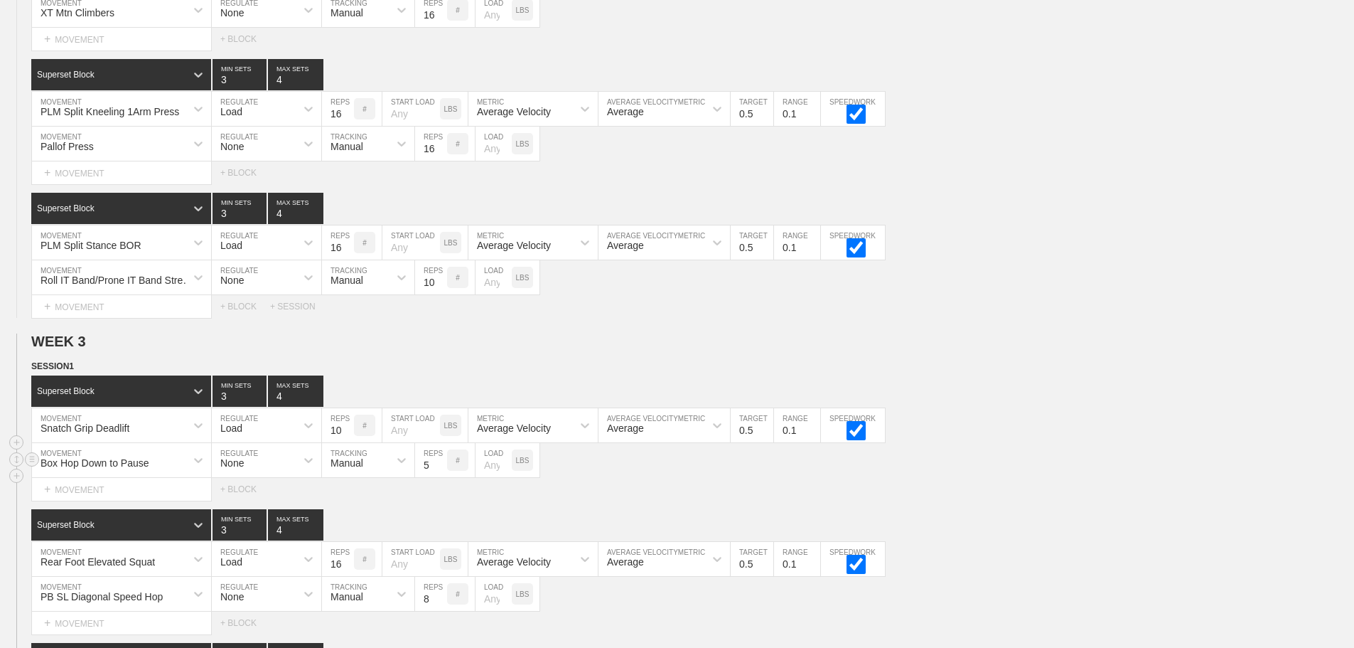
click at [1004, 478] on div "Box Hop Down to Pause MOVEMENT None REGULATE Manual TRACKING 5 REPS # LOAD LBS" at bounding box center [677, 460] width 1354 height 35
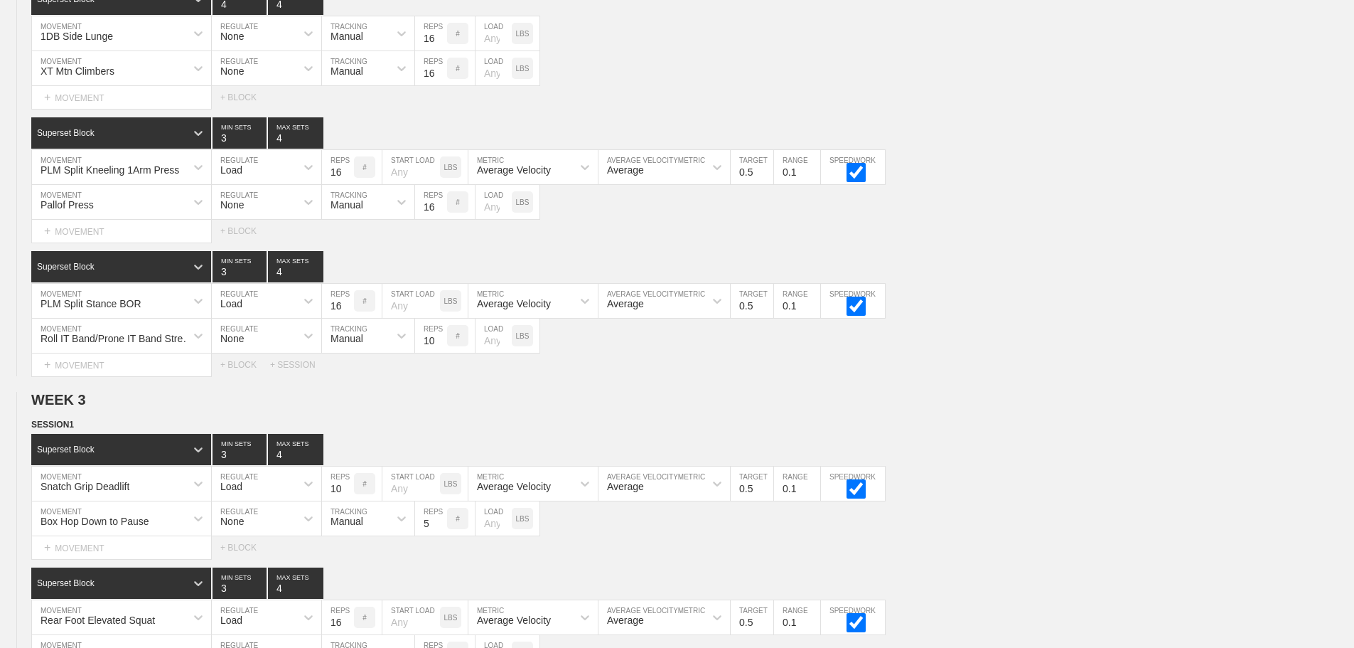
scroll to position [3724, 0]
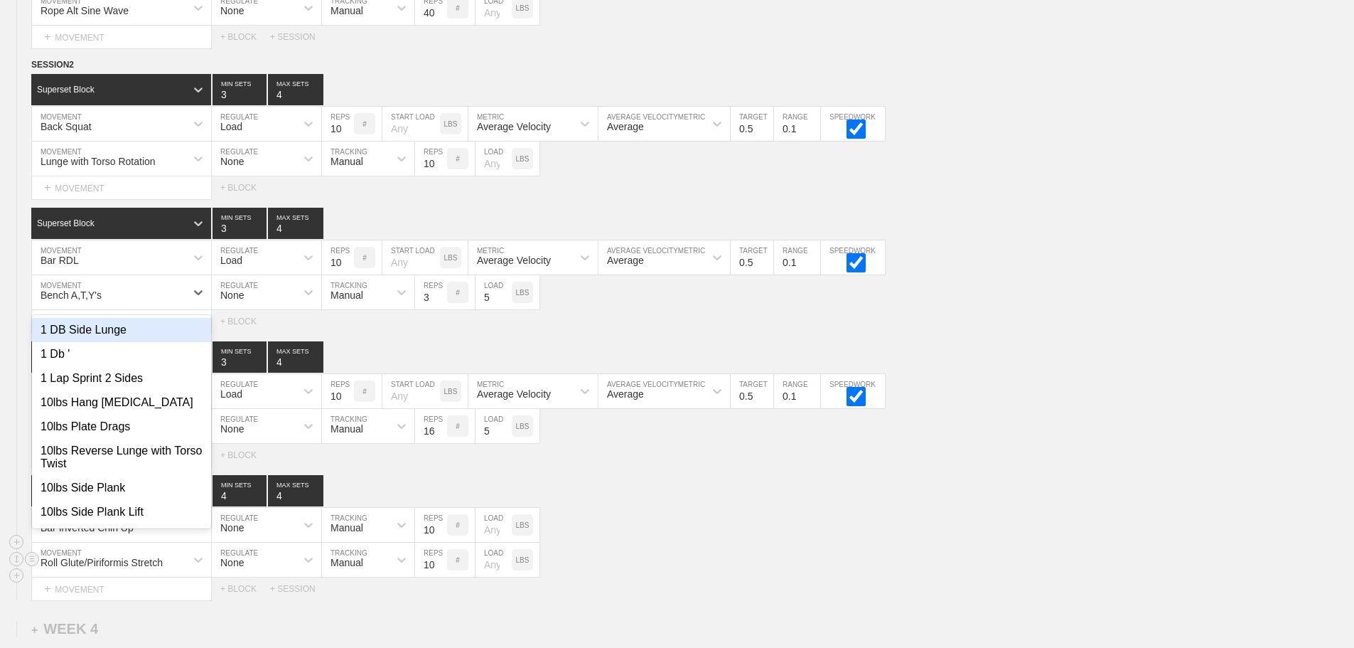
click at [117, 301] on div "Bench A,T,Y's" at bounding box center [109, 292] width 154 height 24
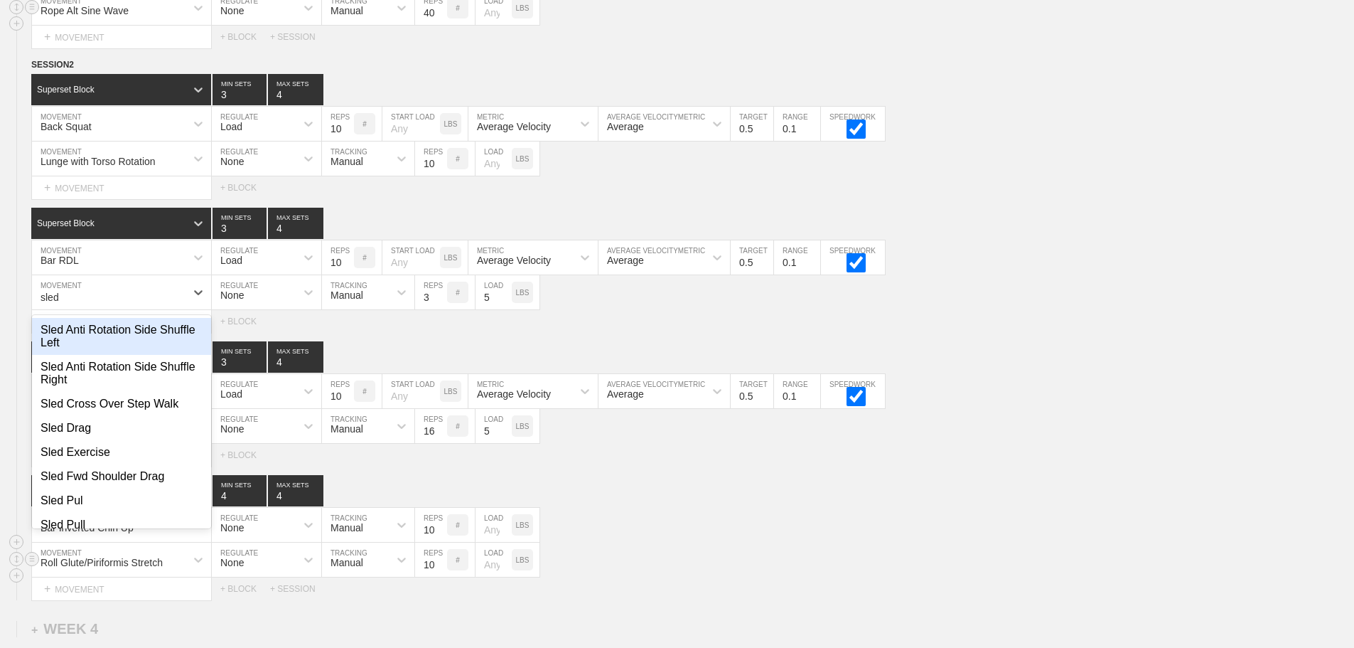
type input "sled"
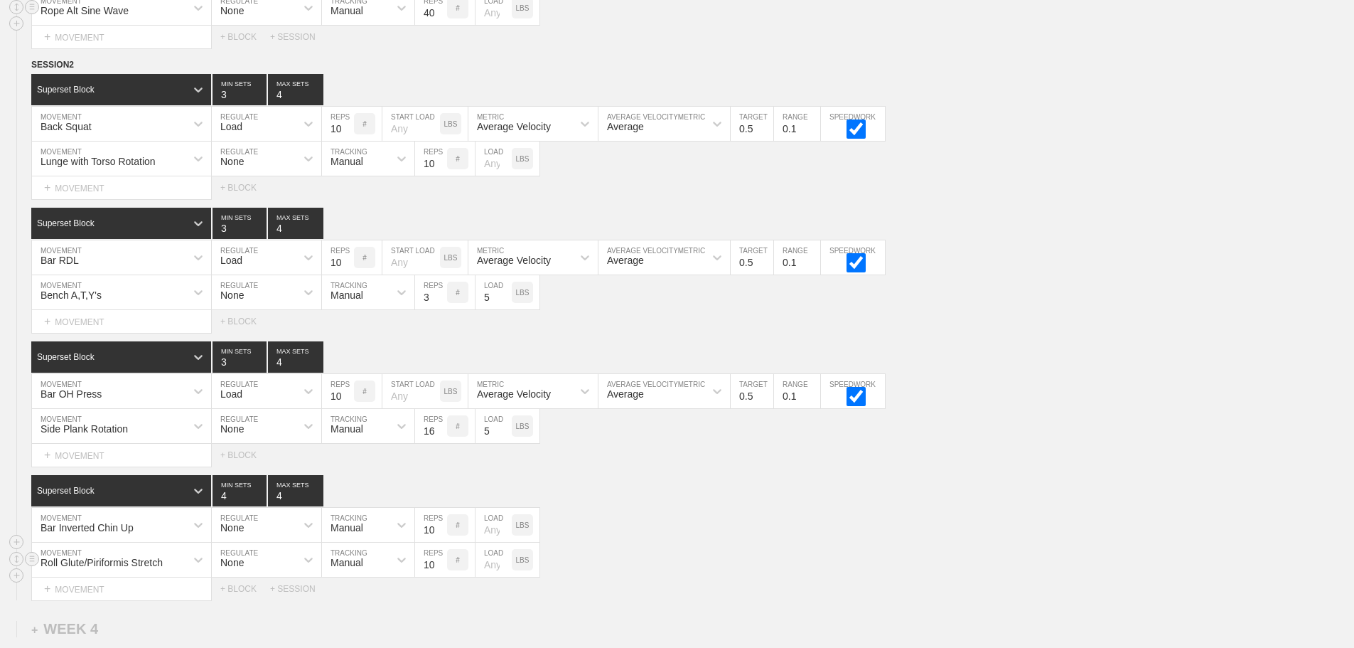
scroll to position [1806, 0]
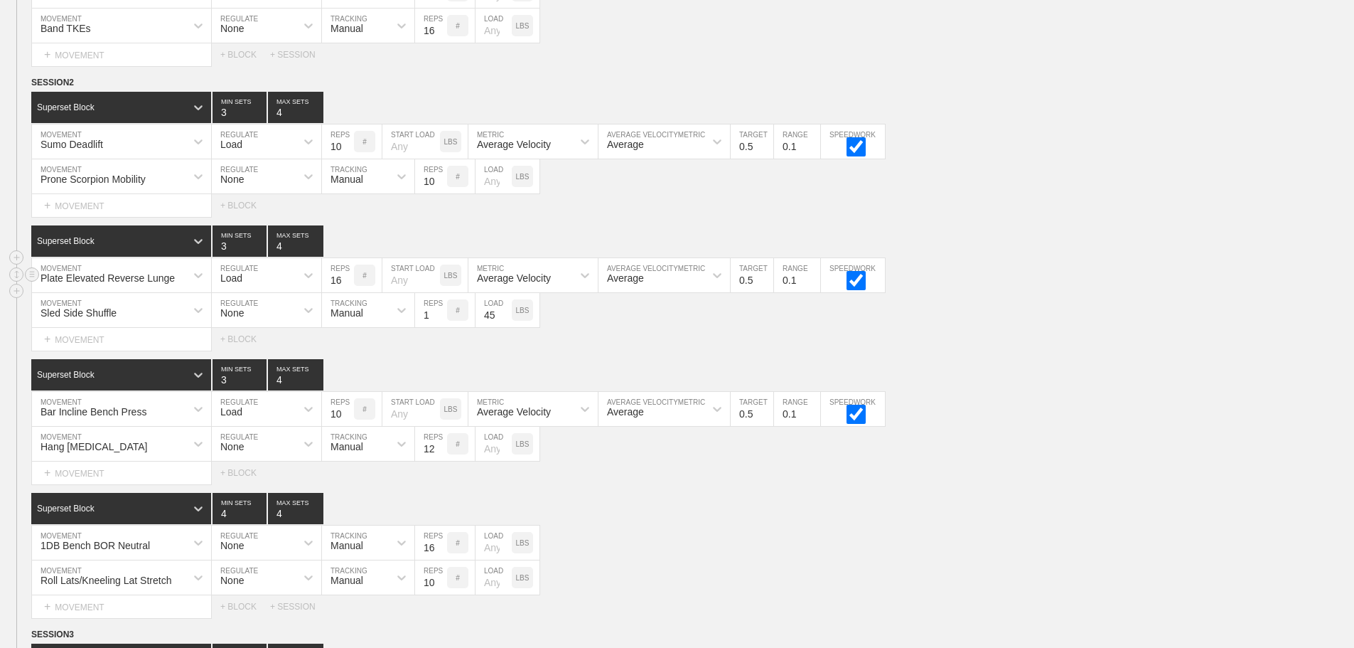
click at [1047, 293] on div "Plate Elevated Reverse Lunge MOVEMENT Load REGULATE 16 REPS # START LOAD LBS Av…" at bounding box center [677, 275] width 1354 height 35
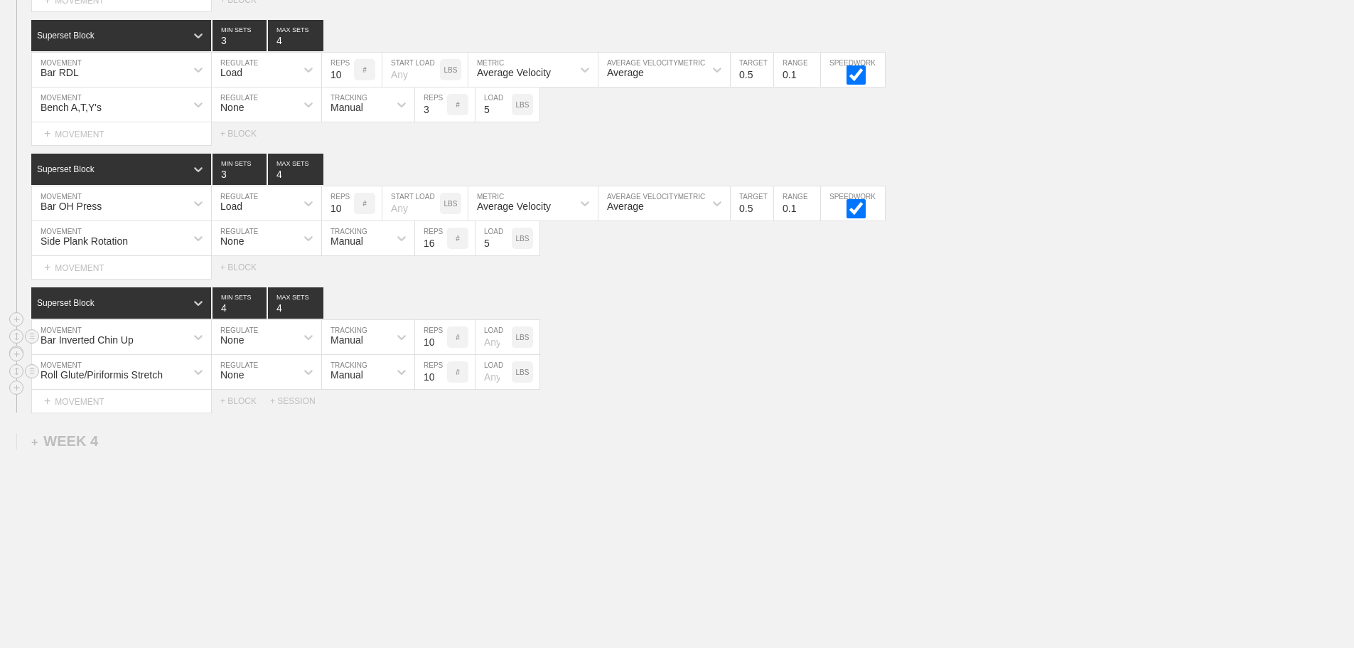
scroll to position [3652, 0]
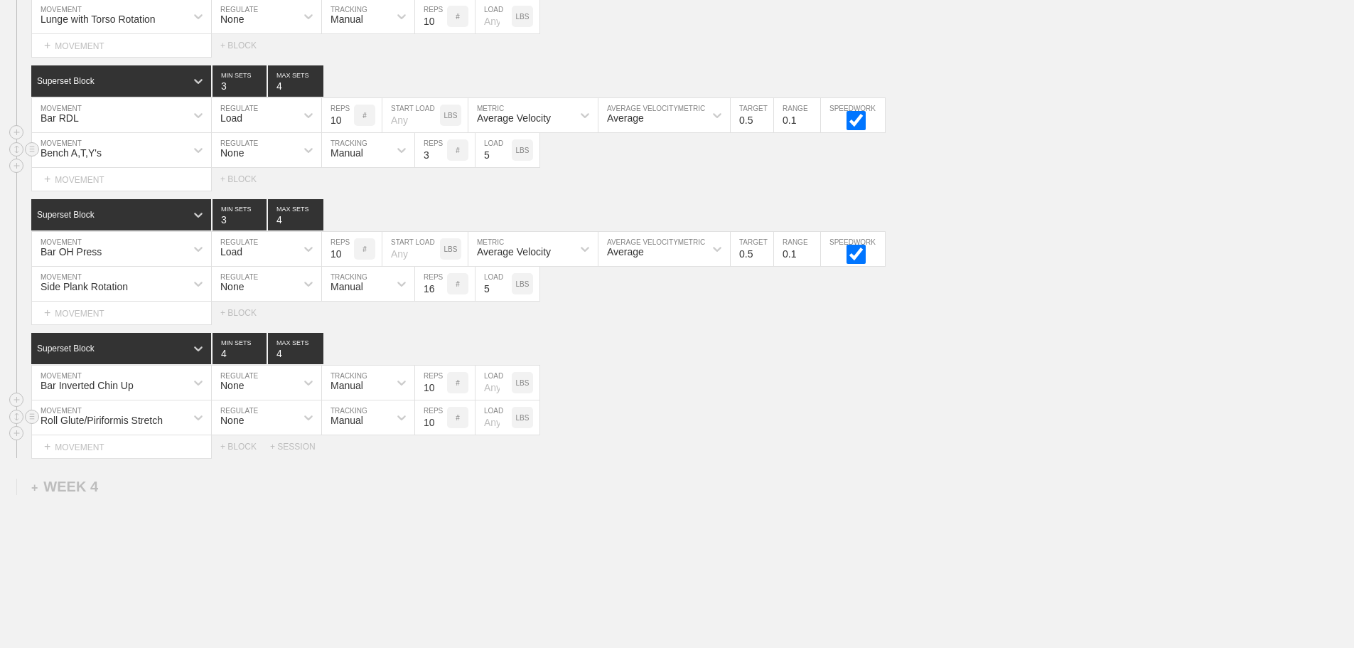
click at [114, 162] on div "Bench A,T,Y's" at bounding box center [109, 150] width 154 height 24
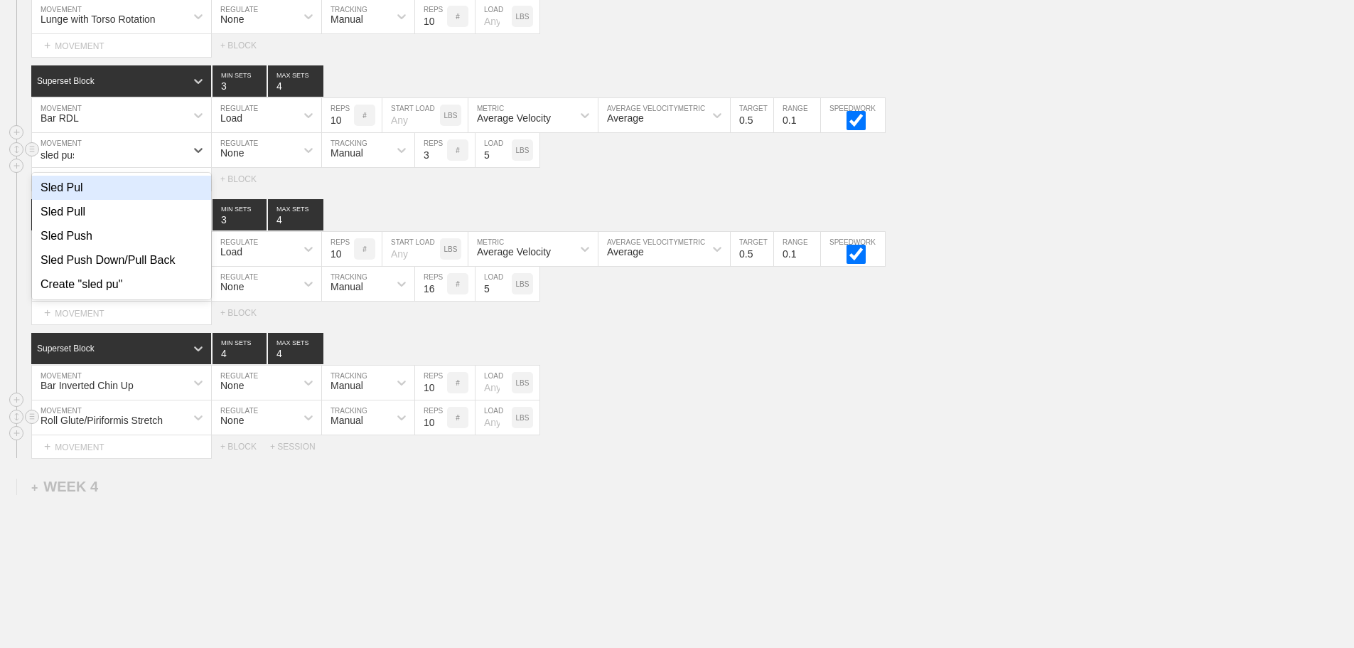
type input "sled push"
click at [93, 200] on div "Sled Push" at bounding box center [121, 188] width 179 height 24
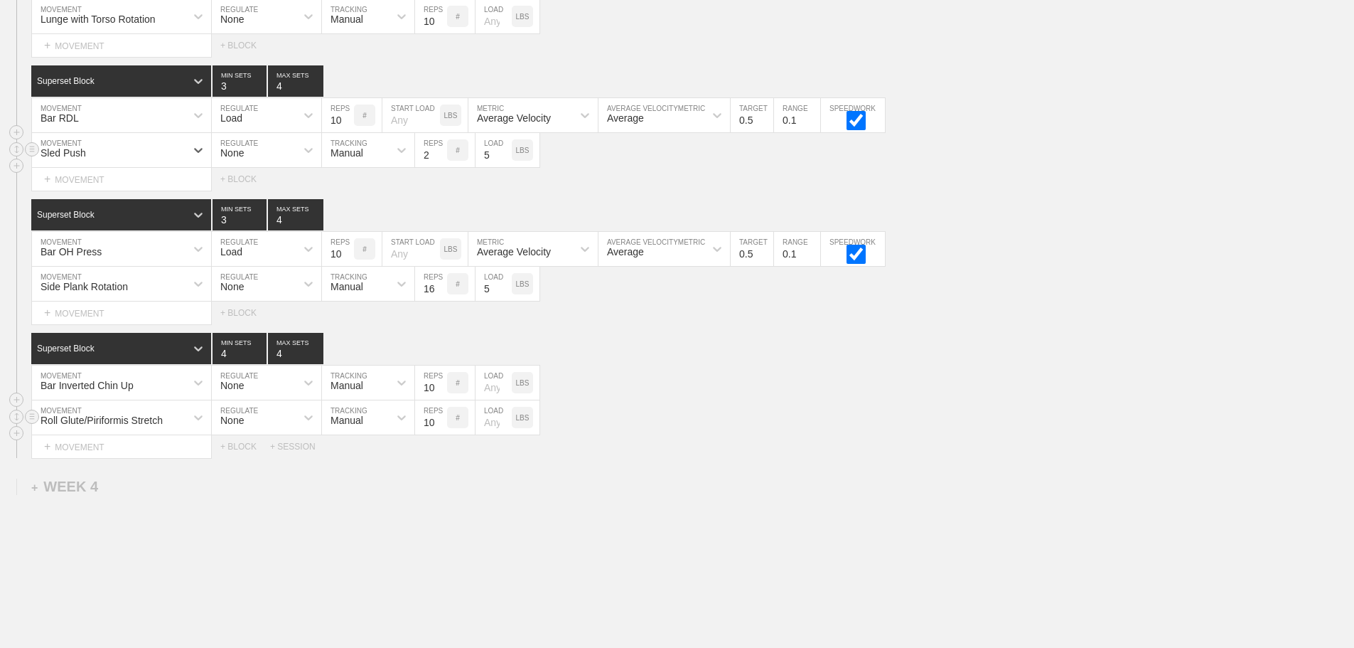
click at [439, 167] on input "2" at bounding box center [431, 150] width 32 height 34
click at [439, 167] on input "1" at bounding box center [431, 150] width 32 height 34
type input "1"
click at [439, 167] on input "1" at bounding box center [431, 150] width 32 height 34
click at [497, 162] on input "5" at bounding box center [494, 150] width 36 height 34
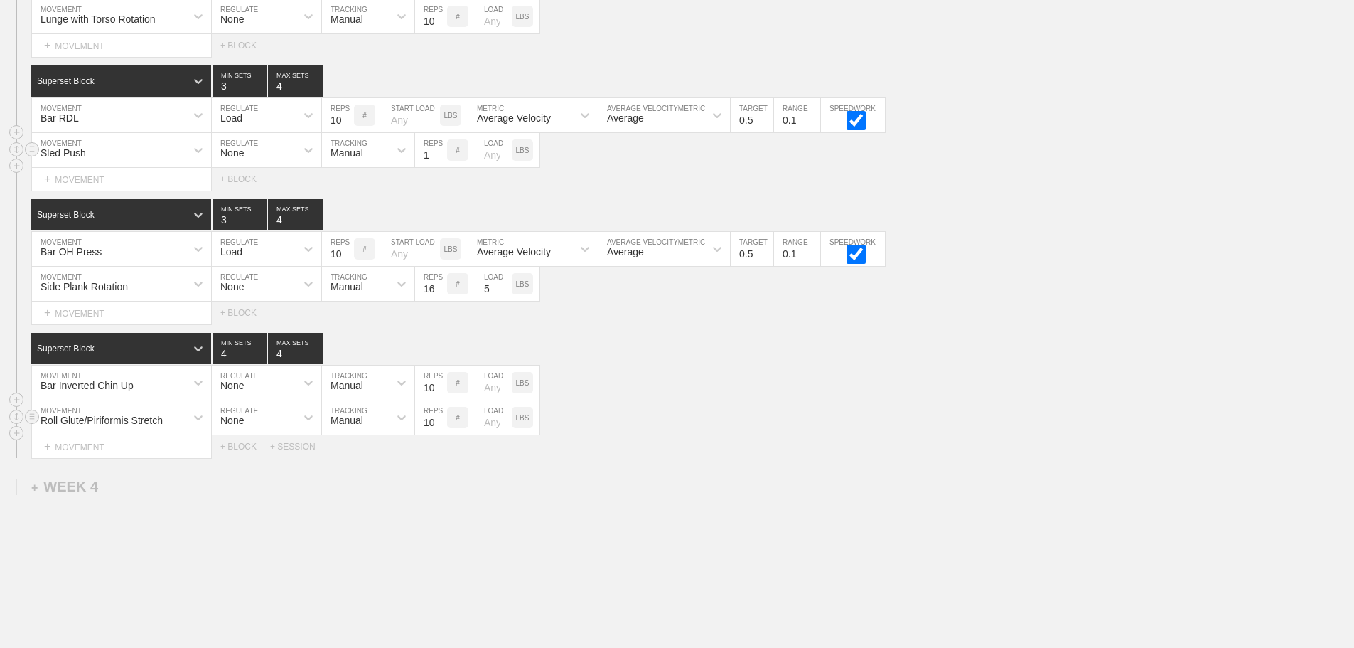
type input "7"
type input "90"
click at [681, 435] on div "Roll Glute/Piriformis Stretch MOVEMENT None REGULATE Manual TRACKING 10 REPS # …" at bounding box center [677, 417] width 1354 height 35
click at [725, 429] on div "Roll Glute/Piriformis Stretch MOVEMENT None REGULATE Manual TRACKING 10 REPS # …" at bounding box center [677, 417] width 1354 height 35
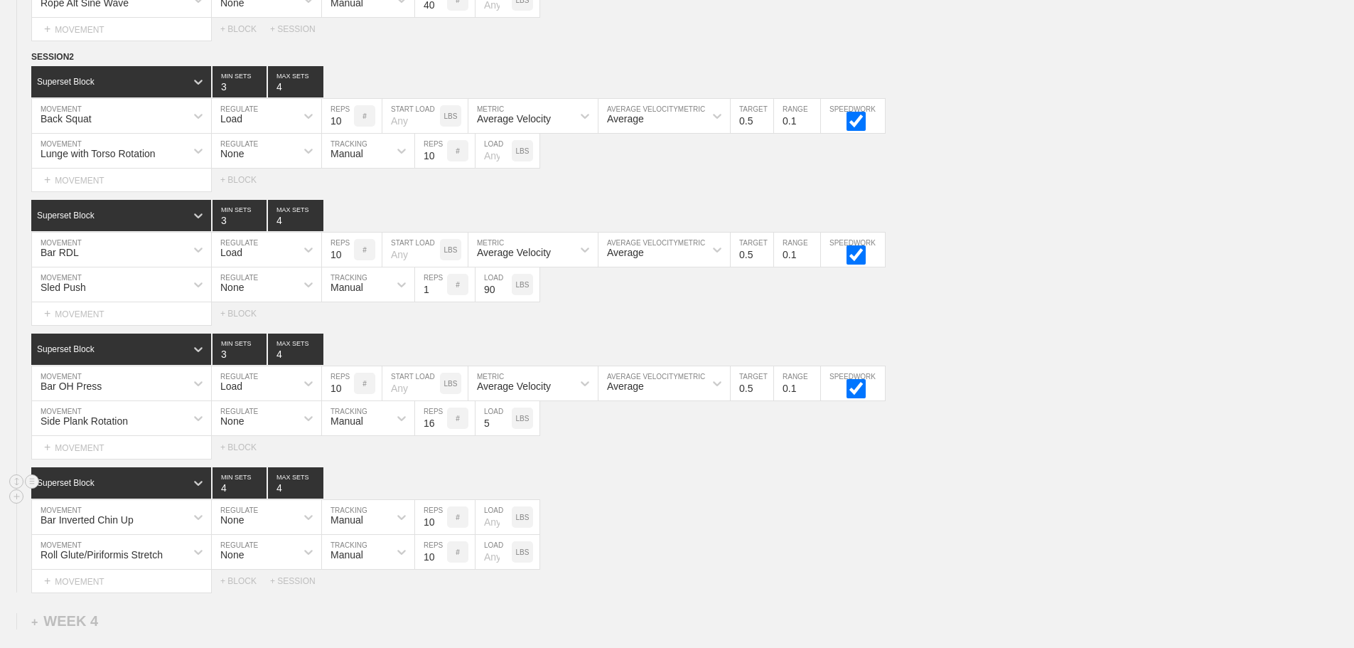
scroll to position [3510, 0]
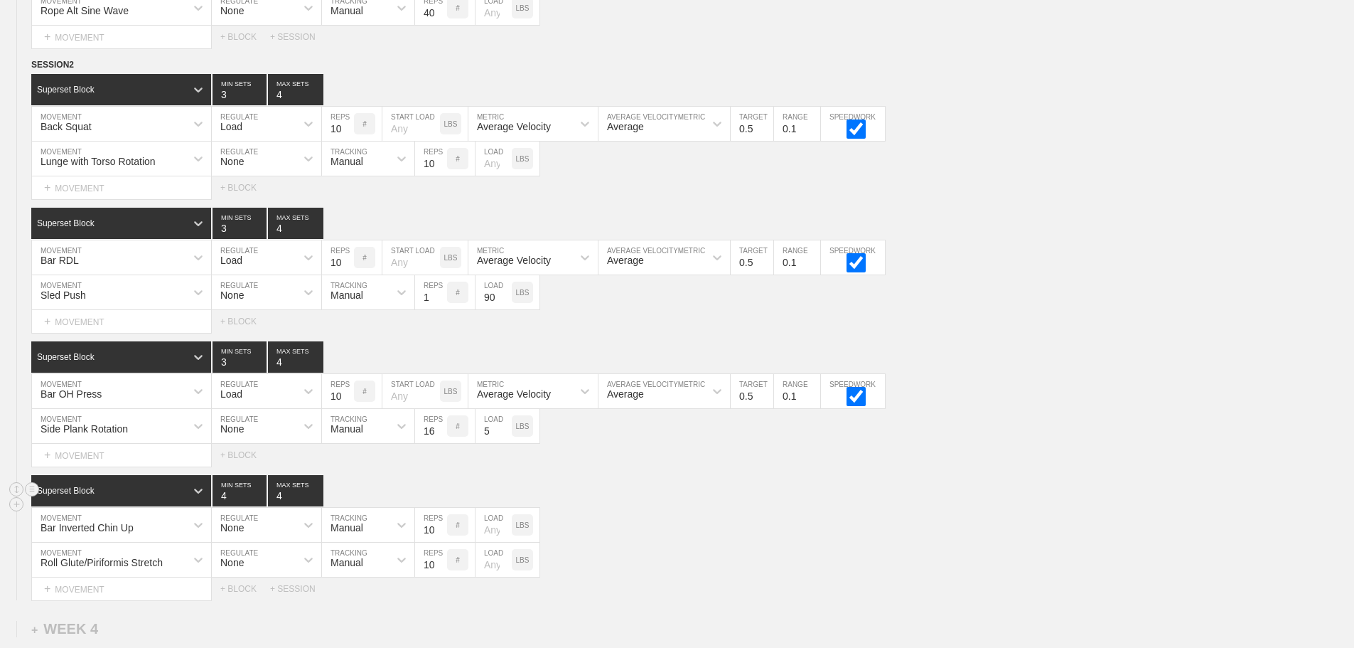
click at [663, 506] on div "Superset Block 4 MIN SETS 4 MAX SETS" at bounding box center [692, 490] width 1323 height 31
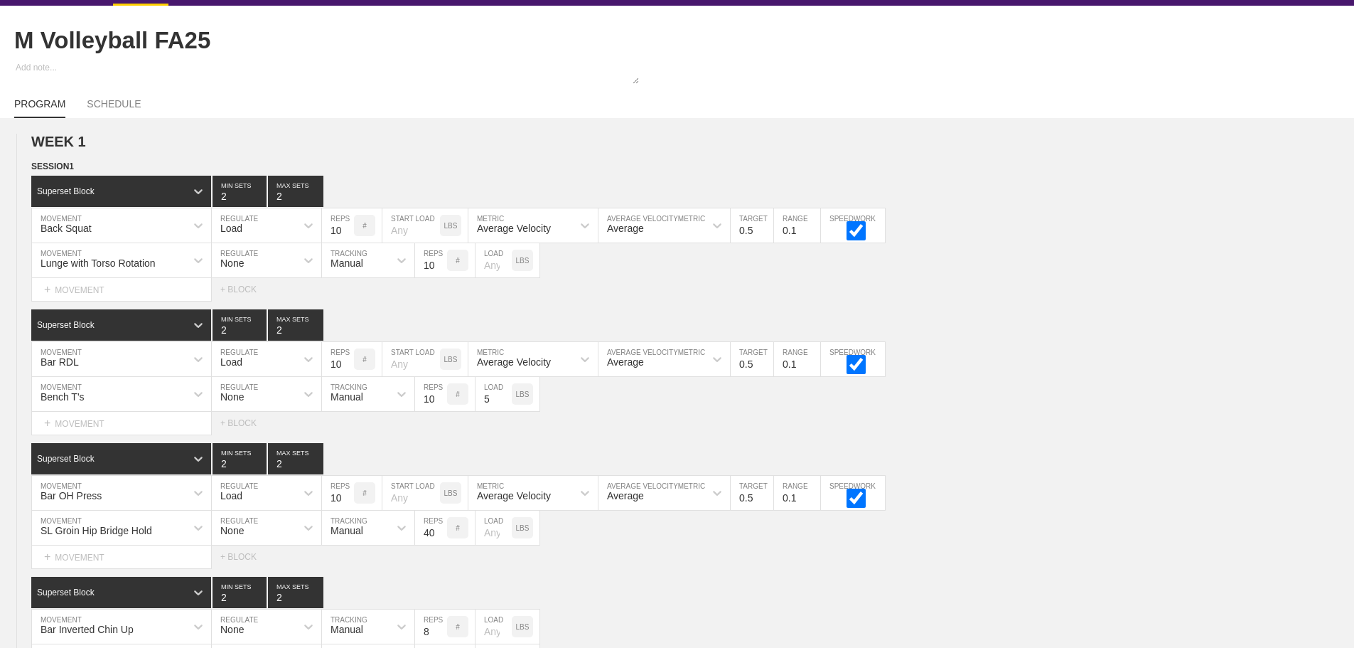
scroll to position [0, 0]
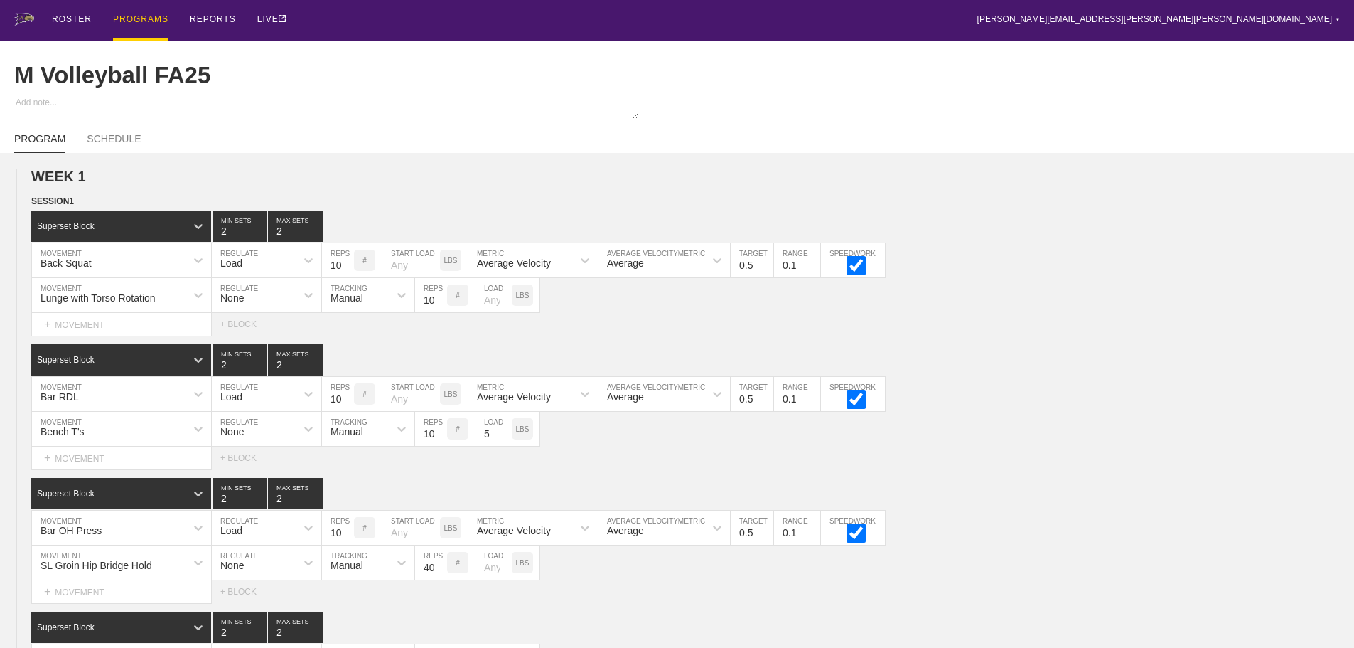
click at [131, 15] on div "PROGRAMS" at bounding box center [140, 20] width 55 height 41
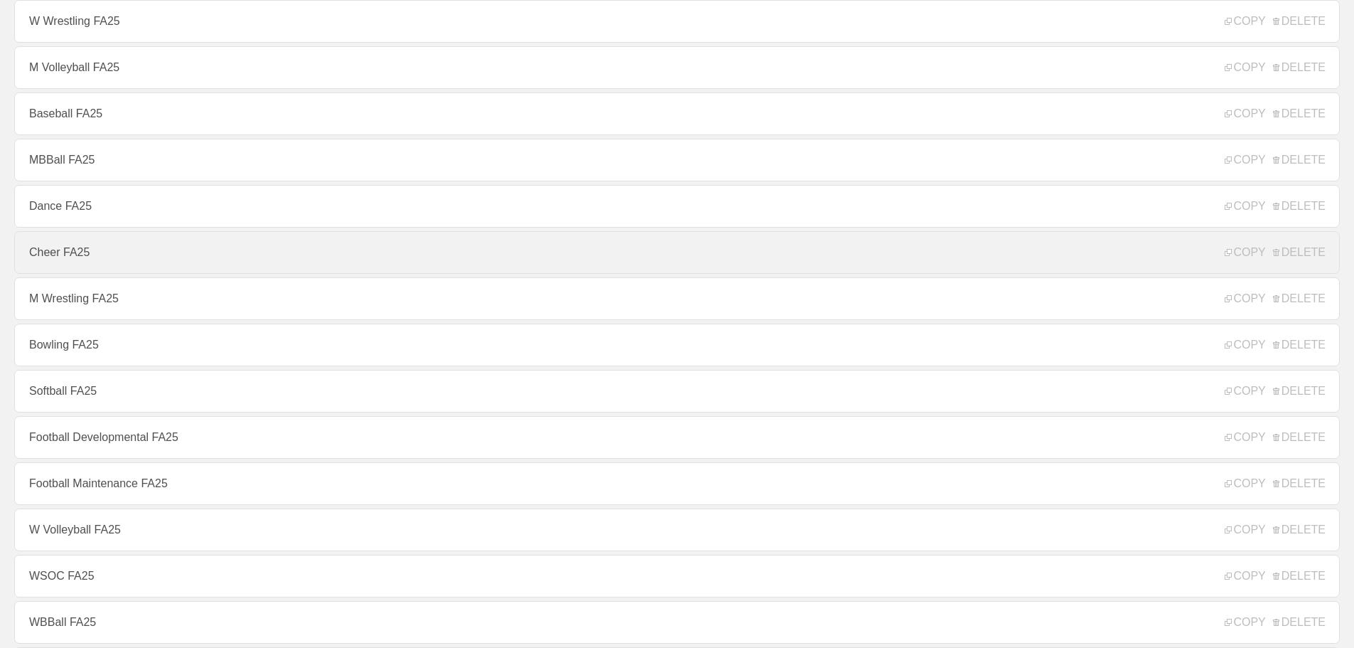
scroll to position [284, 0]
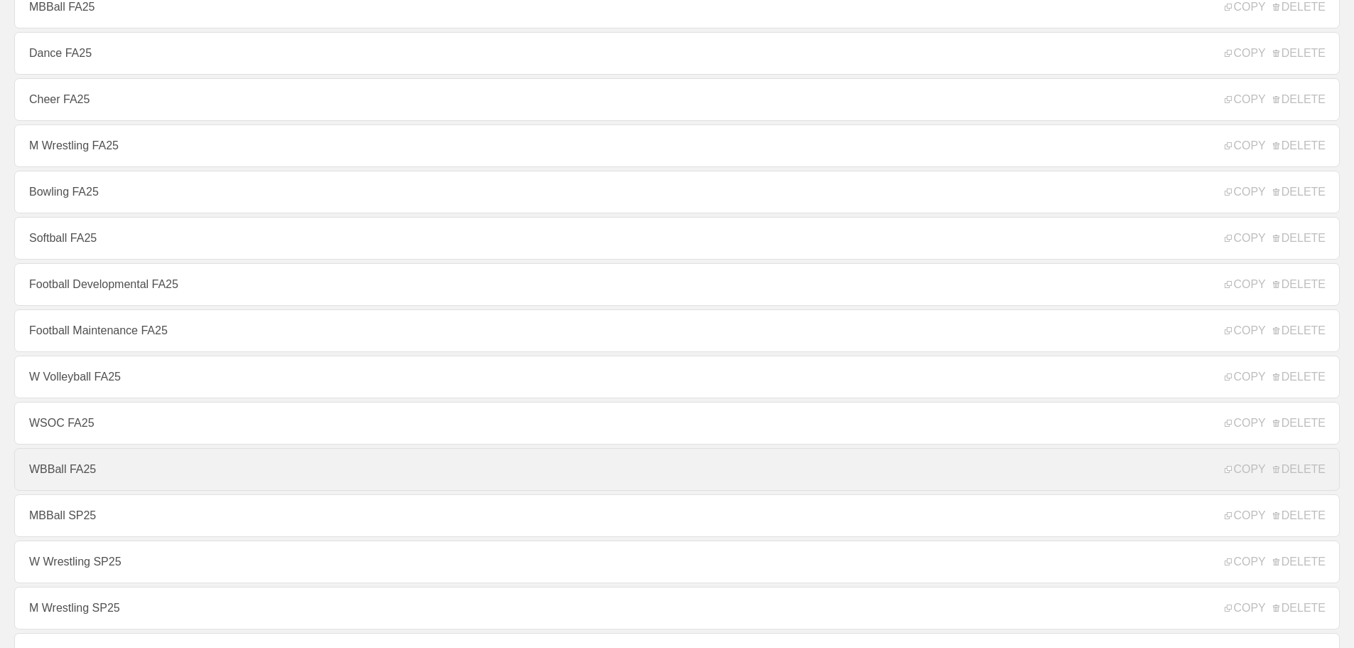
click at [59, 476] on link "WBBall FA25" at bounding box center [677, 469] width 1326 height 43
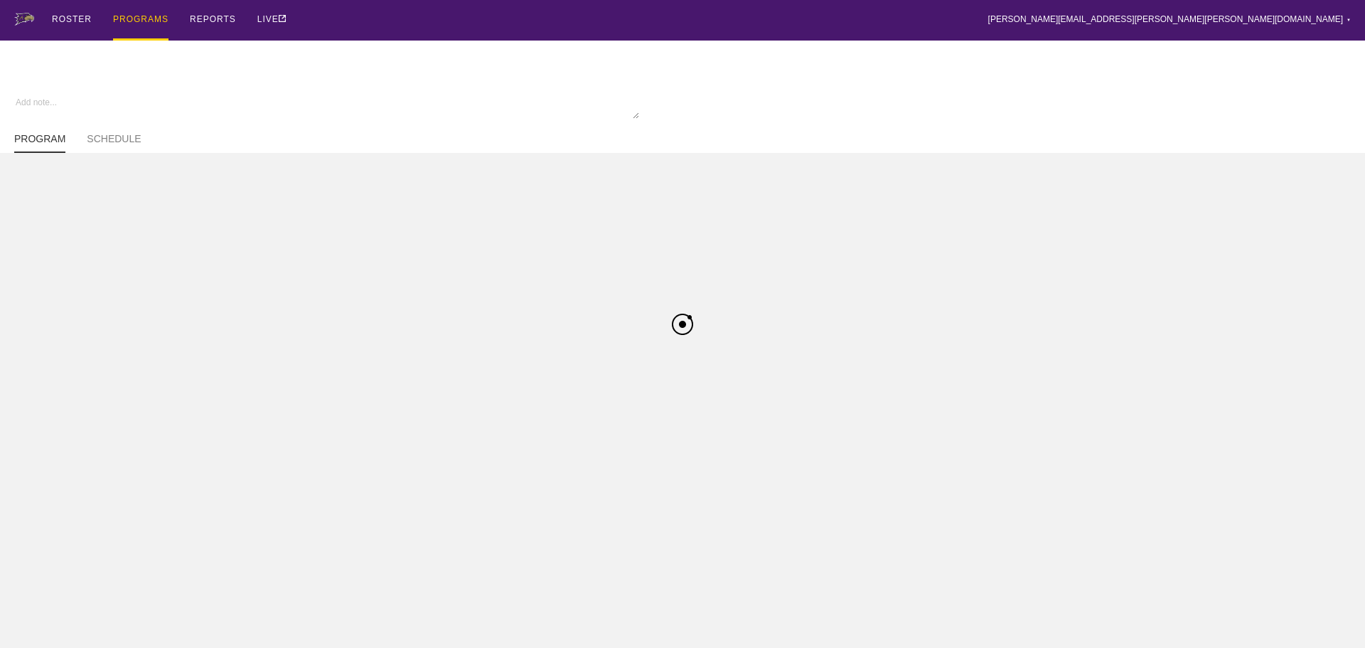
type textarea "x"
type input "WBBall FA25"
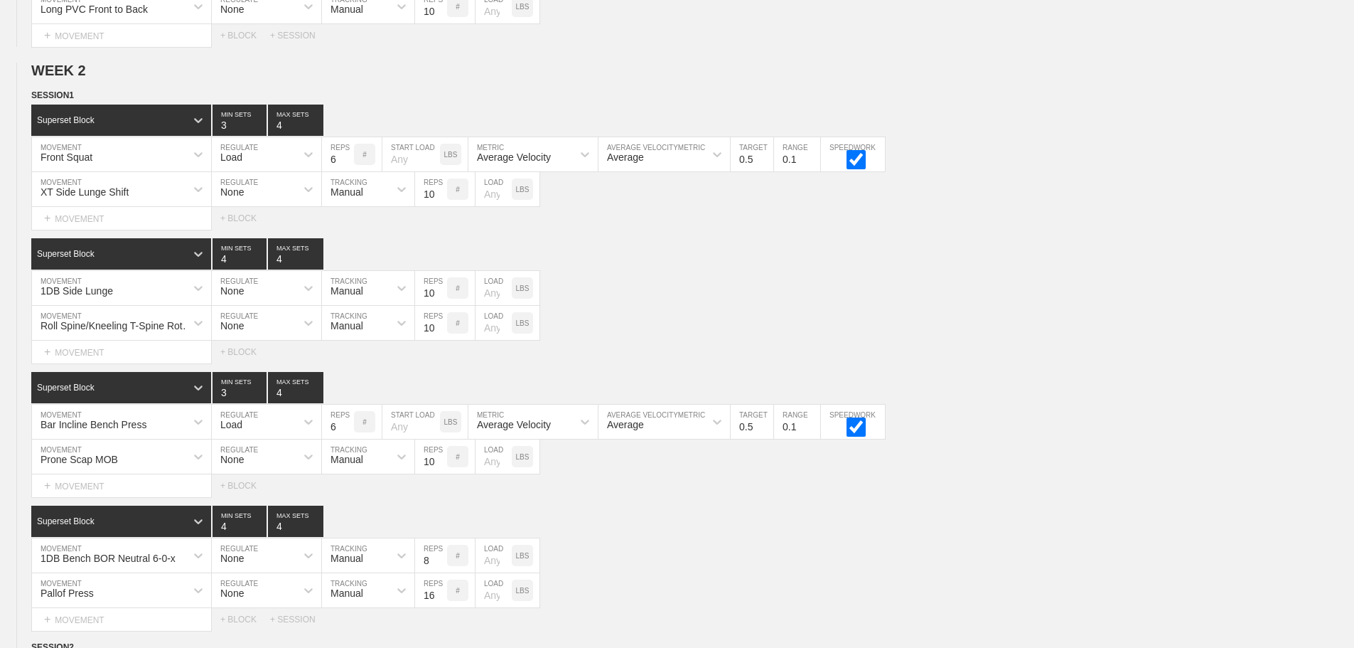
scroll to position [3271, 0]
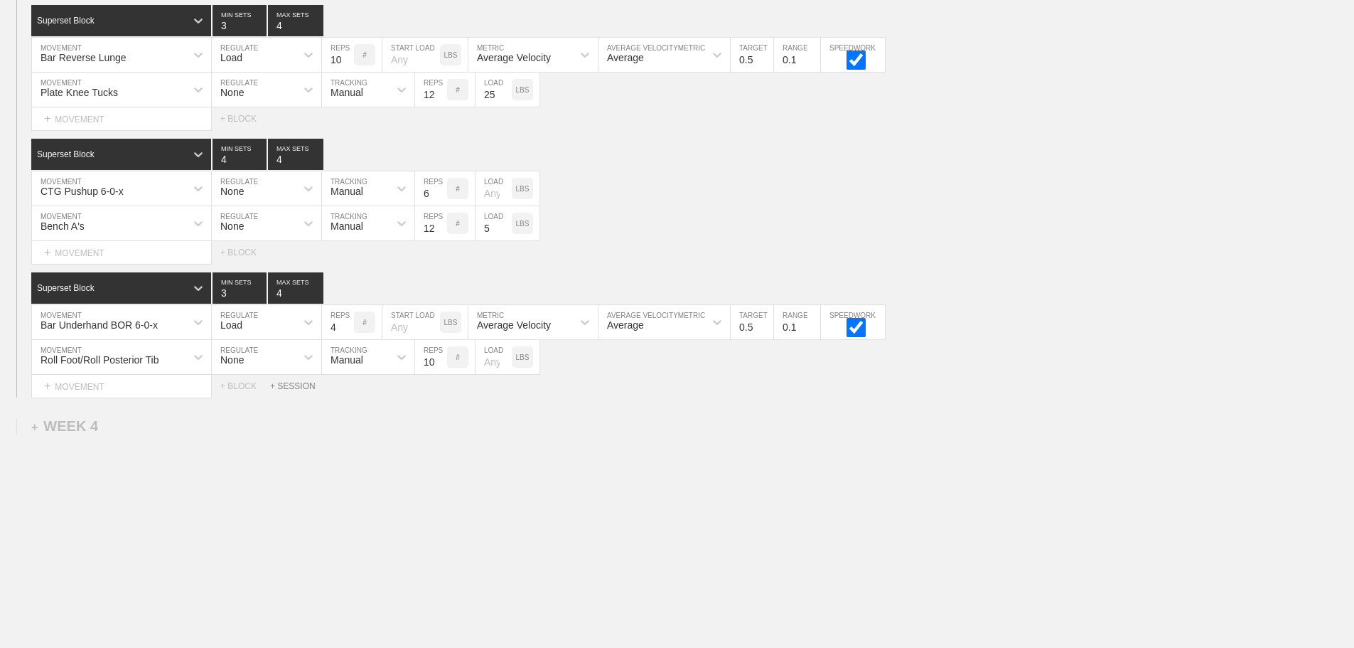
click at [300, 389] on div "+ SESSION" at bounding box center [298, 386] width 57 height 10
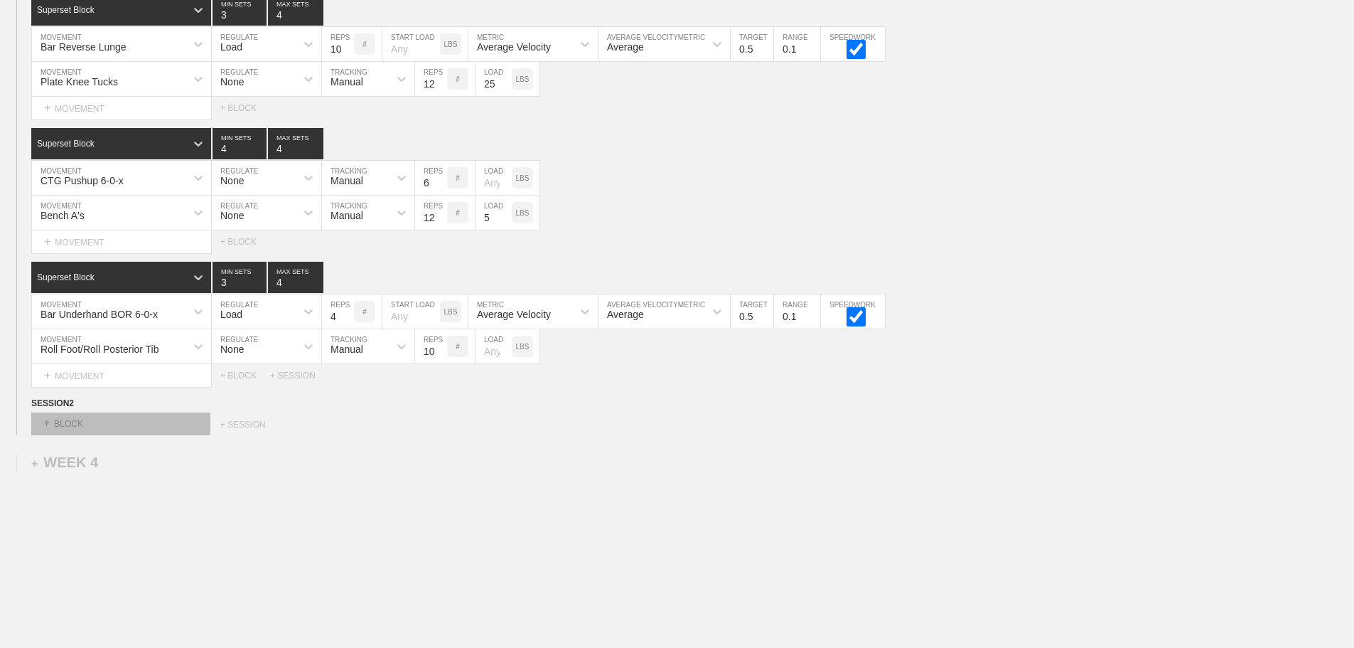
click at [161, 434] on div "+ BLOCK" at bounding box center [120, 423] width 179 height 23
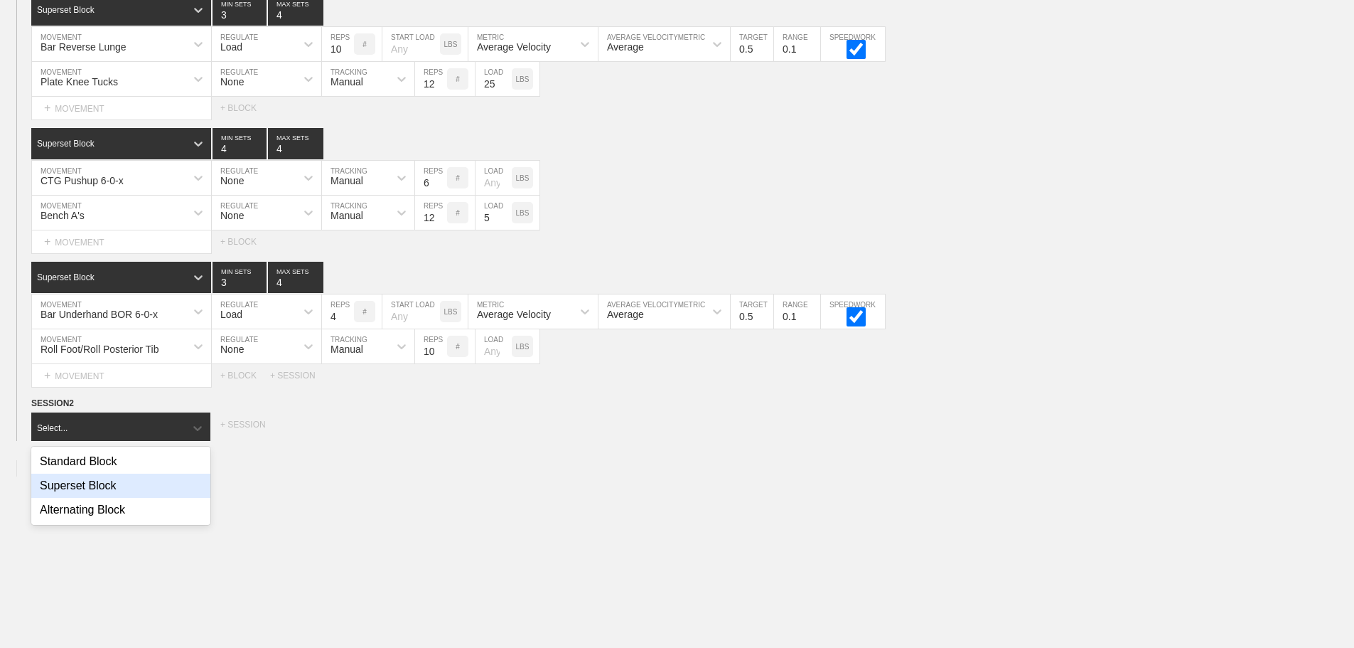
click at [93, 491] on div "Superset Block" at bounding box center [120, 485] width 179 height 24
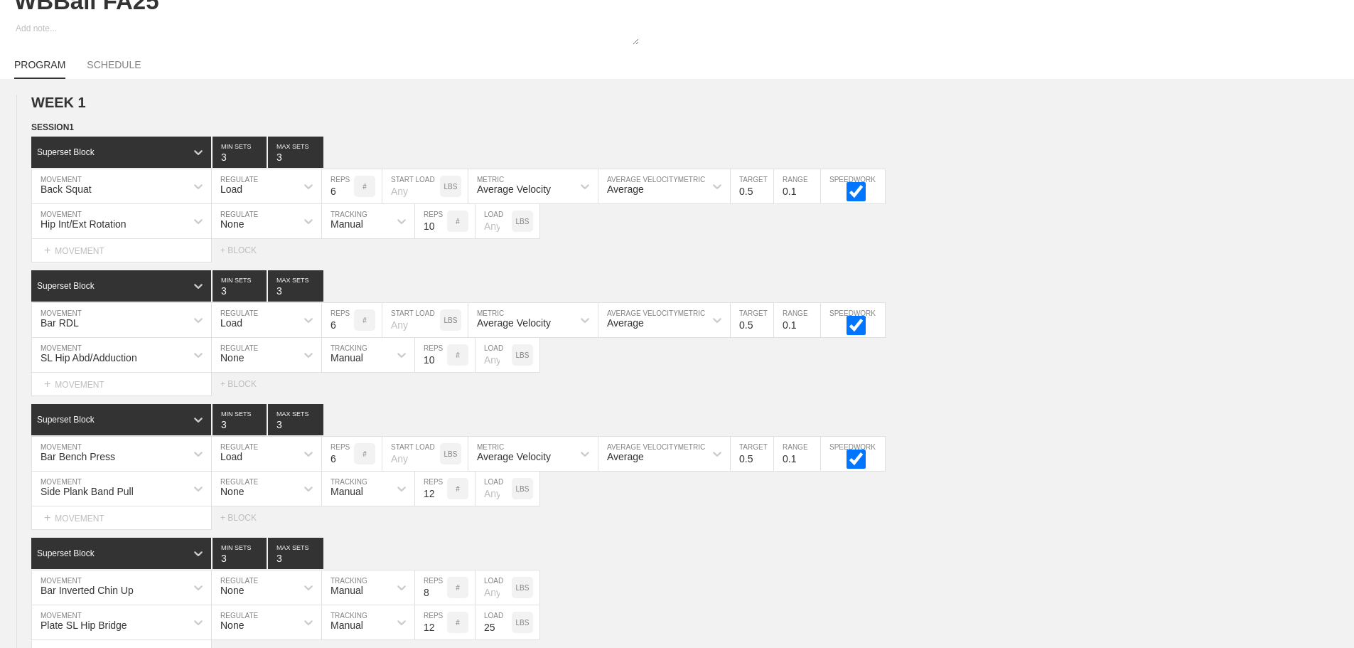
scroll to position [72, 0]
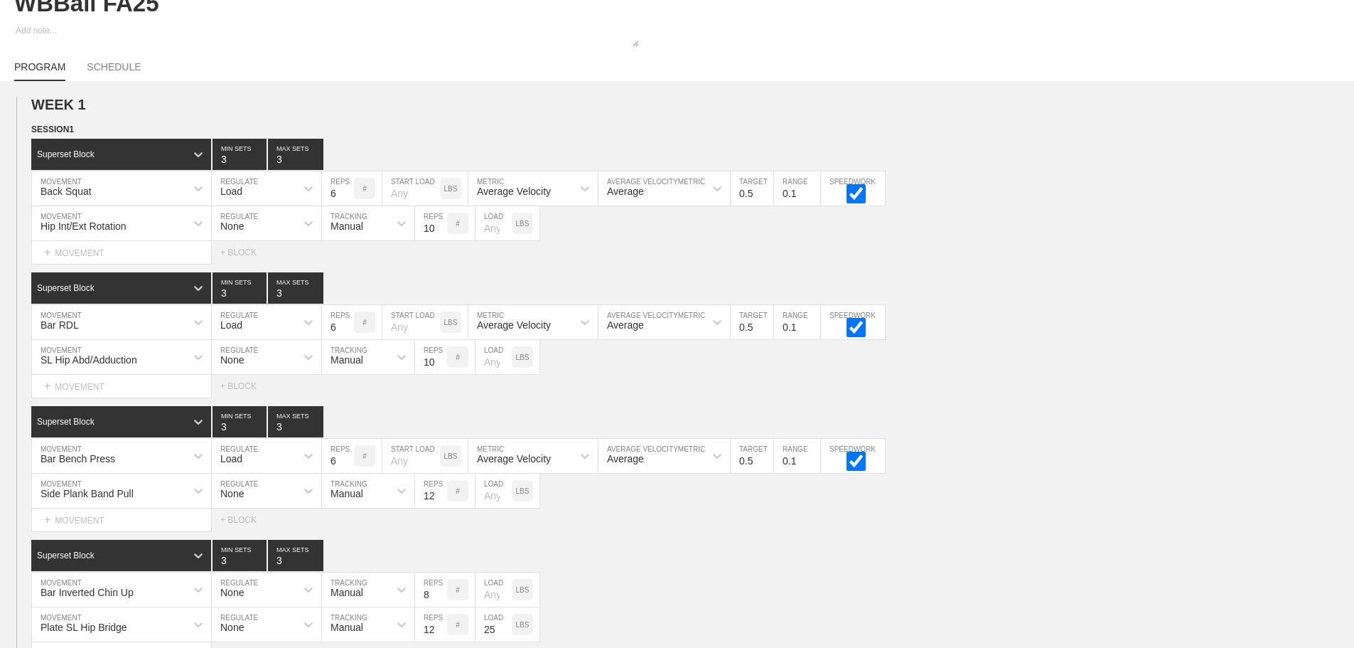
click at [1011, 279] on div "SESSION 1 Superset Block 3 MIN SETS 3 MAX SETS DUPLICATE INSERT MOVEMENT AFTER …" at bounding box center [677, 393] width 1354 height 542
click at [29, 138] on circle at bounding box center [32, 130] width 16 height 16
click at [85, 153] on div "DUPLICATE" at bounding box center [100, 156] width 114 height 21
click at [1151, 431] on div "Superset Block 3 MIN SETS 3 MAX SETS" at bounding box center [692, 421] width 1323 height 31
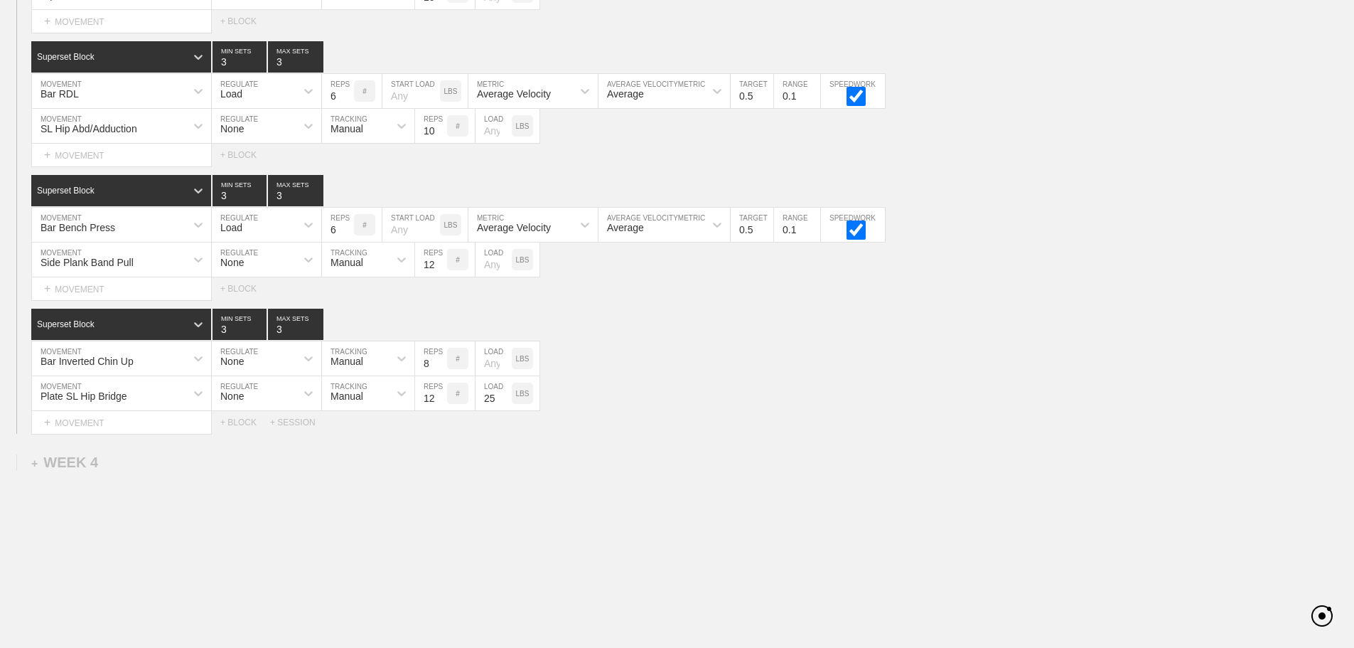
scroll to position [3305, 0]
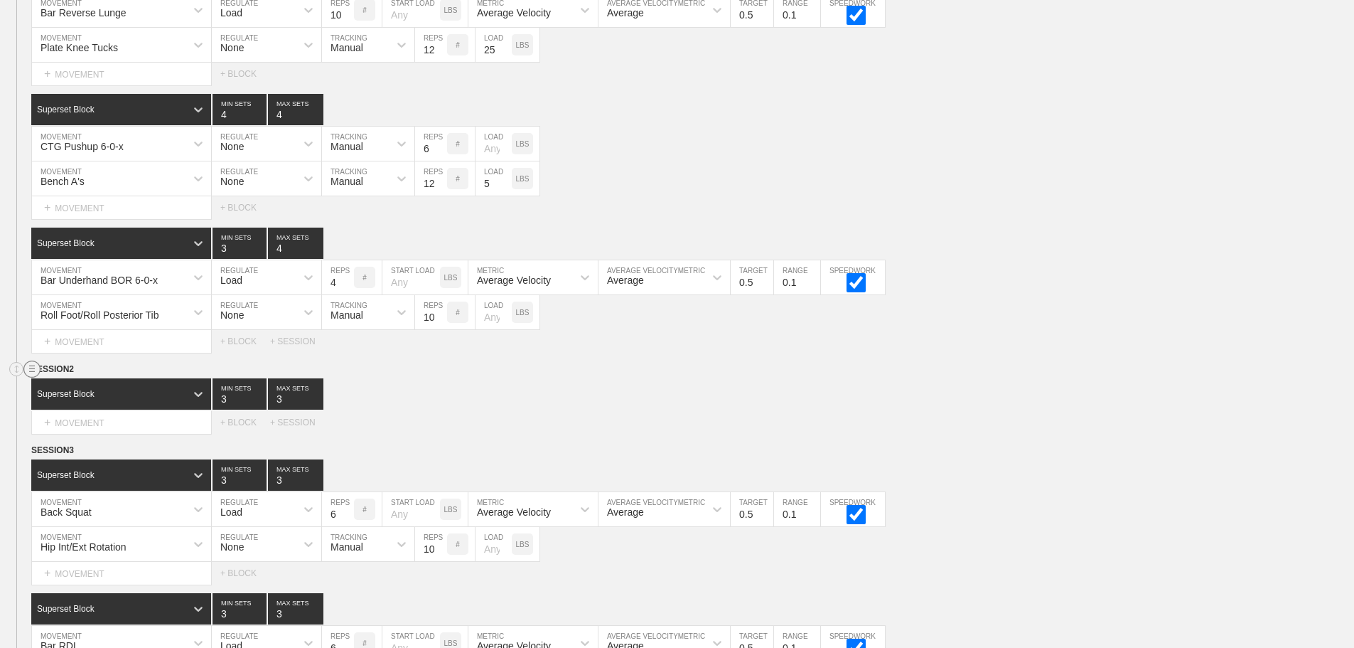
click at [36, 375] on circle at bounding box center [32, 369] width 16 height 16
drag, startPoint x: 85, startPoint y: 416, endPoint x: 746, endPoint y: 55, distance: 752.4
click at [85, 416] on div "DELETE" at bounding box center [100, 417] width 114 height 21
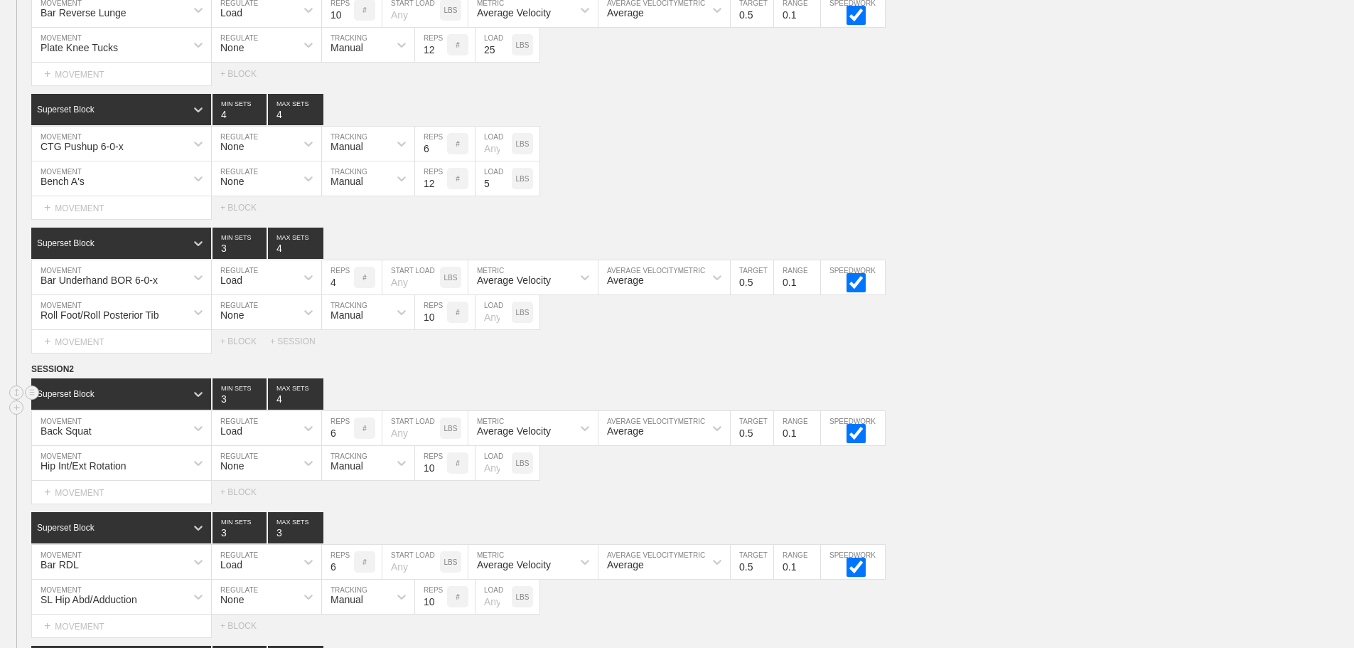
type input "4"
click at [315, 404] on input "4" at bounding box center [295, 393] width 55 height 31
click at [1140, 429] on div "Back Squat MOVEMENT Load REGULATE 6 REPS # START LOAD LBS Average Velocity METR…" at bounding box center [677, 428] width 1354 height 35
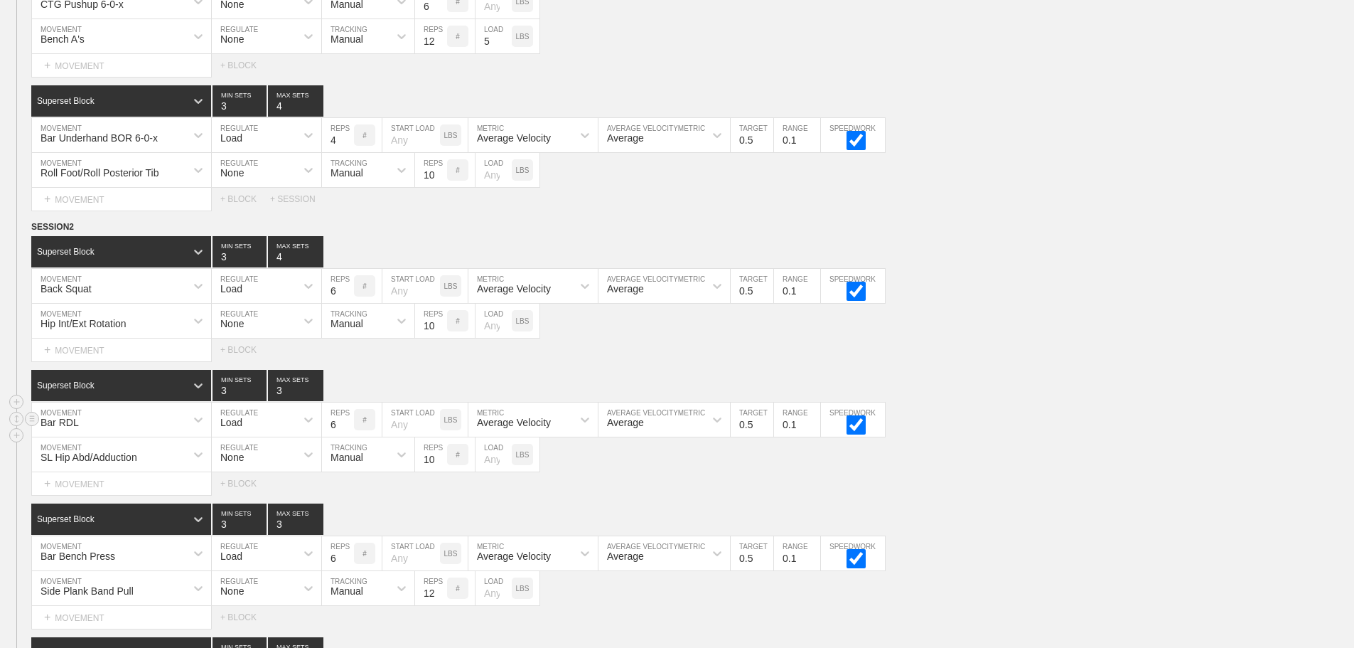
click at [176, 436] on div "Bar RDL" at bounding box center [121, 419] width 179 height 34
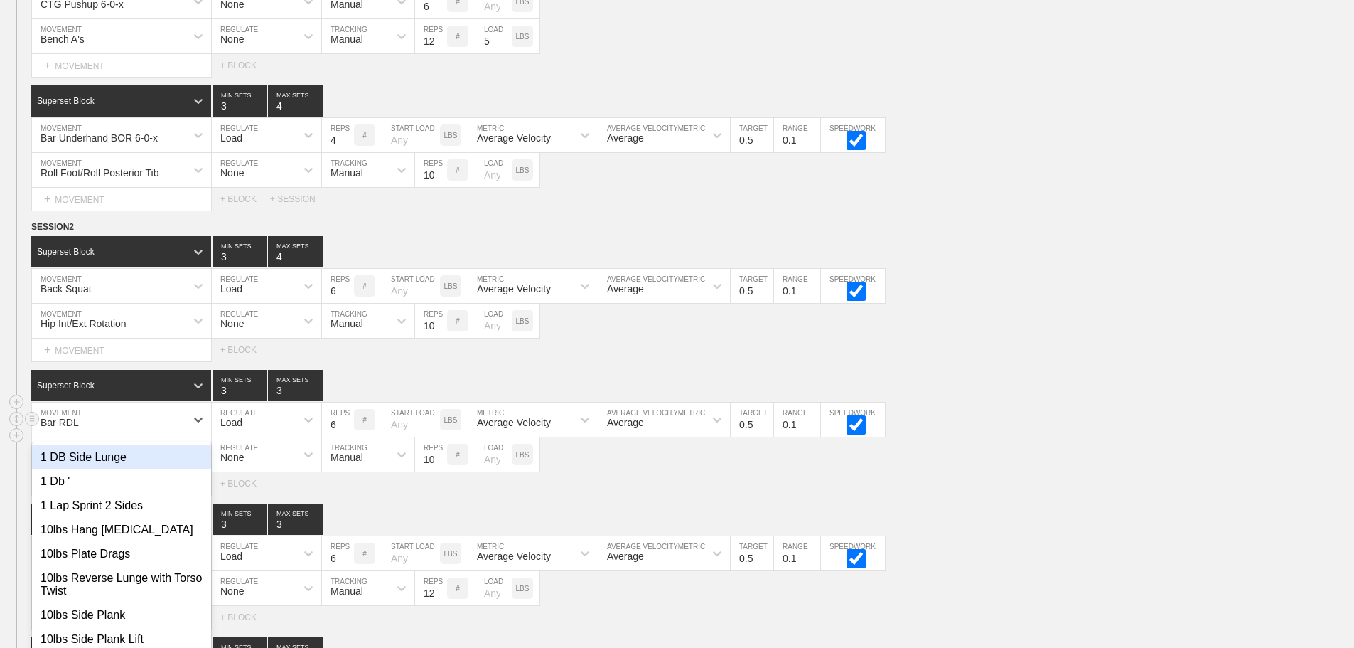
scroll to position [3471, 0]
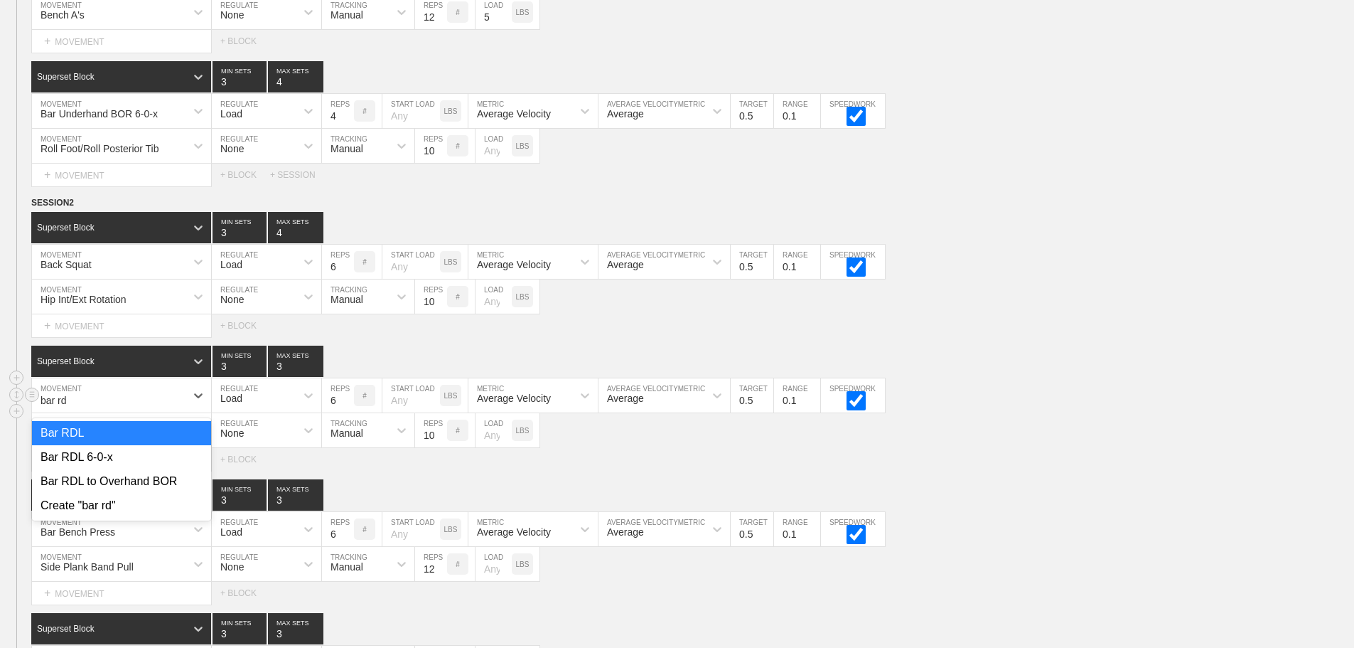
type input "bar rdl"
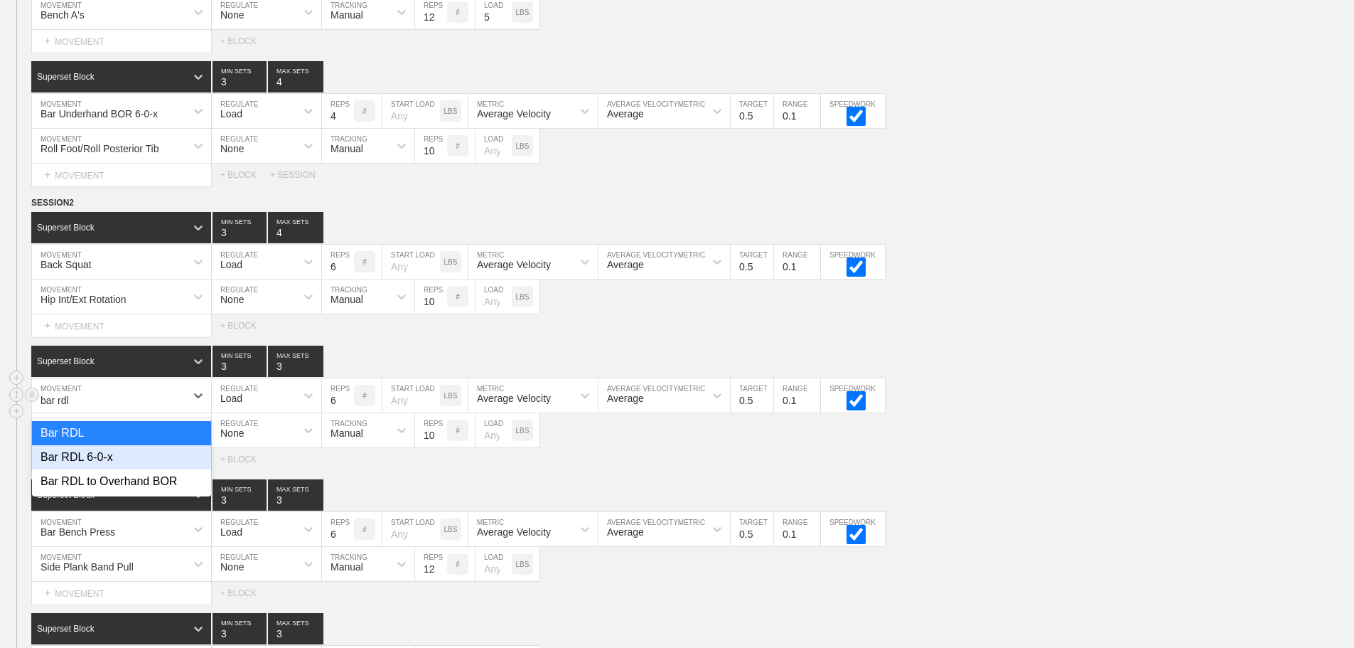
click at [114, 468] on div "Bar RDL 6-0-x" at bounding box center [121, 457] width 179 height 24
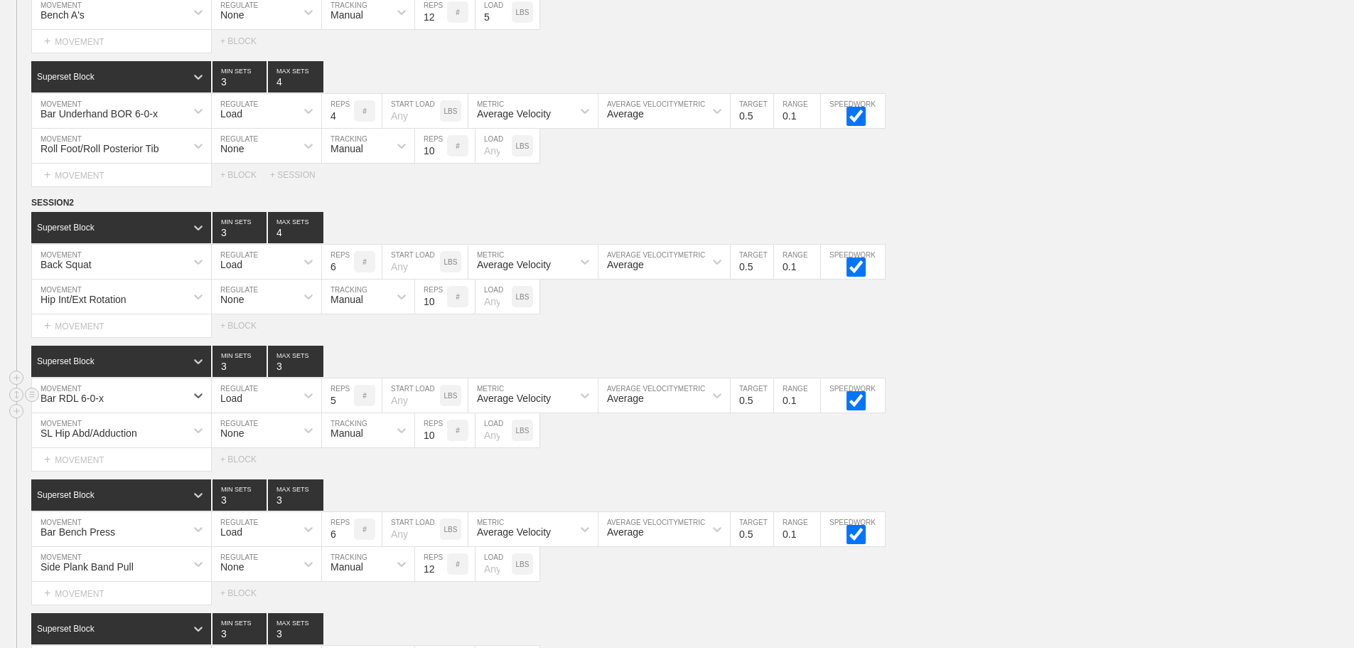
click at [348, 412] on input "5" at bounding box center [338, 395] width 32 height 34
type input "4"
click at [348, 412] on input "4" at bounding box center [338, 395] width 32 height 34
type input "4"
click at [317, 375] on input "4" at bounding box center [295, 360] width 55 height 31
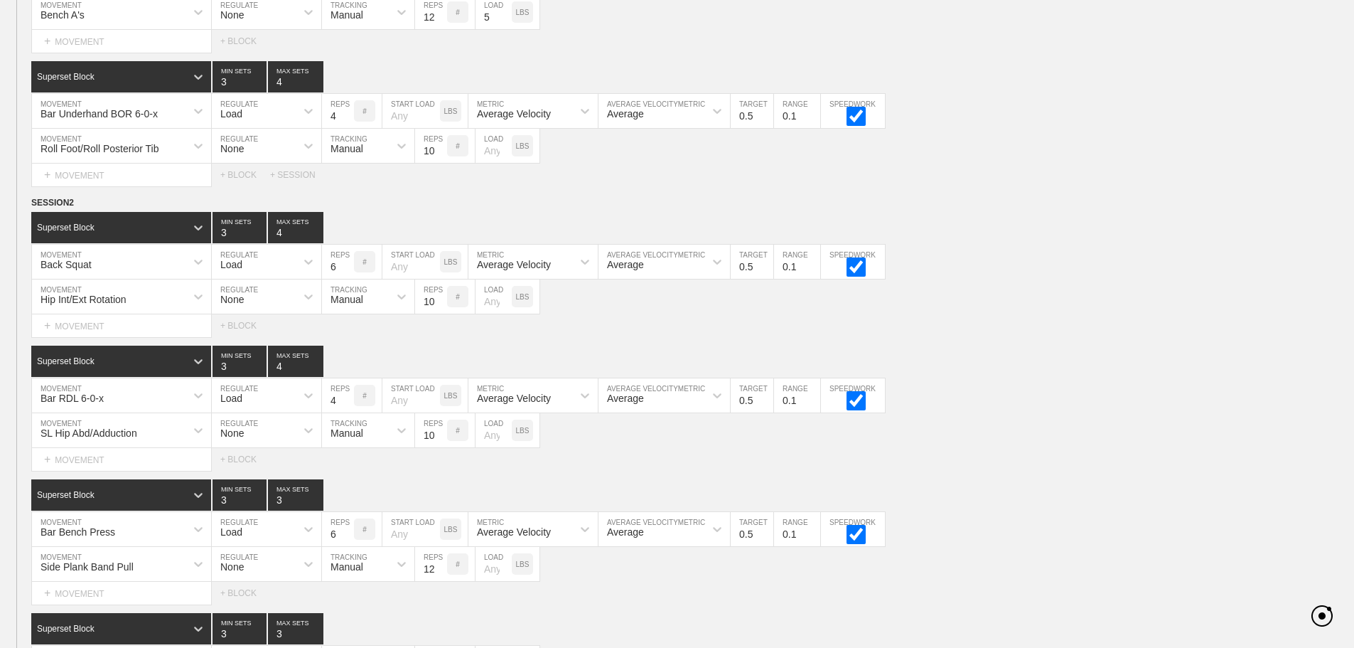
click at [1079, 488] on div "SESSION 2 Superset Block 3 MIN SETS 4 MAX SETS DUPLICATE INSERT MOVEMENT AFTER …" at bounding box center [677, 466] width 1354 height 542
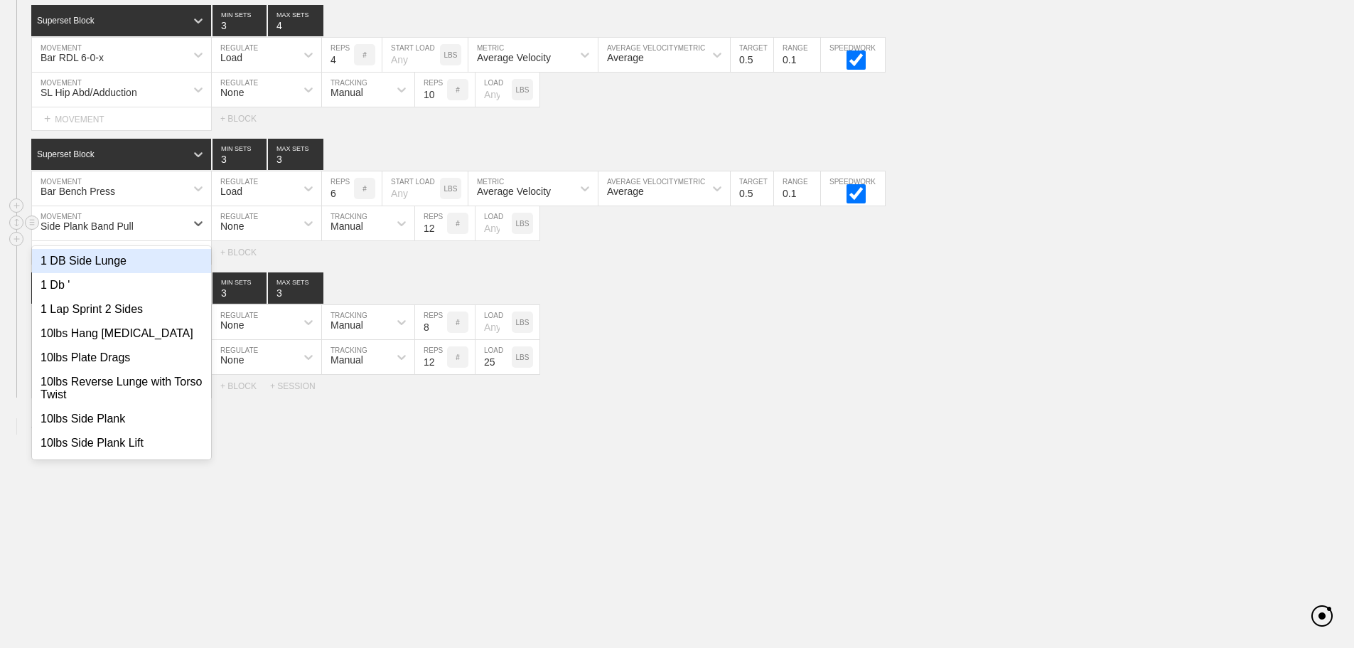
click at [144, 225] on div "Side Plank Band Pull" at bounding box center [109, 223] width 154 height 24
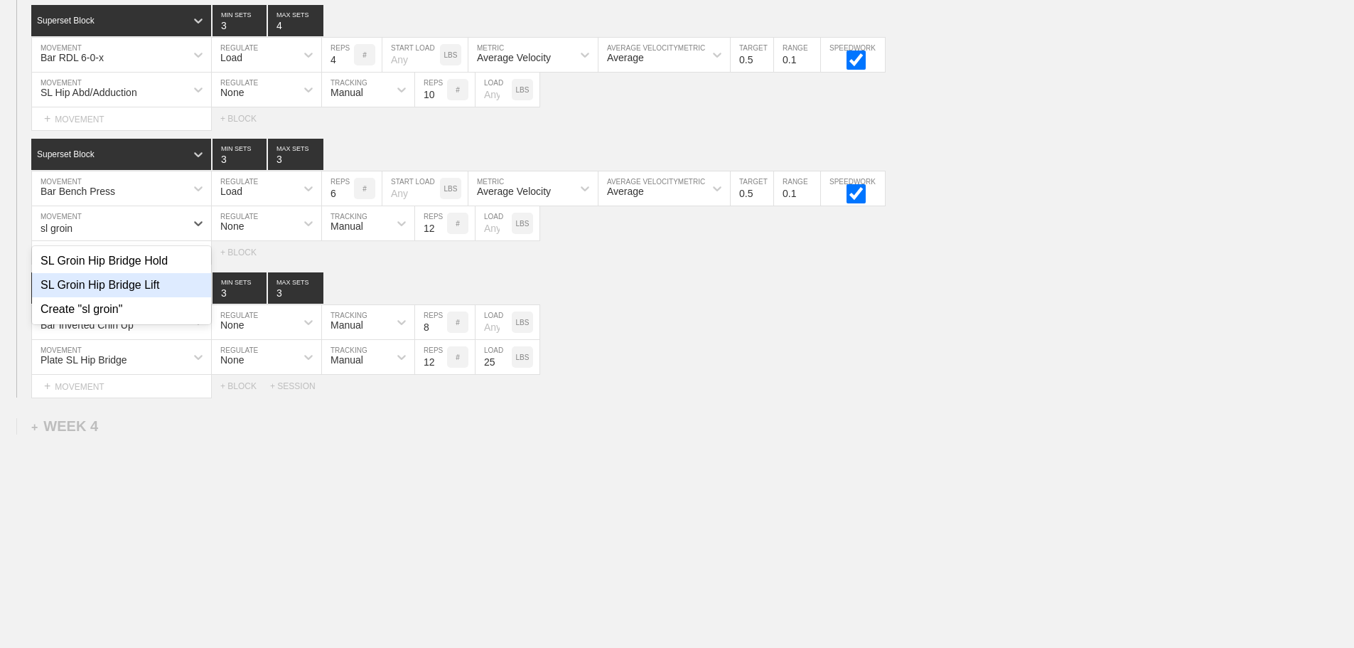
type input "sl groin"
click at [763, 392] on div "Select... MOVEMENT + MOVEMENT + BLOCK + SESSION" at bounding box center [677, 386] width 1354 height 23
click at [441, 224] on input "13" at bounding box center [431, 223] width 32 height 34
click at [441, 224] on input "14" at bounding box center [431, 223] width 32 height 34
click at [441, 224] on input "15" at bounding box center [431, 223] width 32 height 34
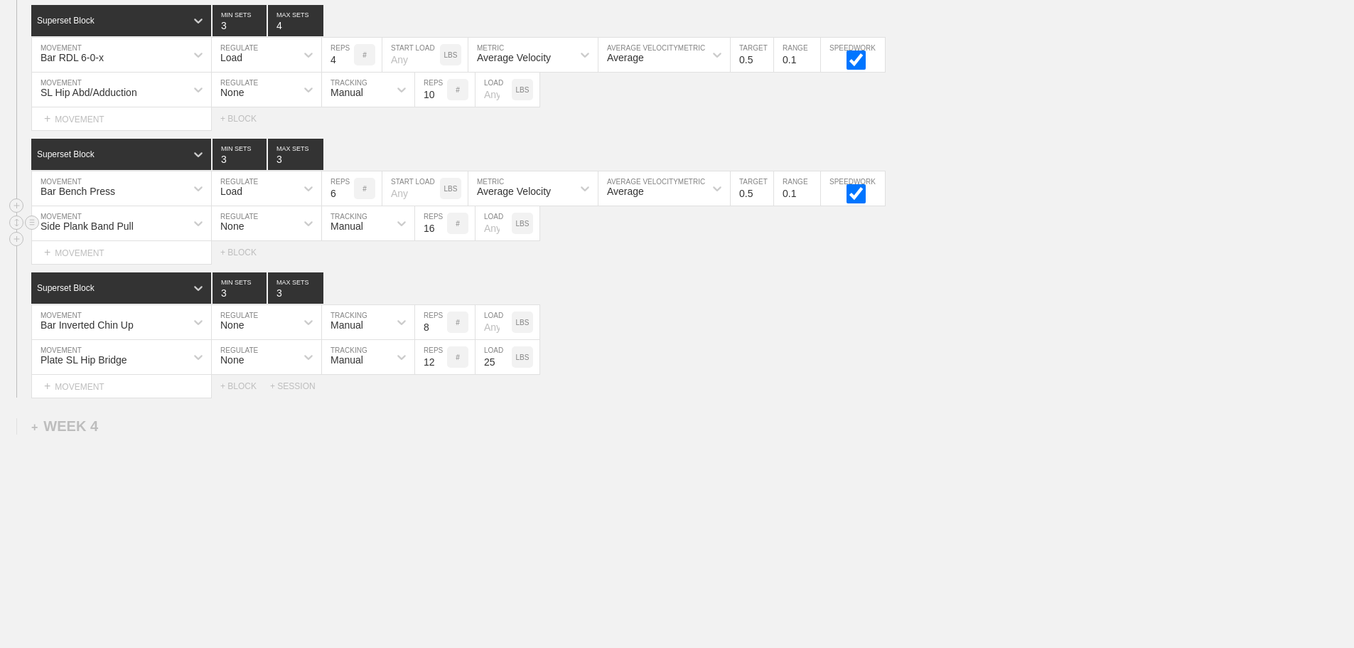
type input "16"
click at [441, 224] on input "16" at bounding box center [431, 223] width 32 height 34
click at [684, 274] on div "Superset Block 3 MIN SETS 3 MAX SETS" at bounding box center [692, 287] width 1323 height 31
type input "4"
click at [317, 156] on input "4" at bounding box center [295, 154] width 55 height 31
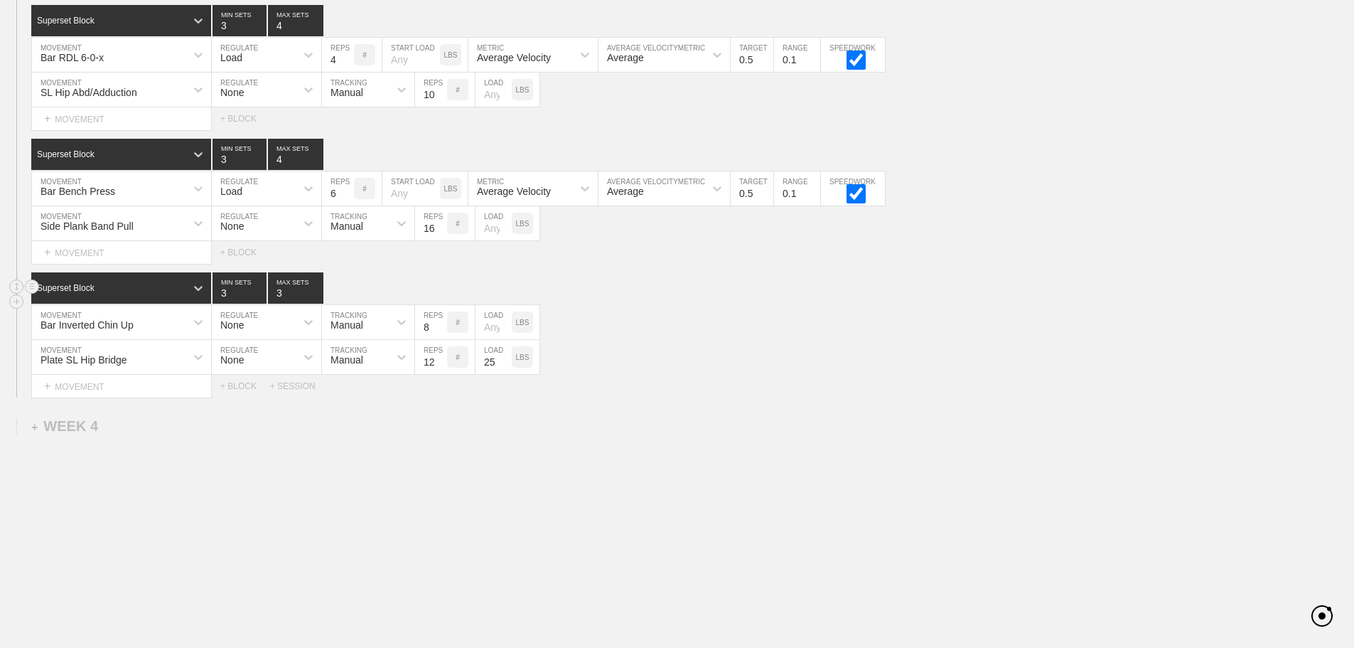
drag, startPoint x: 768, startPoint y: 301, endPoint x: 389, endPoint y: 300, distance: 378.9
click at [755, 301] on div "Superset Block 3 MIN SETS 3 MAX SETS" at bounding box center [692, 287] width 1323 height 31
type input "4"
click at [259, 286] on input "4" at bounding box center [240, 287] width 54 height 31
type input "4"
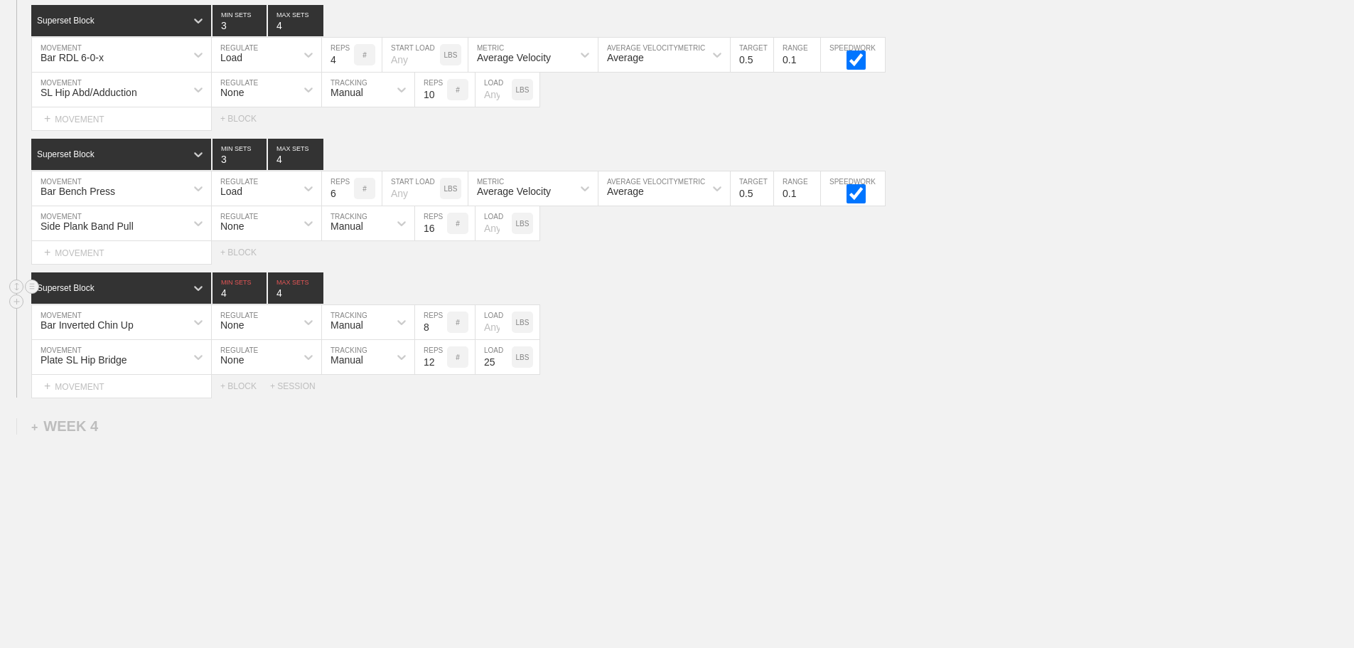
click at [317, 289] on input "4" at bounding box center [295, 287] width 55 height 31
click at [439, 323] on input "9" at bounding box center [431, 322] width 32 height 34
type input "10"
click at [439, 323] on input "10" at bounding box center [431, 322] width 32 height 34
drag, startPoint x: 928, startPoint y: 328, endPoint x: 740, endPoint y: 367, distance: 191.6
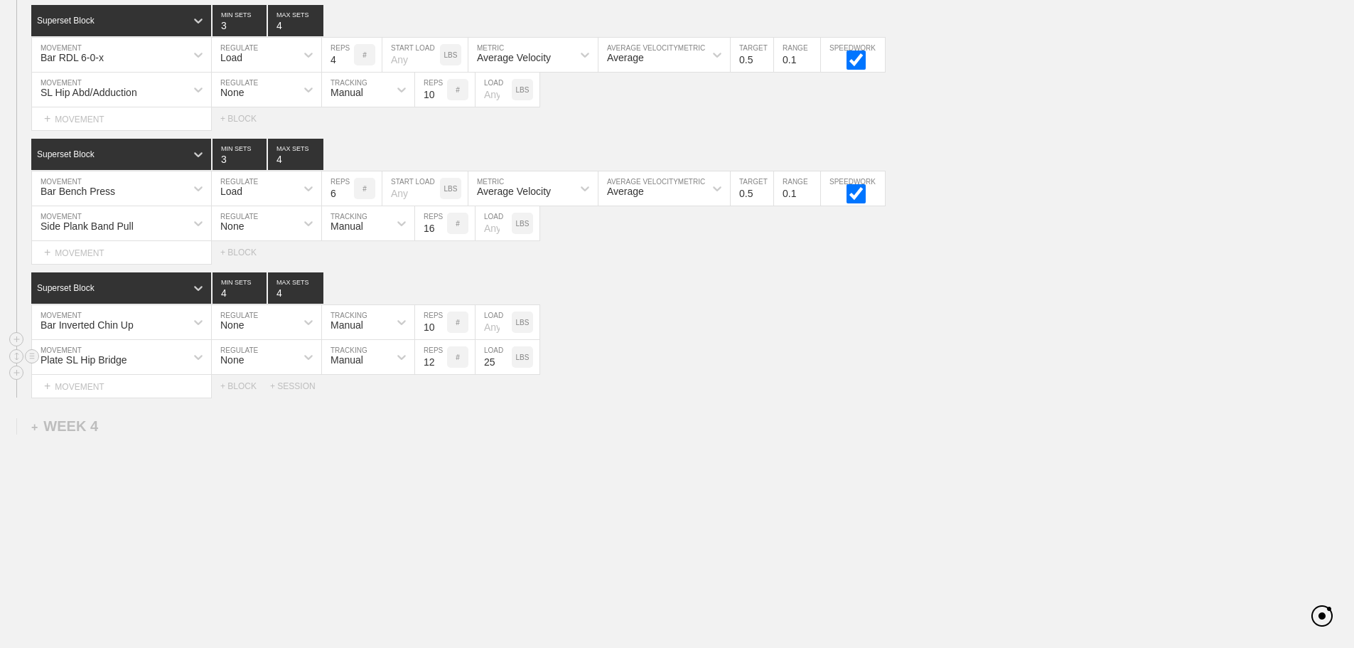
click at [927, 328] on div "Bar Inverted Chin Up MOVEMENT None REGULATE Manual TRACKING 10 REPS # LOAD LBS" at bounding box center [677, 322] width 1354 height 35
click at [181, 357] on div "Plate SL Hip Bridge" at bounding box center [109, 357] width 154 height 24
type input "sl groin"
click at [148, 390] on div "SL Groin Hip Bridge Hold" at bounding box center [121, 394] width 179 height 24
click at [440, 358] on input "30" at bounding box center [431, 357] width 32 height 34
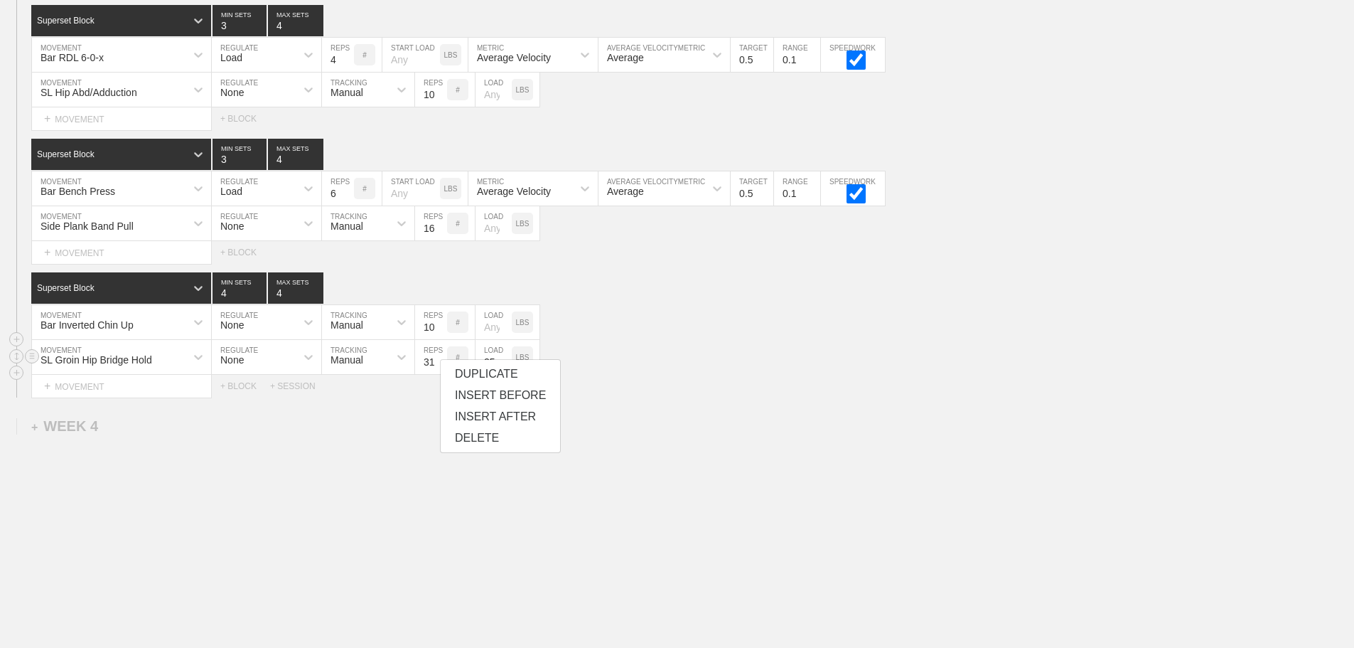
click at [440, 358] on input "31" at bounding box center [431, 357] width 32 height 34
click at [440, 358] on input "32" at bounding box center [431, 357] width 32 height 34
type input "40"
click at [440, 358] on input "40" at bounding box center [431, 357] width 32 height 34
click at [496, 358] on input "25" at bounding box center [494, 357] width 36 height 34
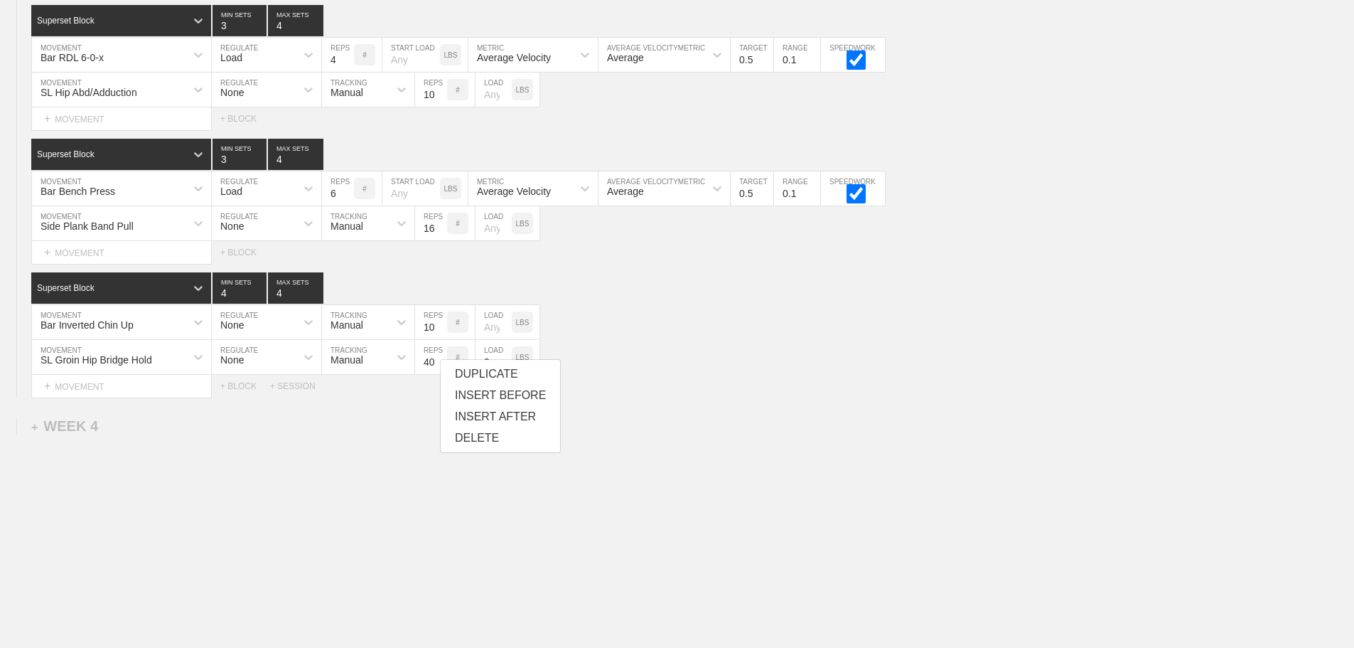
type input "0"
click at [769, 338] on div "Bar Inverted Chin Up MOVEMENT None REGULATE Manual TRACKING 10 REPS # LOAD LBS" at bounding box center [677, 322] width 1354 height 35
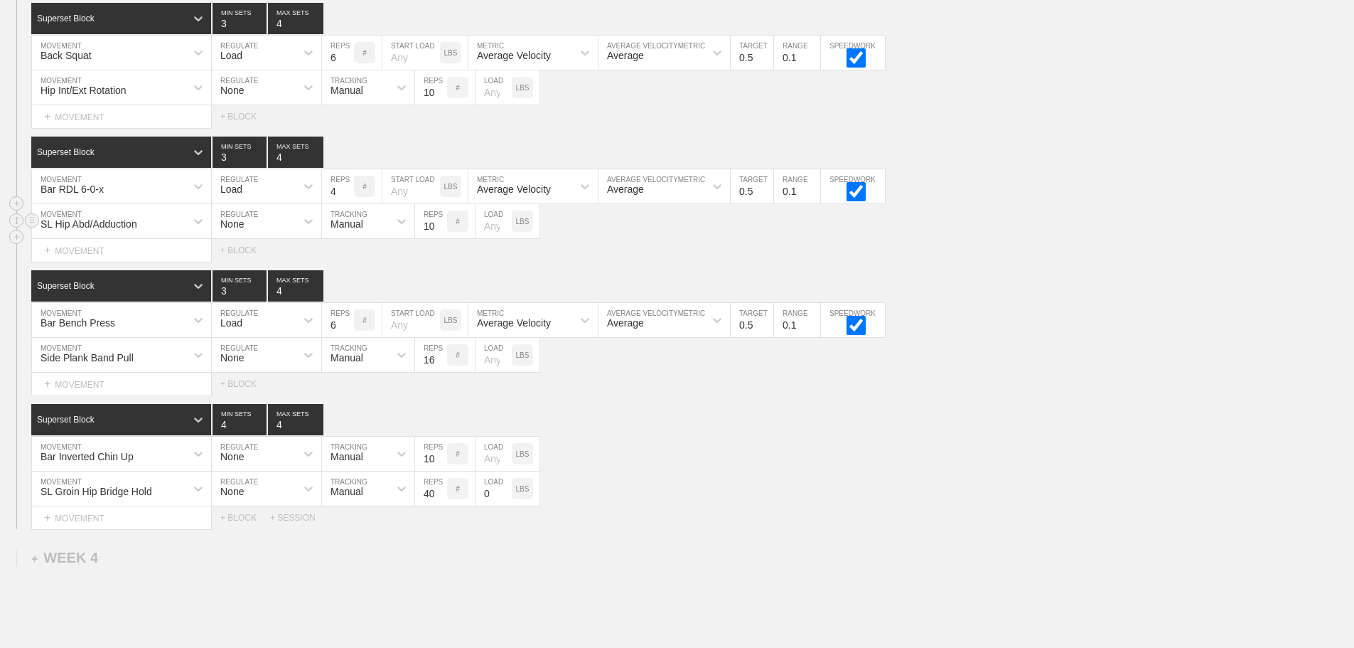
click at [181, 233] on div "SL Hip Abd/Adduction" at bounding box center [109, 221] width 154 height 24
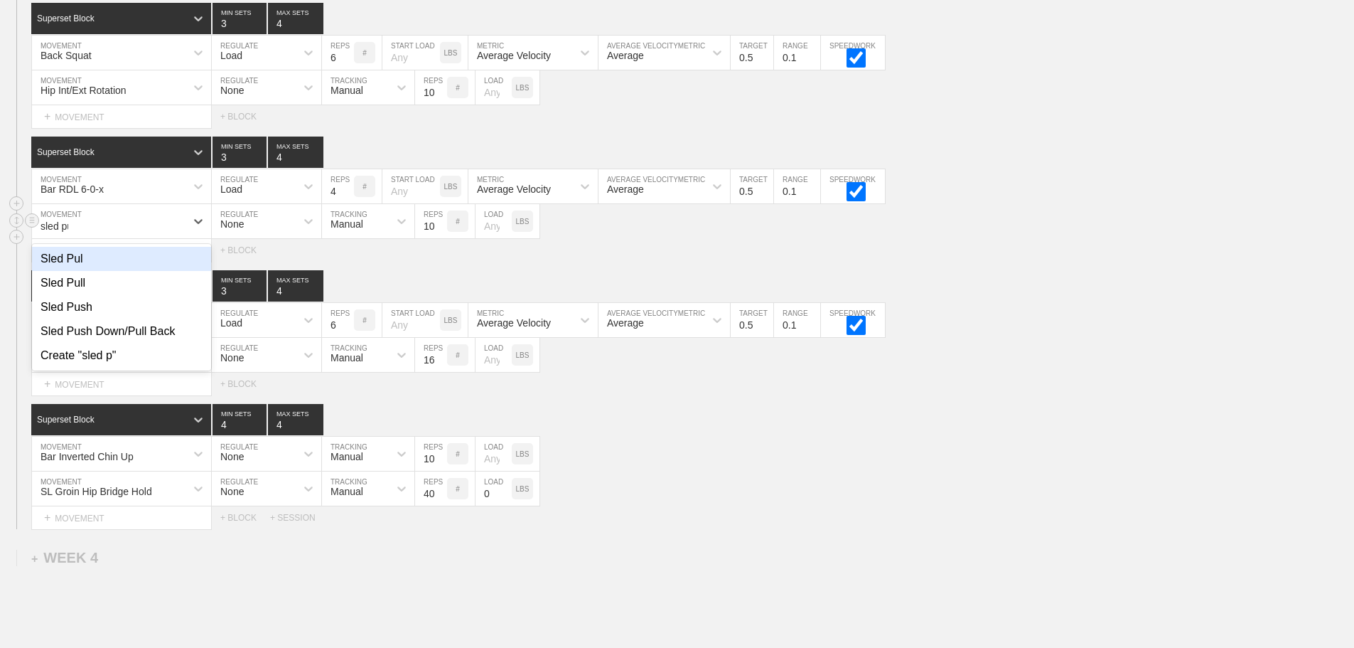
type input "sled push"
click at [58, 271] on div "Sled Push" at bounding box center [121, 259] width 179 height 24
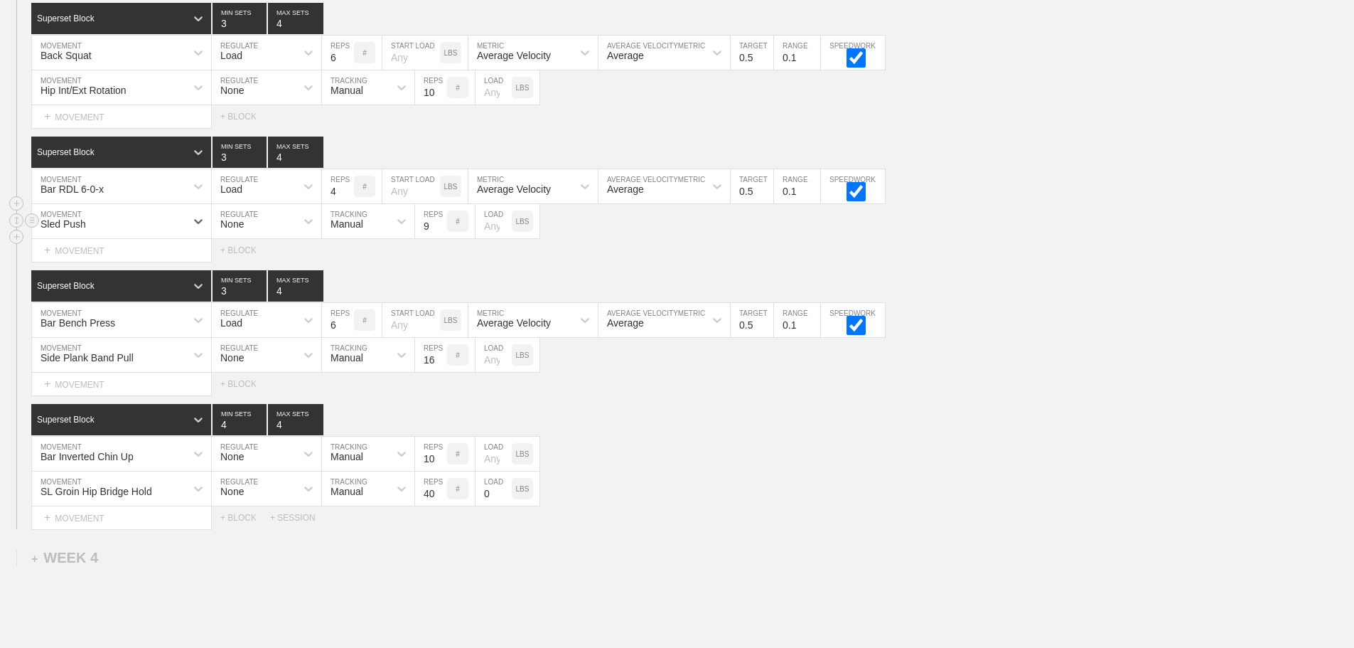
click at [440, 238] on input "9" at bounding box center [431, 221] width 32 height 34
click at [439, 238] on input "8" at bounding box center [431, 221] width 32 height 34
click at [439, 238] on input "7" at bounding box center [431, 221] width 32 height 34
click at [439, 238] on input "6" at bounding box center [431, 221] width 32 height 34
click at [439, 238] on input "5" at bounding box center [431, 221] width 32 height 34
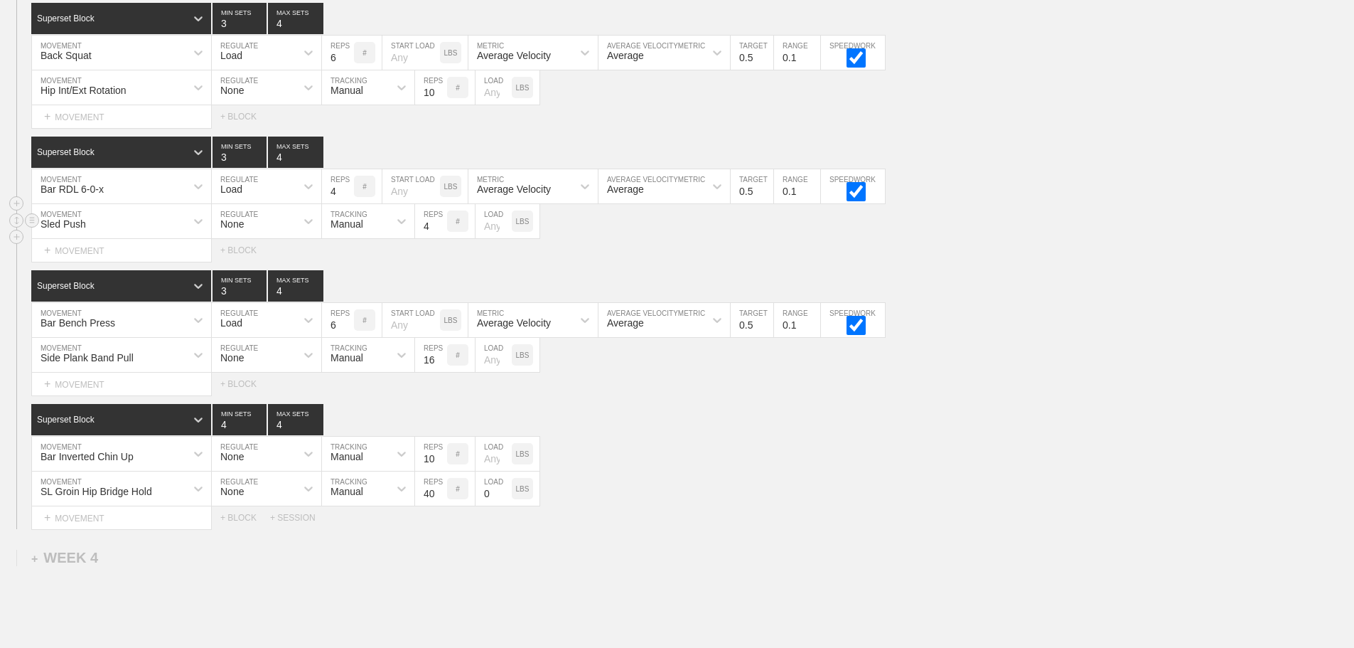
click at [439, 238] on input "4" at bounding box center [431, 221] width 32 height 34
click at [439, 238] on input "3" at bounding box center [431, 221] width 32 height 34
click at [439, 238] on input "2" at bounding box center [431, 221] width 32 height 34
type input "1"
click at [439, 238] on input "1" at bounding box center [431, 221] width 32 height 34
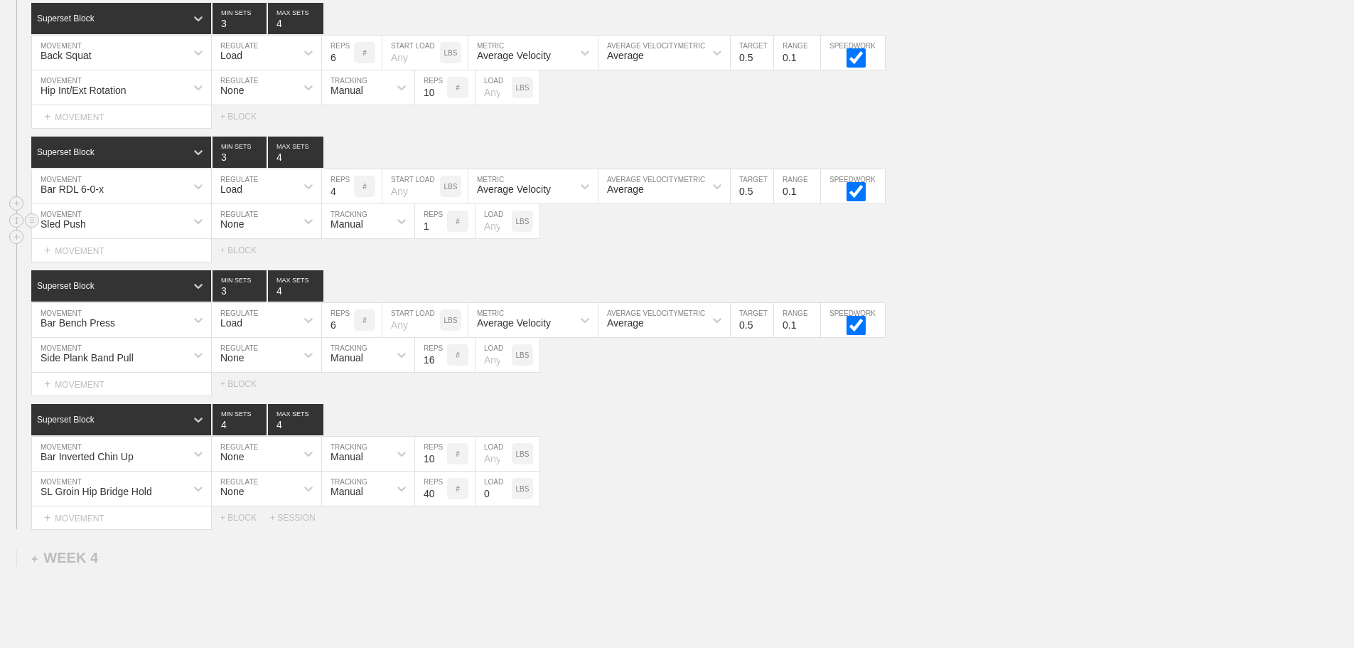
click at [478, 238] on input "number" at bounding box center [494, 221] width 36 height 34
click at [670, 448] on div "Bar Inverted Chin Up MOVEMENT None REGULATE Manual TRACKING 10 REPS # LOAD LBS" at bounding box center [677, 453] width 1354 height 35
click at [504, 238] on input "69" at bounding box center [494, 221] width 36 height 34
click at [504, 238] on input "68" at bounding box center [494, 221] width 36 height 34
click at [504, 238] on input "67" at bounding box center [494, 221] width 36 height 34
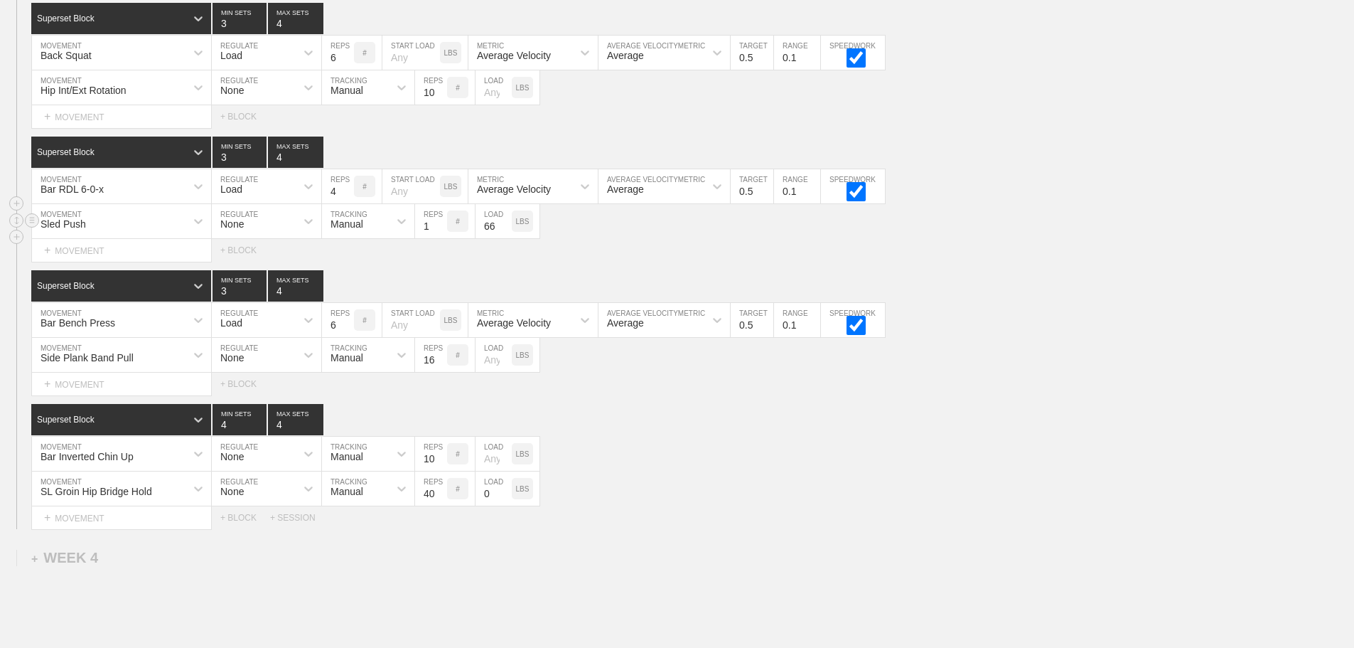
click at [504, 238] on input "66" at bounding box center [494, 221] width 36 height 34
click at [495, 237] on input "66" at bounding box center [494, 221] width 36 height 34
type input "6"
type input "7"
type input "45"
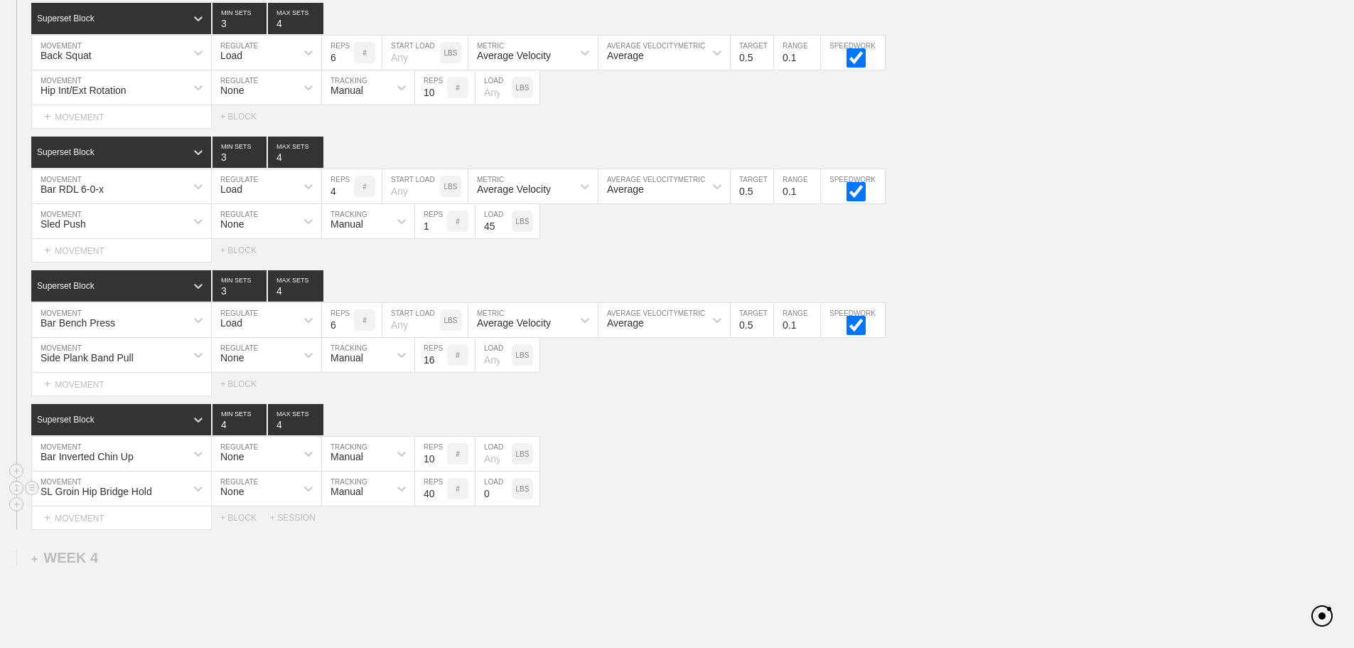
click at [872, 493] on div "SL Groin Hip Bridge Hold MOVEMENT None REGULATE Manual TRACKING 40 REPS # 0 LOA…" at bounding box center [677, 488] width 1354 height 35
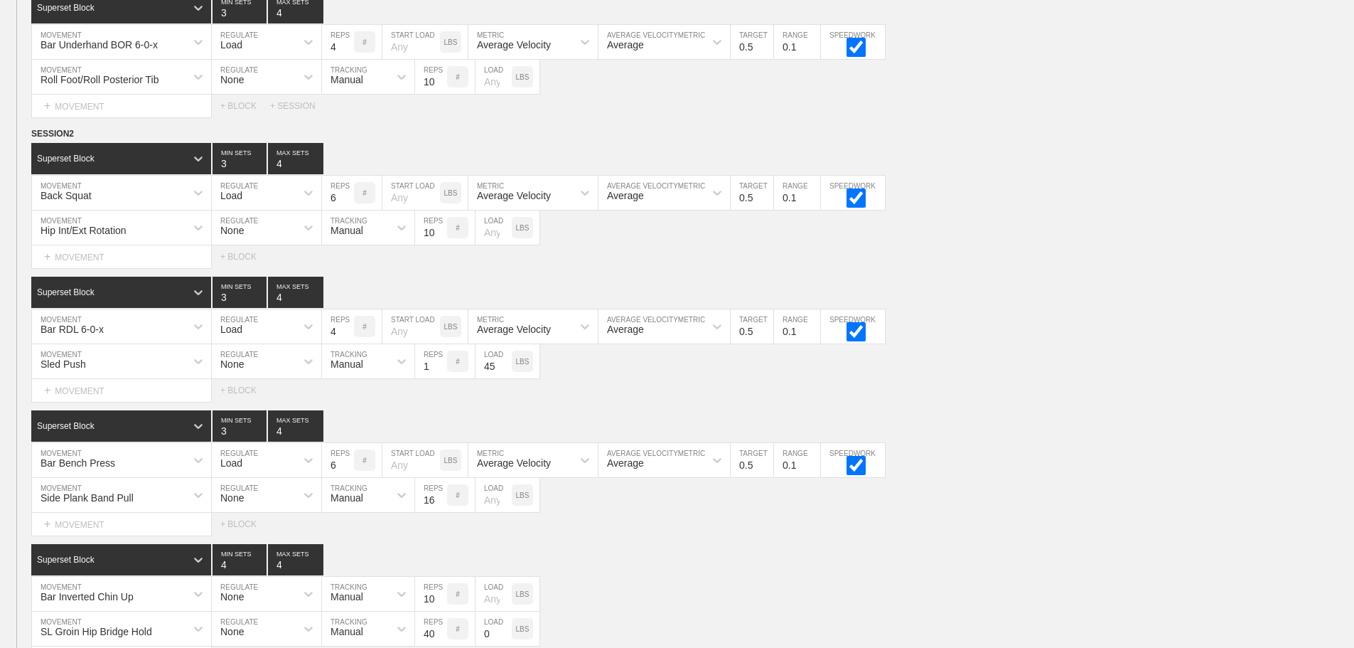
scroll to position [3538, 0]
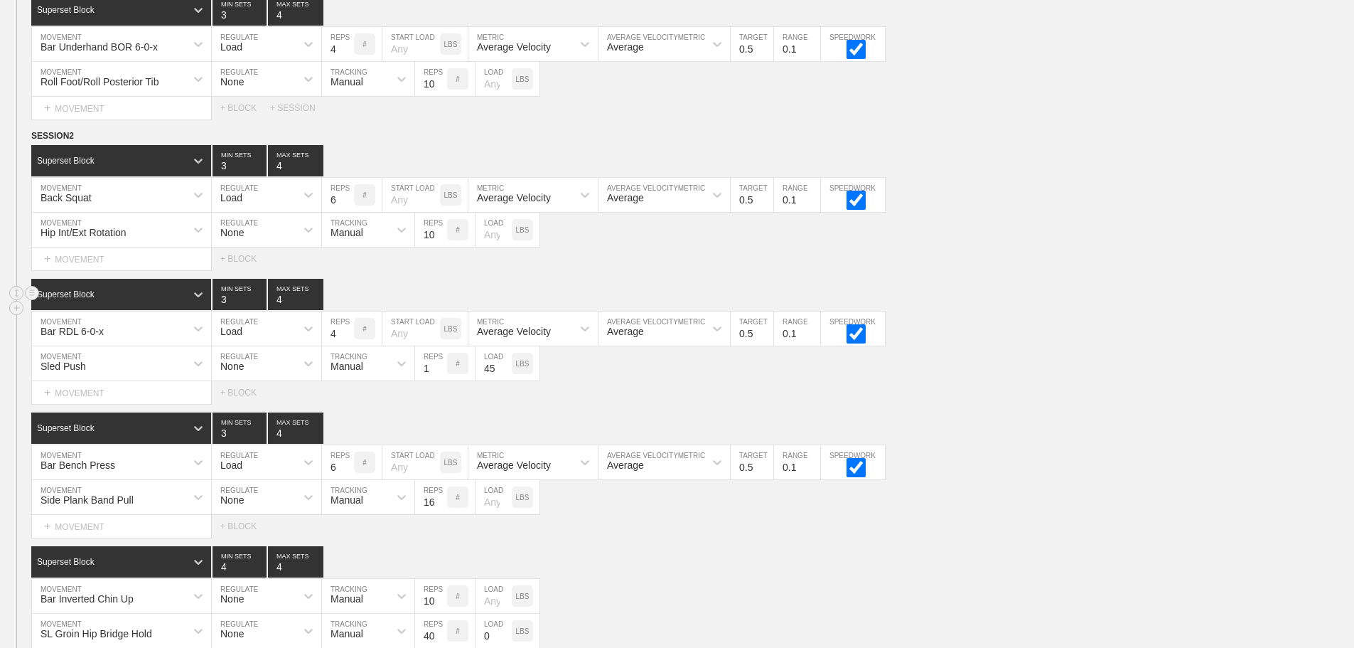
click at [1086, 309] on div "Superset Block 3 MIN SETS 4 MAX SETS" at bounding box center [692, 294] width 1323 height 31
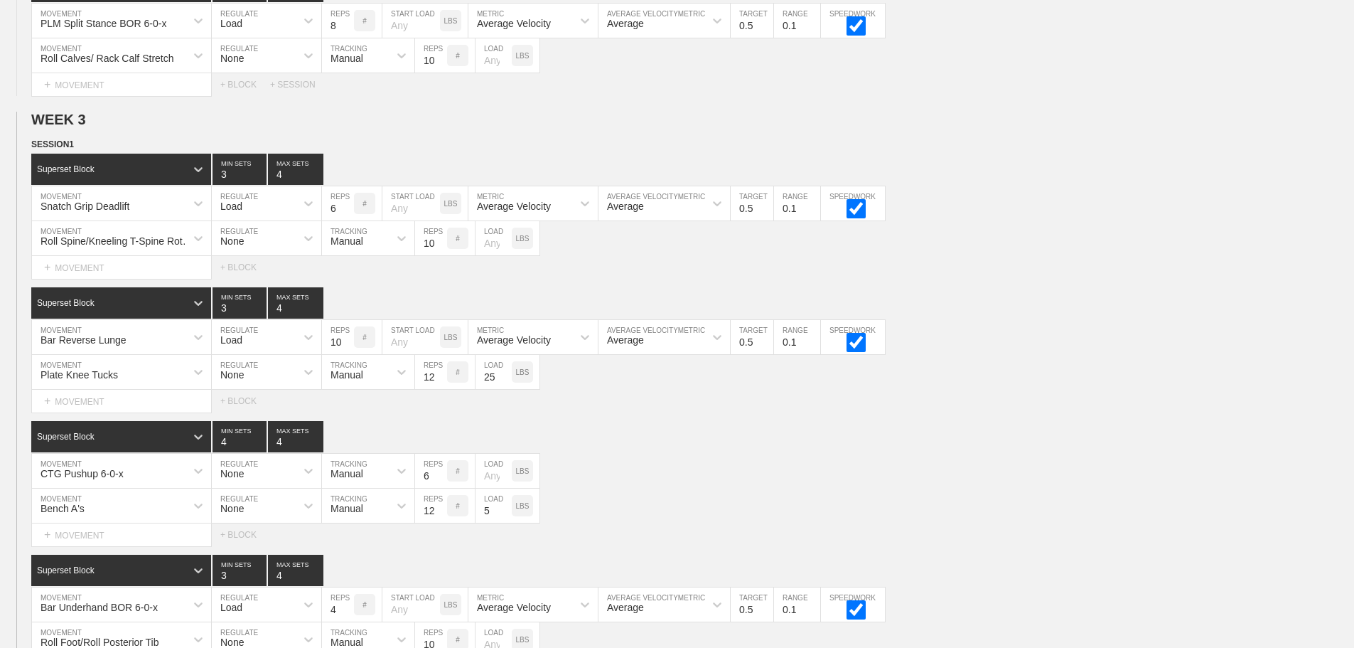
scroll to position [2969, 0]
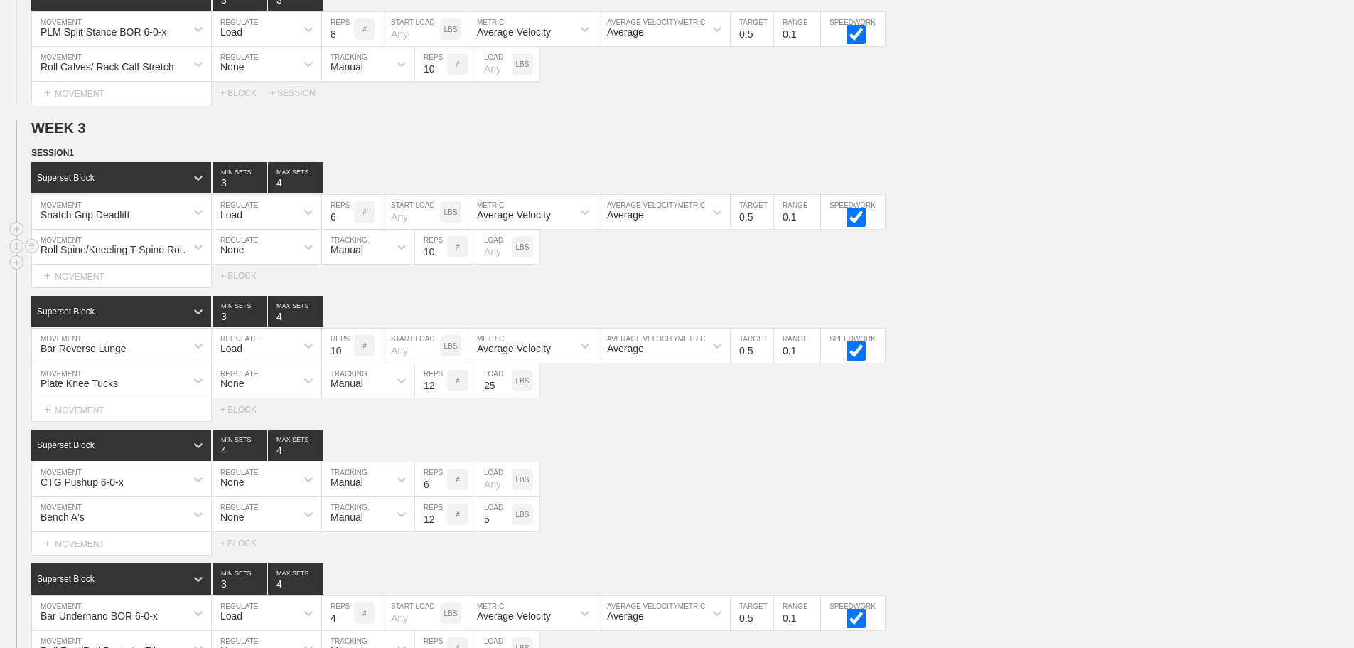
click at [1039, 264] on div "Roll Spine/Kneeling T-Spine Rotation MOVEMENT None REGULATE Manual TRACKING 10 …" at bounding box center [677, 247] width 1354 height 35
click at [1090, 382] on div "Plate Knee Tucks MOVEMENT None REGULATE Manual TRACKING 12 REPS # 25 LOAD LBS" at bounding box center [677, 380] width 1354 height 35
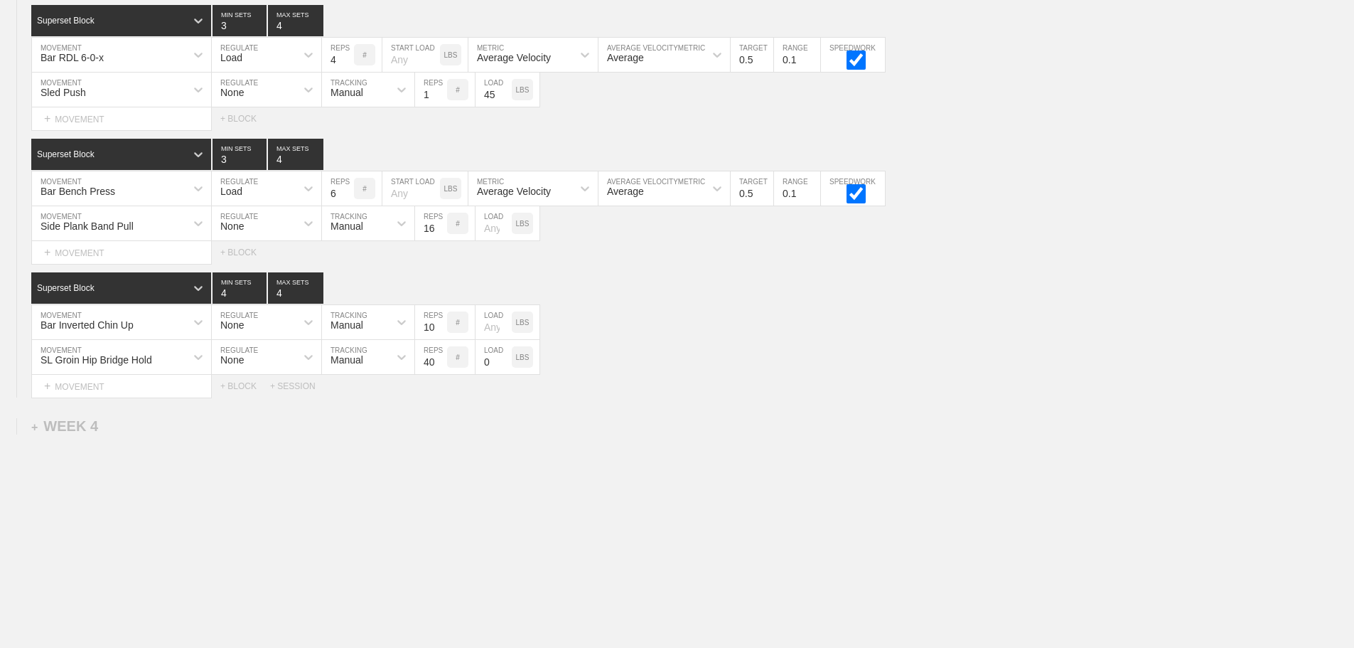
drag, startPoint x: 1086, startPoint y: 434, endPoint x: 1078, endPoint y: 434, distance: 8.6
